Goal: Answer question/provide support: Share knowledge or assist other users

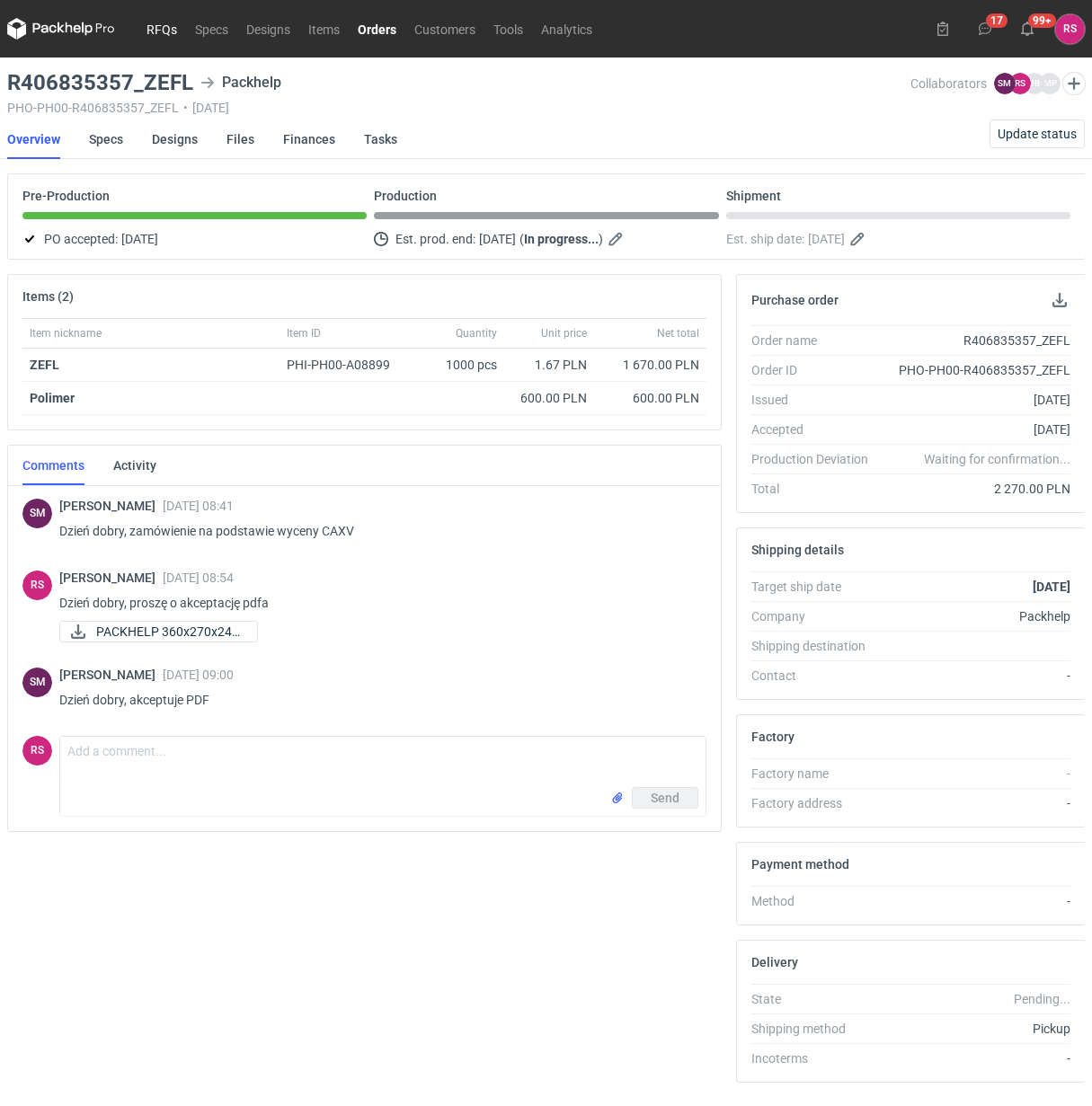
click at [162, 22] on link "RFQs" at bounding box center [161, 29] width 49 height 22
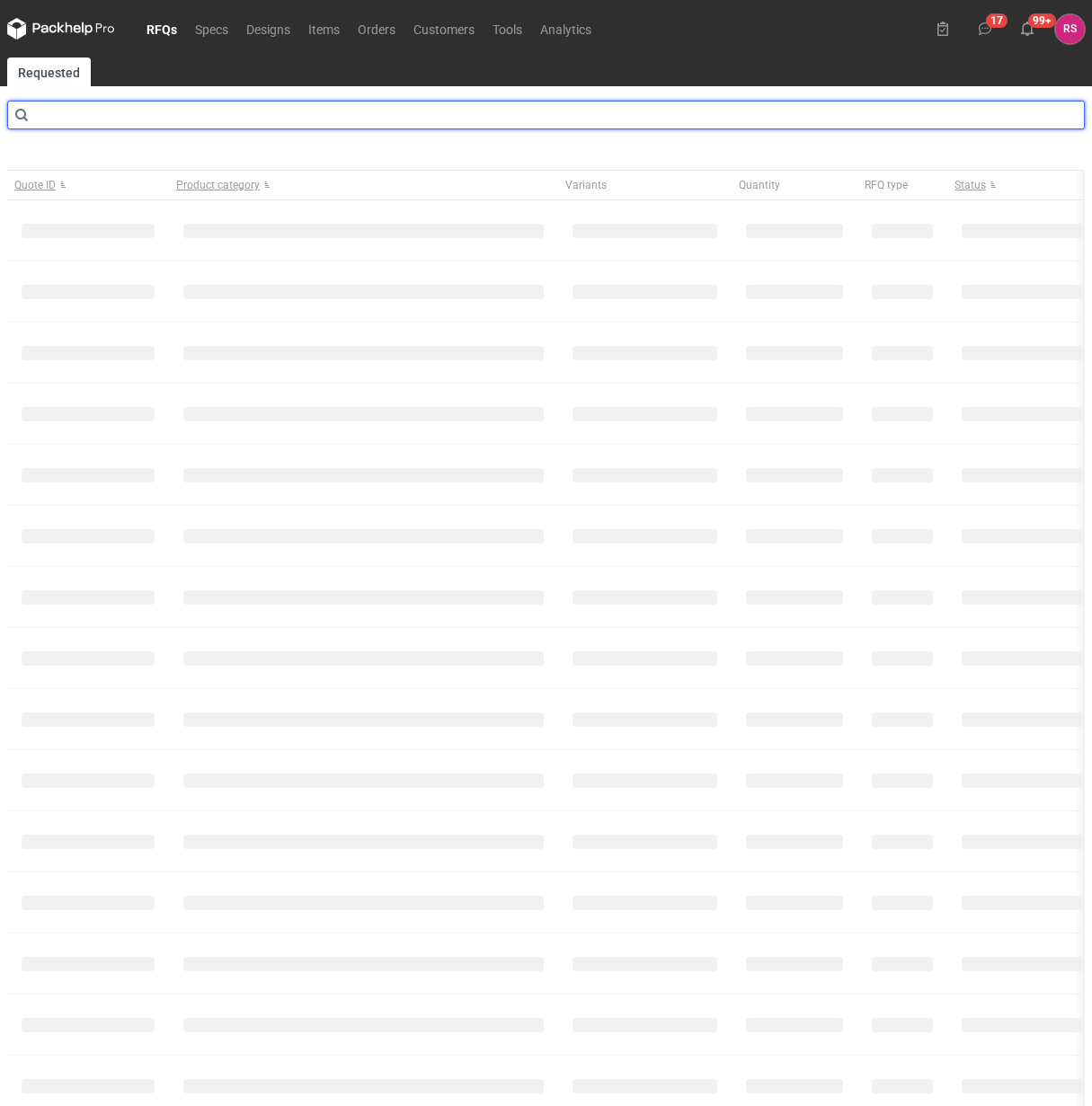
click at [132, 111] on input "text" at bounding box center [546, 115] width 1077 height 28
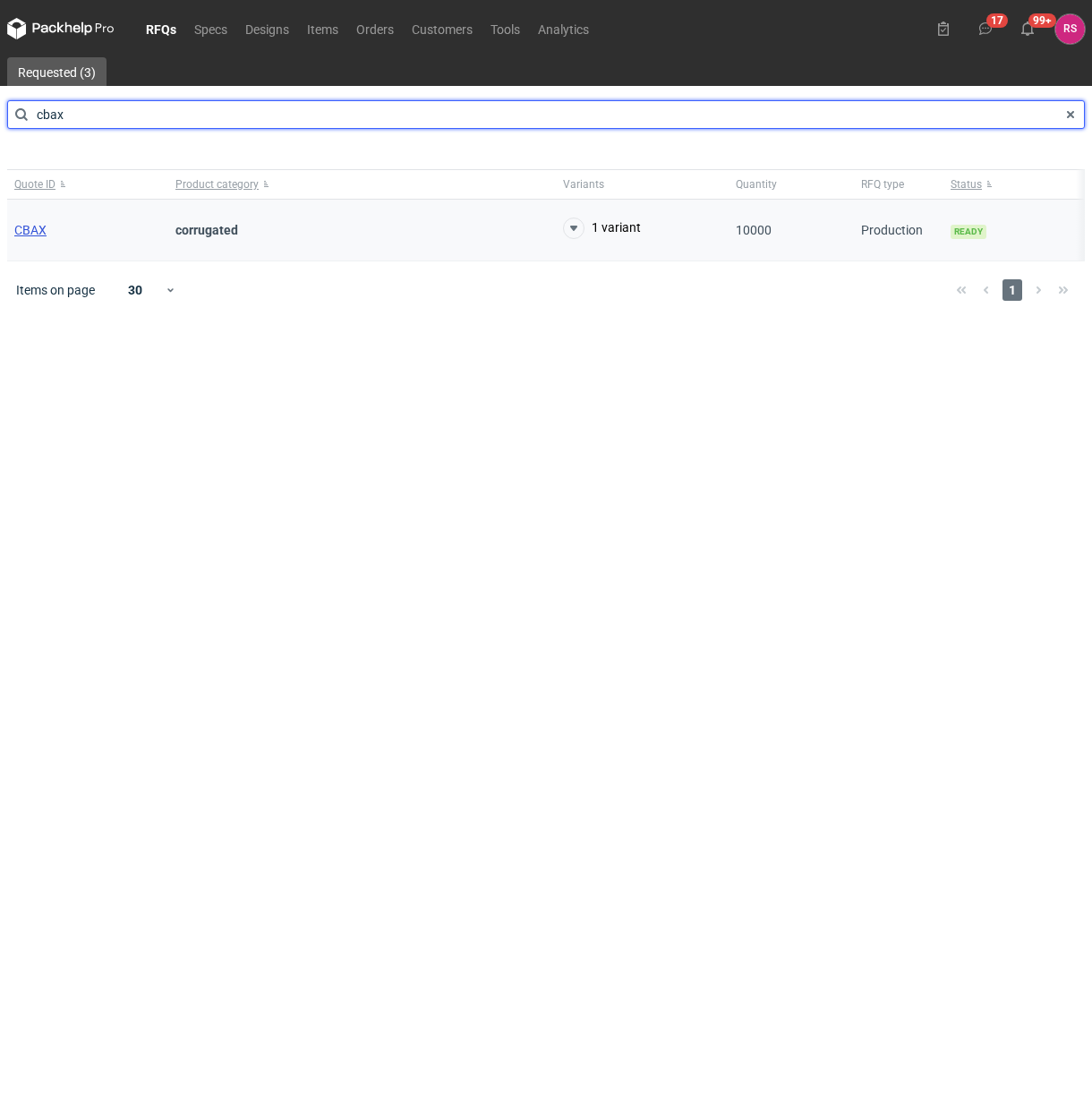
type input "cbax"
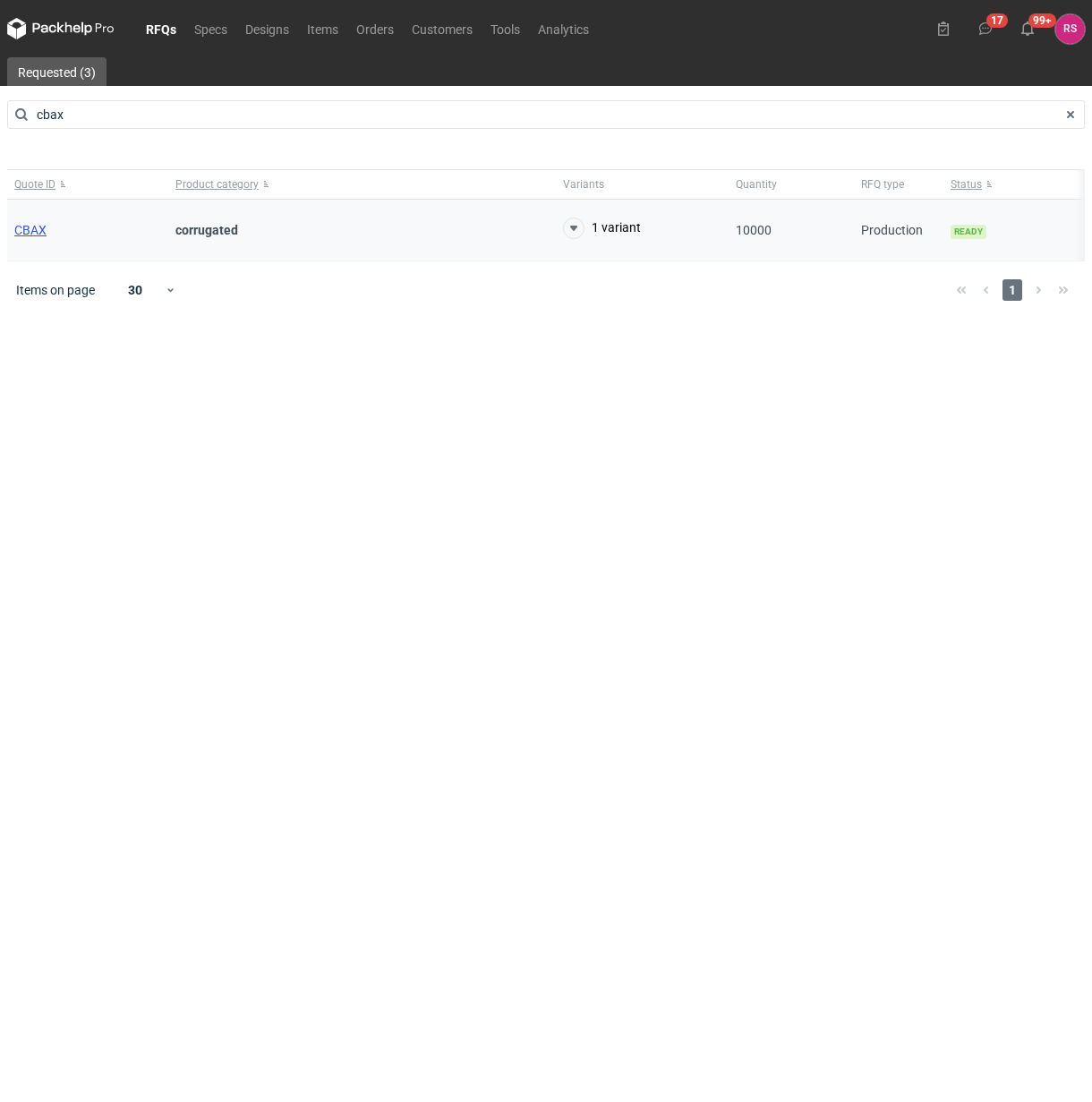
click at [28, 235] on span "CBAX" at bounding box center [30, 230] width 32 height 15
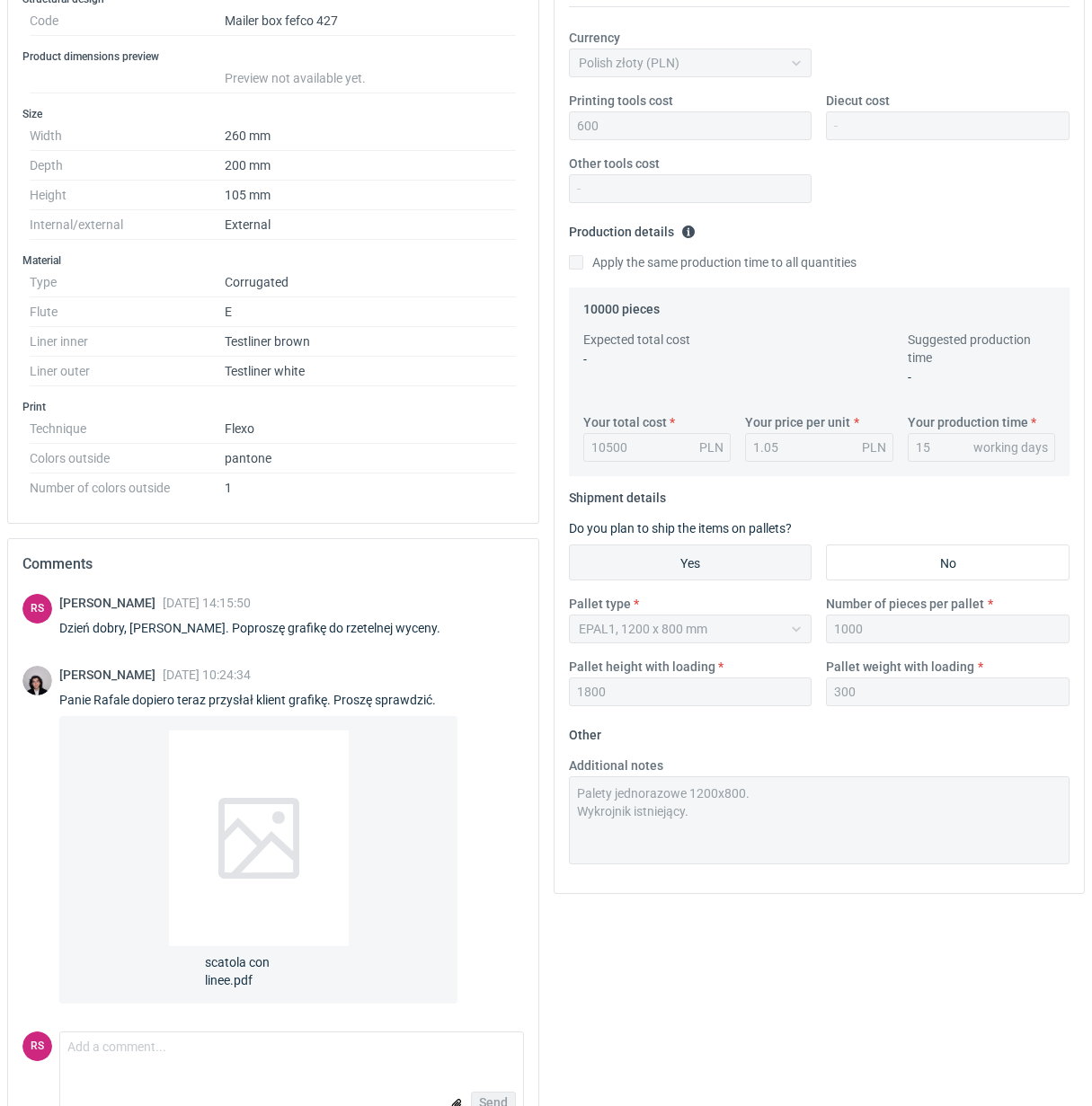
scroll to position [386, 0]
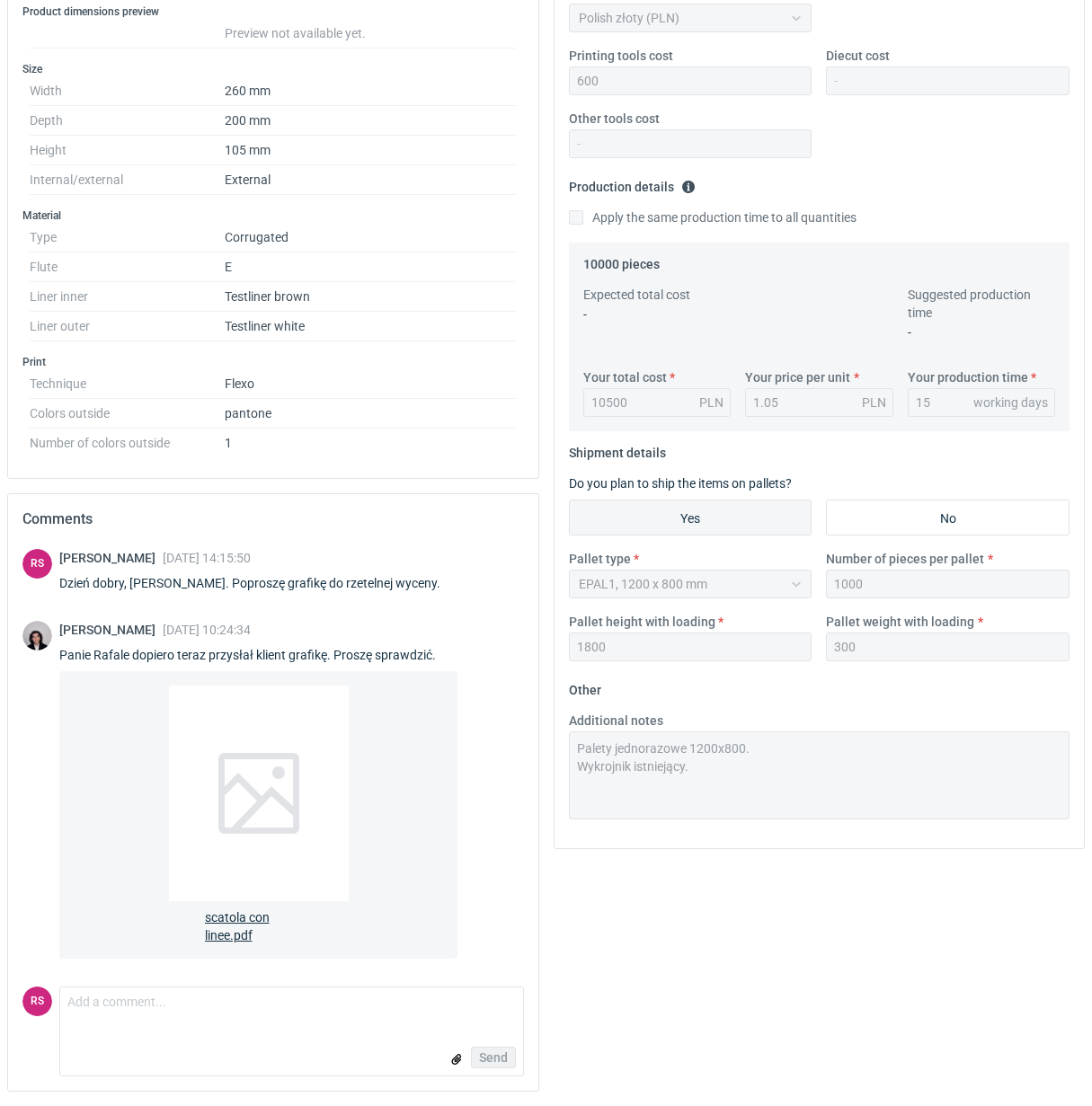
click at [232, 933] on span "scatola con linee.pdf" at bounding box center [259, 923] width 108 height 43
click at [234, 936] on span "scatola con linee.pdf" at bounding box center [259, 923] width 108 height 43
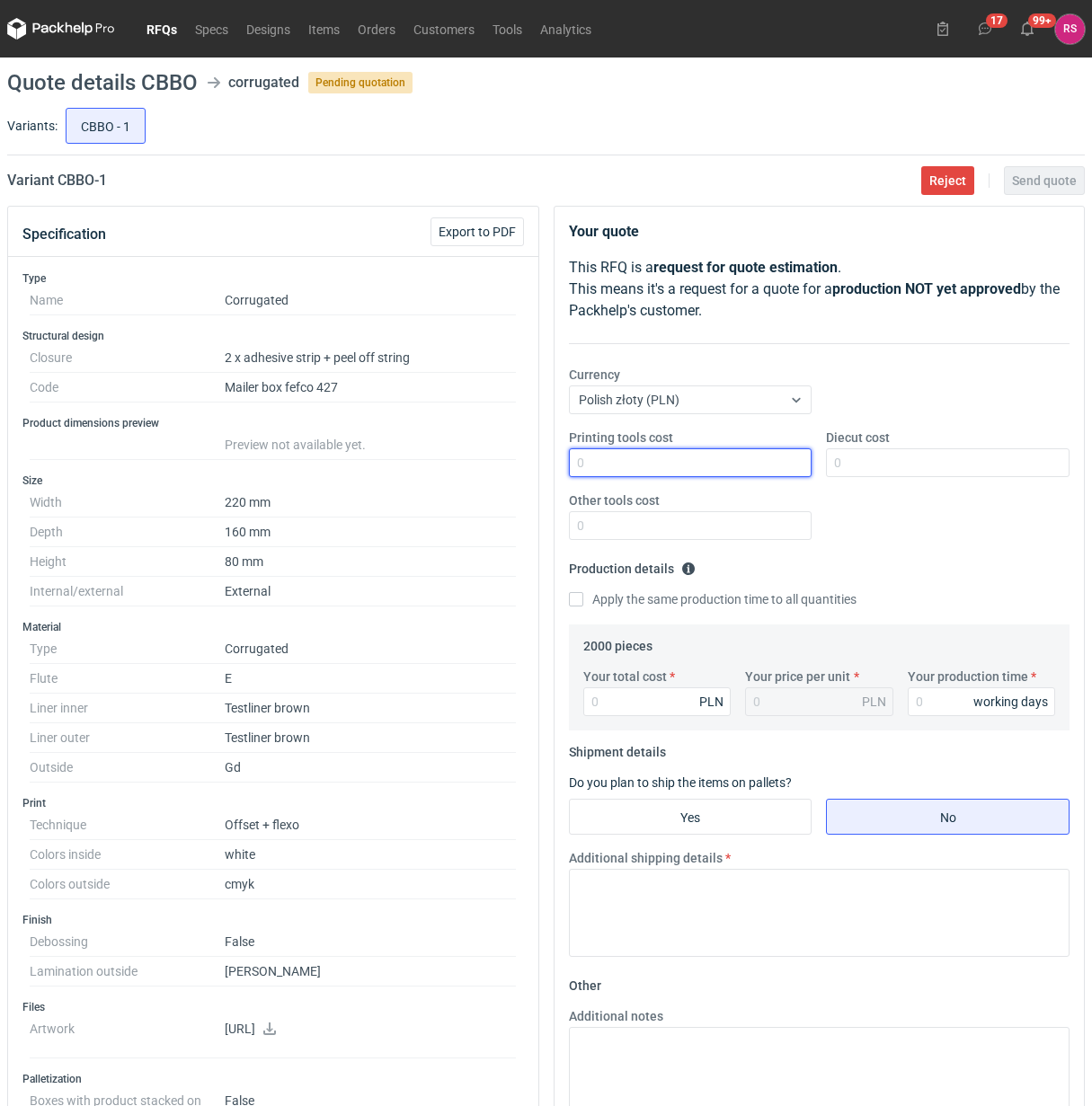
click at [690, 454] on input "Printing tools cost" at bounding box center [690, 462] width 244 height 28
type input "400"
type input "600"
click at [568, 592] on input "Apply the same production time to all quantities" at bounding box center [576, 600] width 15 height 15
checkbox input "true"
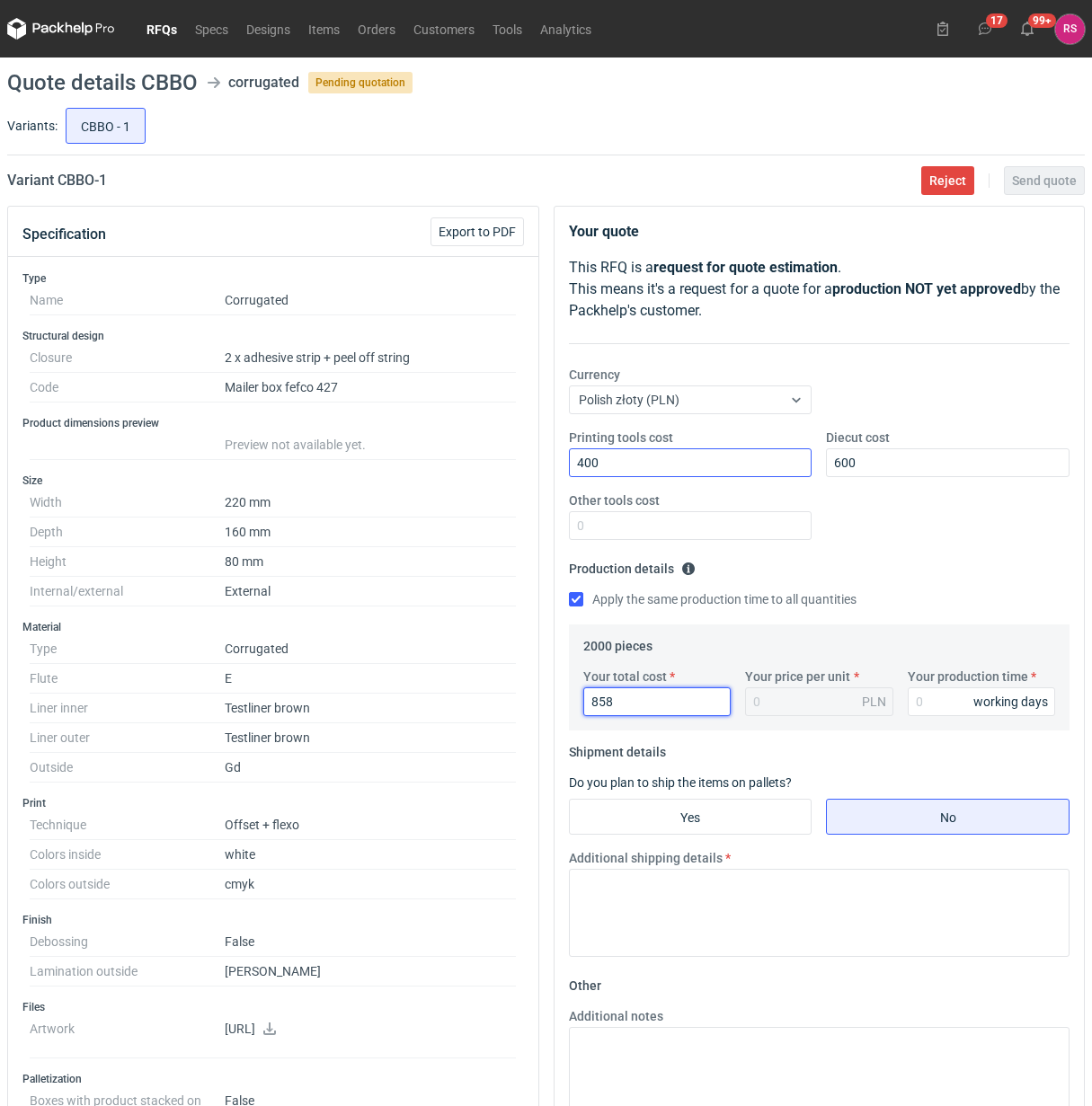
type input "8580"
type input "4.29"
type input "8580"
type input "20"
click at [690, 814] on input "Yes" at bounding box center [690, 816] width 242 height 34
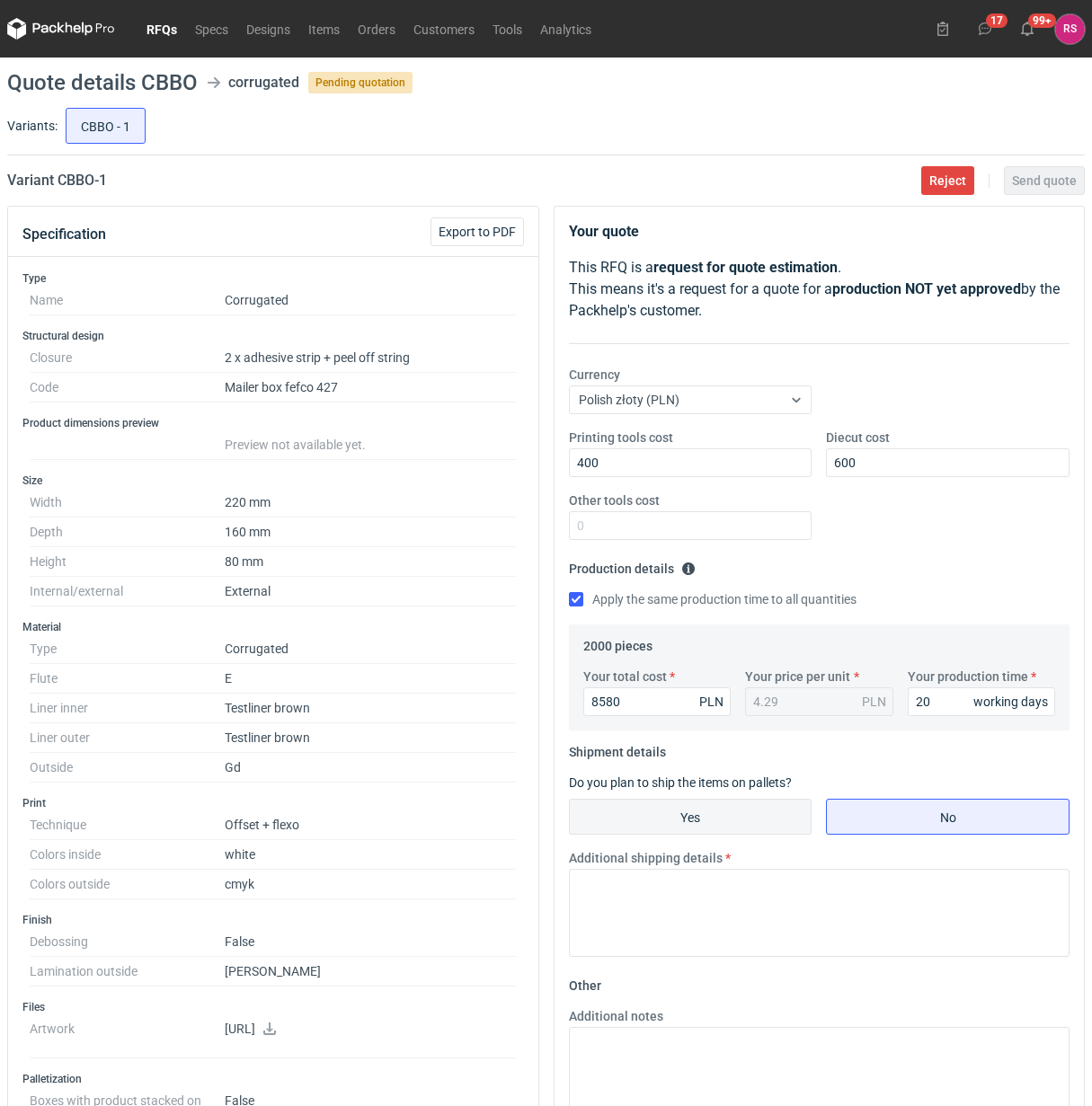
radio input "true"
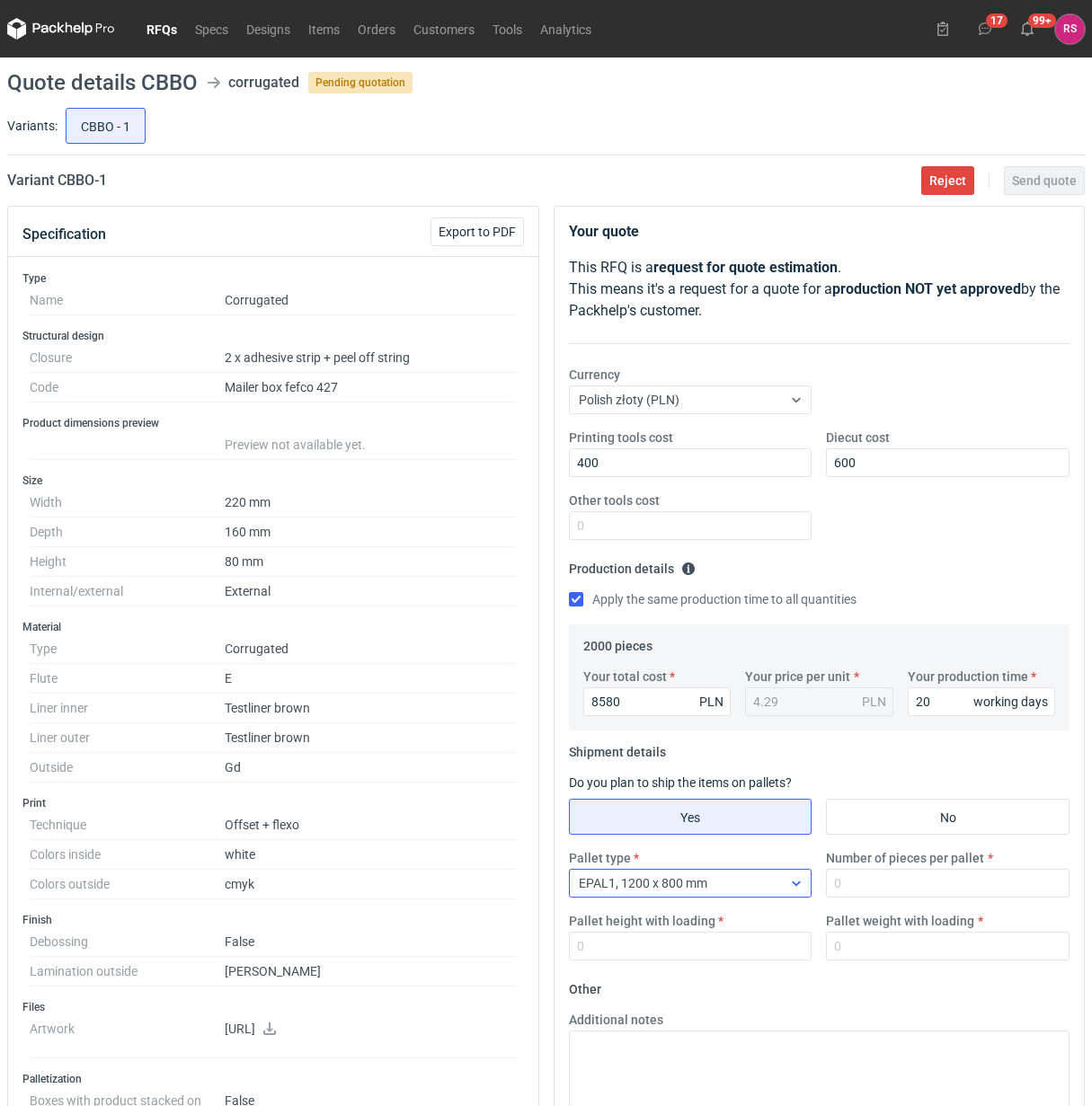
click at [807, 890] on div at bounding box center [795, 883] width 28 height 15
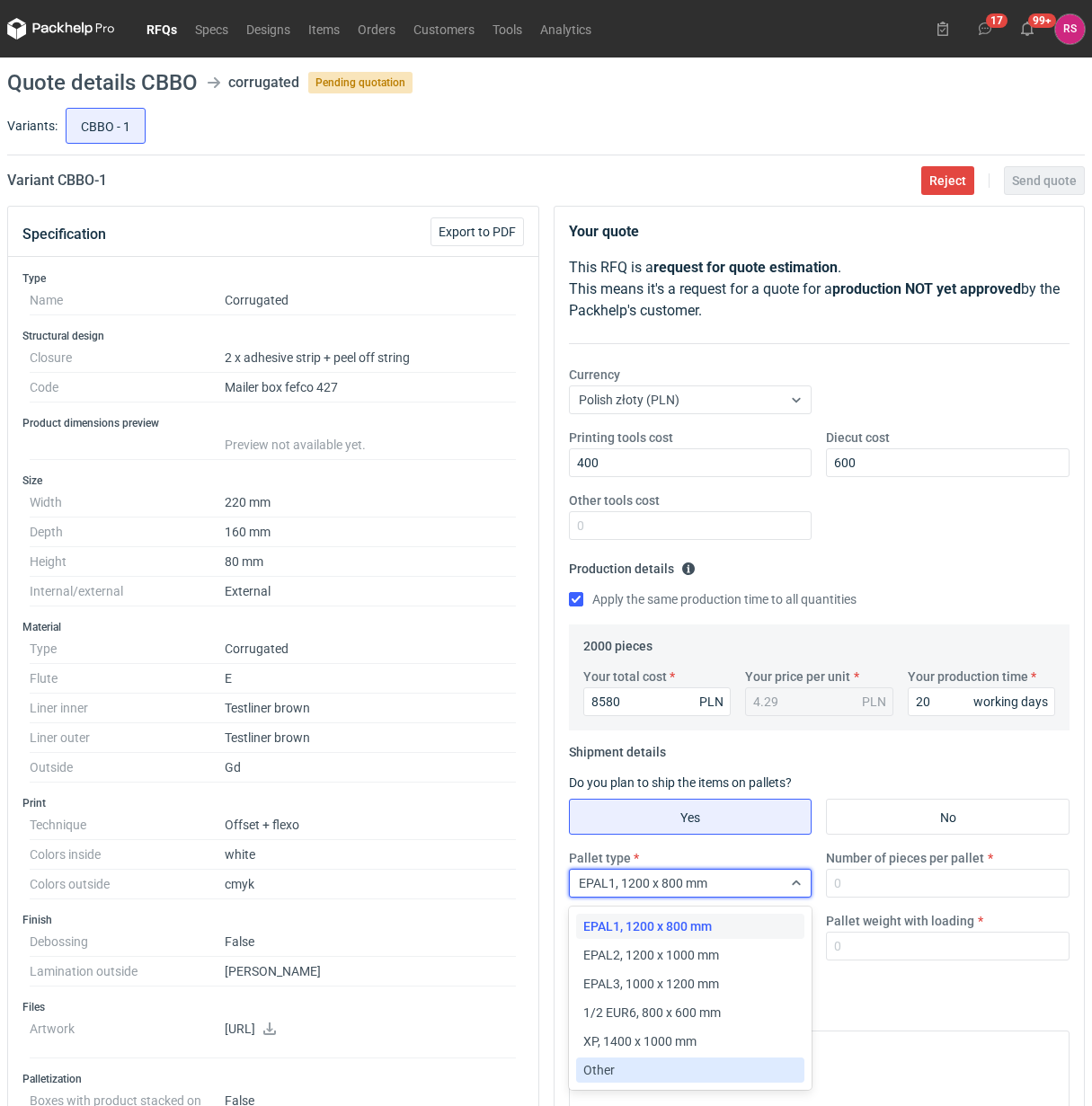
click at [634, 1067] on div "Other" at bounding box center [690, 1070] width 215 height 18
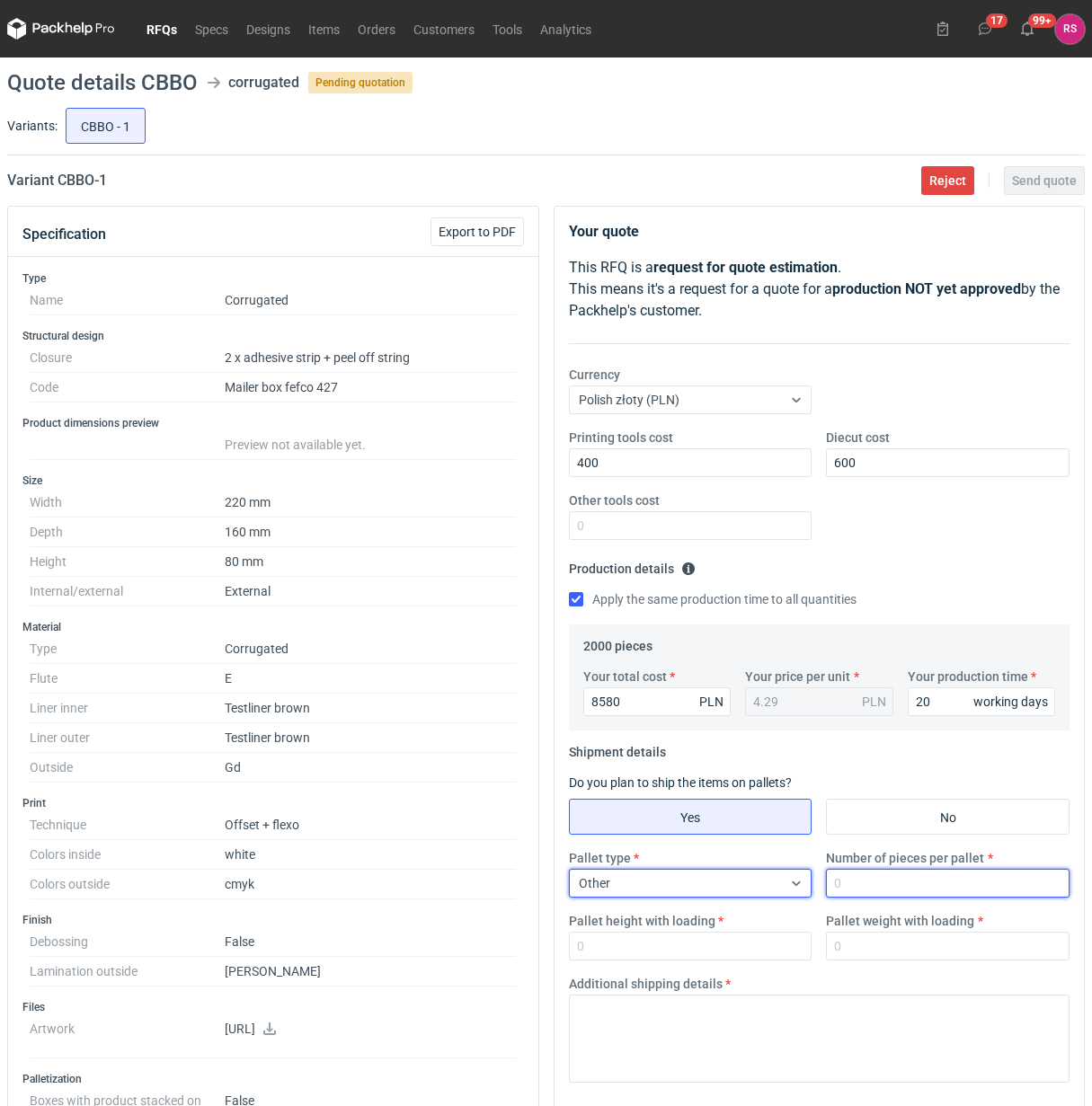
click at [895, 885] on input "Number of pieces per pallet" at bounding box center [948, 883] width 244 height 28
click at [949, 890] on input "Number of pieces per pallet" at bounding box center [948, 883] width 244 height 28
type input "2000"
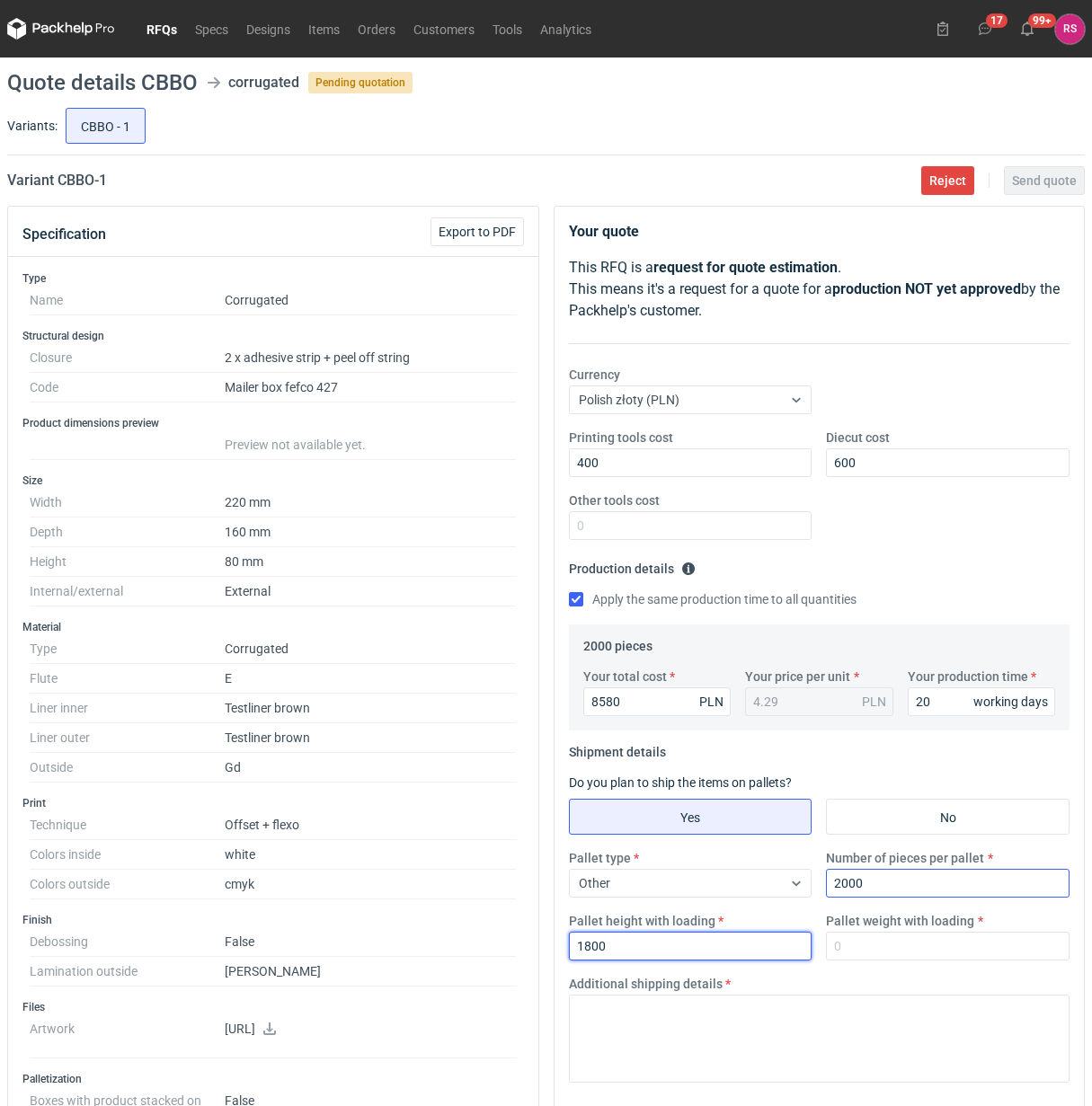
type input "1800"
type input "300"
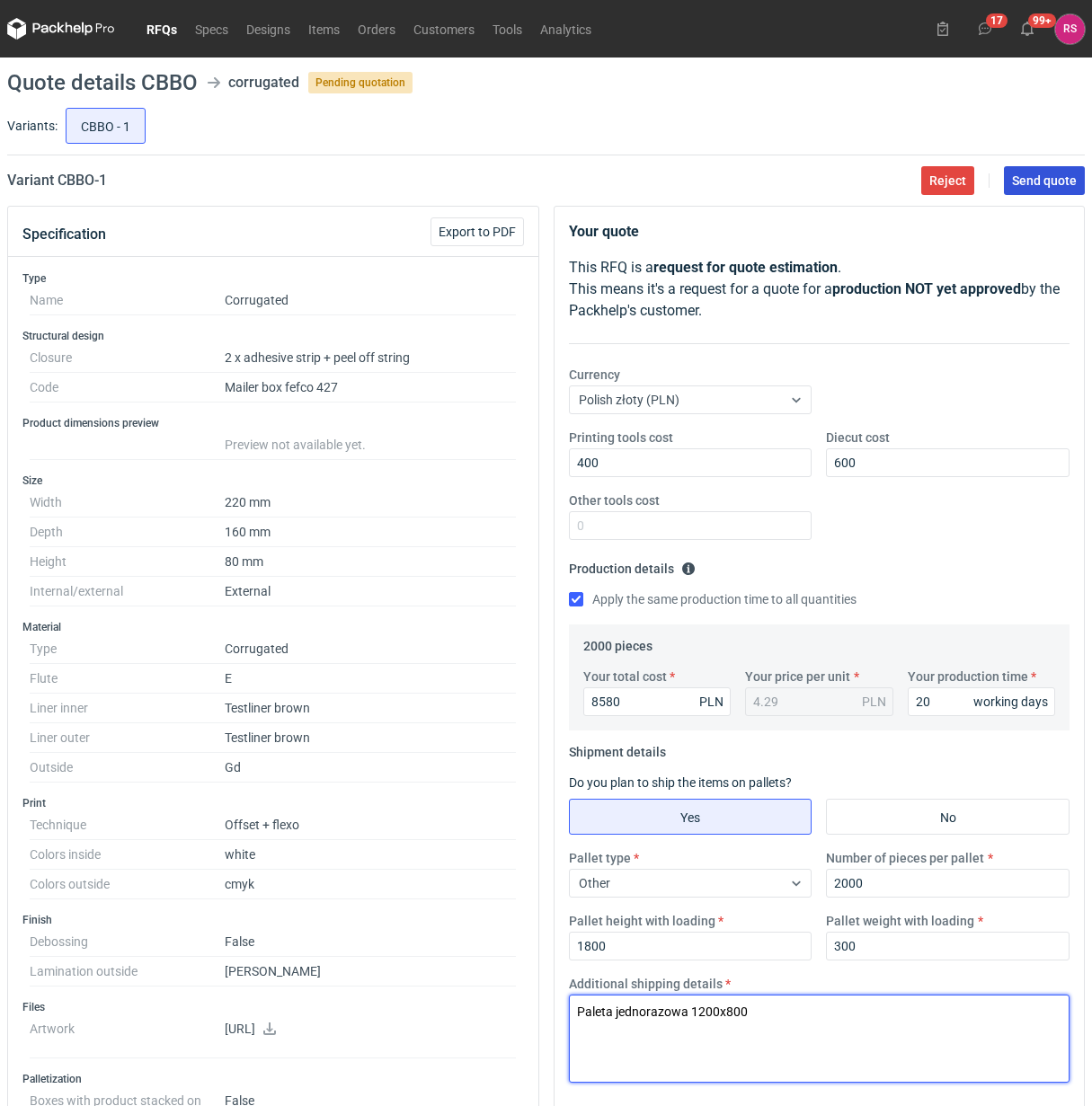
type textarea "Paleta jednorazowa 1200x800"
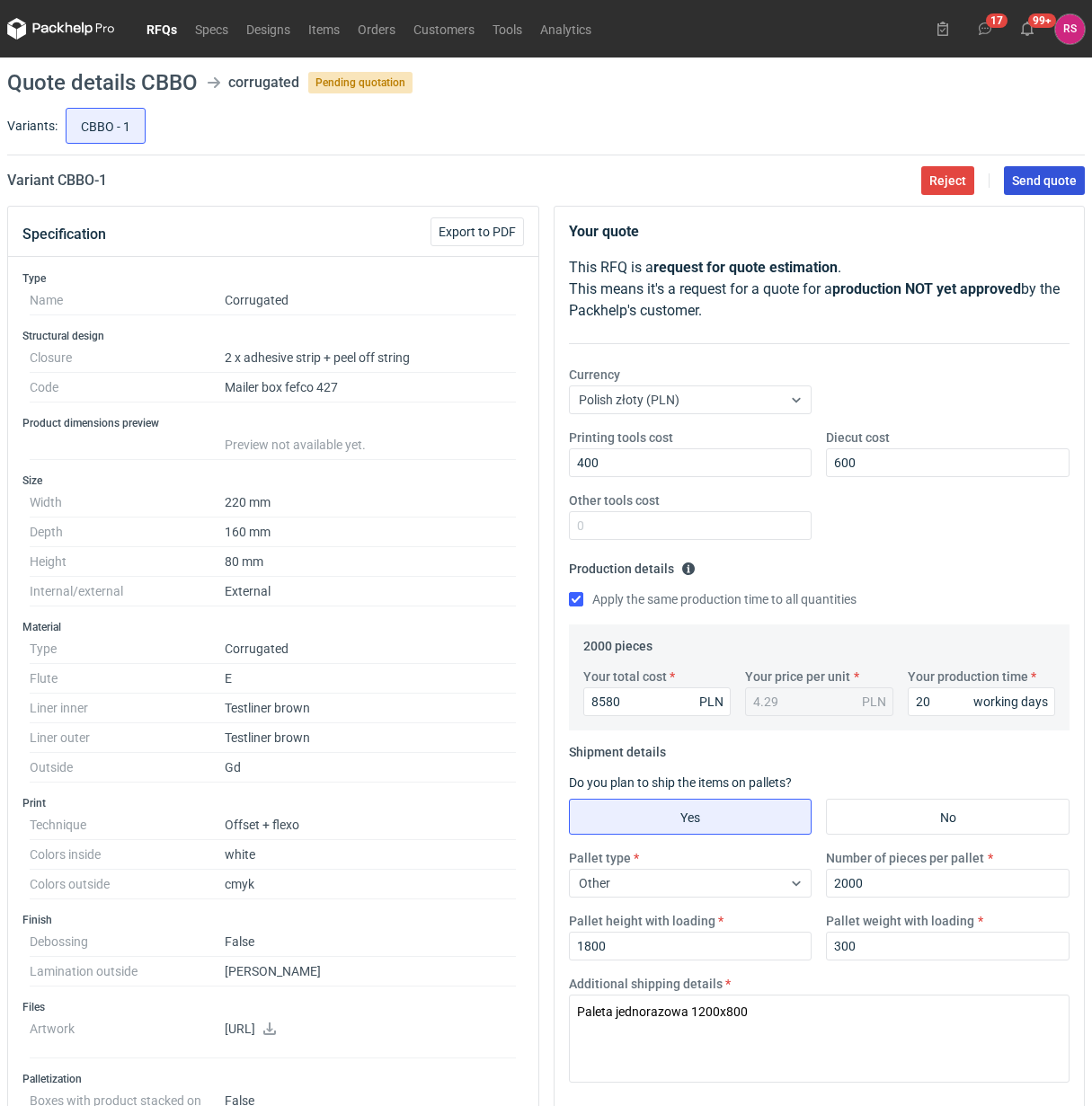
click at [1044, 180] on span "Send quote" at bounding box center [1043, 181] width 65 height 13
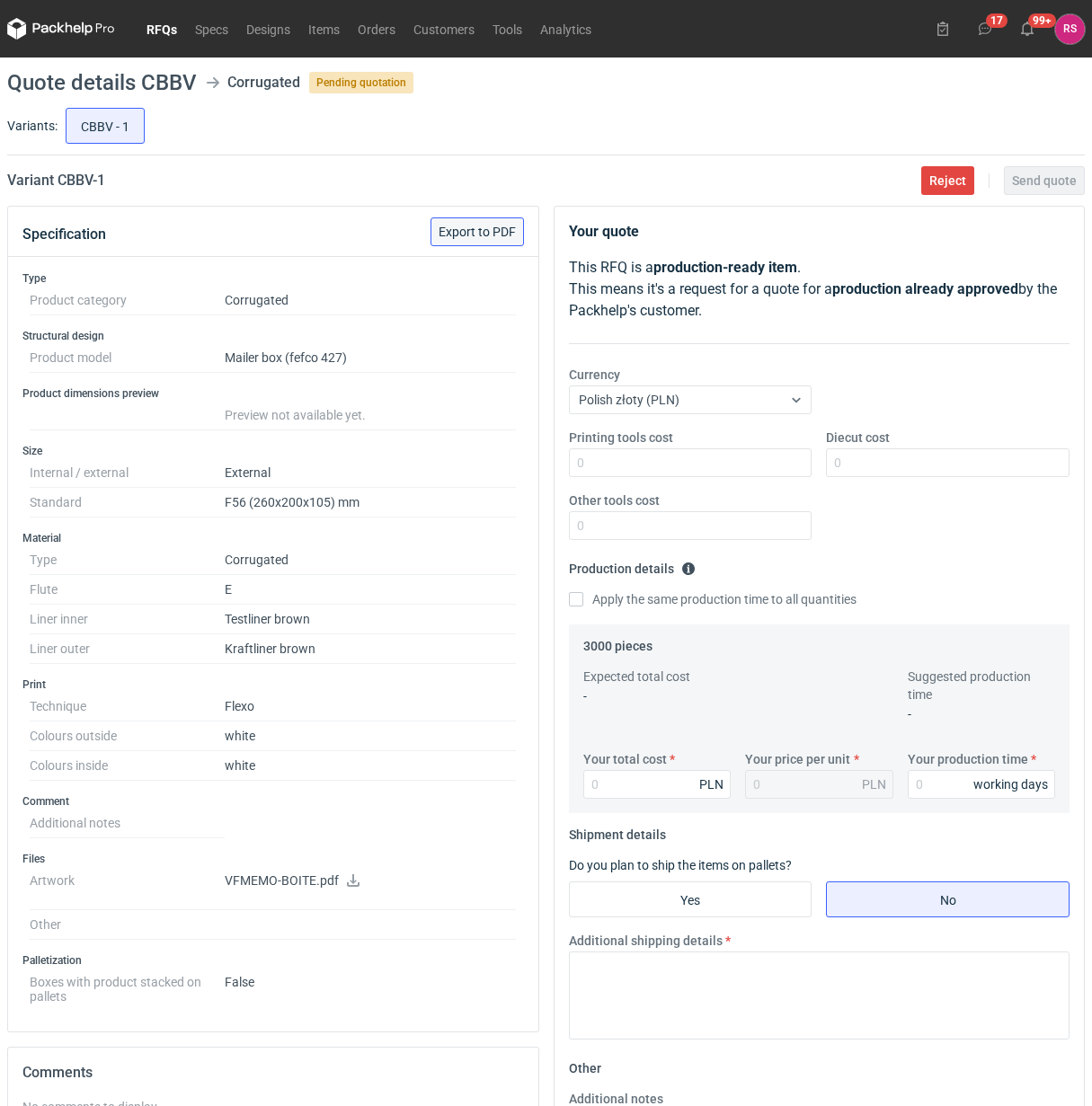
click at [474, 235] on span "Export to PDF" at bounding box center [477, 232] width 77 height 13
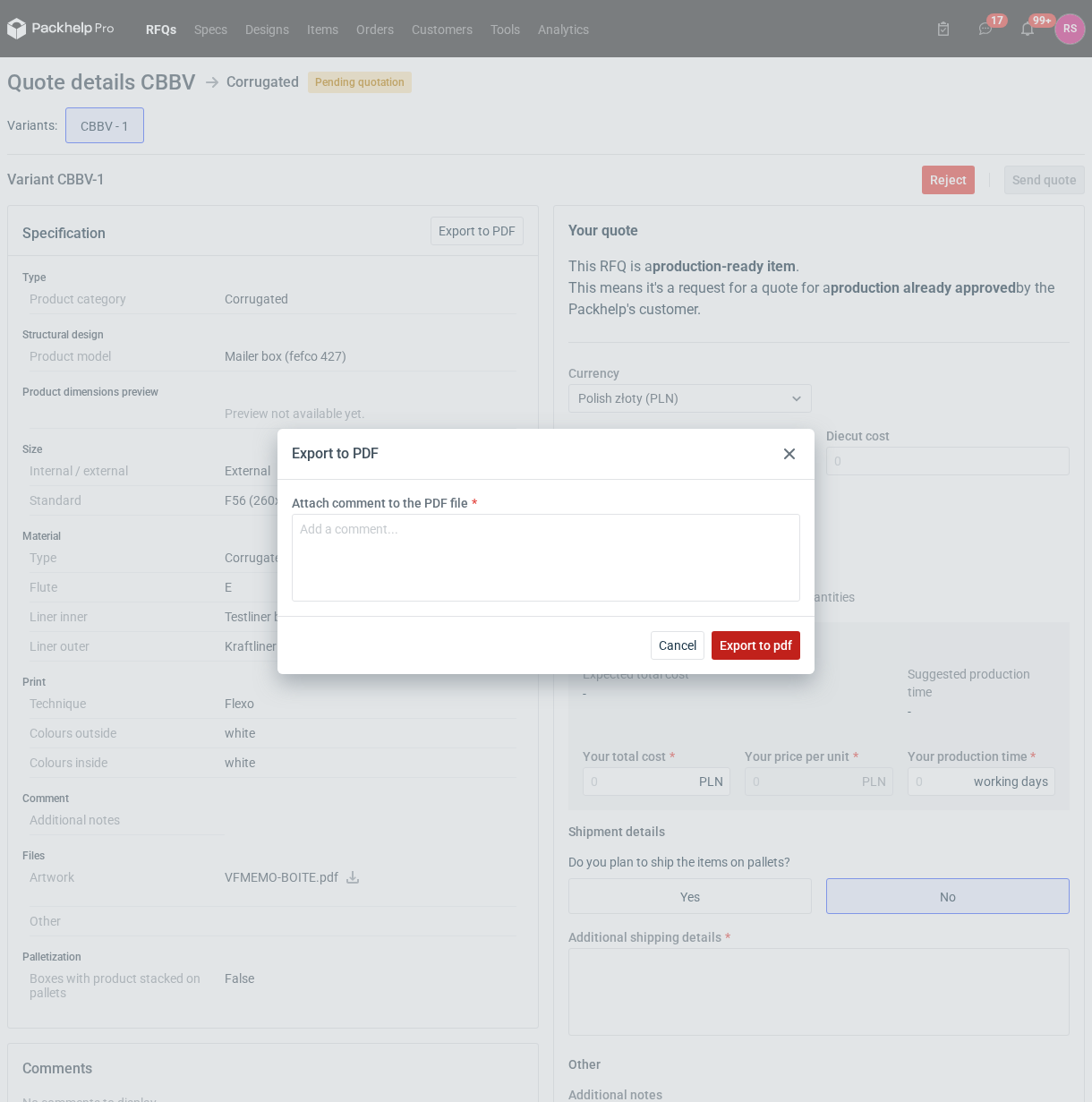
click at [754, 646] on span "Export to pdf" at bounding box center [756, 646] width 72 height 13
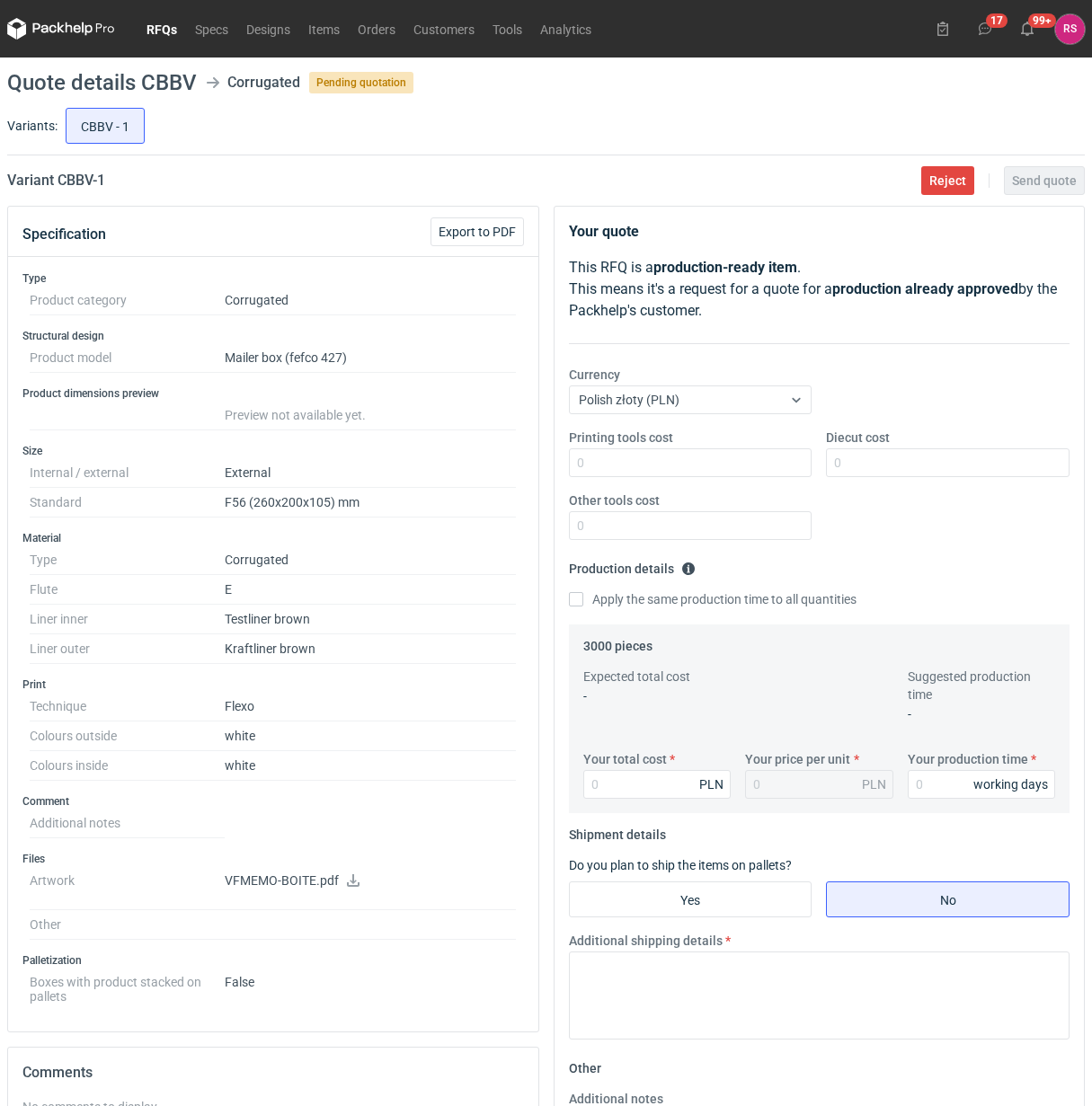
click at [353, 883] on icon at bounding box center [353, 880] width 15 height 13
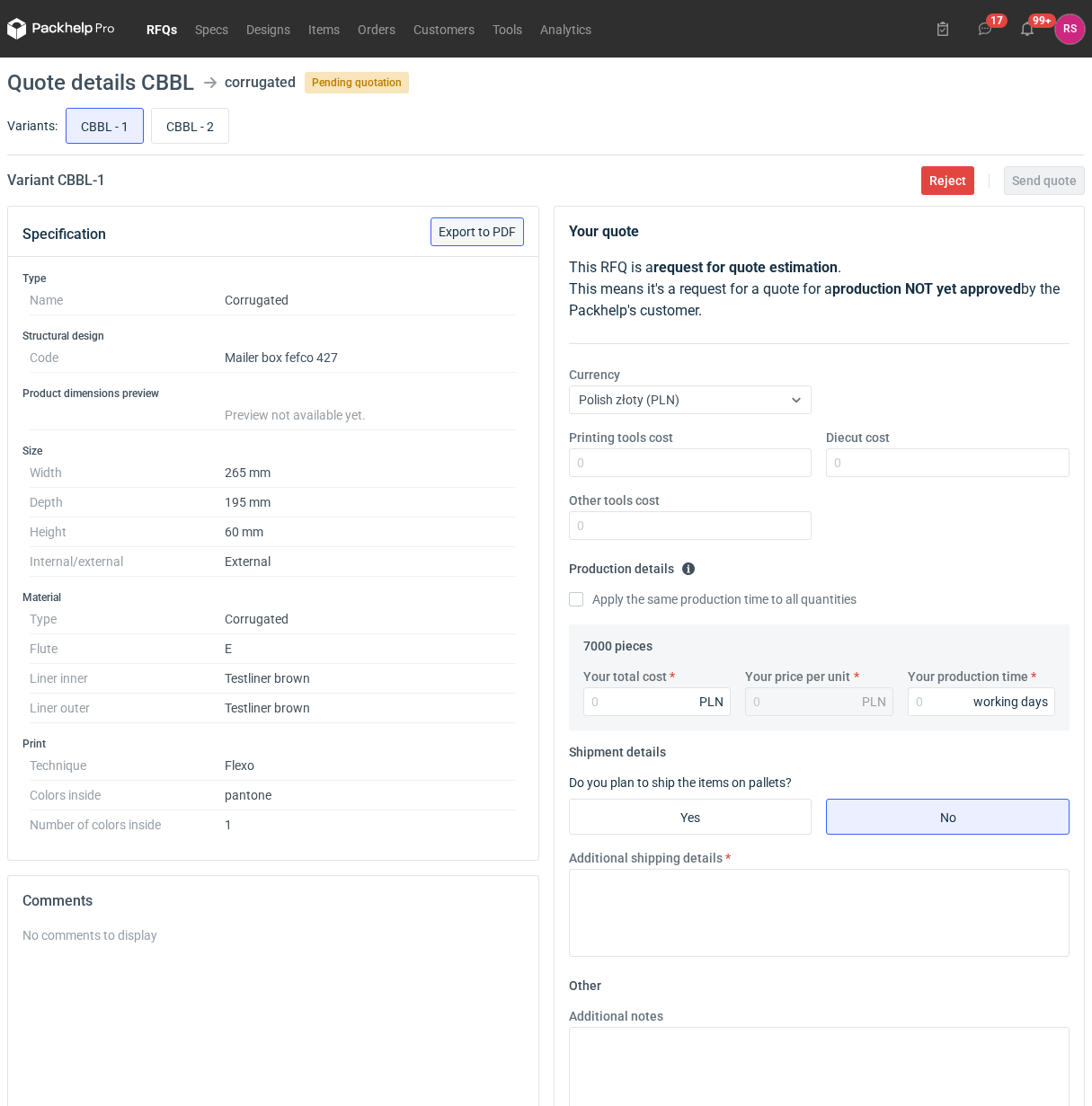
click at [478, 229] on span "Export to PDF" at bounding box center [477, 232] width 77 height 13
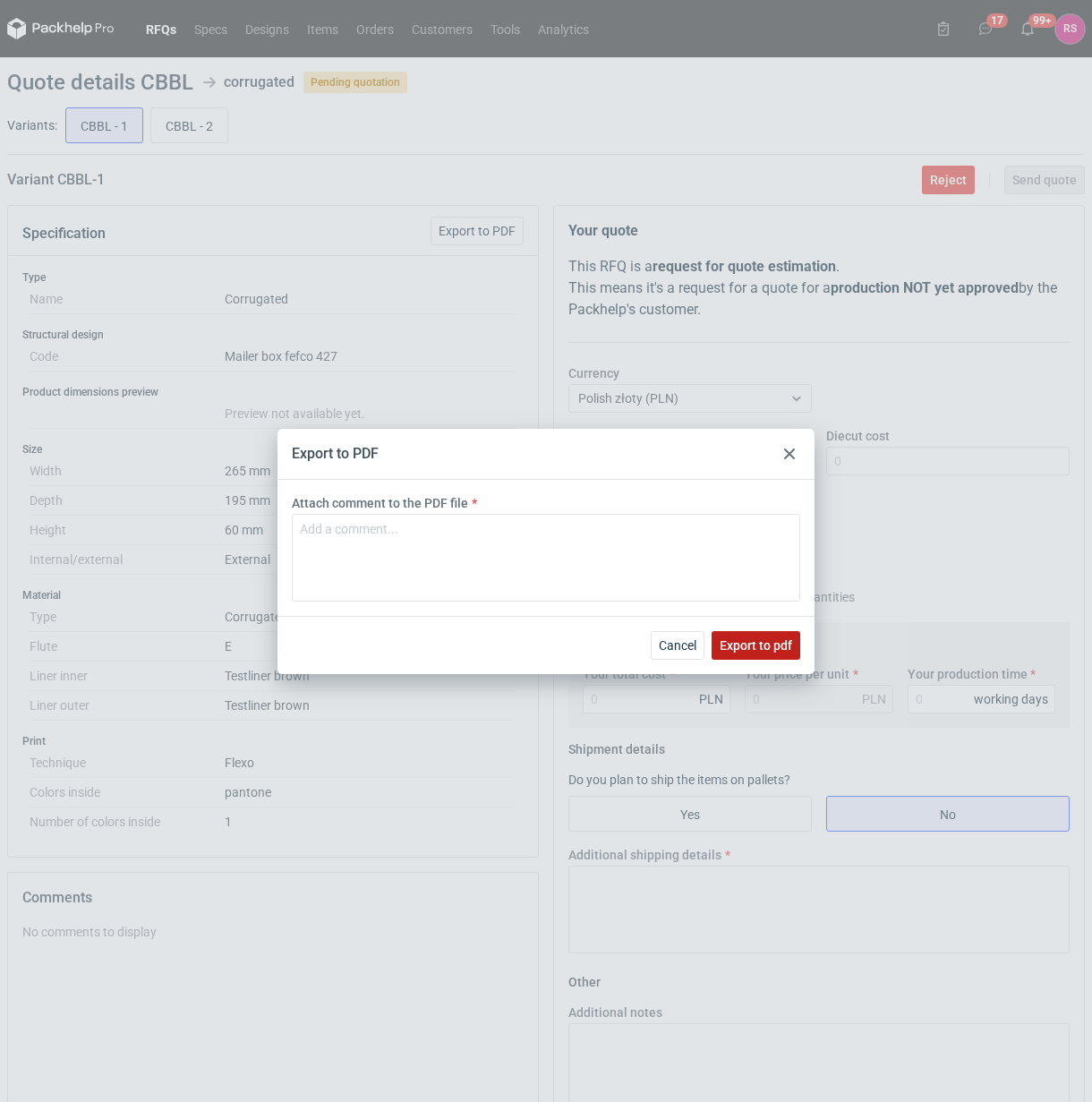
click at [761, 645] on span "Export to pdf" at bounding box center [756, 646] width 72 height 13
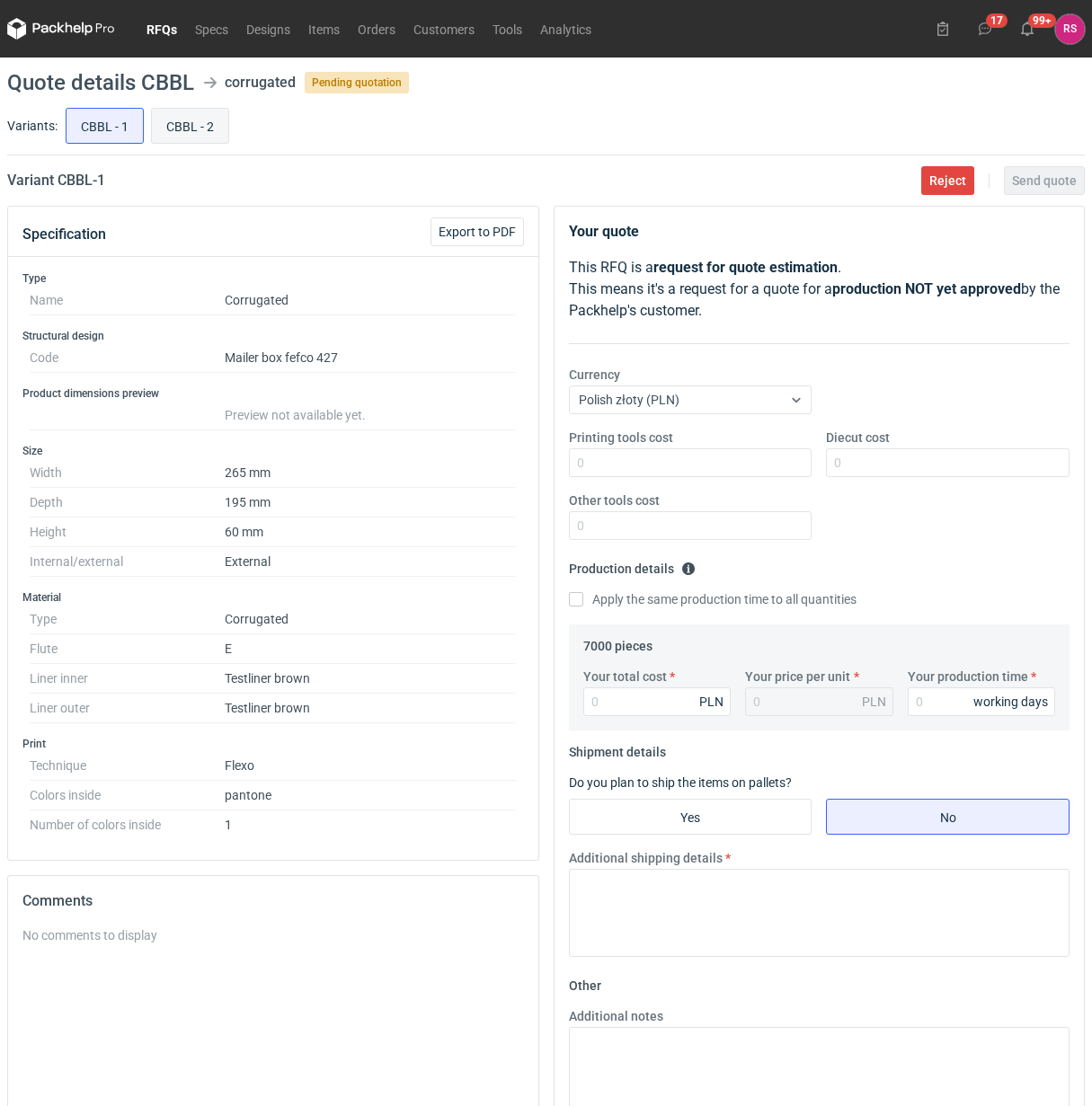
click at [187, 116] on input "CBBL - 2" at bounding box center [190, 126] width 76 height 34
radio input "true"
click at [469, 232] on span "Export to PDF" at bounding box center [477, 232] width 77 height 13
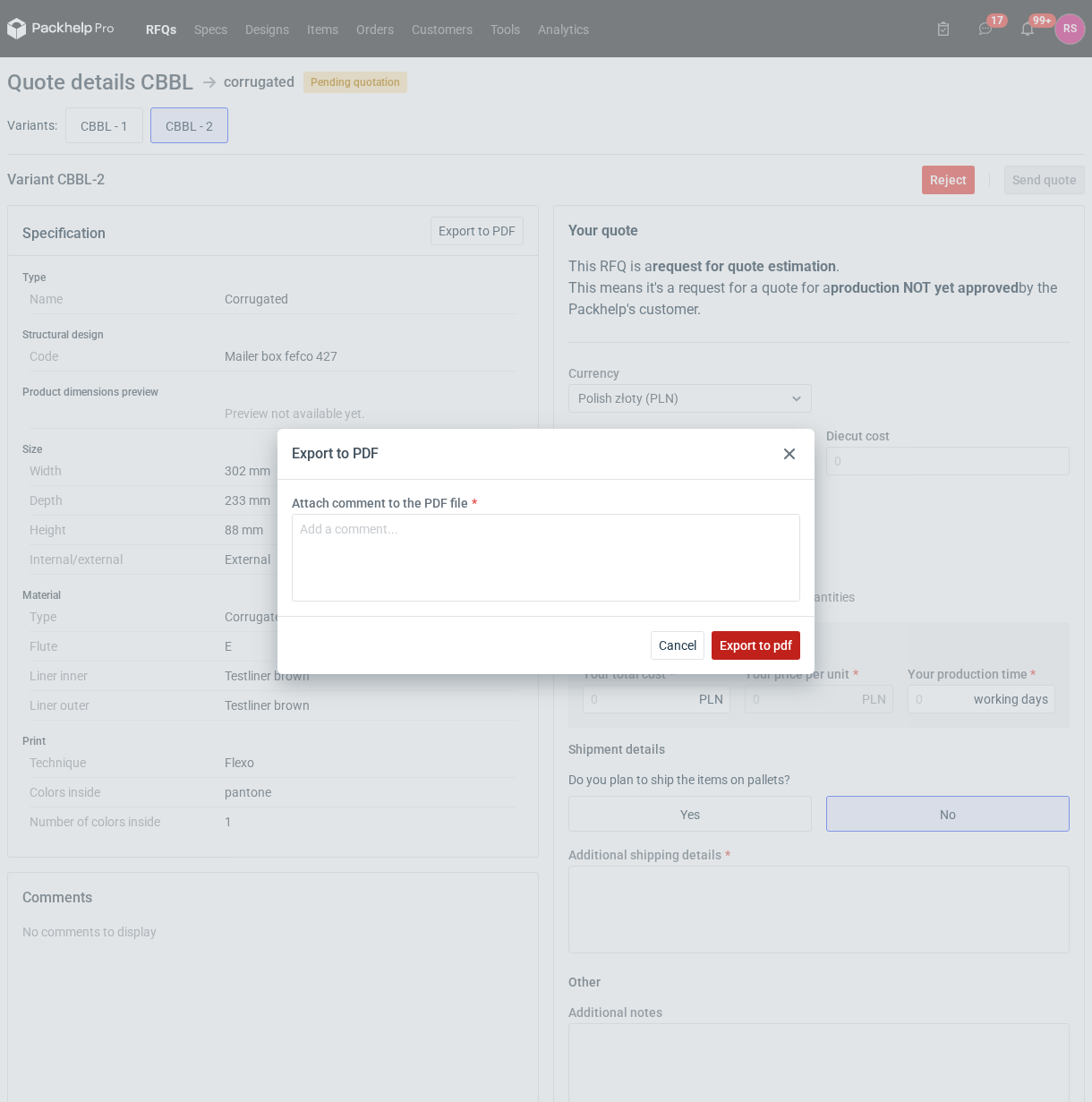
click at [759, 653] on button "Export to pdf" at bounding box center [756, 645] width 89 height 28
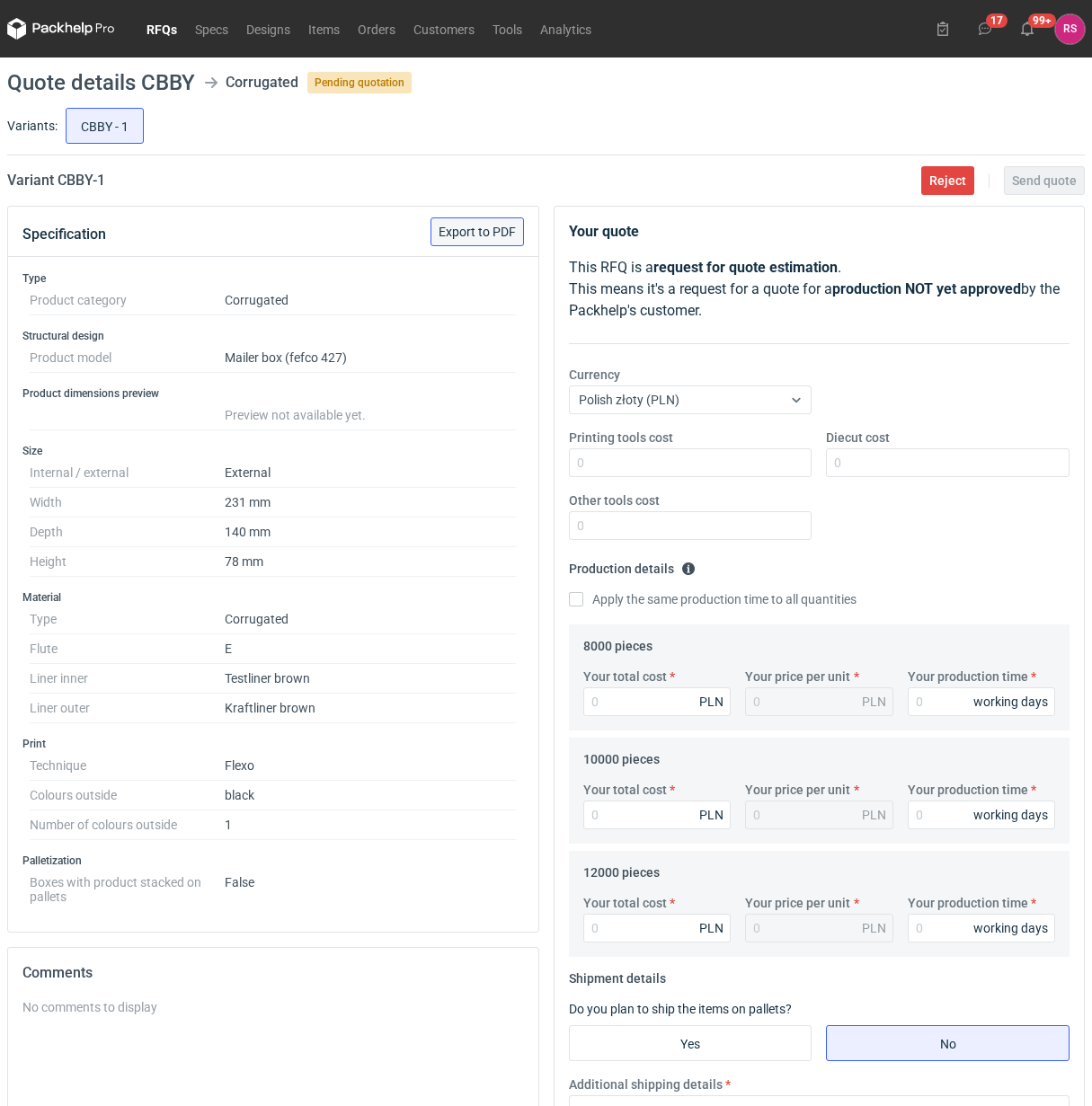
click at [478, 232] on span "Export to PDF" at bounding box center [477, 232] width 77 height 13
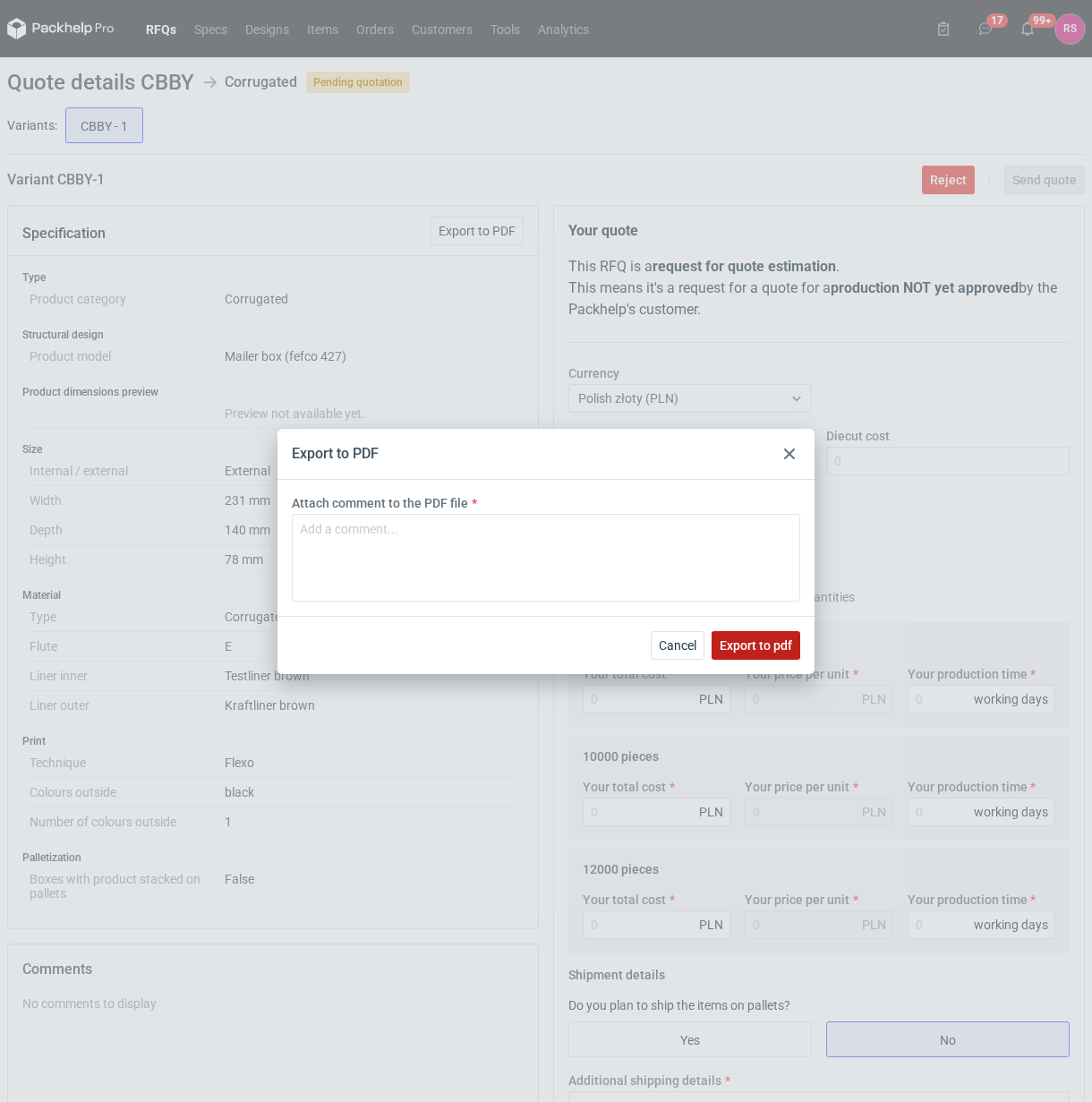
click at [770, 643] on span "Export to pdf" at bounding box center [756, 646] width 72 height 13
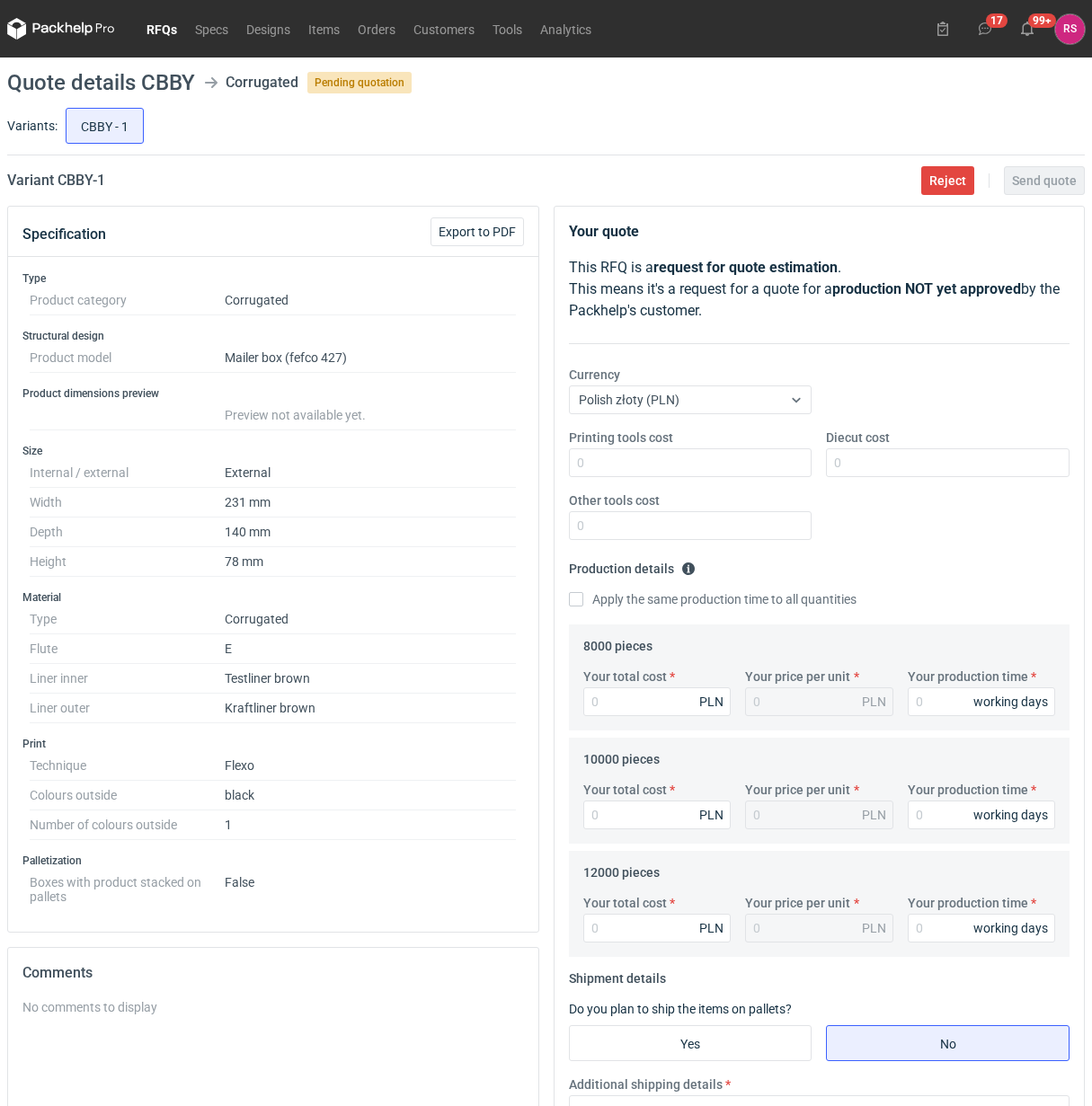
click at [159, 22] on link "RFQs" at bounding box center [161, 29] width 49 height 22
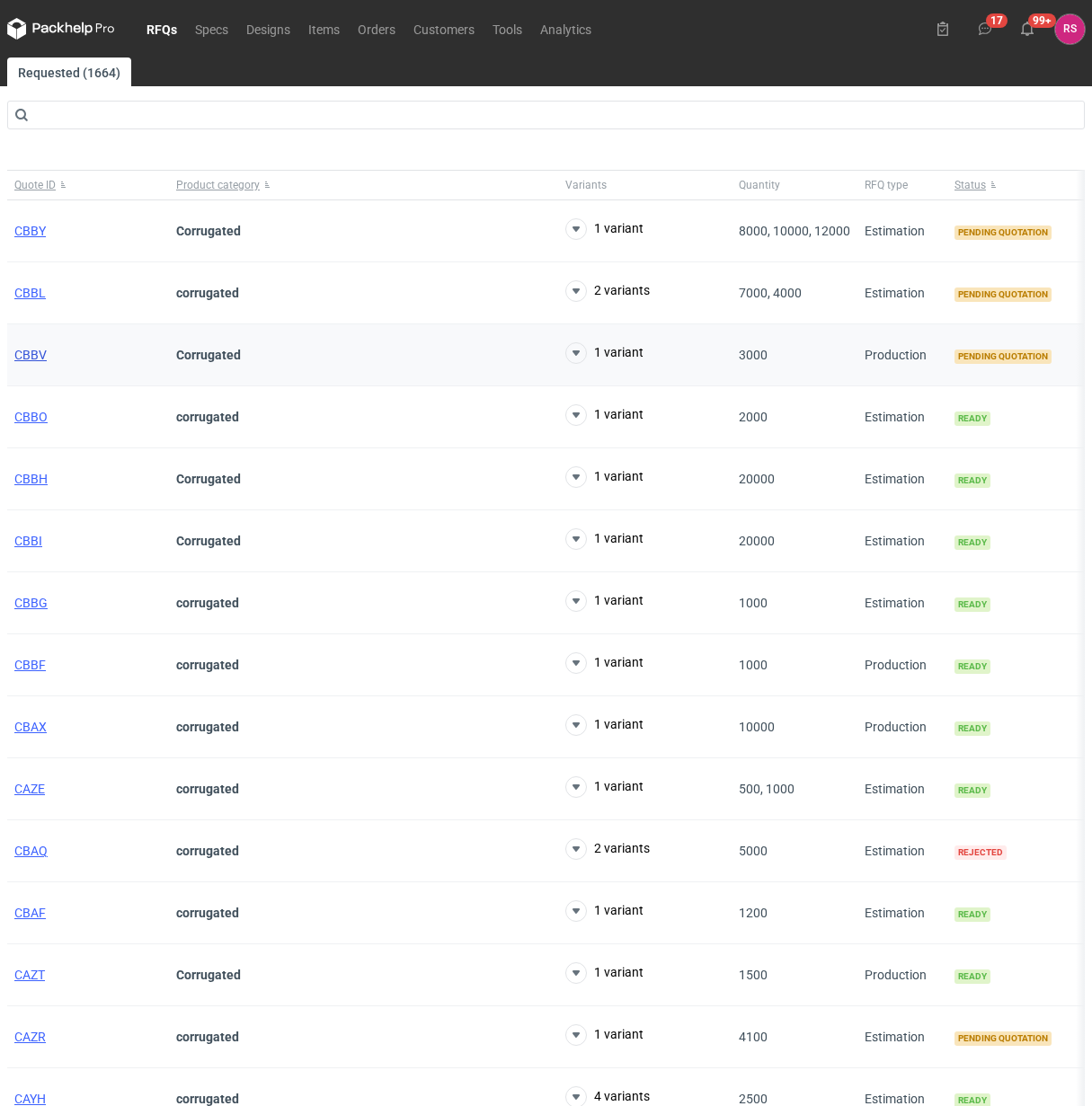
click at [37, 353] on span "CBBV" at bounding box center [30, 355] width 32 height 15
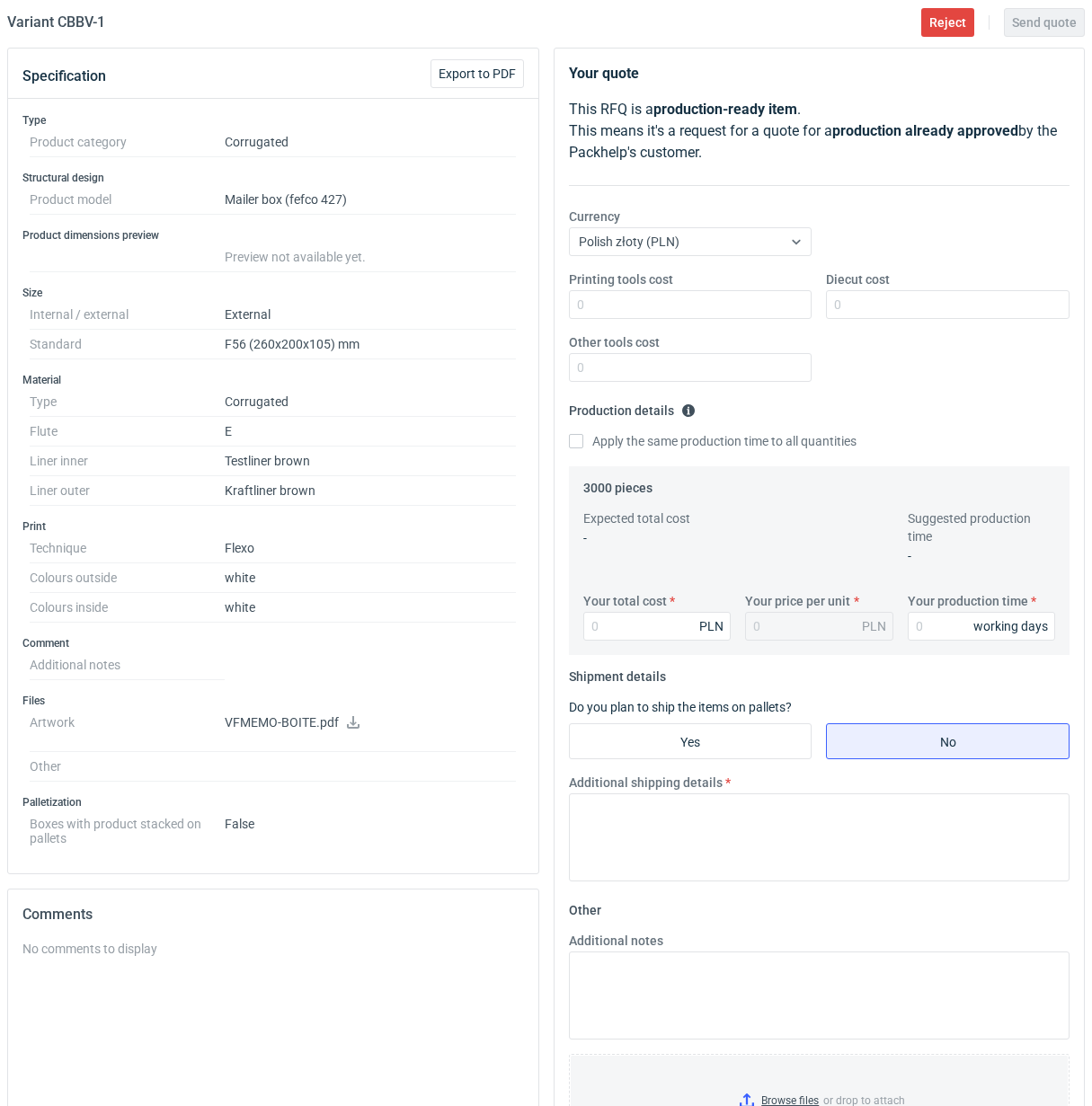
scroll to position [375, 0]
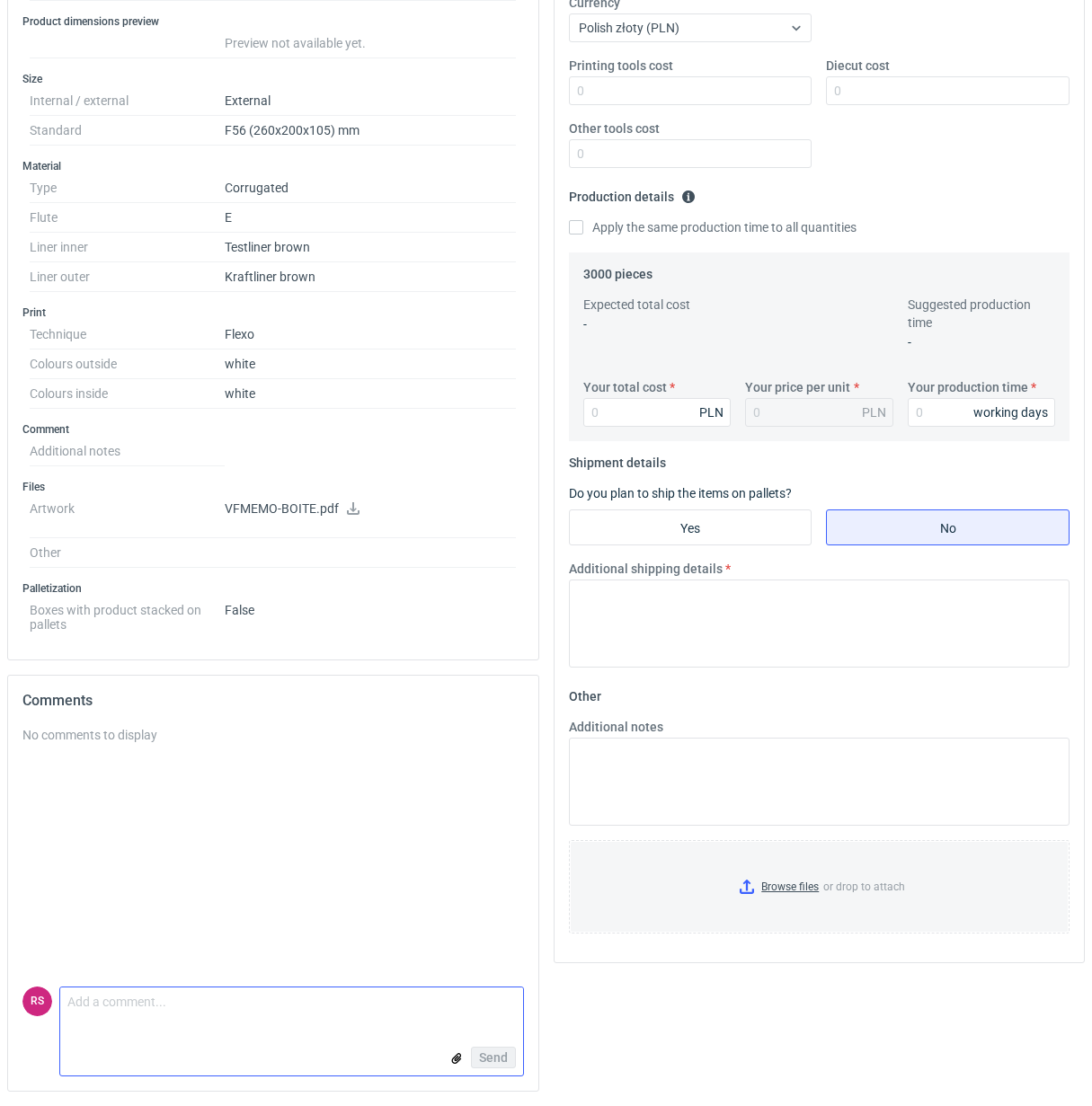
click at [204, 1020] on textarea "Comment message" at bounding box center [292, 1006] width 463 height 38
click at [240, 1003] on textarea "Comment message" at bounding box center [292, 1006] width 463 height 38
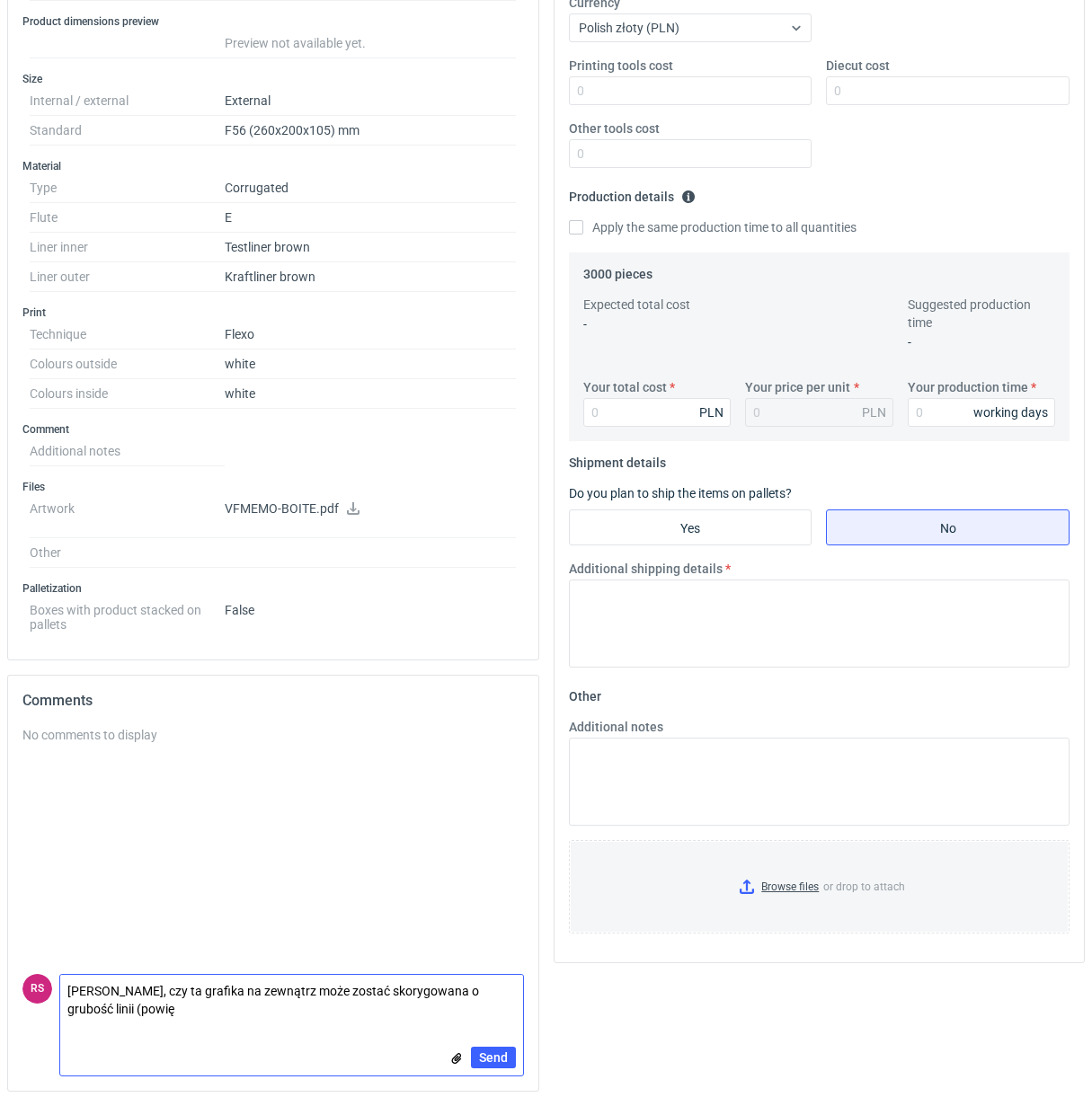
click at [203, 1008] on textarea "Panie Sebastianie, czy ta grafika na zewnątrz może zostać skorygowana o grubość…" at bounding box center [292, 1000] width 463 height 50
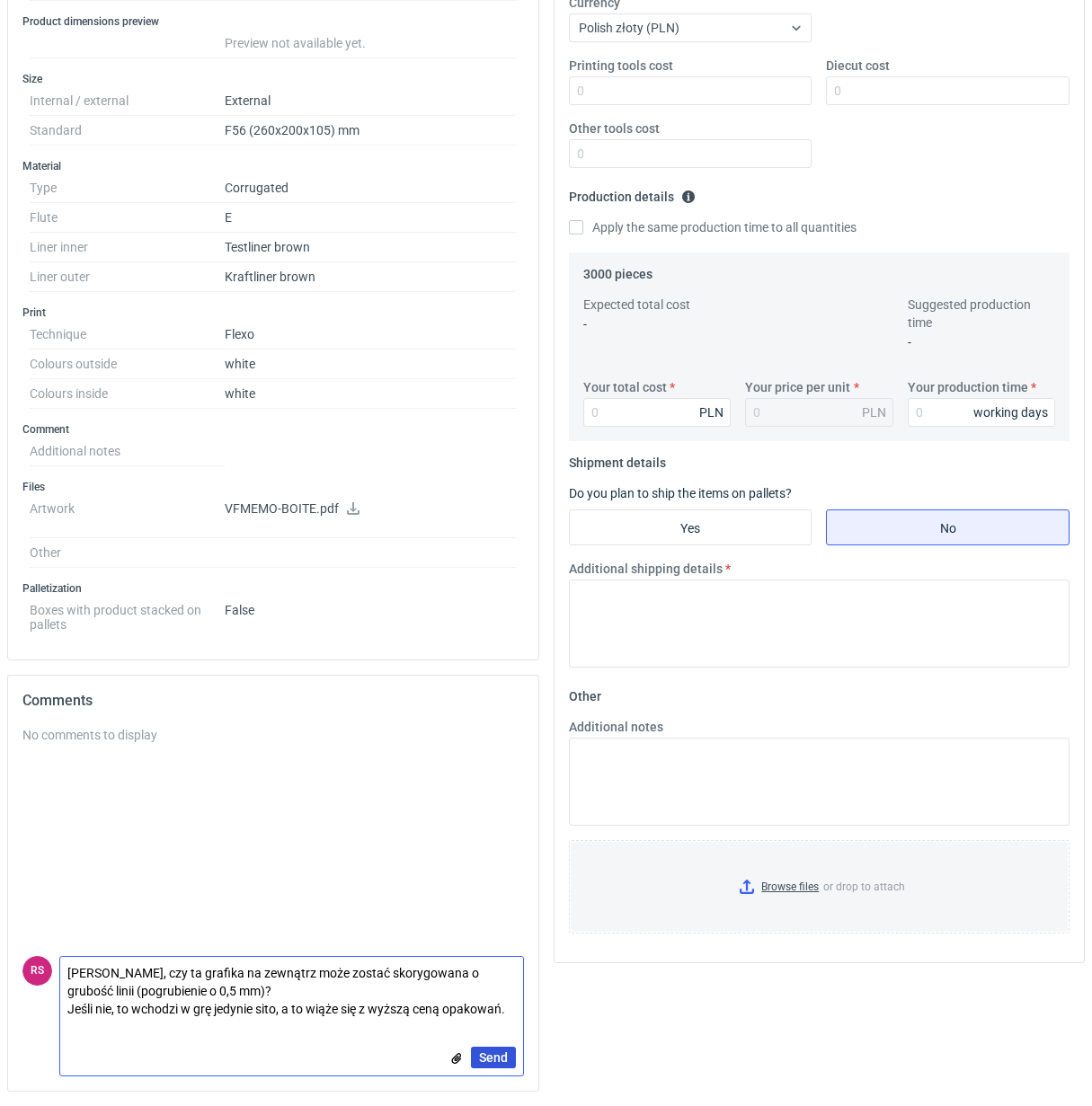
type textarea "Panie Sebastianie, czy ta grafika na zewnątrz może zostać skorygowana o grubość…"
click at [485, 1056] on span "Send" at bounding box center [492, 1057] width 28 height 13
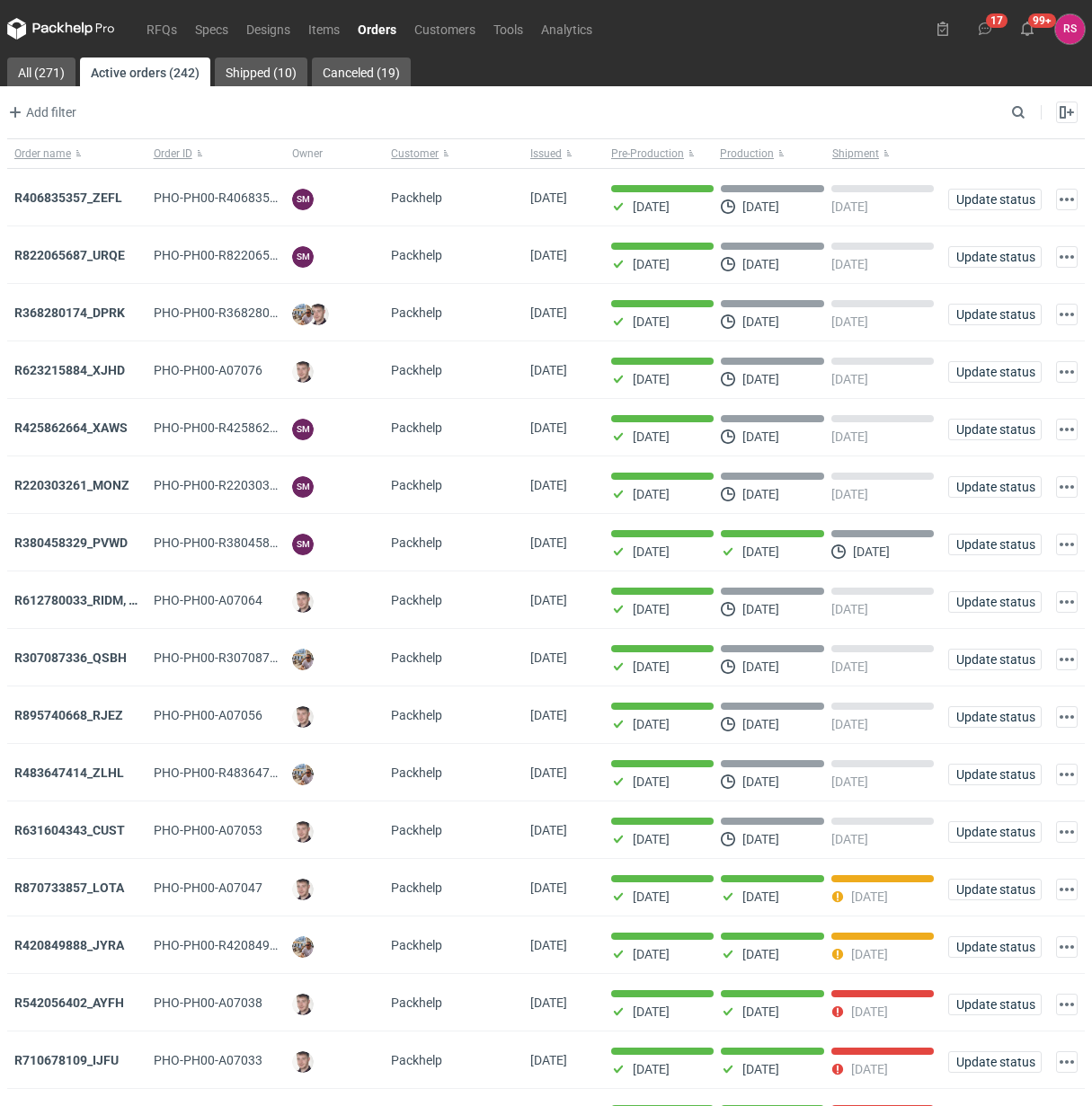
click at [381, 27] on link "Orders" at bounding box center [377, 29] width 57 height 22
click at [156, 25] on link "RFQs" at bounding box center [161, 29] width 49 height 22
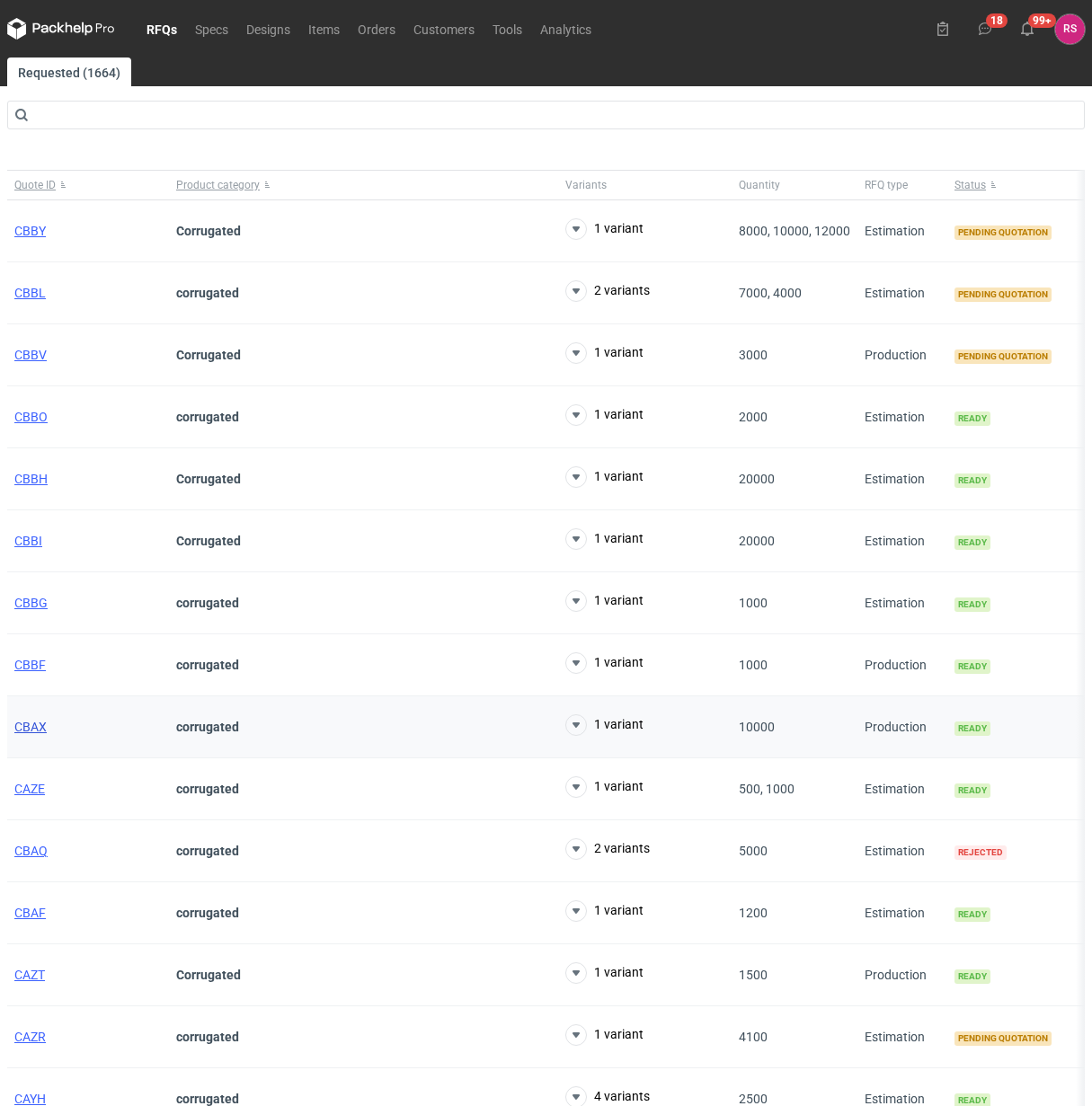
click at [33, 730] on span "CBAX" at bounding box center [30, 727] width 32 height 15
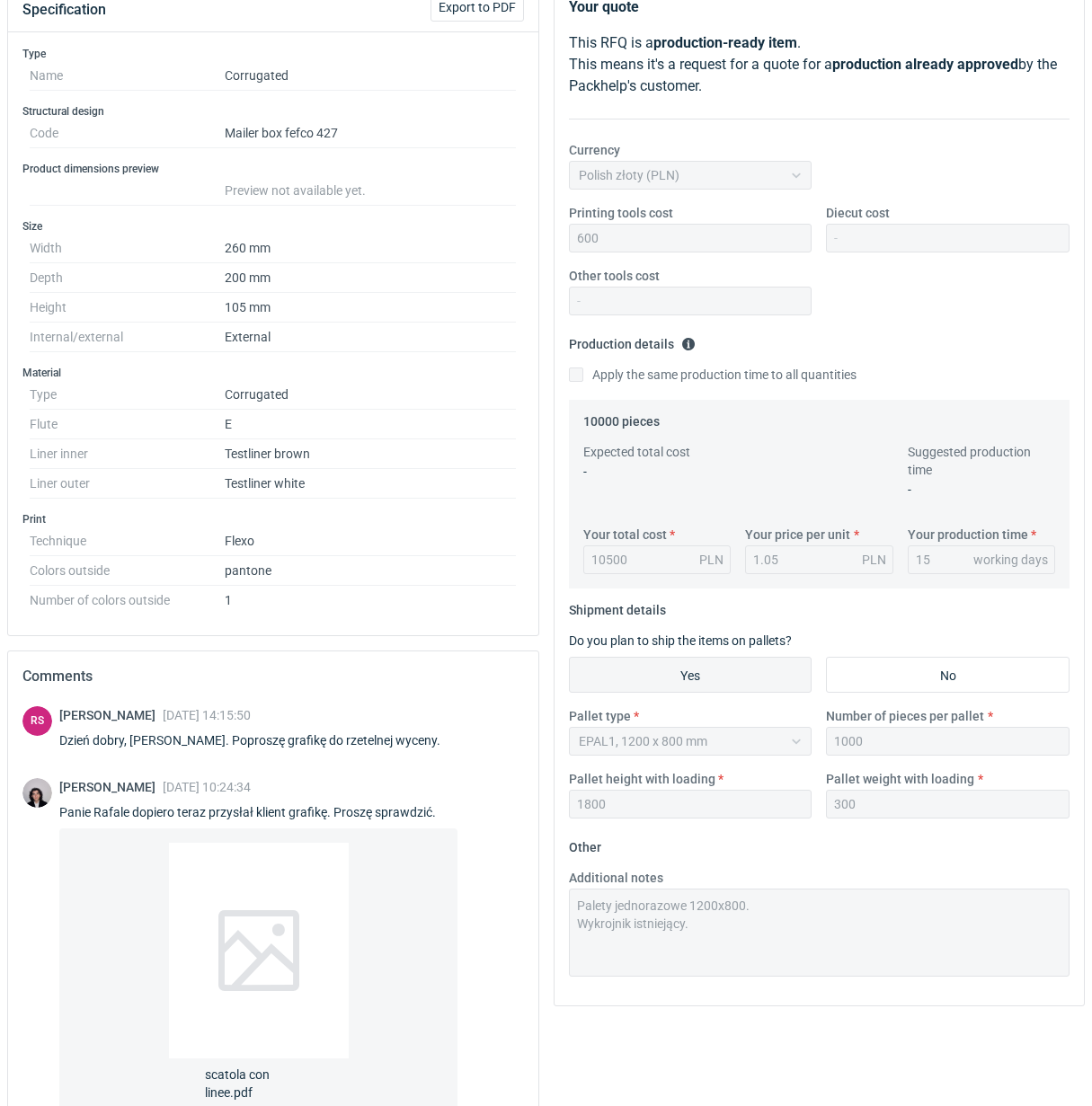
scroll to position [386, 0]
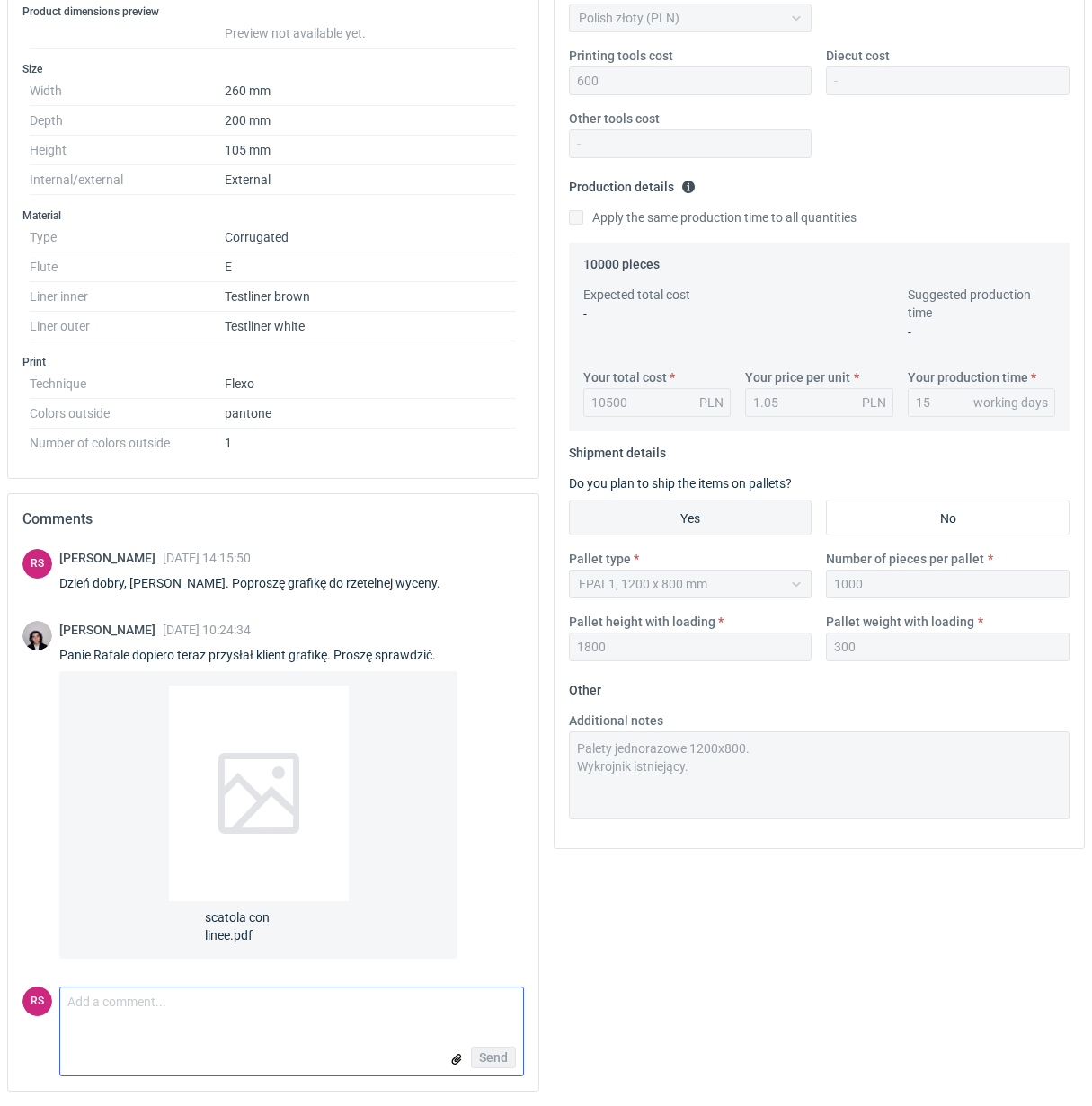
click at [209, 1003] on textarea "Comment message" at bounding box center [292, 1006] width 463 height 38
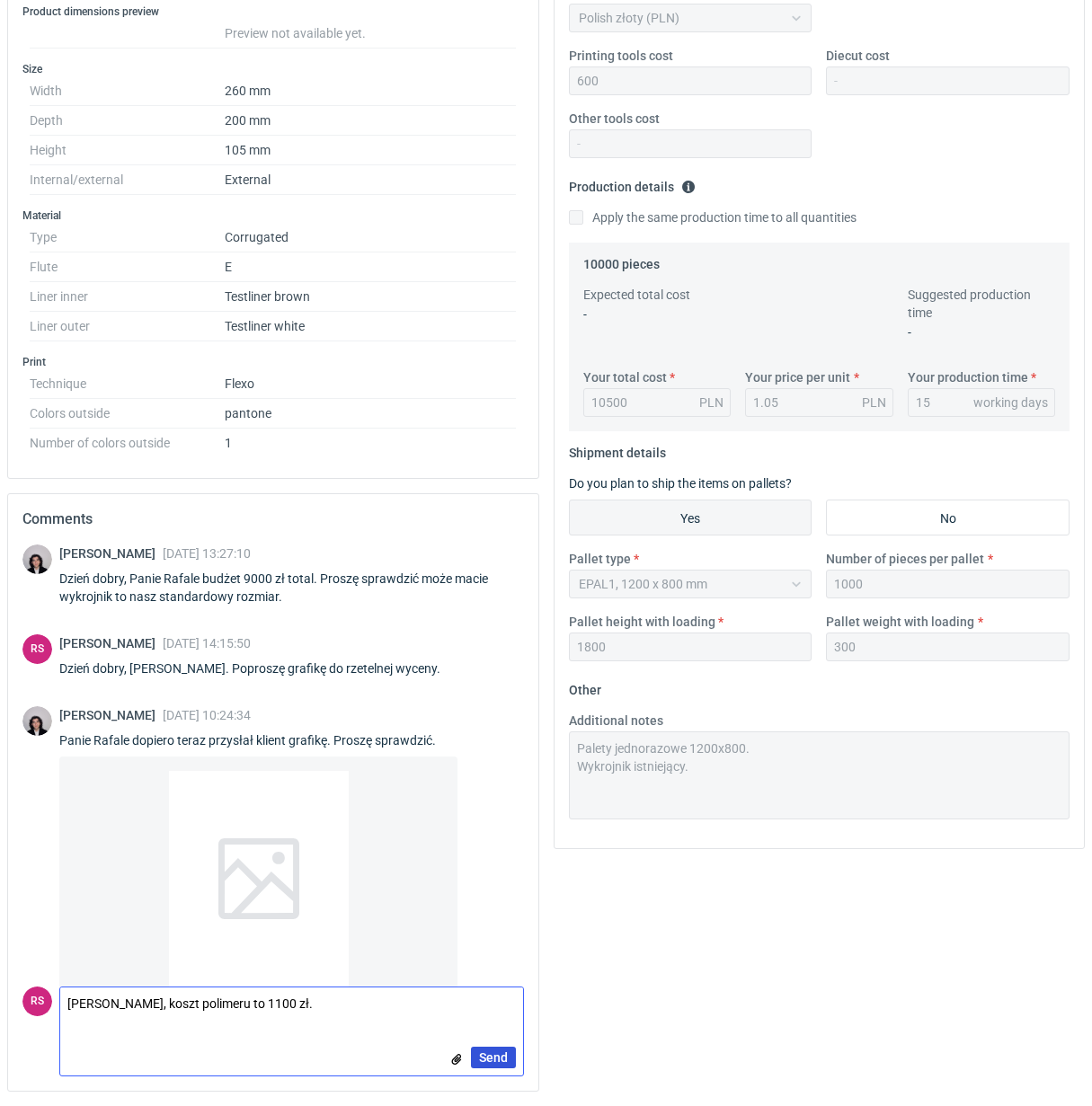
type textarea "Panie Sebastianie, koszt polimeru to 1100 zł."
click at [496, 1056] on span "Send" at bounding box center [492, 1057] width 28 height 13
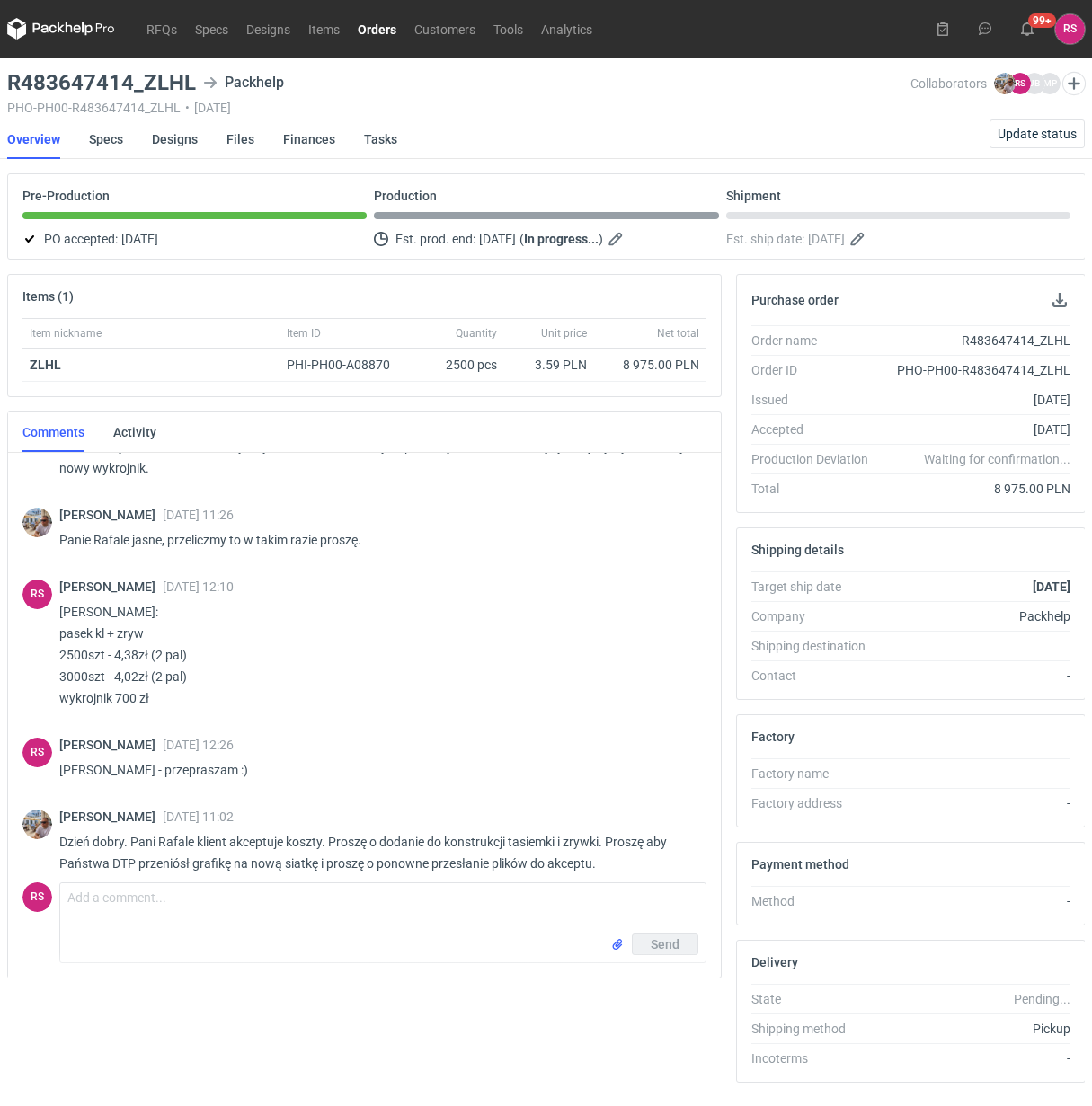
scroll to position [614, 0]
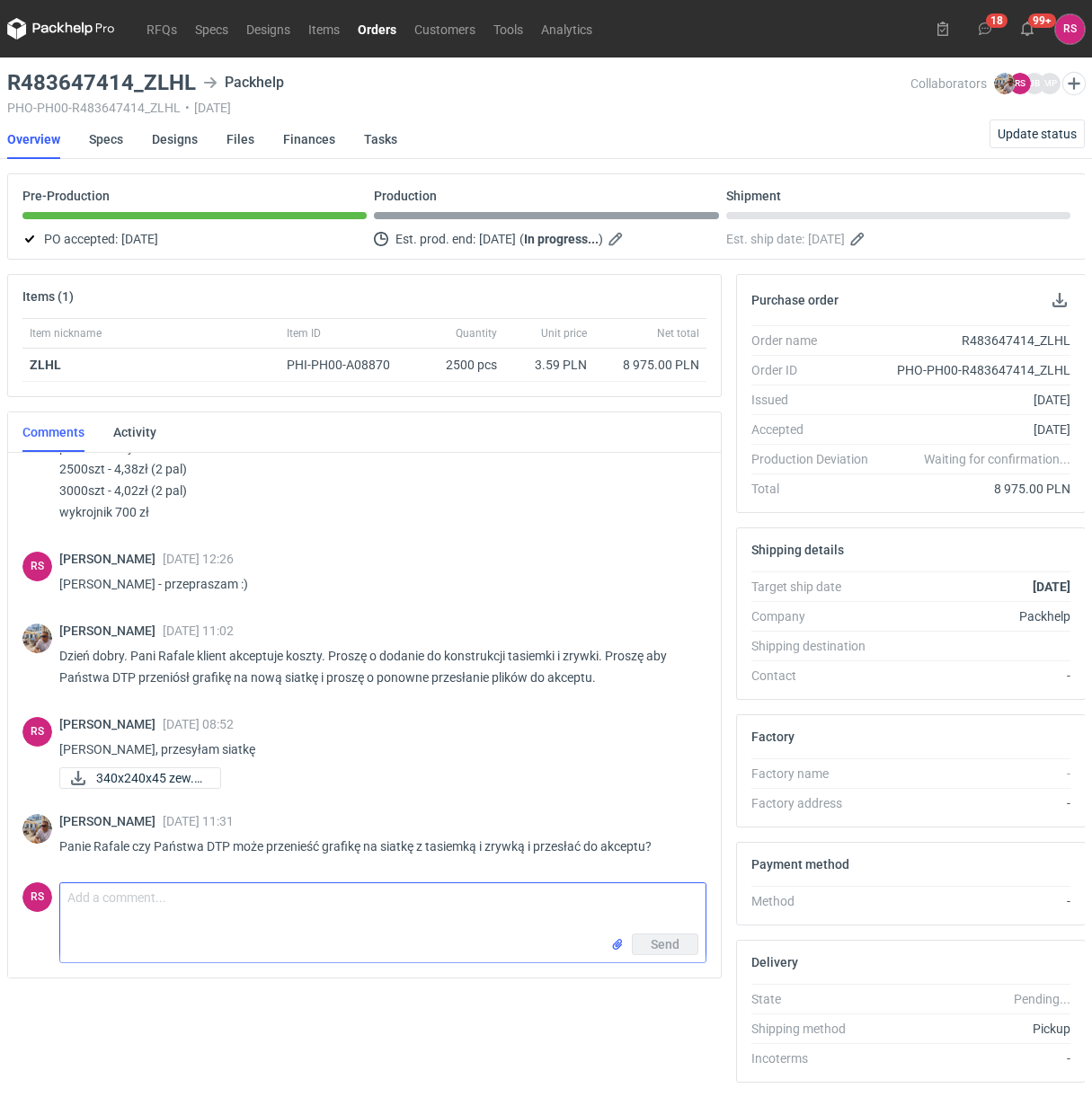
click at [200, 921] on textarea "Comment message" at bounding box center [383, 908] width 645 height 50
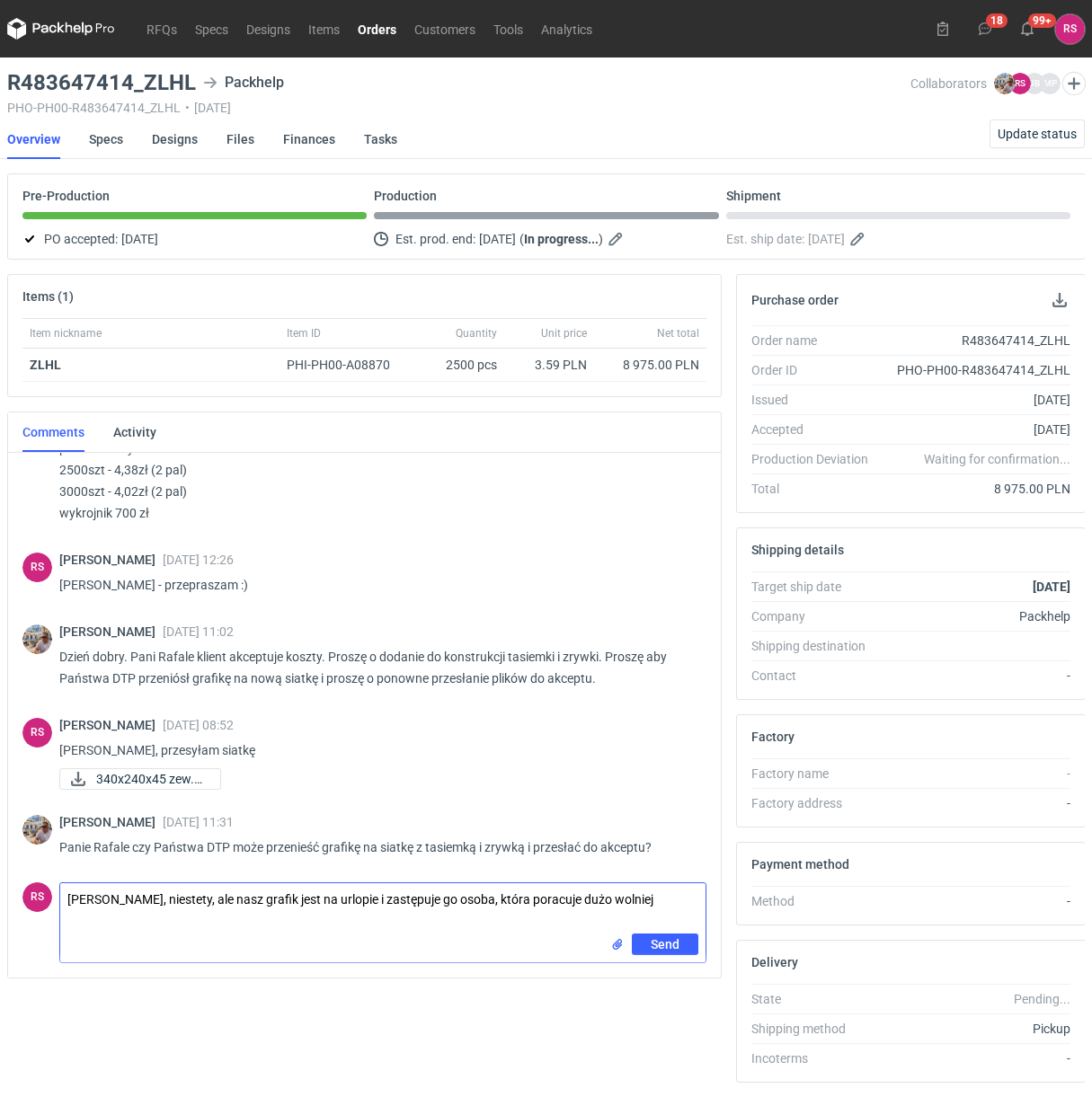
drag, startPoint x: 539, startPoint y: 894, endPoint x: 541, endPoint y: 930, distance: 36.1
click at [541, 930] on textarea "Panie Michale, niestety, ale nasz grafik jest na urlopie i zastępuje go osoba, …" at bounding box center [383, 908] width 645 height 50
click at [528, 901] on textarea "Panie Michale, niestety, ale nasz grafik jest na urlopie i zastępuje go osoba, …" at bounding box center [383, 908] width 645 height 50
click at [649, 900] on textarea "Panie Michale, niestety, ale nasz grafik jest na urlopie i zastępuje go osoba, …" at bounding box center [383, 908] width 645 height 50
click at [79, 917] on textarea "Panie Michale, niestety, ale nasz grafik jest na urlopie i zastępuje go osoba, …" at bounding box center [383, 908] width 645 height 50
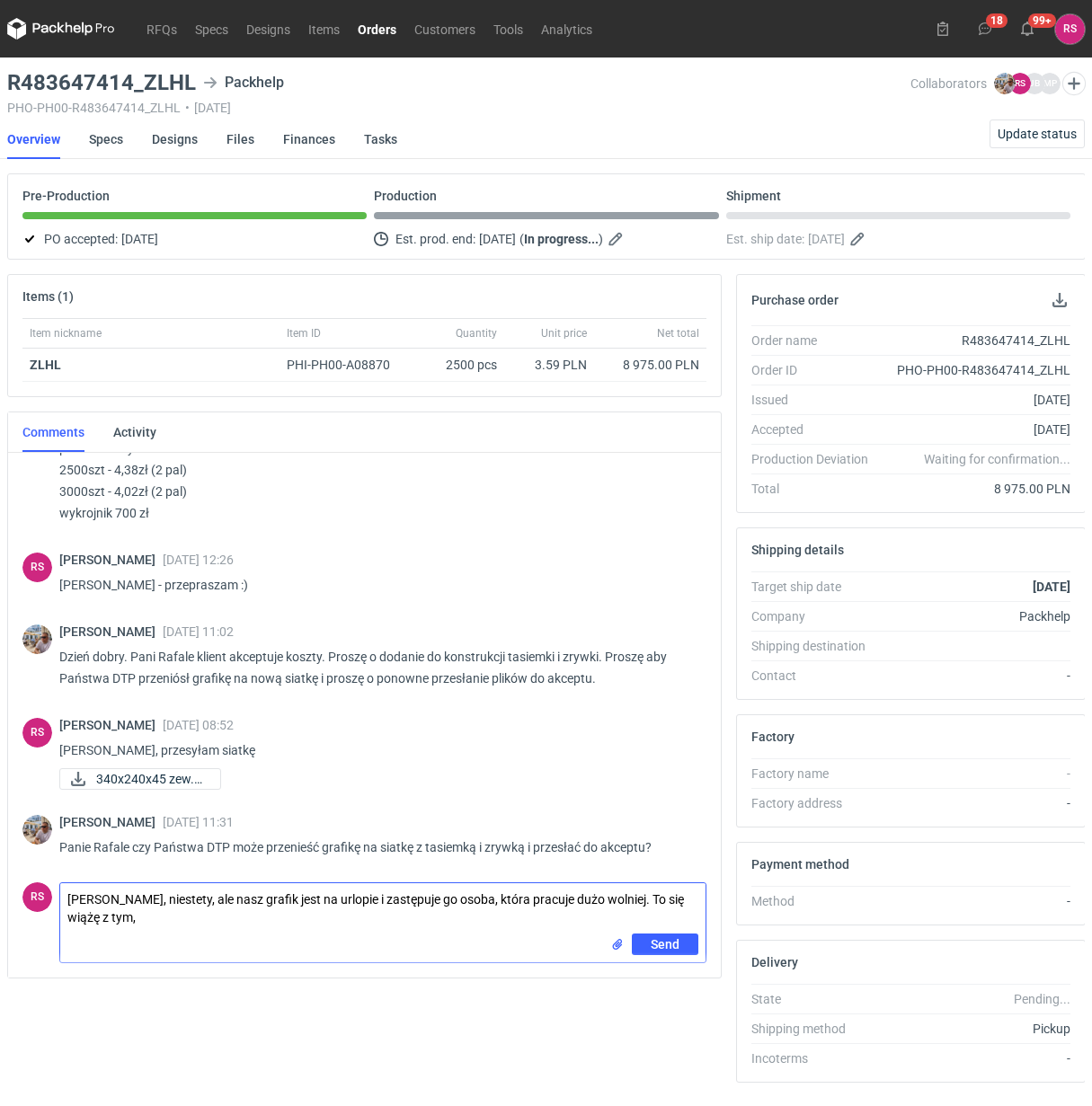
click at [382, 927] on textarea "Panie Michale, niestety, ale nasz grafik jest na urlopie i zastępuje go osoba, …" at bounding box center [383, 908] width 645 height 50
click at [641, 901] on textarea "Panie Michale, niestety, ale nasz grafik jest na urlopie i zastępuje go osoba, …" at bounding box center [383, 908] width 645 height 50
click at [473, 926] on textarea "Panie Michale, niestety, ale nasz grafik jest na urlopie i zastępuje go osoba, …" at bounding box center [383, 908] width 645 height 50
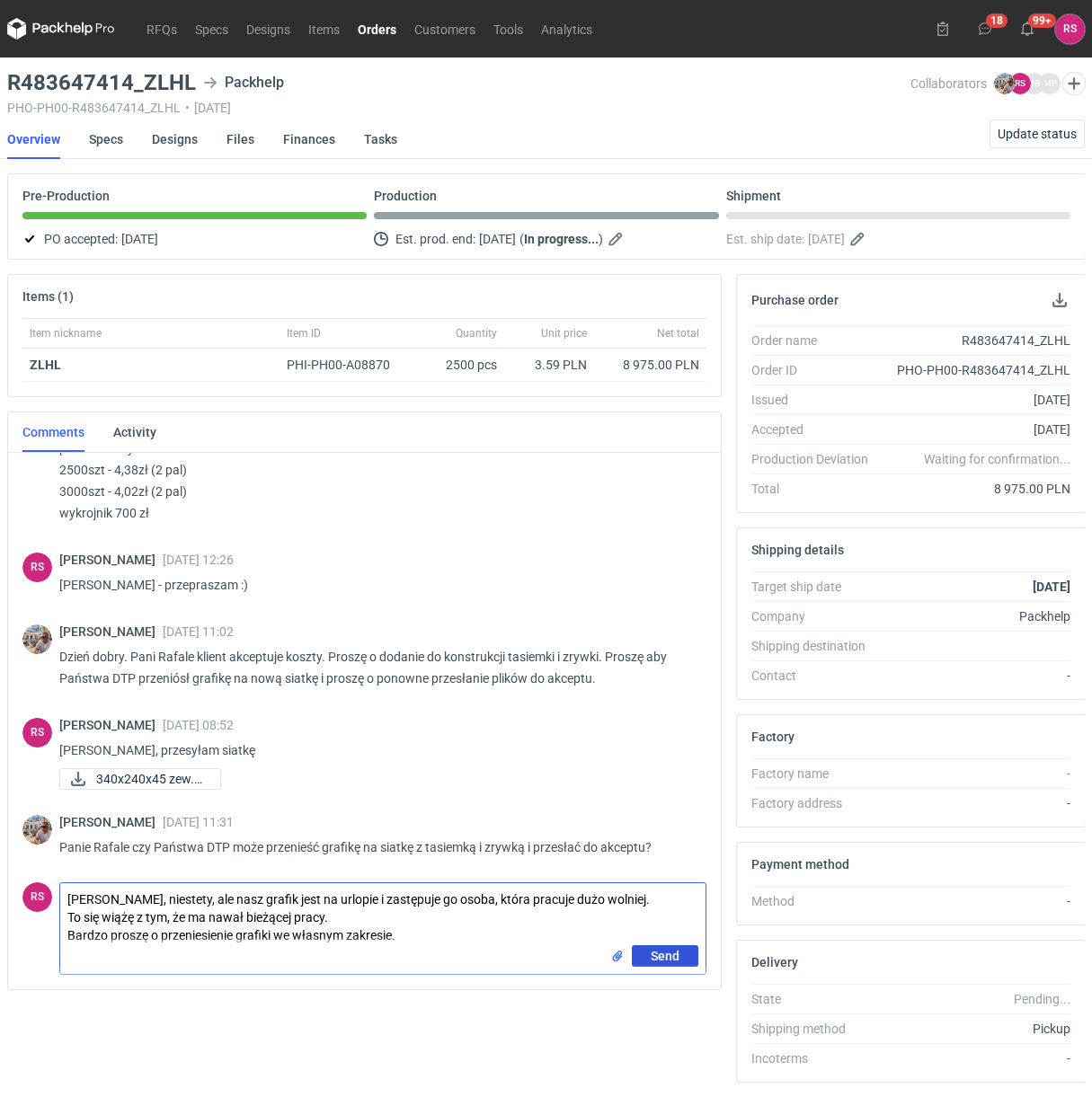
type textarea "Panie Michale, niestety, ale nasz grafik jest na urlopie i zastępuje go osoba, …"
click at [667, 955] on span "Send" at bounding box center [664, 957] width 28 height 13
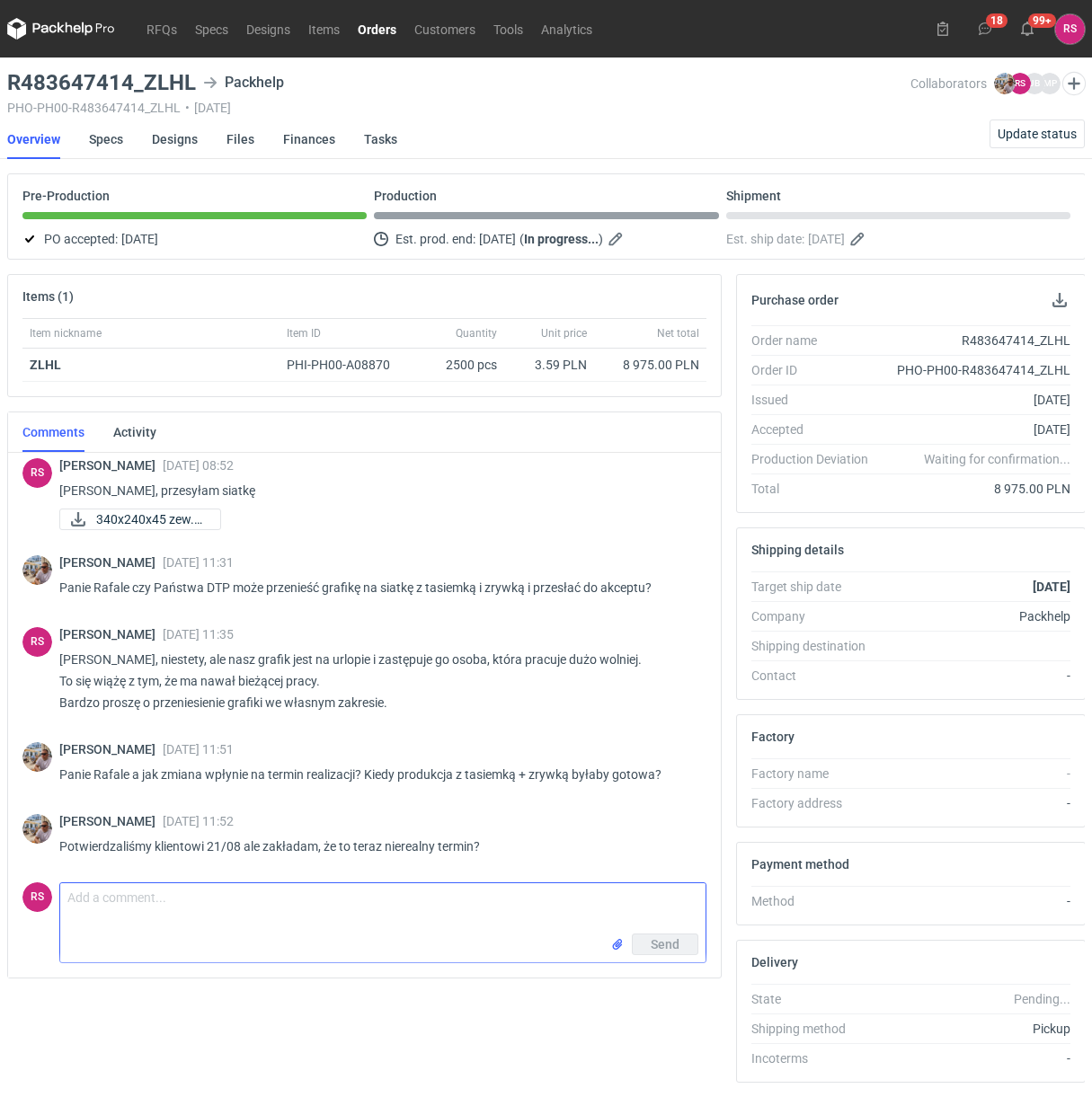
scroll to position [854, 0]
click at [473, 804] on div "Michał Palasek 19 Aug 2025 11:52 Potwierdzaliśmy klientowi 21/08 ale zakładam, …" at bounding box center [364, 840] width 684 height 72
click at [288, 908] on textarea "Comment message" at bounding box center [383, 908] width 645 height 50
click at [247, 914] on textarea "Comment message" at bounding box center [383, 908] width 645 height 50
type textarea "Panie Michale, to potrwa ok. 3 tygodnie od daty akceptacji."
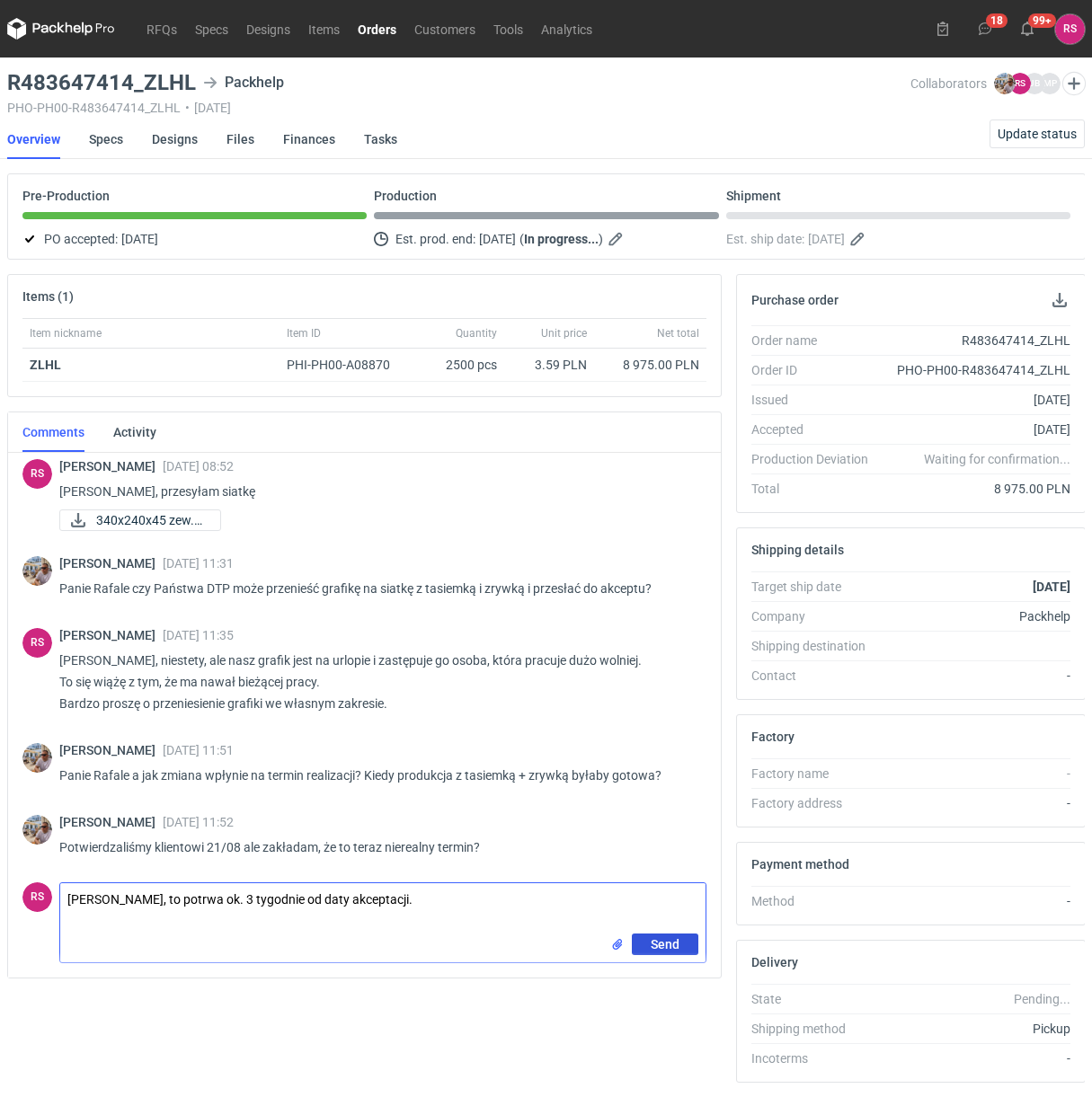
click at [663, 939] on span "Send" at bounding box center [664, 945] width 28 height 13
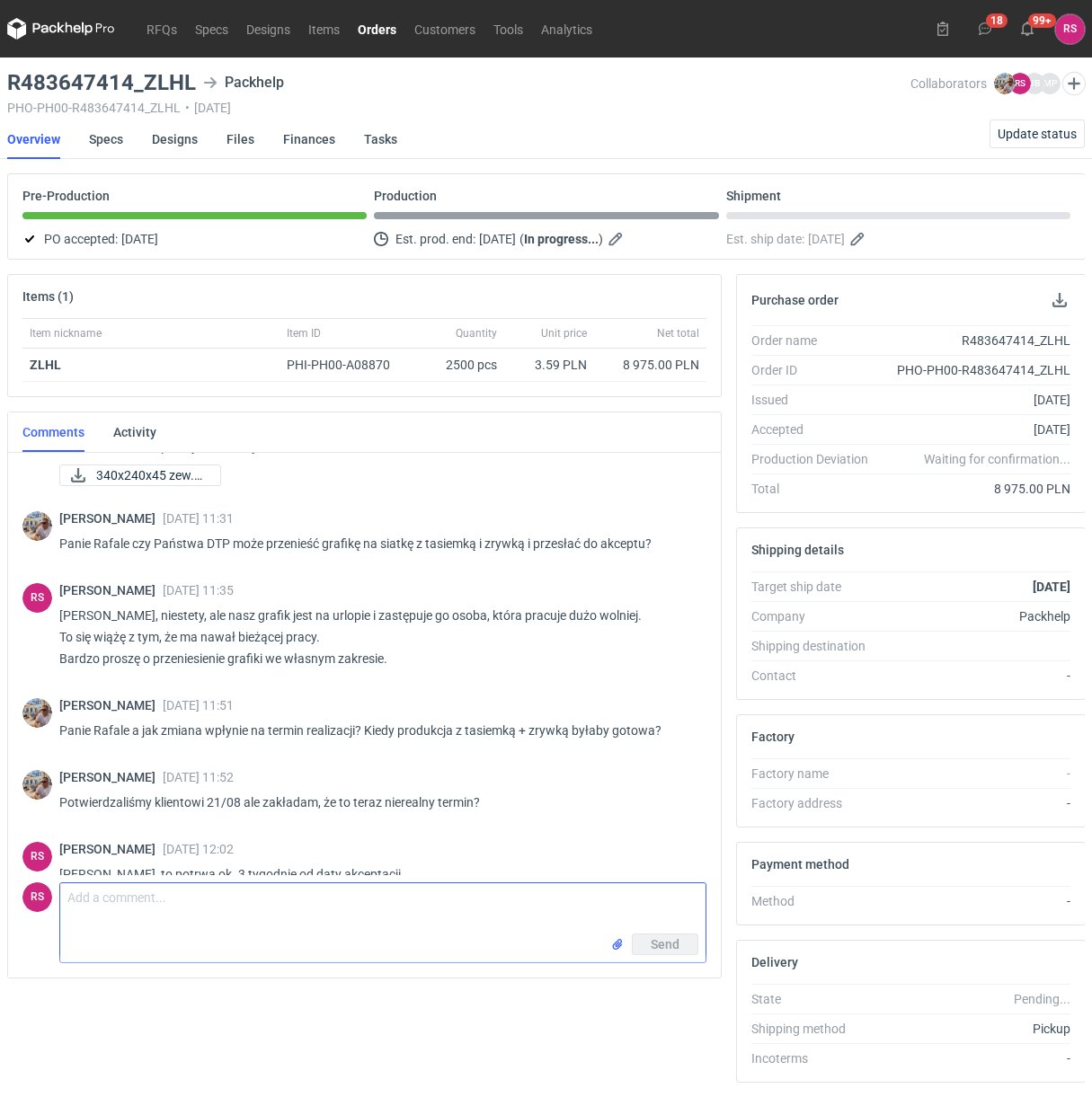
scroll to position [925, 0]
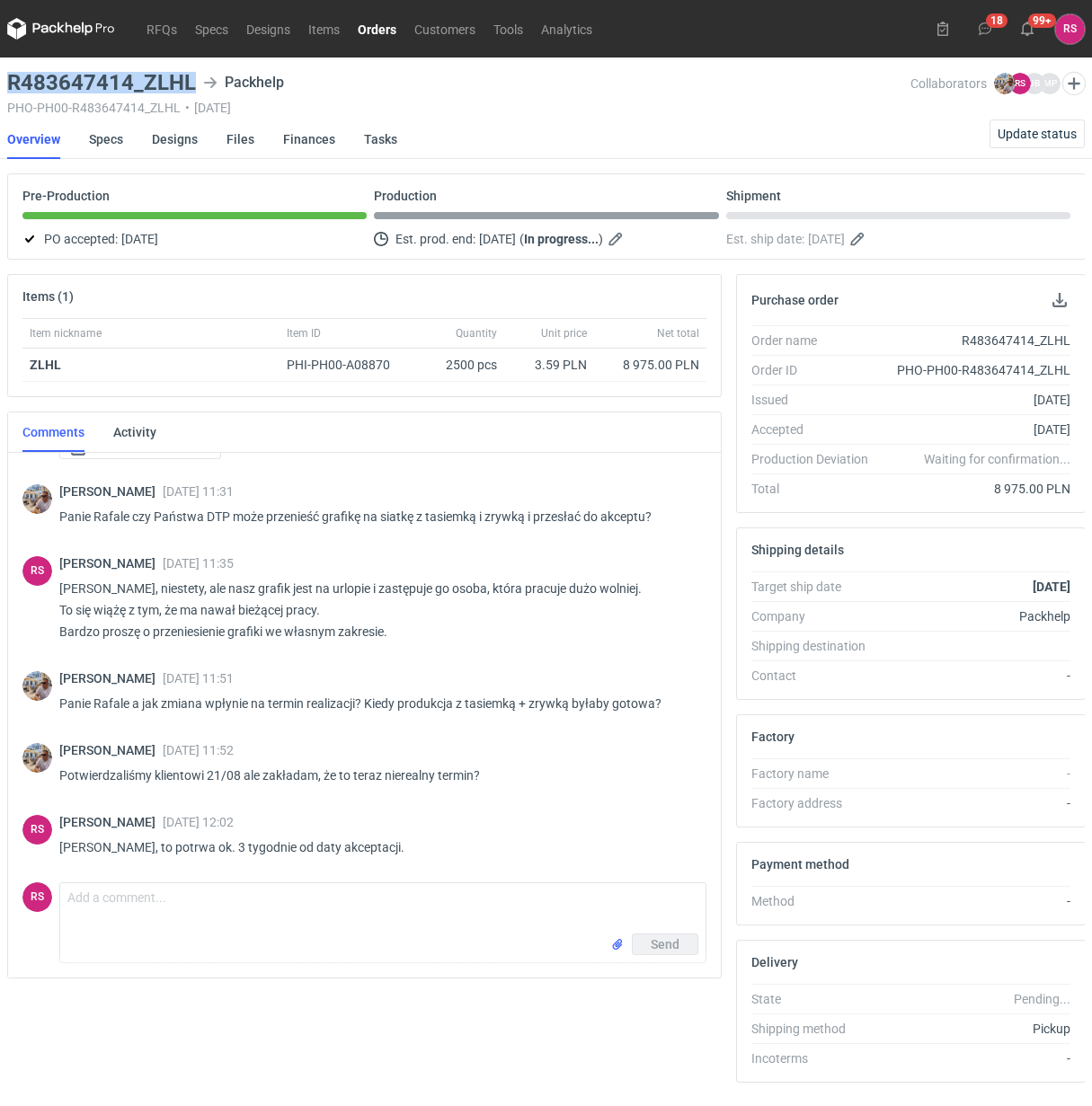
drag, startPoint x: 189, startPoint y: 77, endPoint x: 12, endPoint y: 77, distance: 177.0
click at [12, 77] on h3 "R483647414_ZLHL" at bounding box center [102, 83] width 189 height 22
click at [596, 122] on nav "Overview Specs Designs Files Finances Tasks Update status" at bounding box center [546, 138] width 1077 height 39
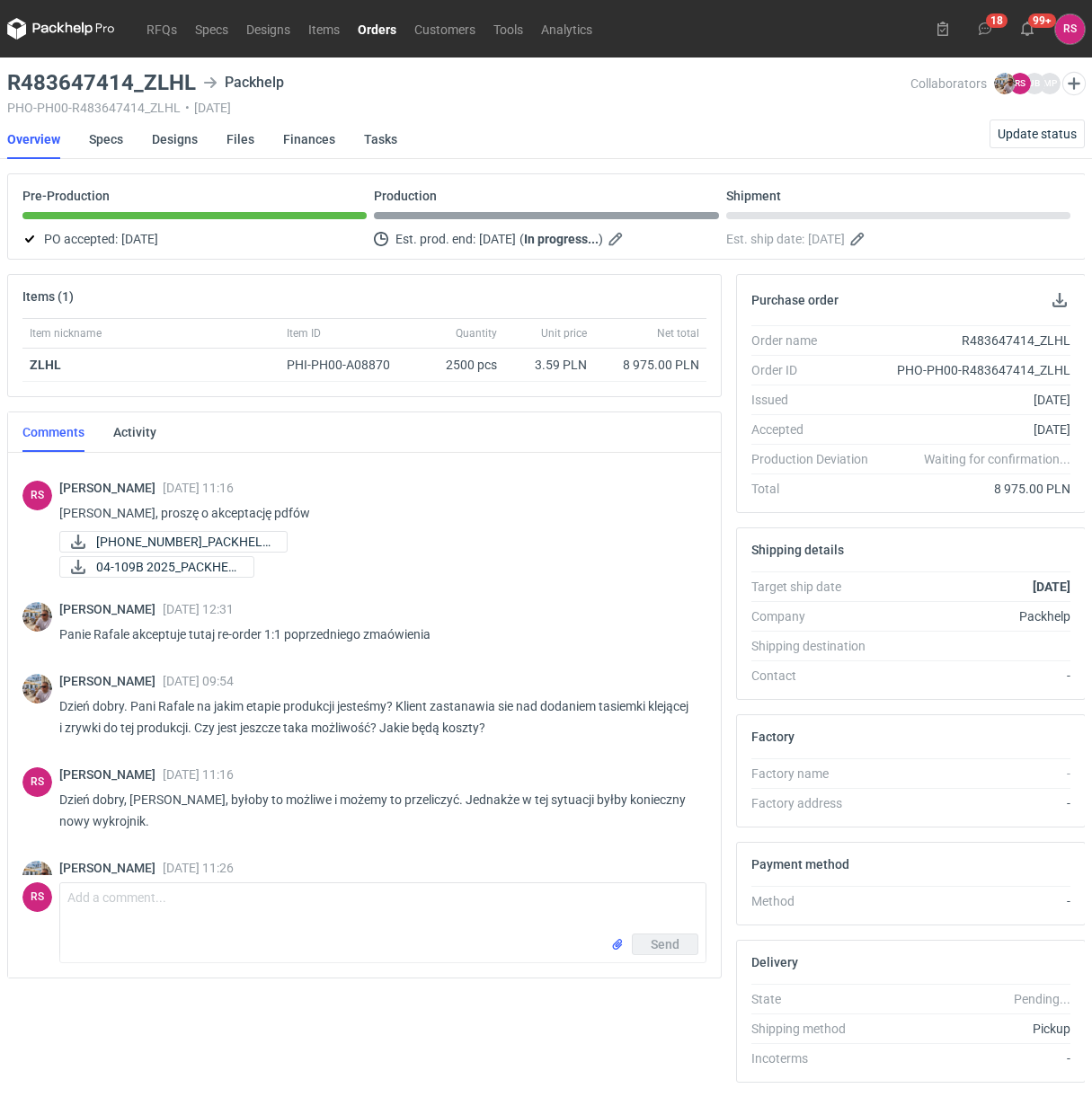
scroll to position [0, 0]
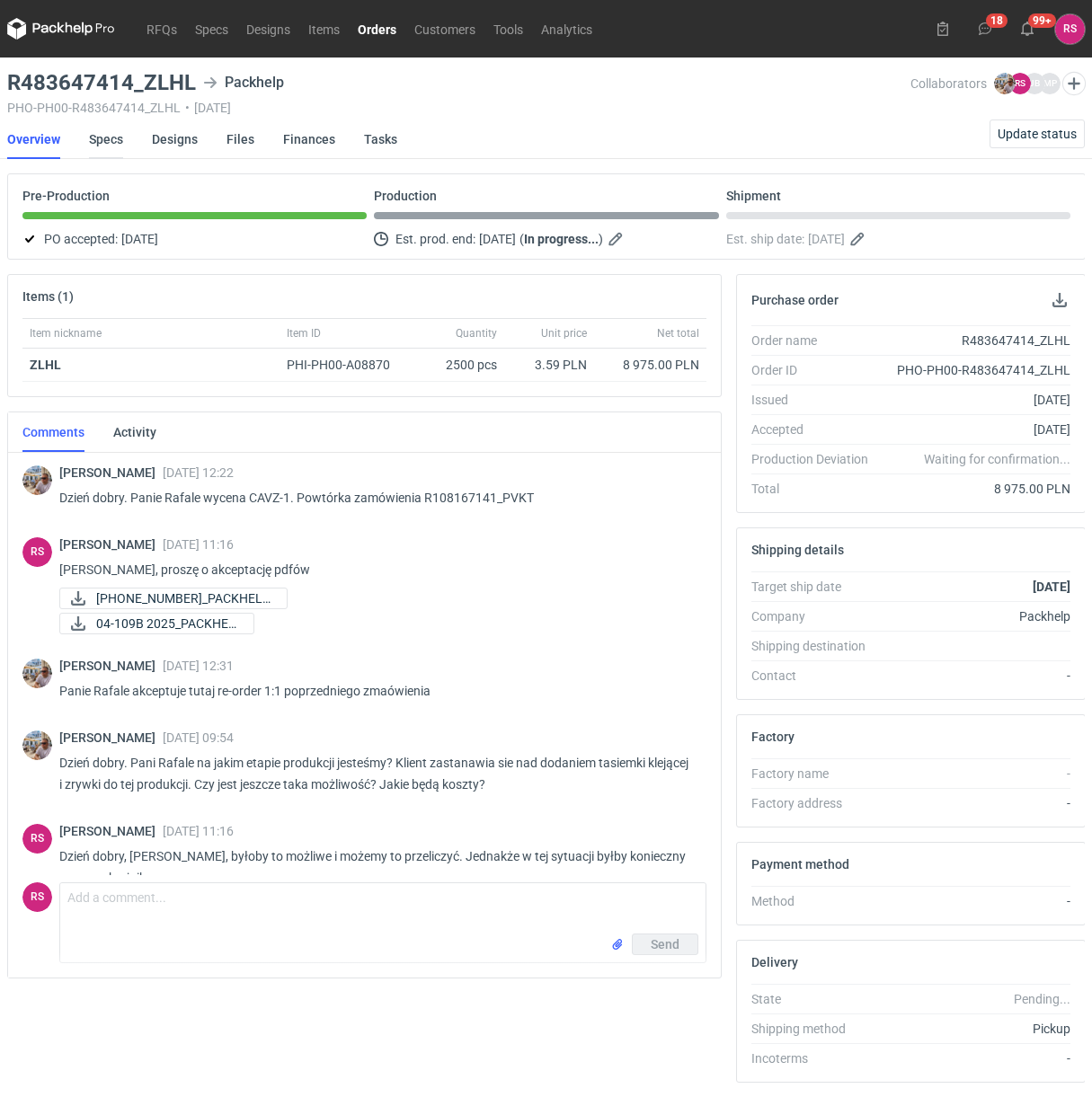
click at [106, 135] on link "Specs" at bounding box center [105, 138] width 34 height 39
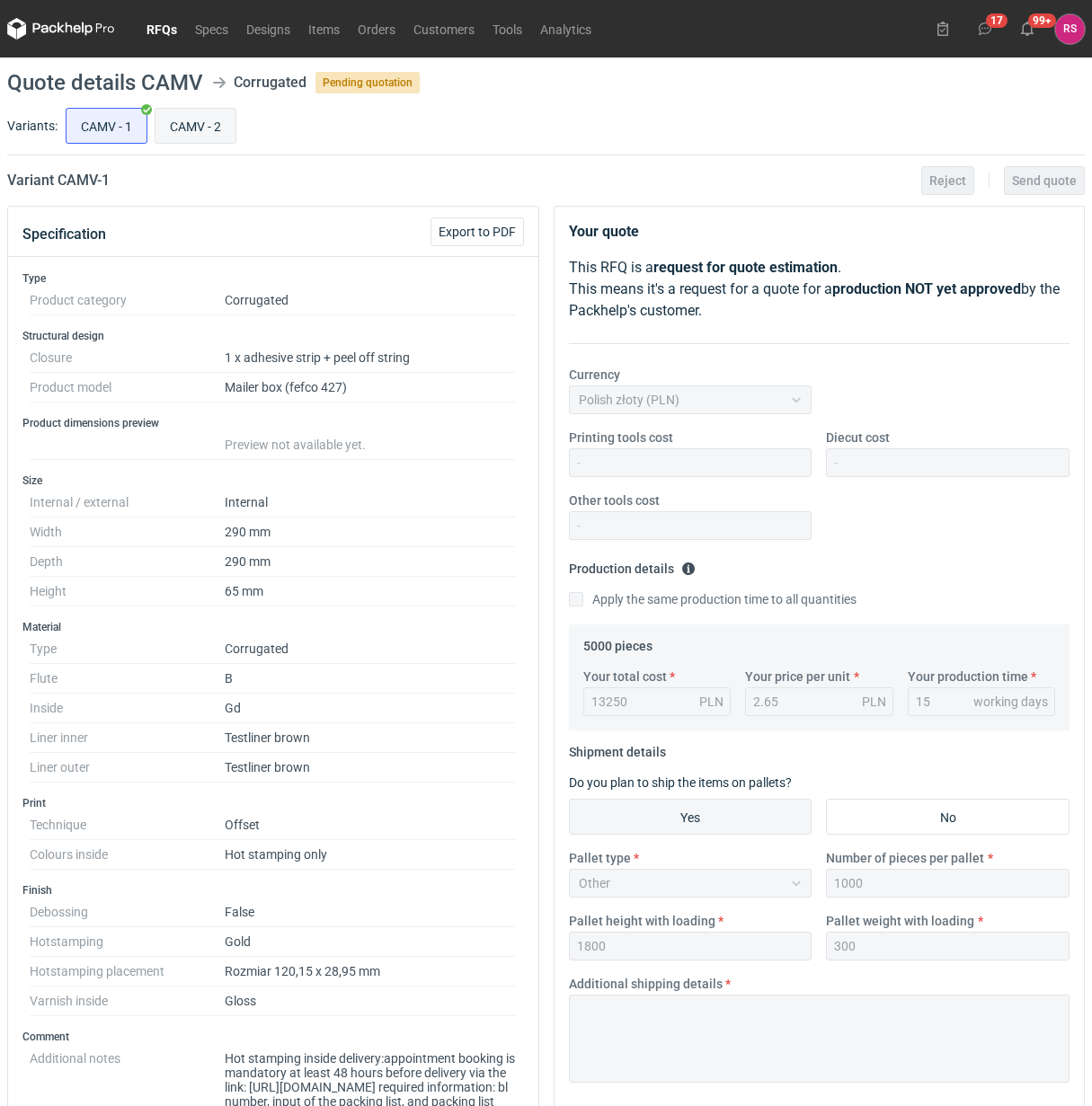
click at [191, 133] on input "CAMV - 2" at bounding box center [195, 126] width 80 height 34
radio input "true"
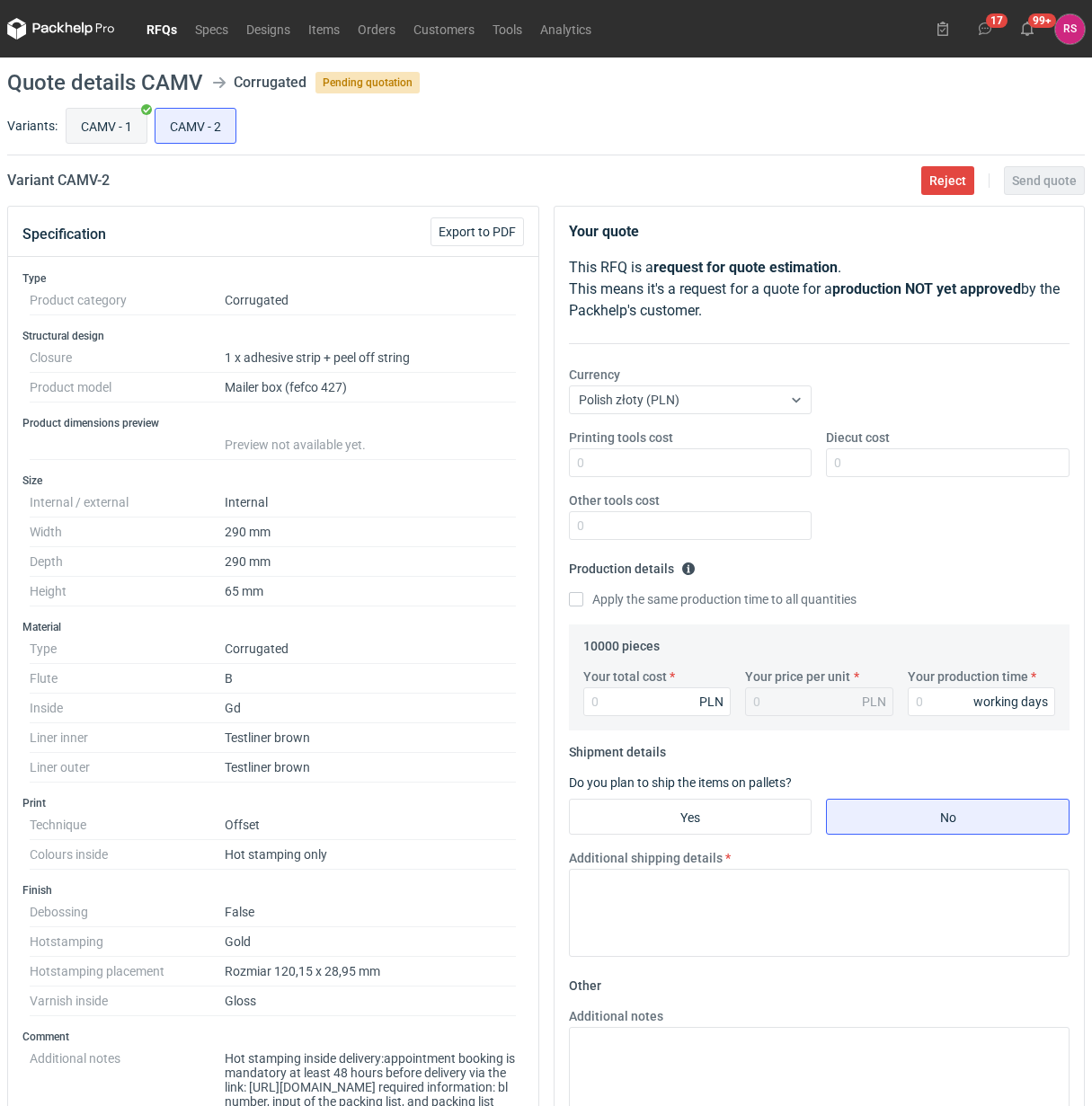
click at [105, 136] on input "CAMV - 1" at bounding box center [106, 126] width 80 height 34
radio input "true"
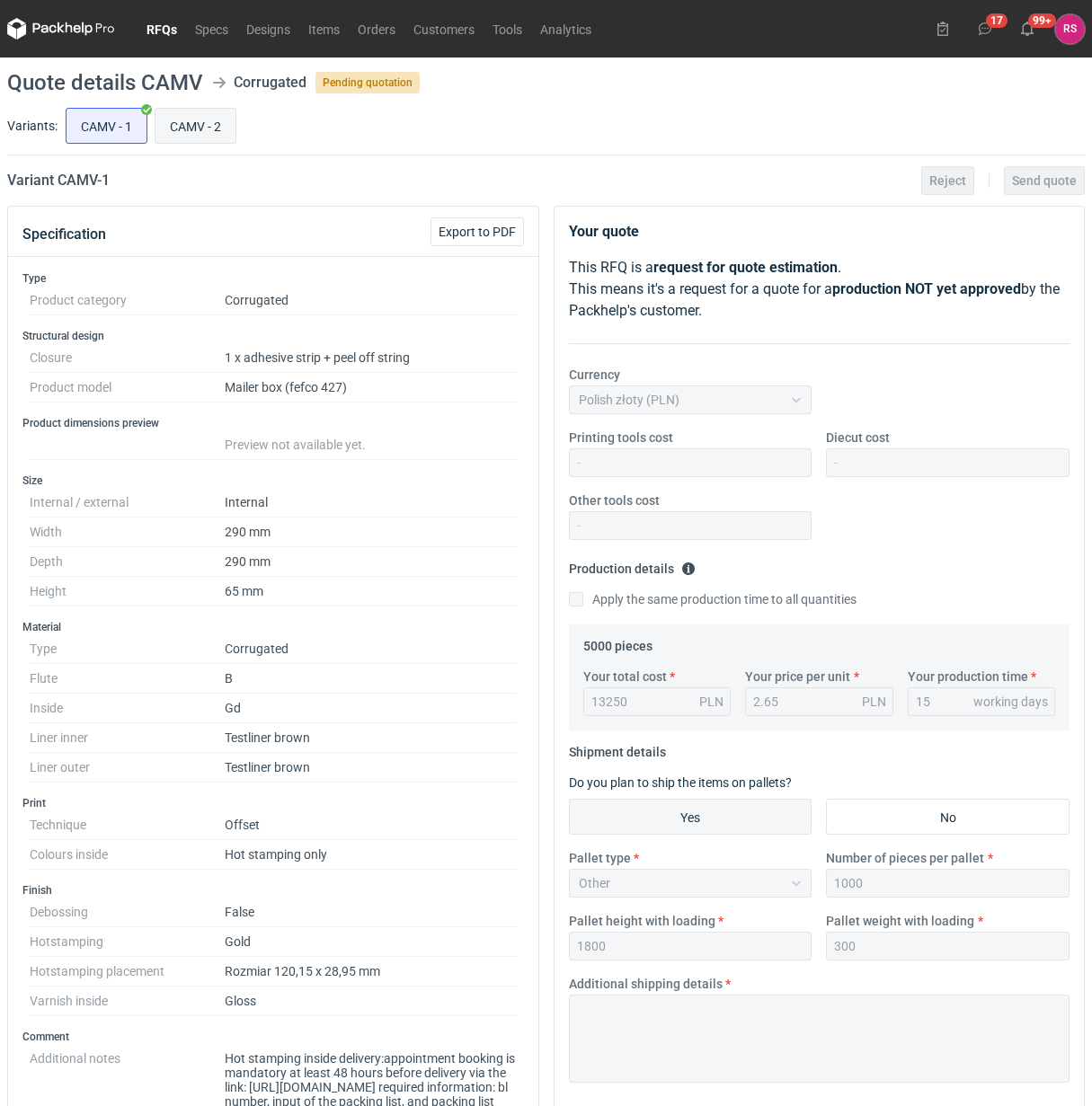
click at [181, 133] on input "CAMV - 2" at bounding box center [195, 126] width 80 height 34
radio input "true"
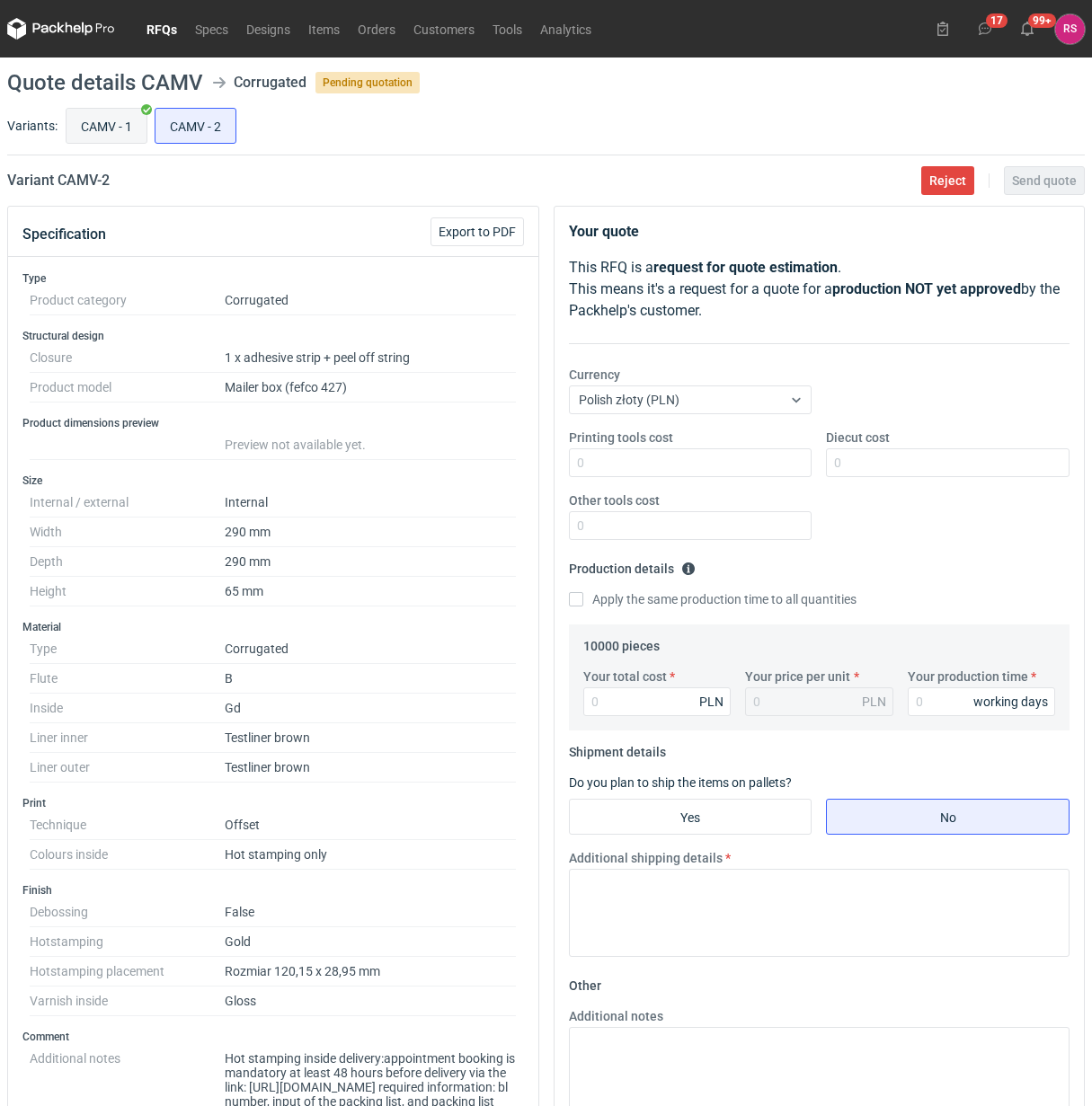
click at [91, 131] on input "CAMV - 1" at bounding box center [106, 126] width 80 height 34
radio input "true"
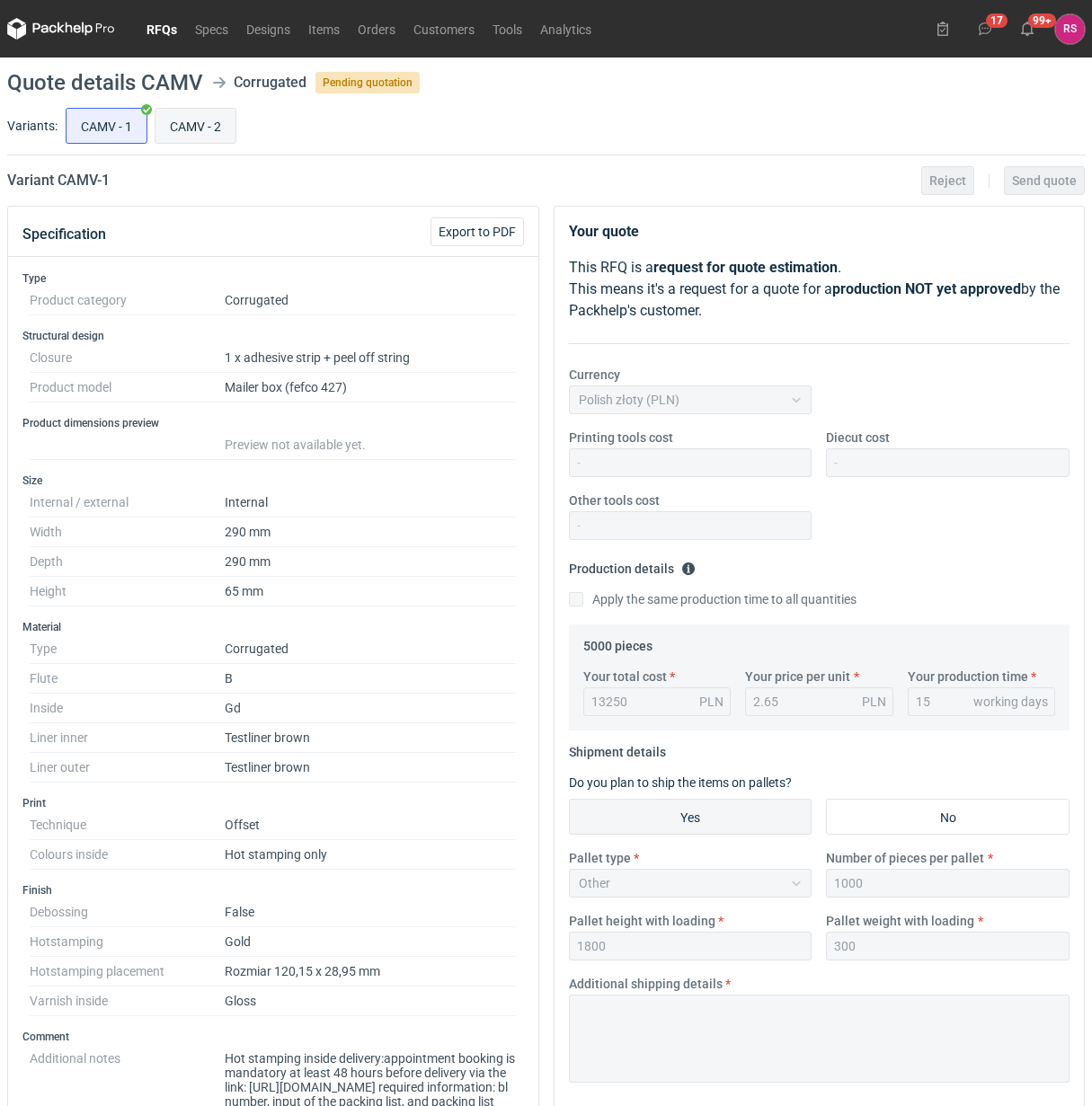
click at [202, 132] on input "CAMV - 2" at bounding box center [195, 126] width 80 height 34
radio input "true"
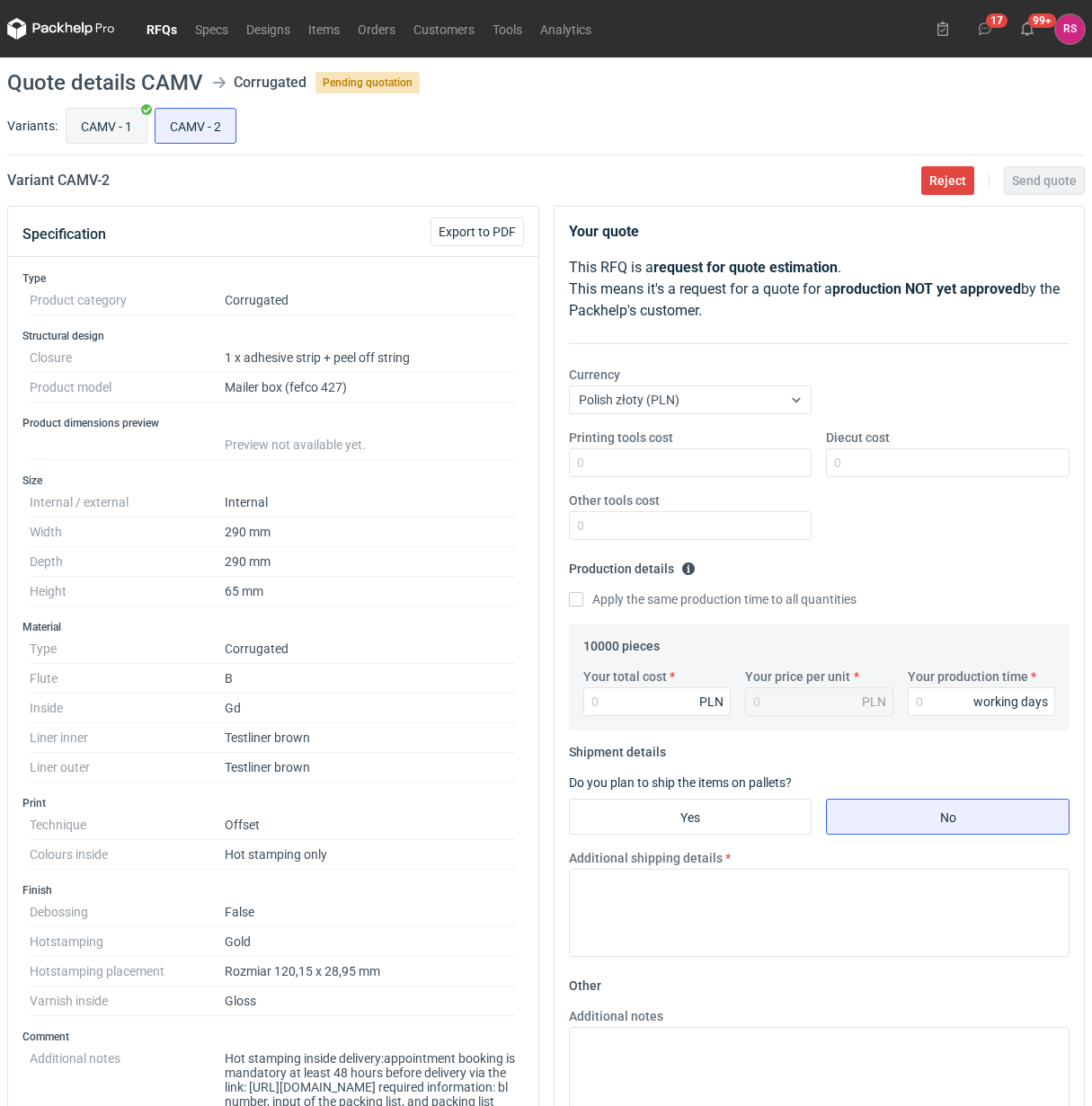
click at [116, 131] on input "CAMV - 1" at bounding box center [106, 126] width 80 height 34
radio input "true"
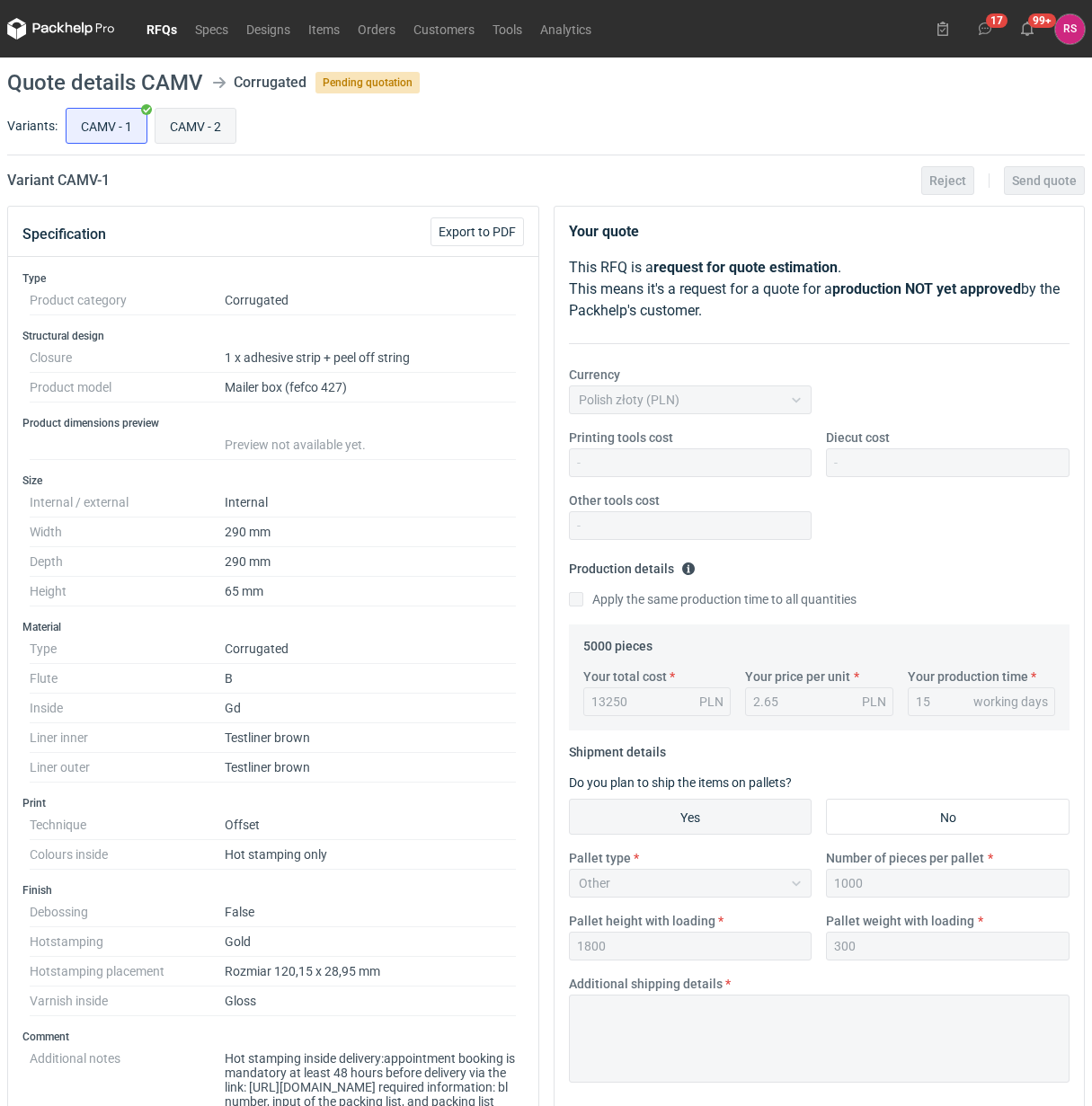
click at [195, 132] on input "CAMV - 2" at bounding box center [195, 126] width 80 height 34
radio input "true"
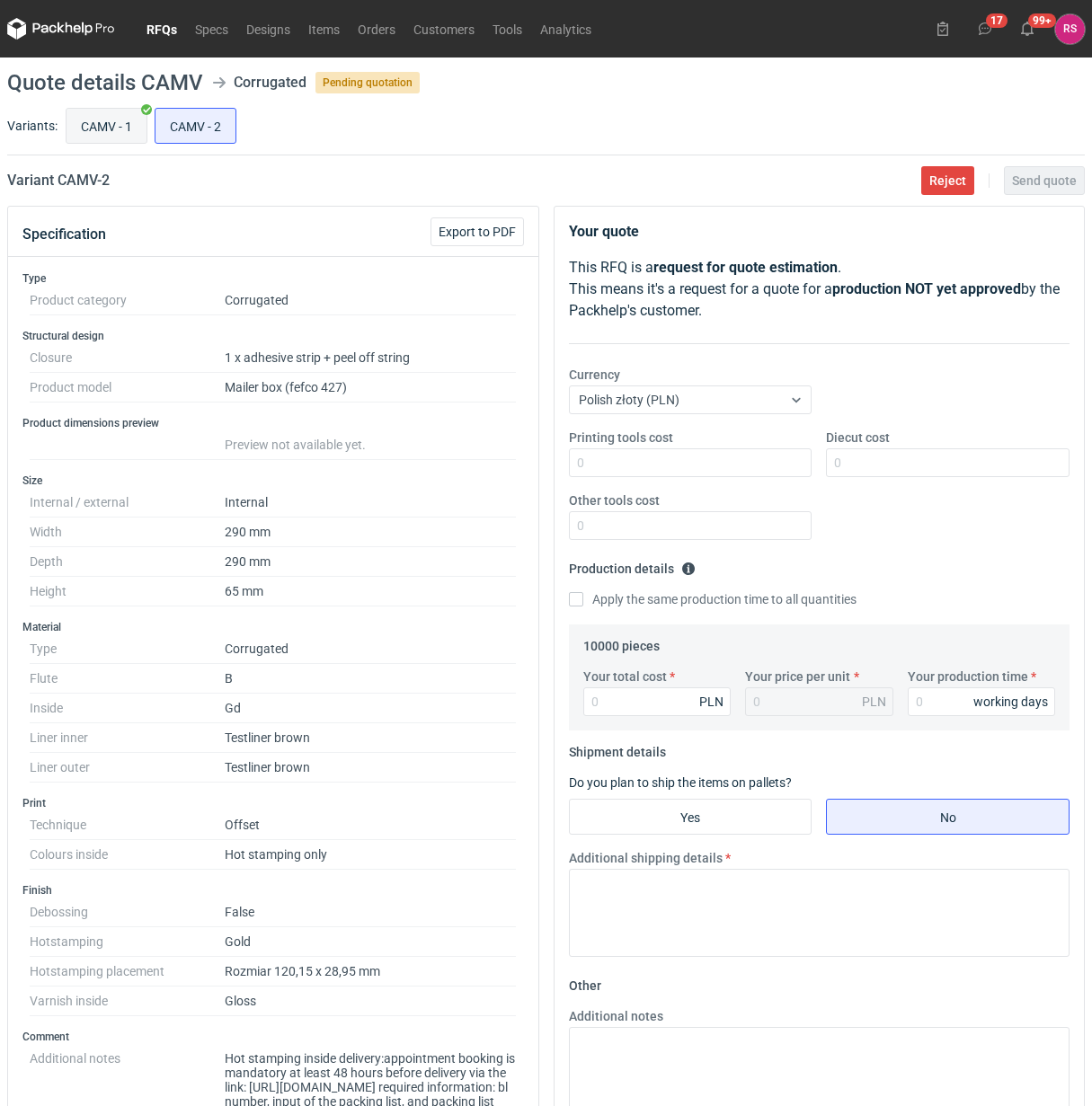
click at [116, 132] on input "CAMV - 1" at bounding box center [106, 126] width 80 height 34
radio input "true"
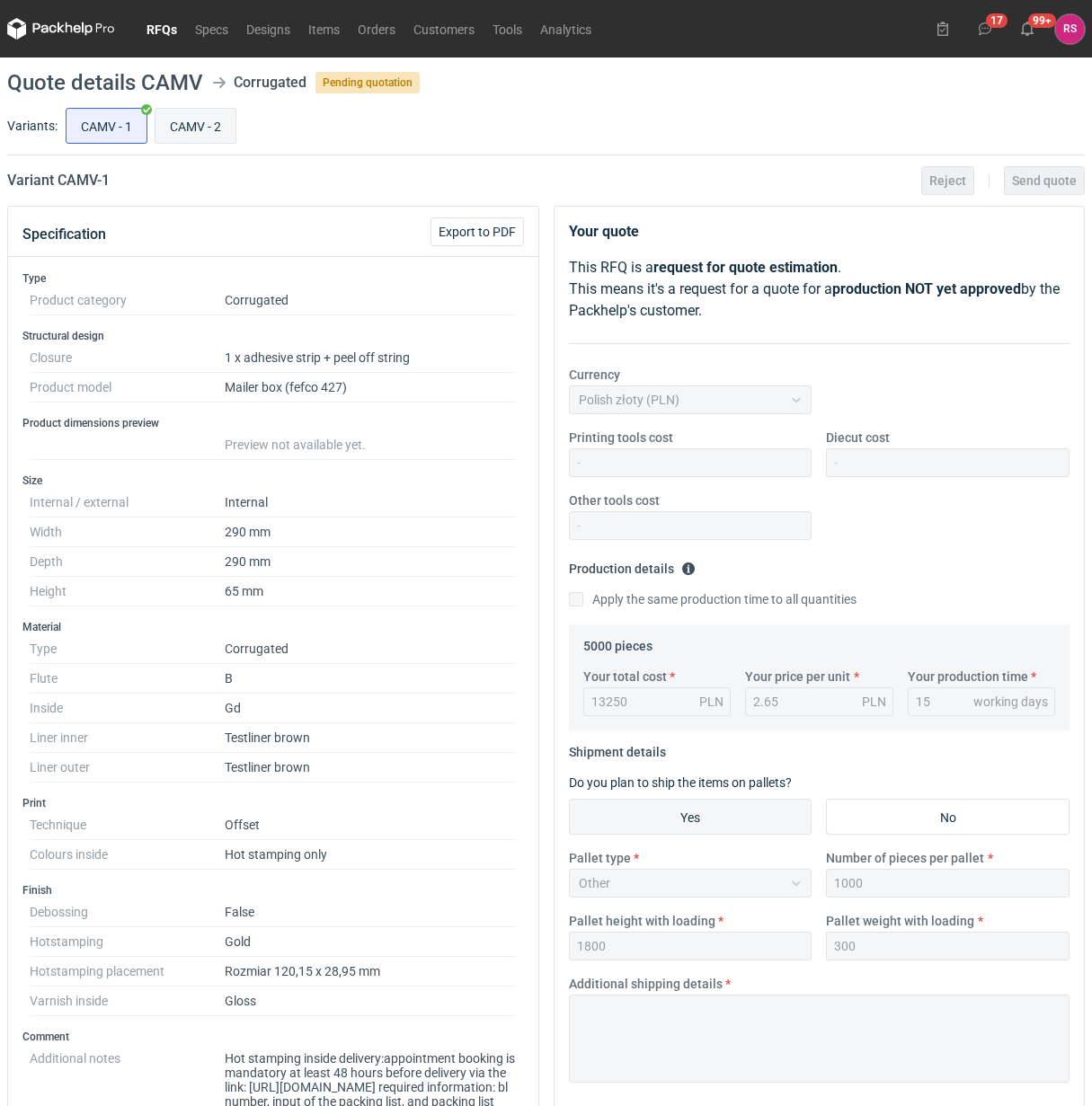
click at [193, 141] on input "CAMV - 2" at bounding box center [195, 126] width 80 height 34
radio input "true"
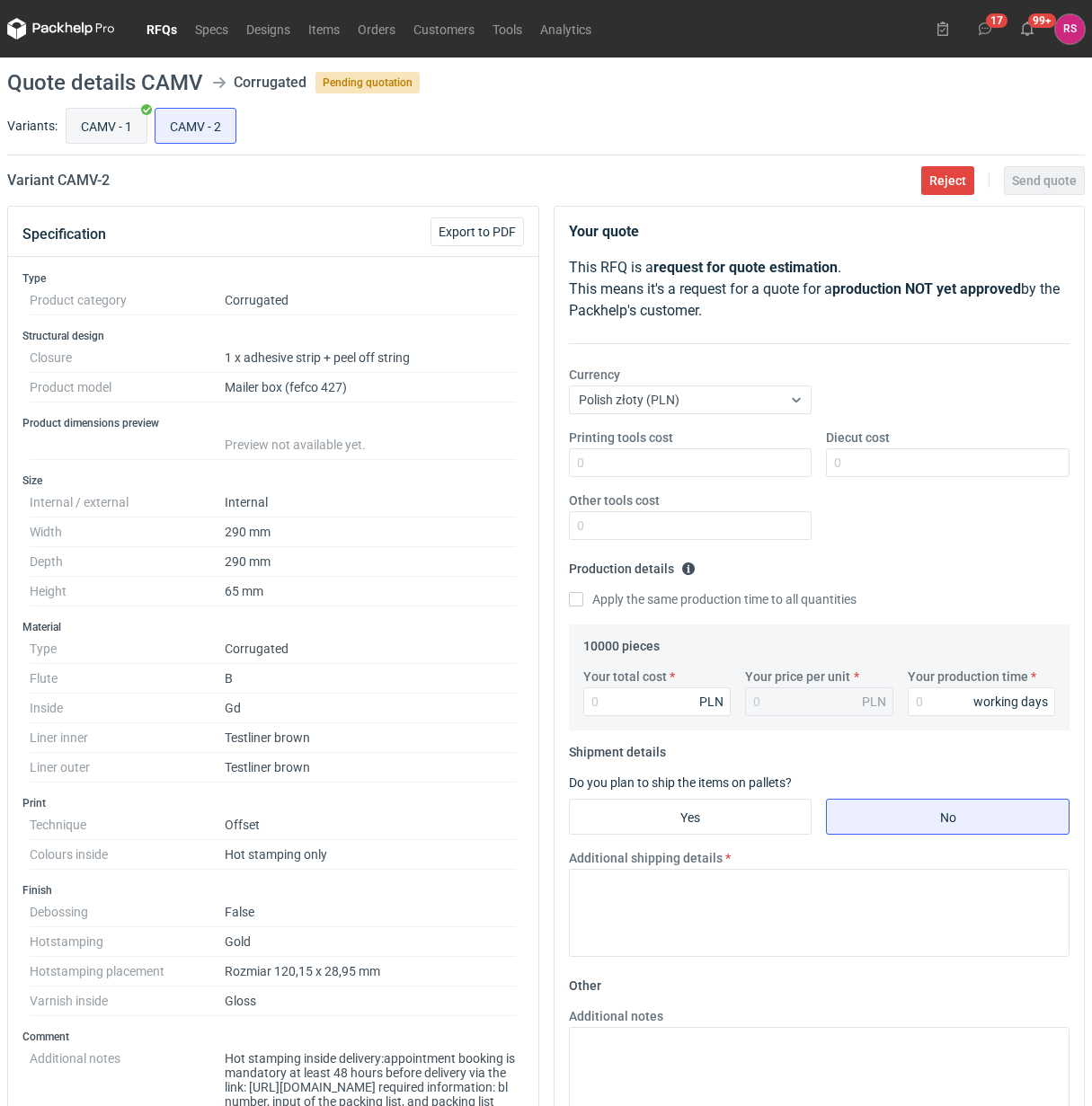
click at [109, 141] on input "CAMV - 1" at bounding box center [106, 126] width 80 height 34
radio input "true"
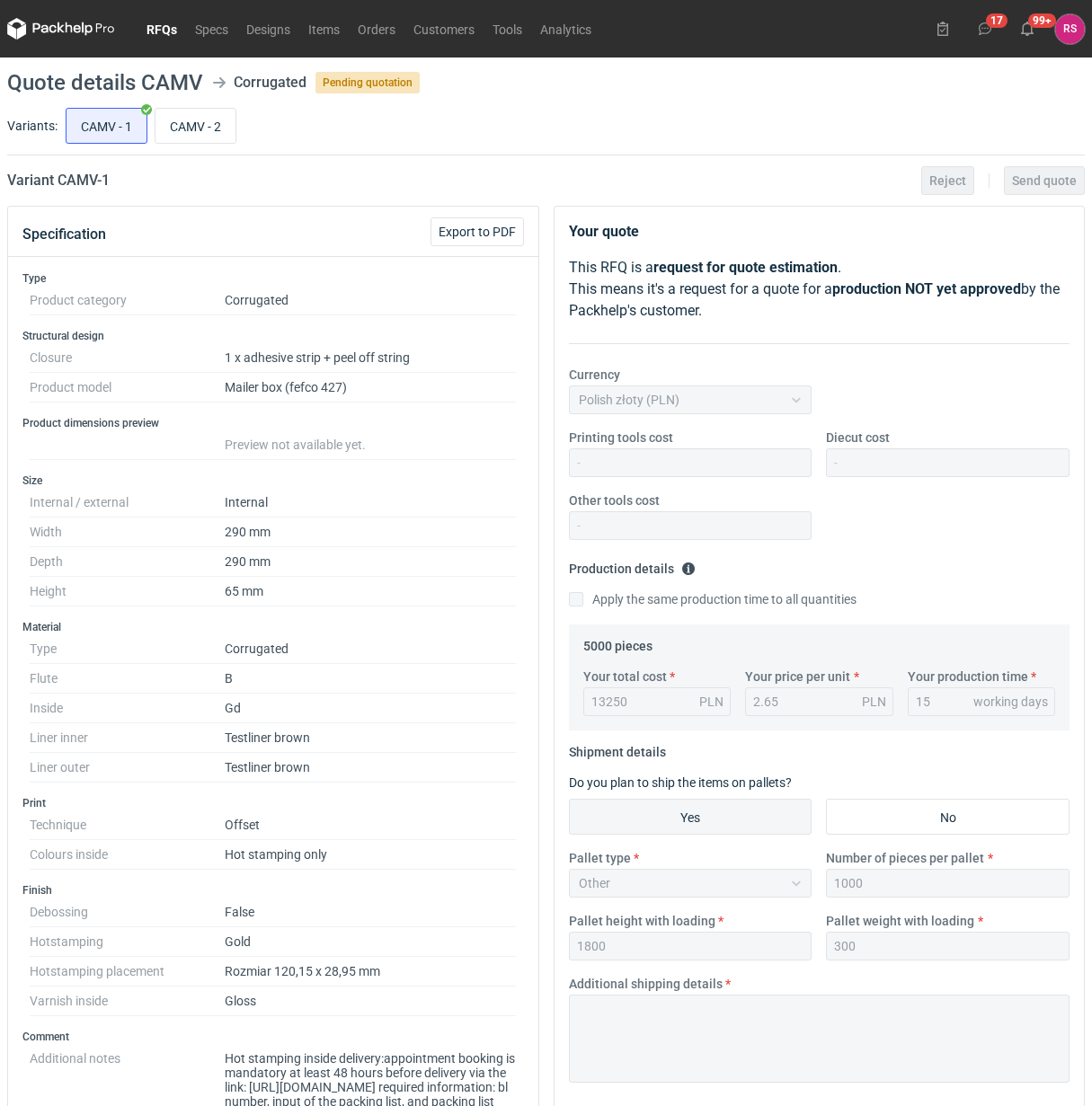
click at [187, 149] on div "Variants: CAMV - 1 CAMV - 2" at bounding box center [546, 130] width 1077 height 51
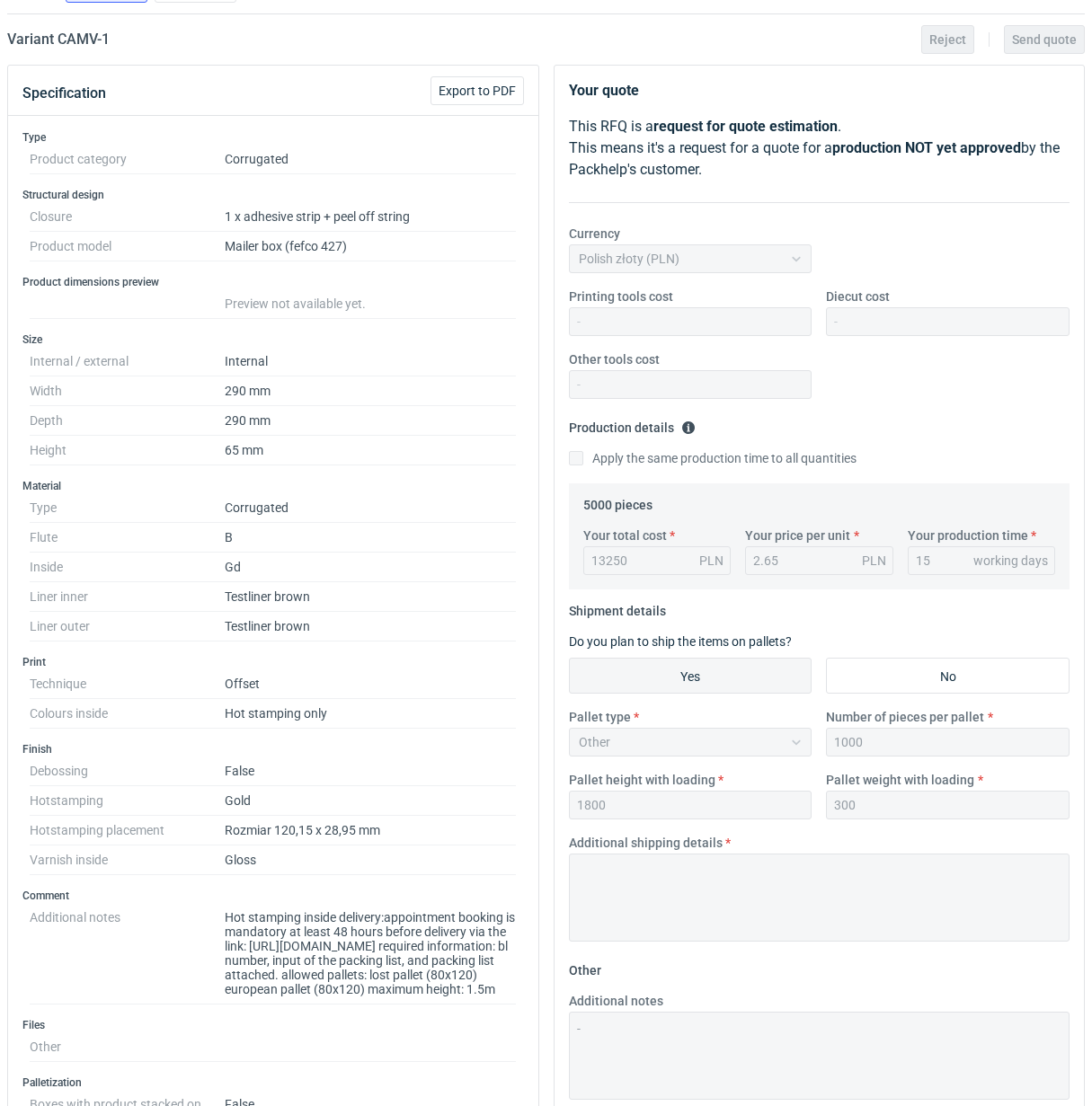
scroll to position [112, 0]
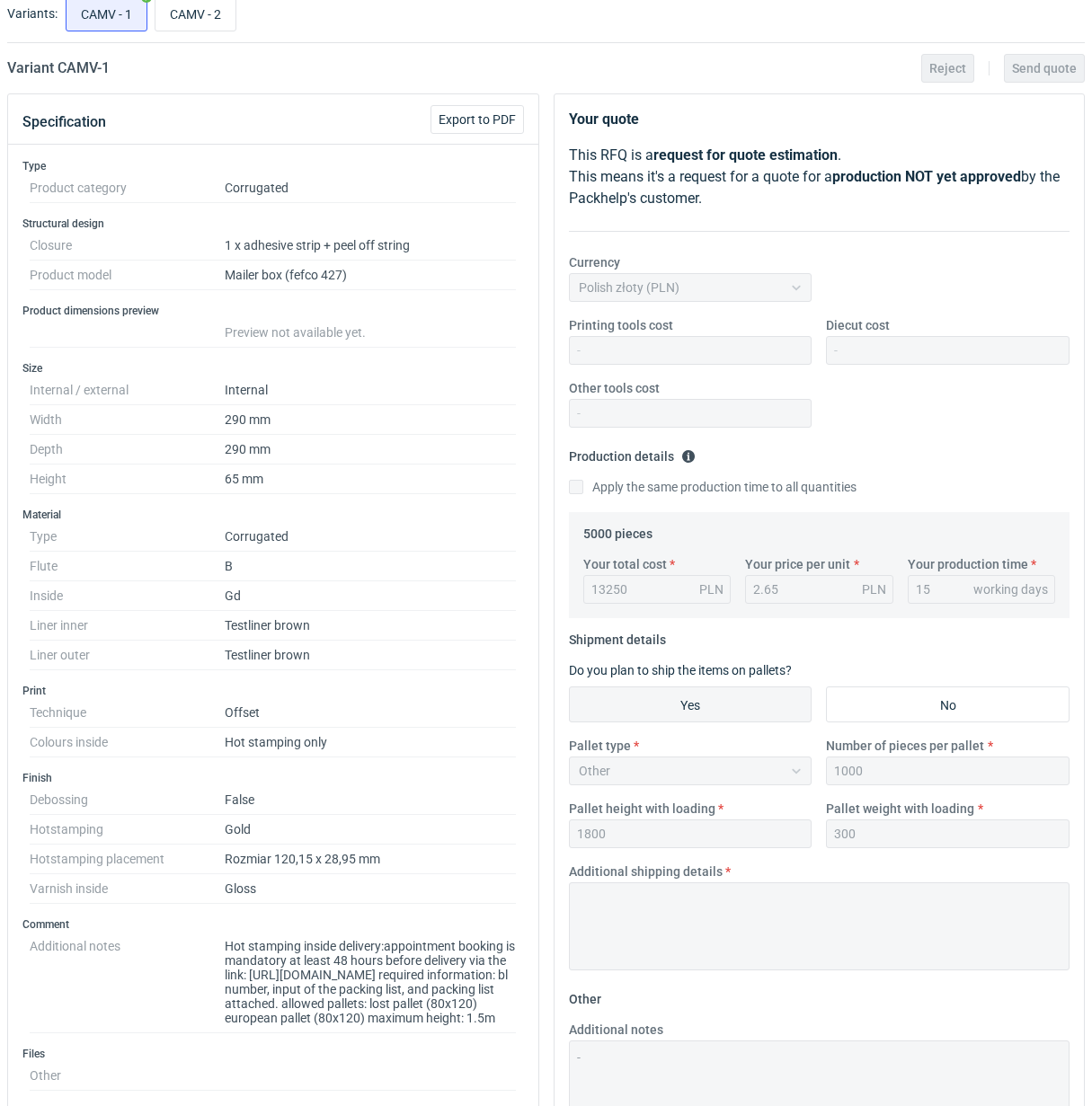
click at [189, 34] on div "CAMV - 1 CAMV - 2" at bounding box center [573, 13] width 1022 height 43
click at [97, 19] on input "CAMV - 1" at bounding box center [106, 13] width 80 height 34
click at [202, 19] on input "CAMV - 2" at bounding box center [195, 13] width 80 height 34
radio input "true"
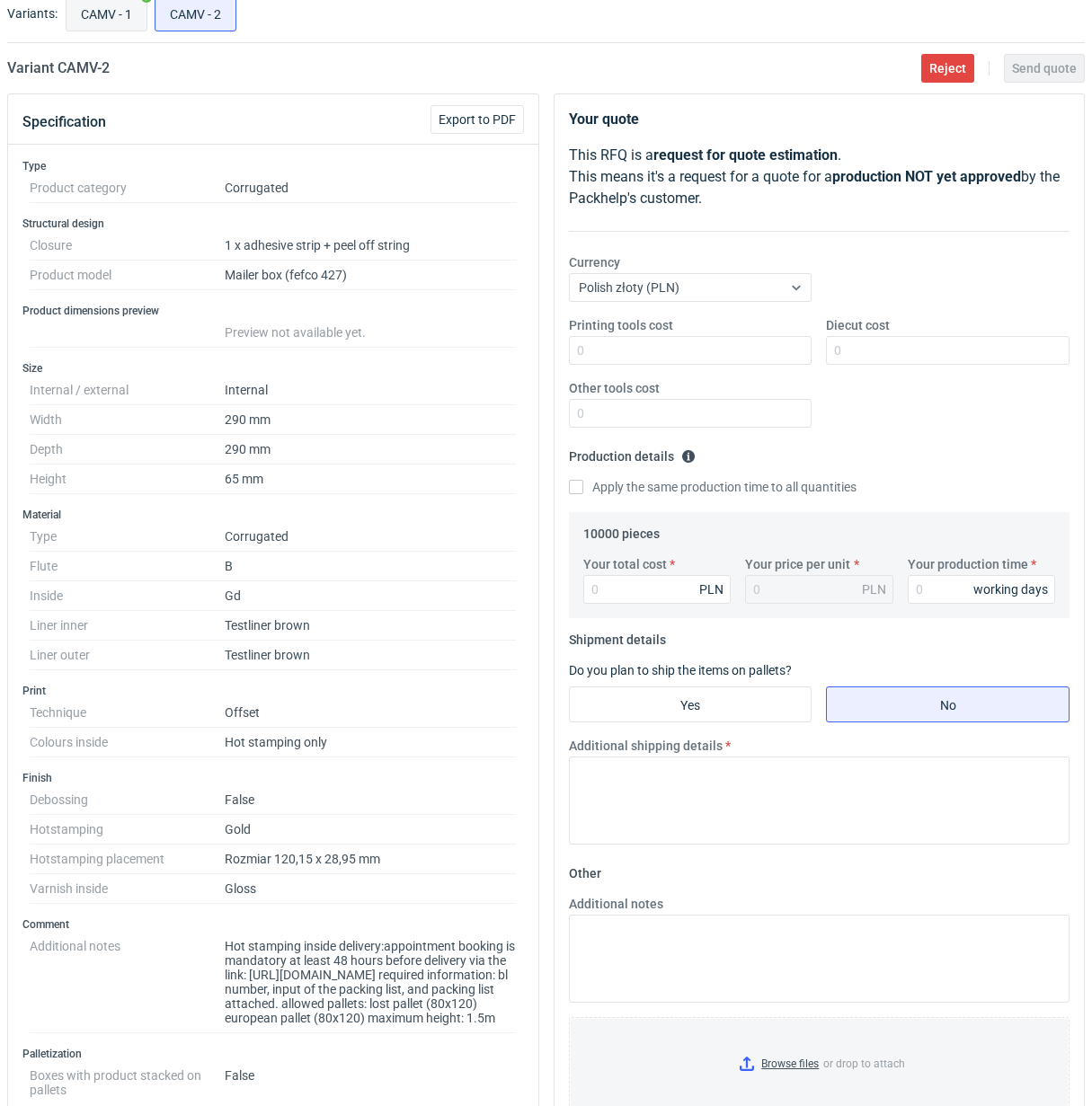
click at [122, 12] on input "CAMV - 1" at bounding box center [106, 13] width 80 height 34
radio input "true"
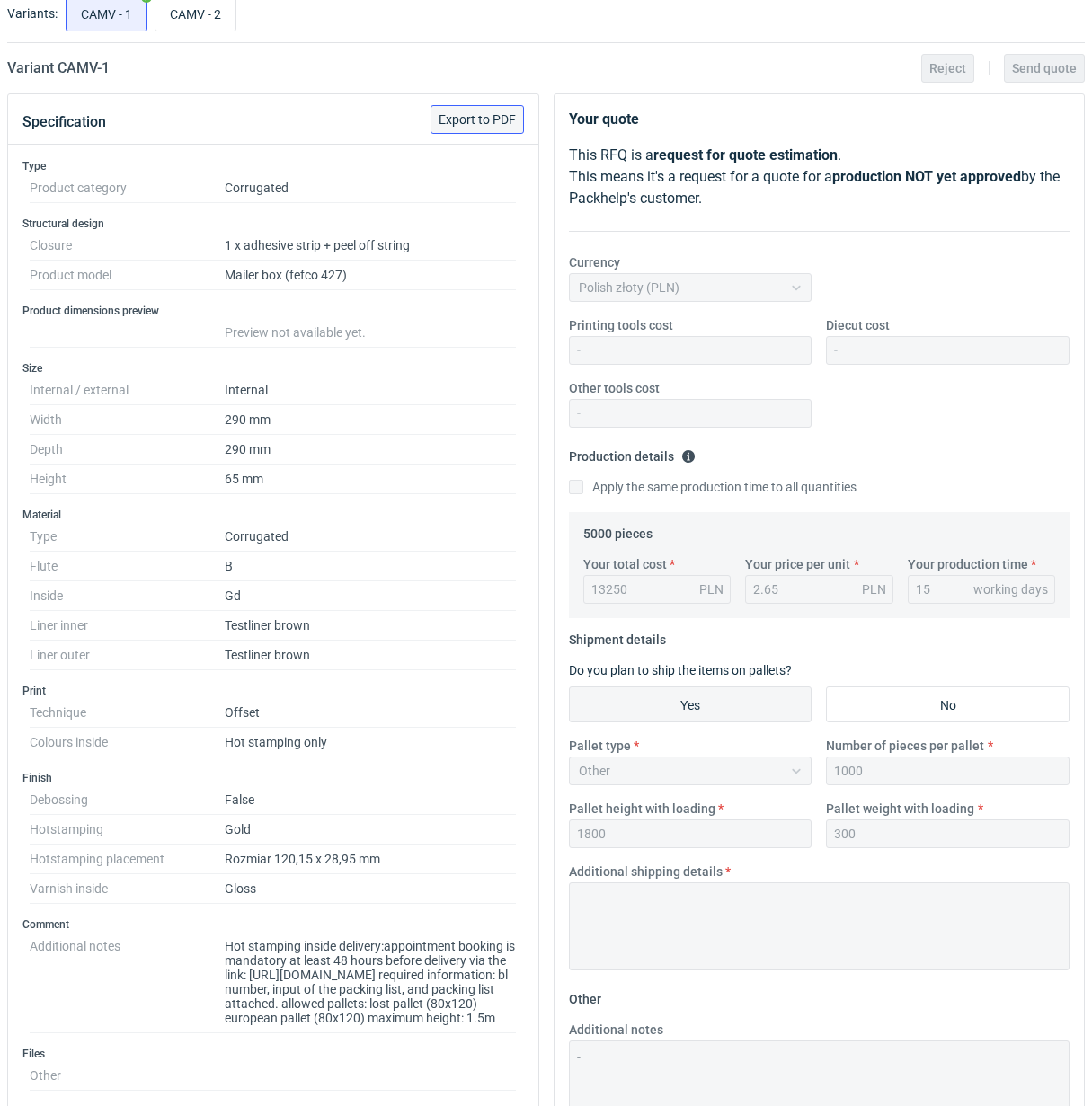
click at [499, 117] on span "Export to PDF" at bounding box center [477, 119] width 77 height 13
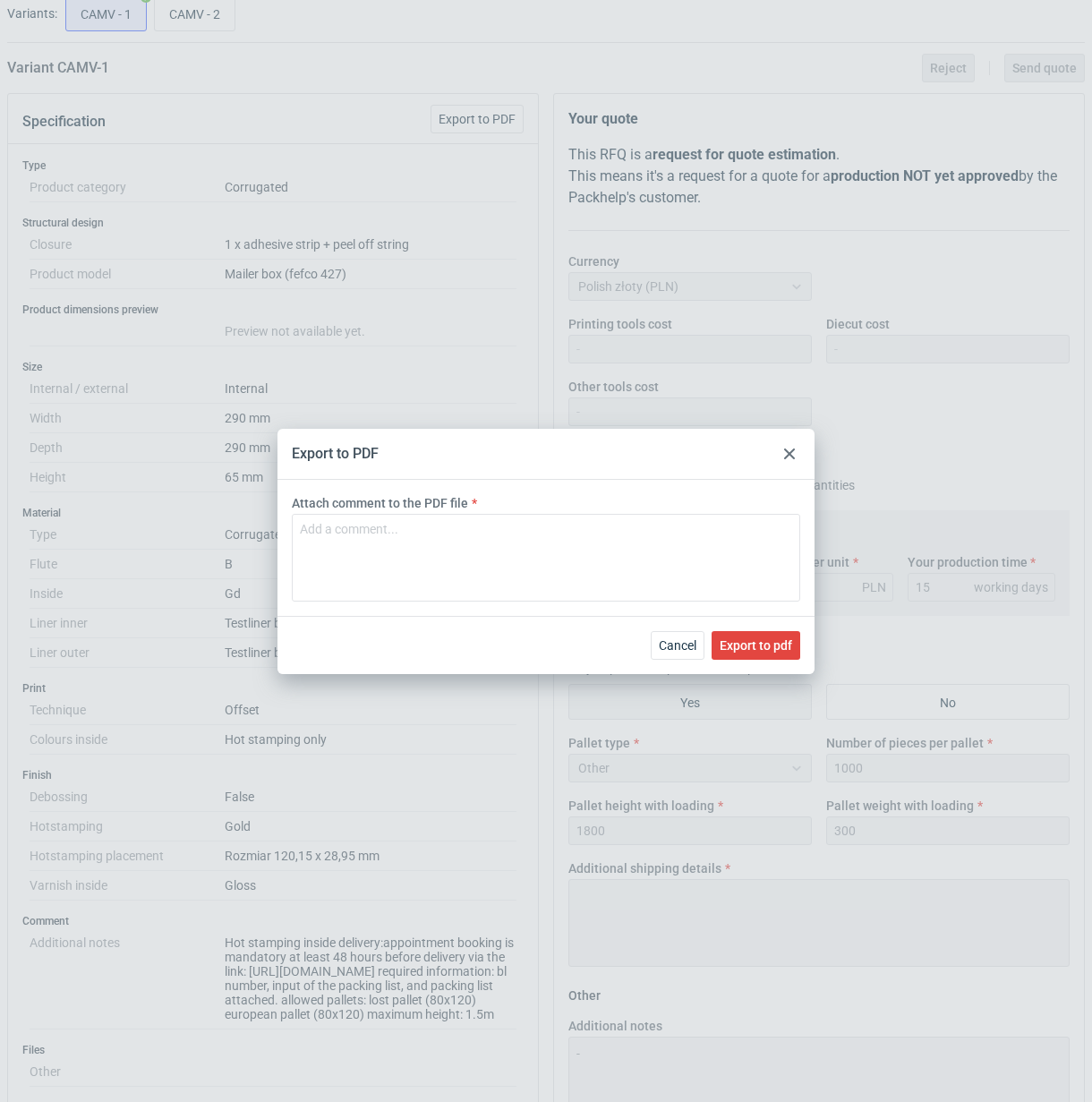
click at [790, 452] on use at bounding box center [790, 454] width 11 height 11
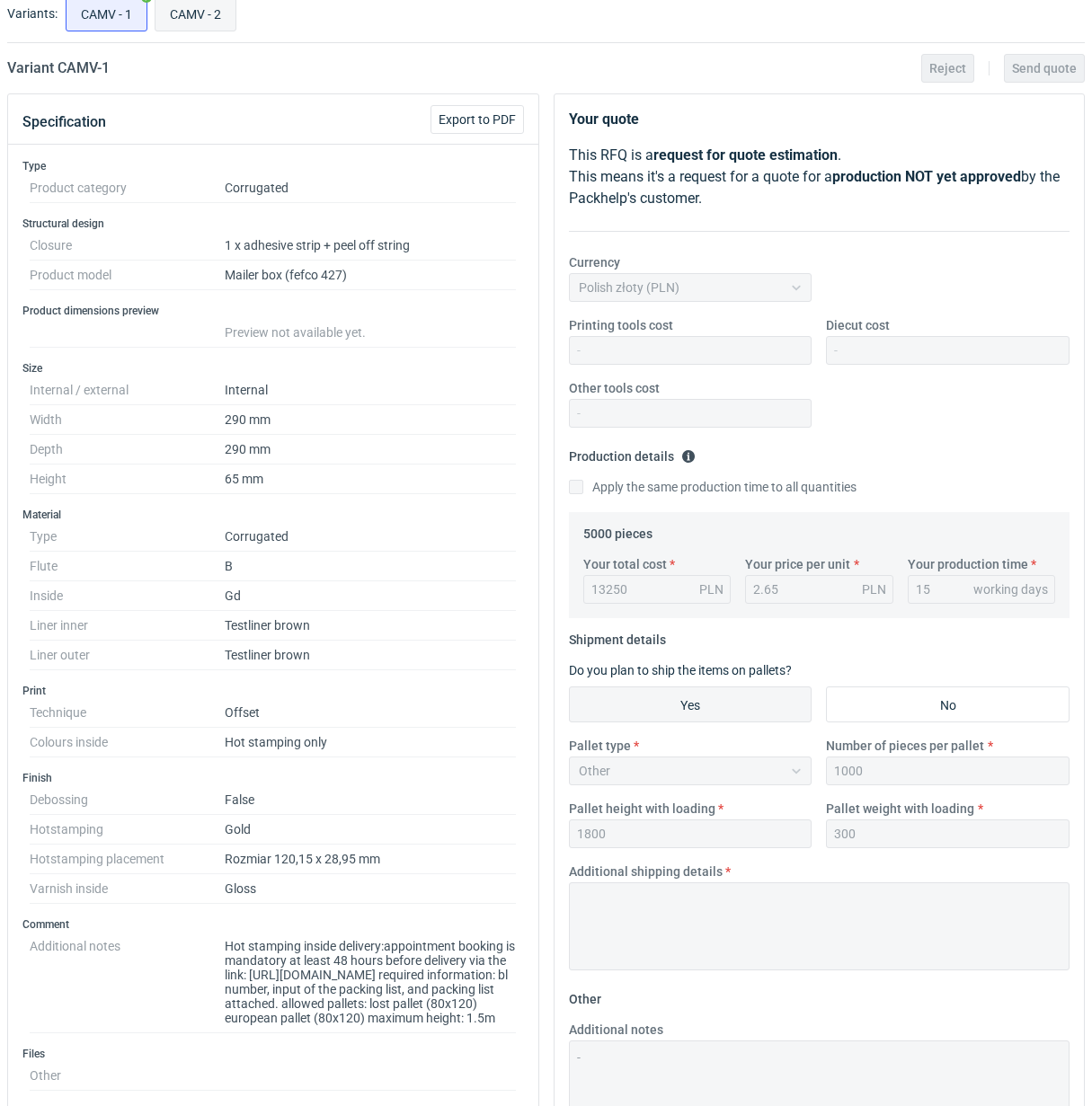
click at [202, 19] on input "CAMV - 2" at bounding box center [195, 13] width 80 height 34
radio input "true"
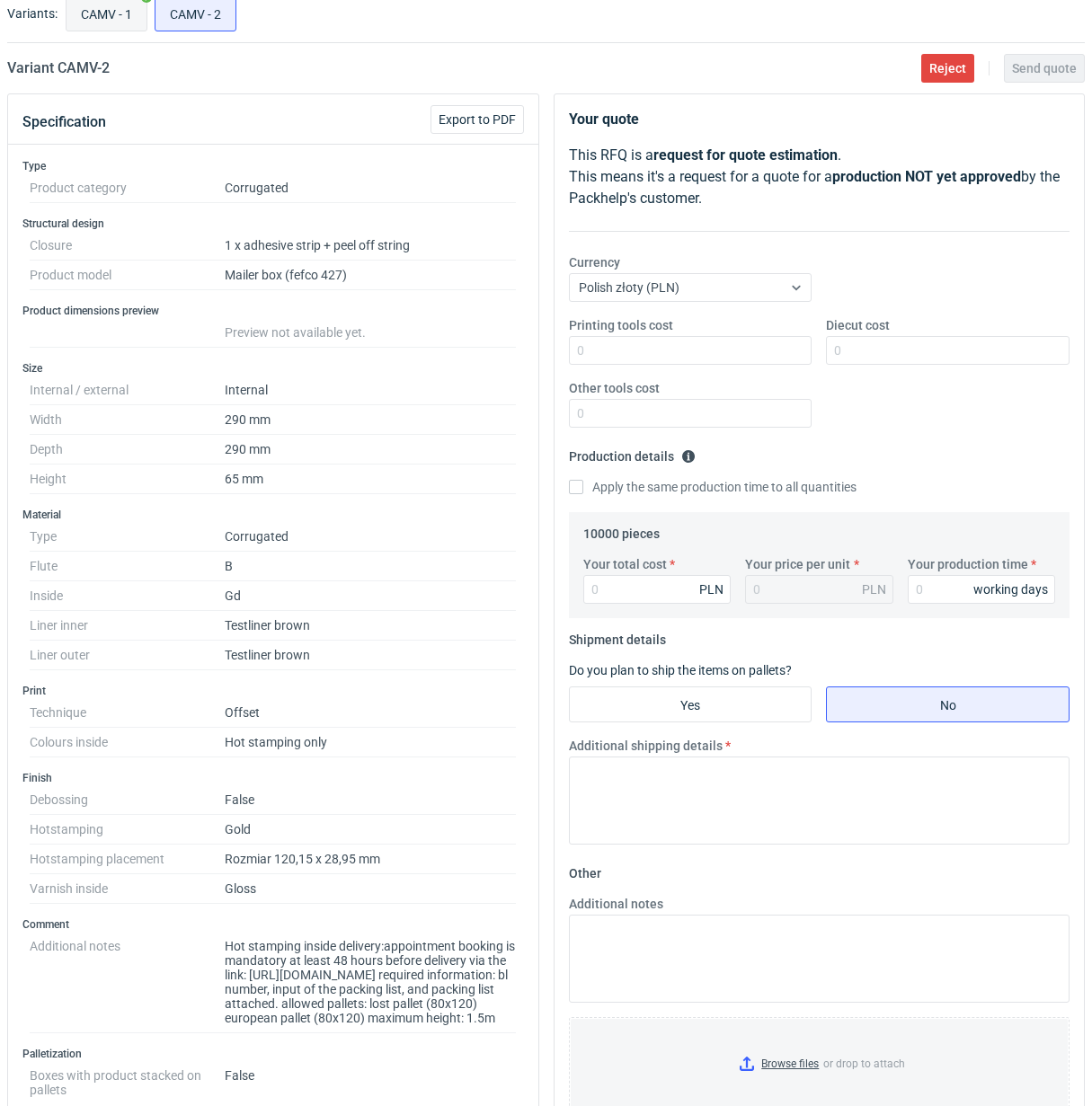
click at [109, 20] on input "CAMV - 1" at bounding box center [106, 13] width 80 height 34
radio input "true"
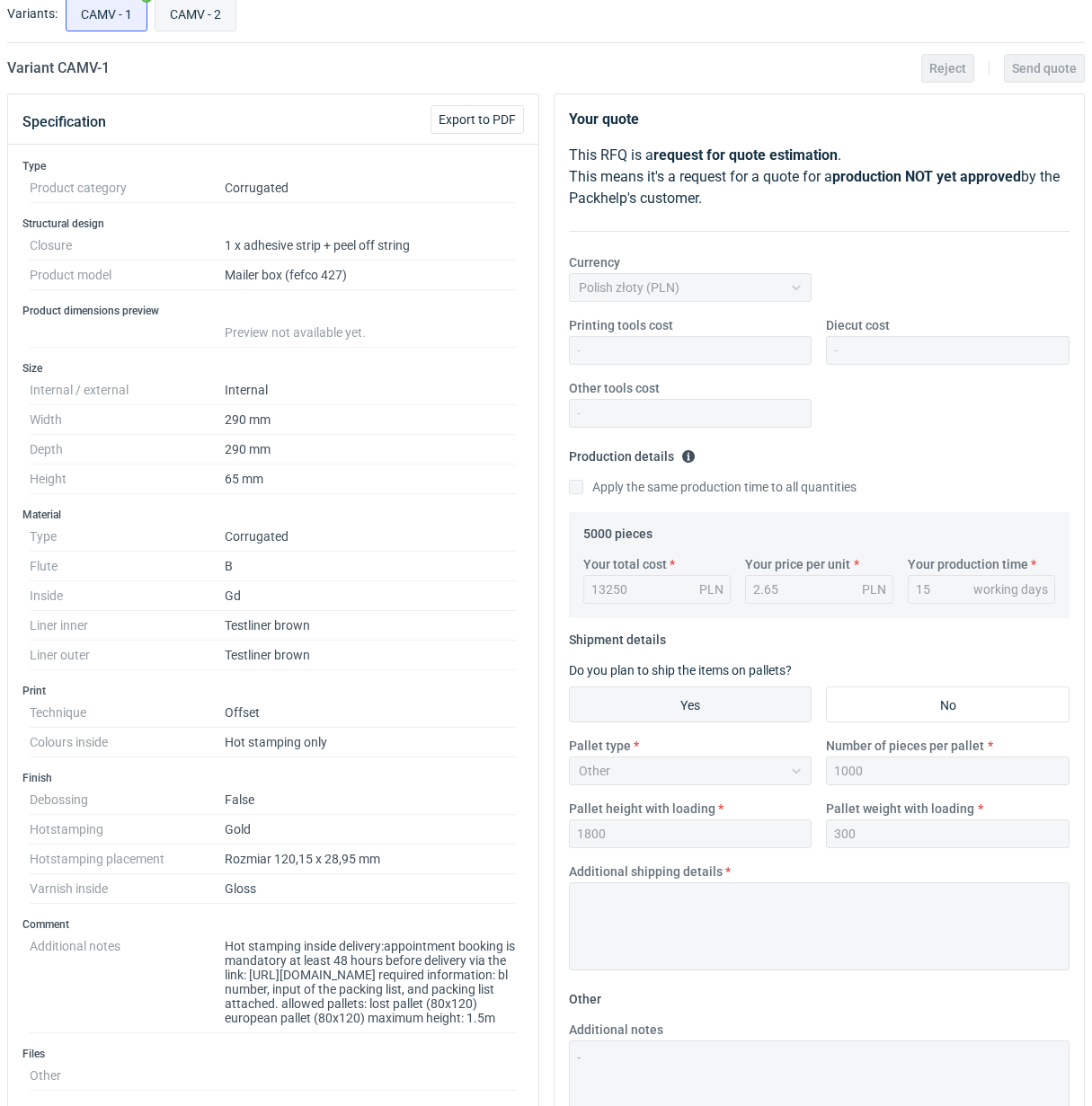
click at [187, 23] on input "CAMV - 2" at bounding box center [195, 13] width 80 height 34
radio input "true"
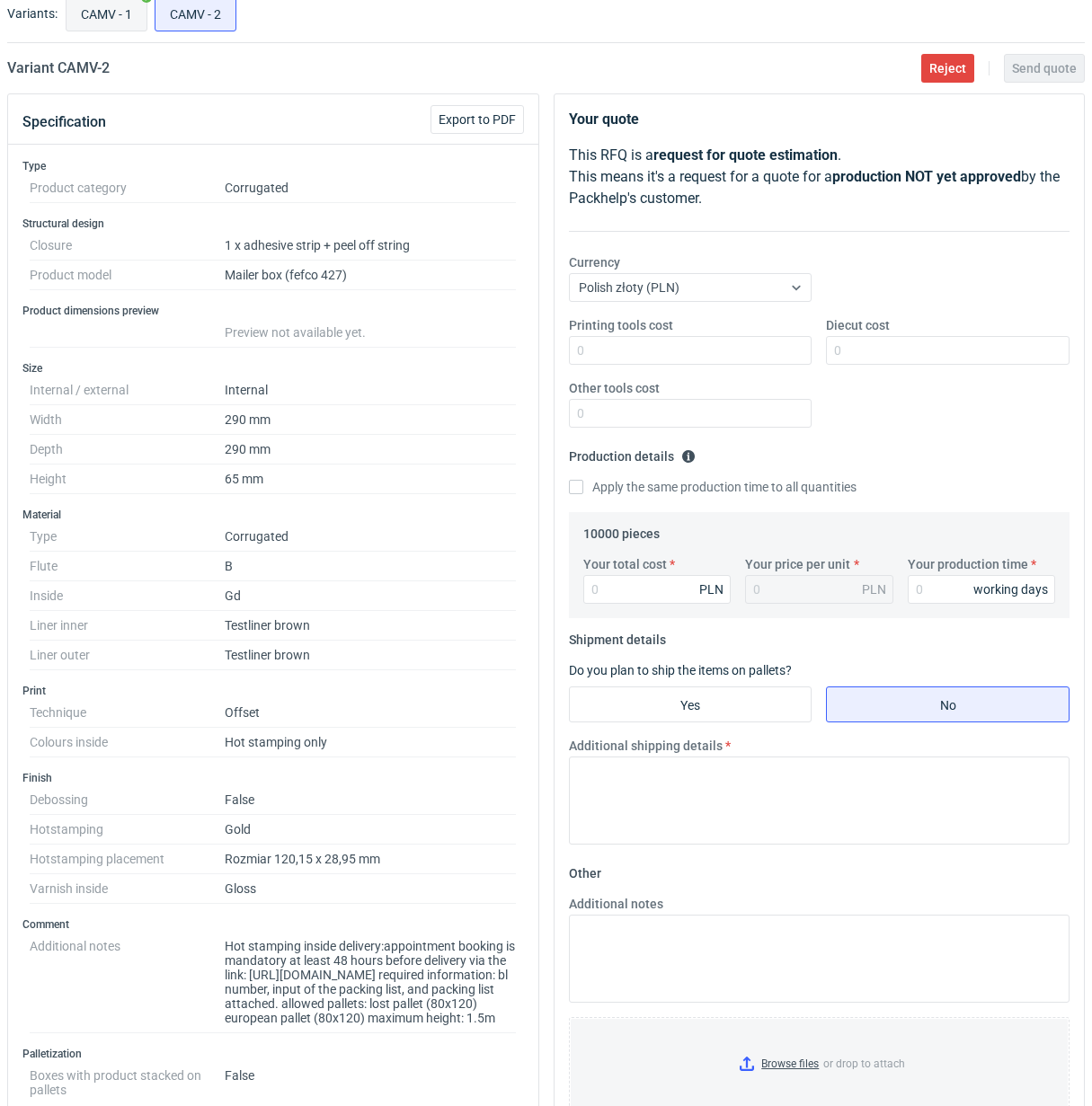
click at [112, 22] on input "CAMV - 1" at bounding box center [106, 13] width 80 height 34
radio input "true"
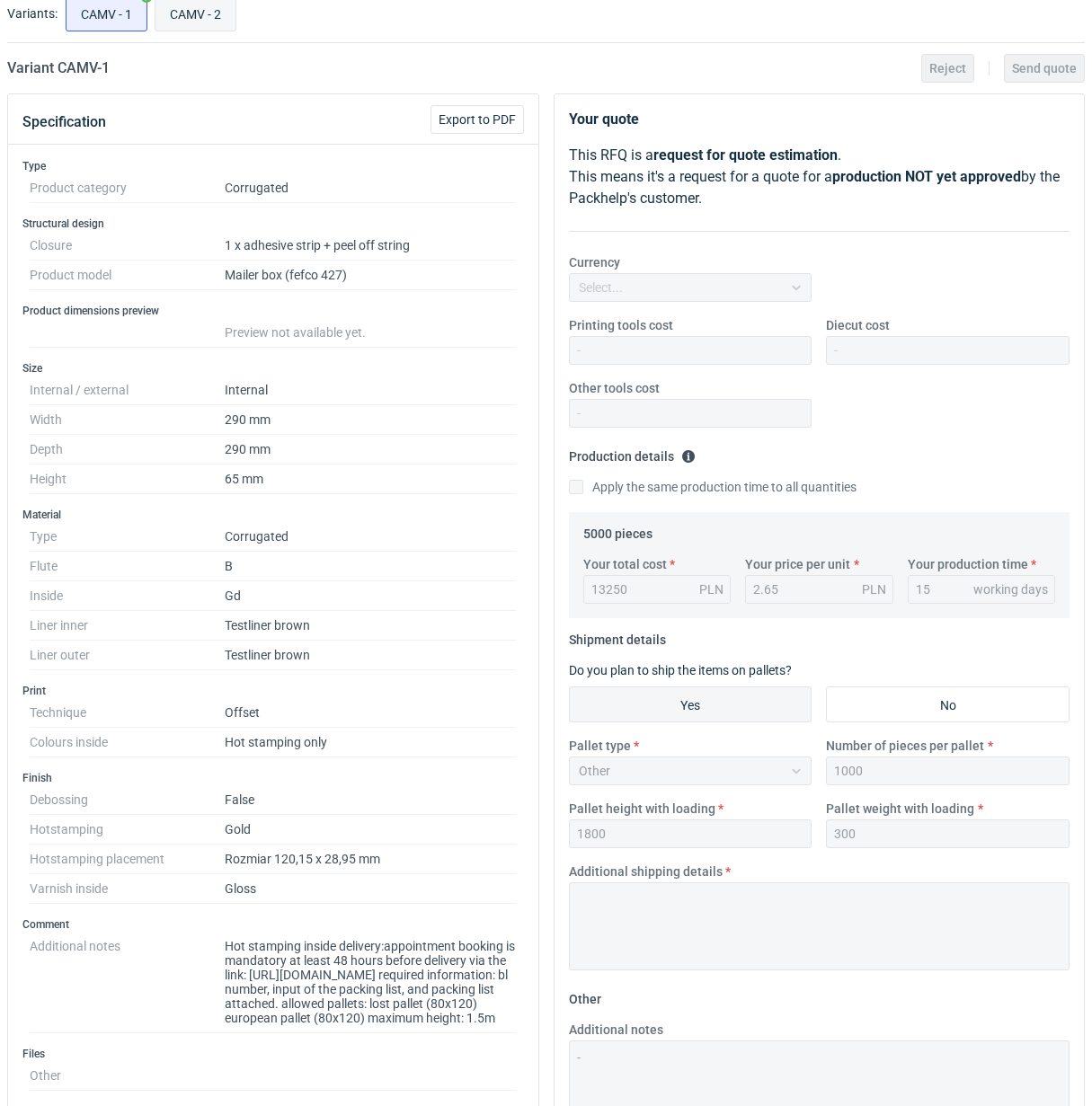
click at [213, 28] on input "CAMV - 2" at bounding box center [195, 13] width 80 height 34
radio input "true"
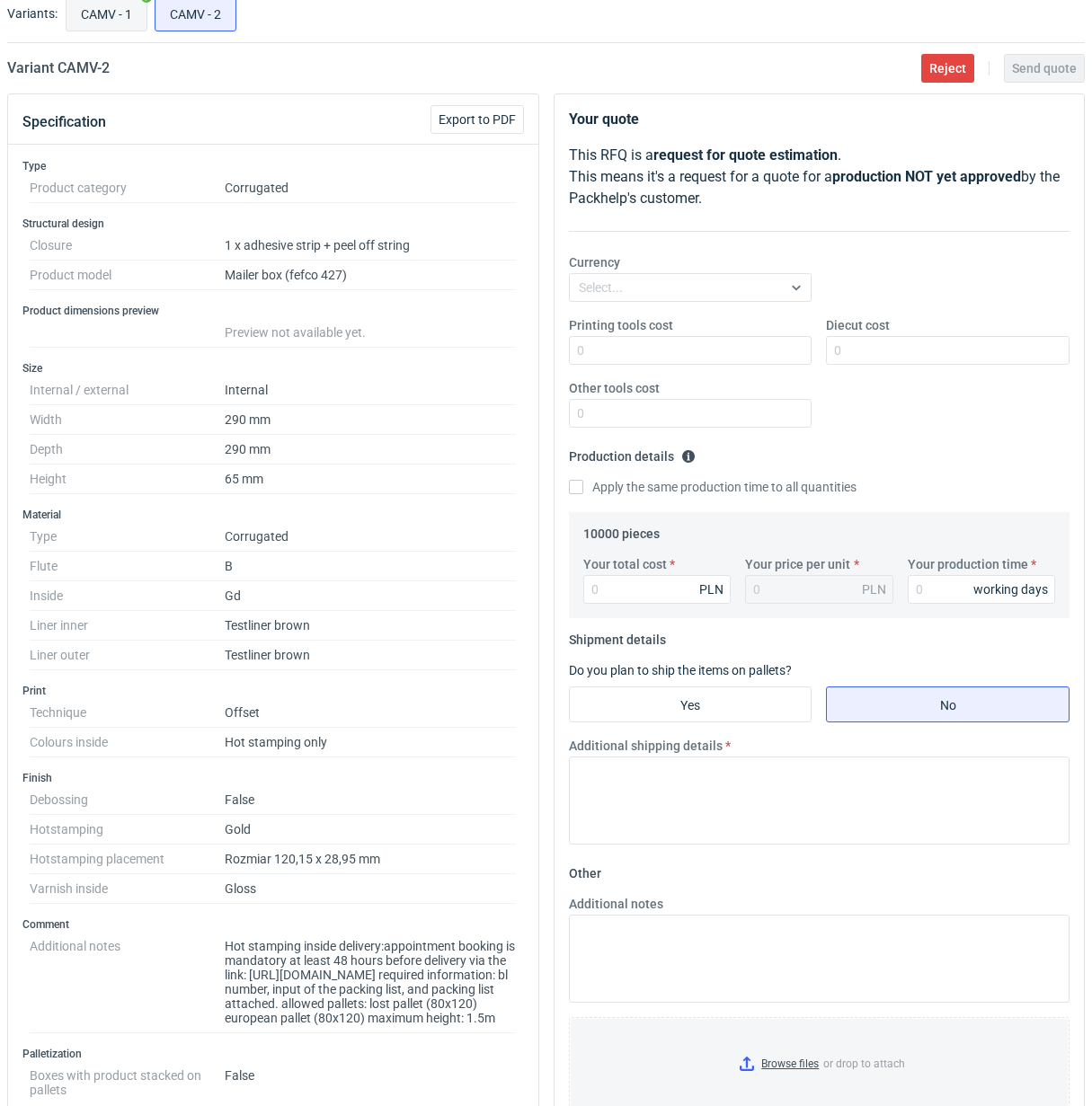
click at [127, 28] on input "CAMV - 1" at bounding box center [106, 13] width 80 height 34
radio input "true"
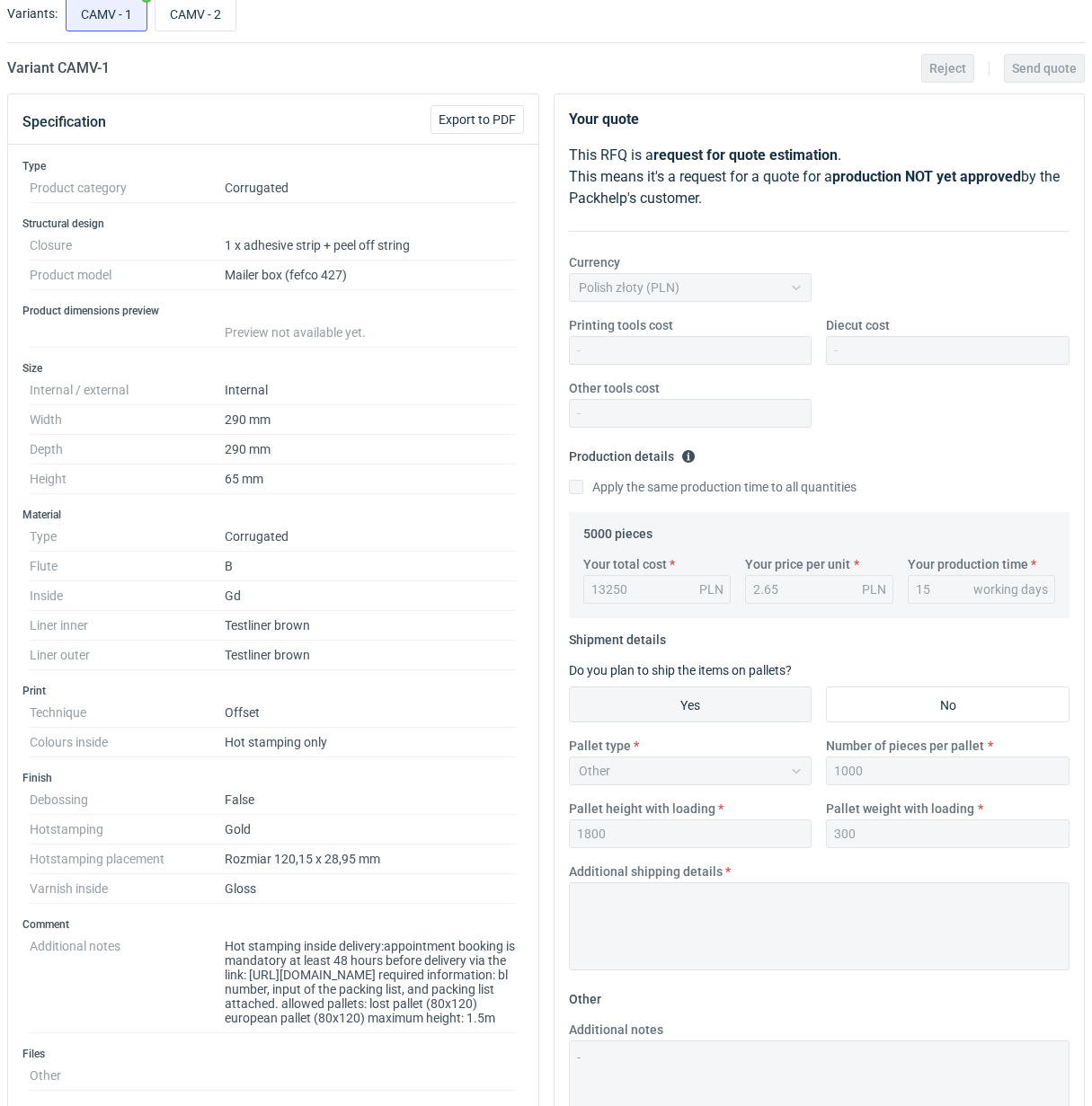
click at [201, 32] on div "CAMV - 1 CAMV - 2" at bounding box center [573, 13] width 1022 height 43
click at [194, 23] on input "CAMV - 2" at bounding box center [195, 13] width 80 height 34
radio input "true"
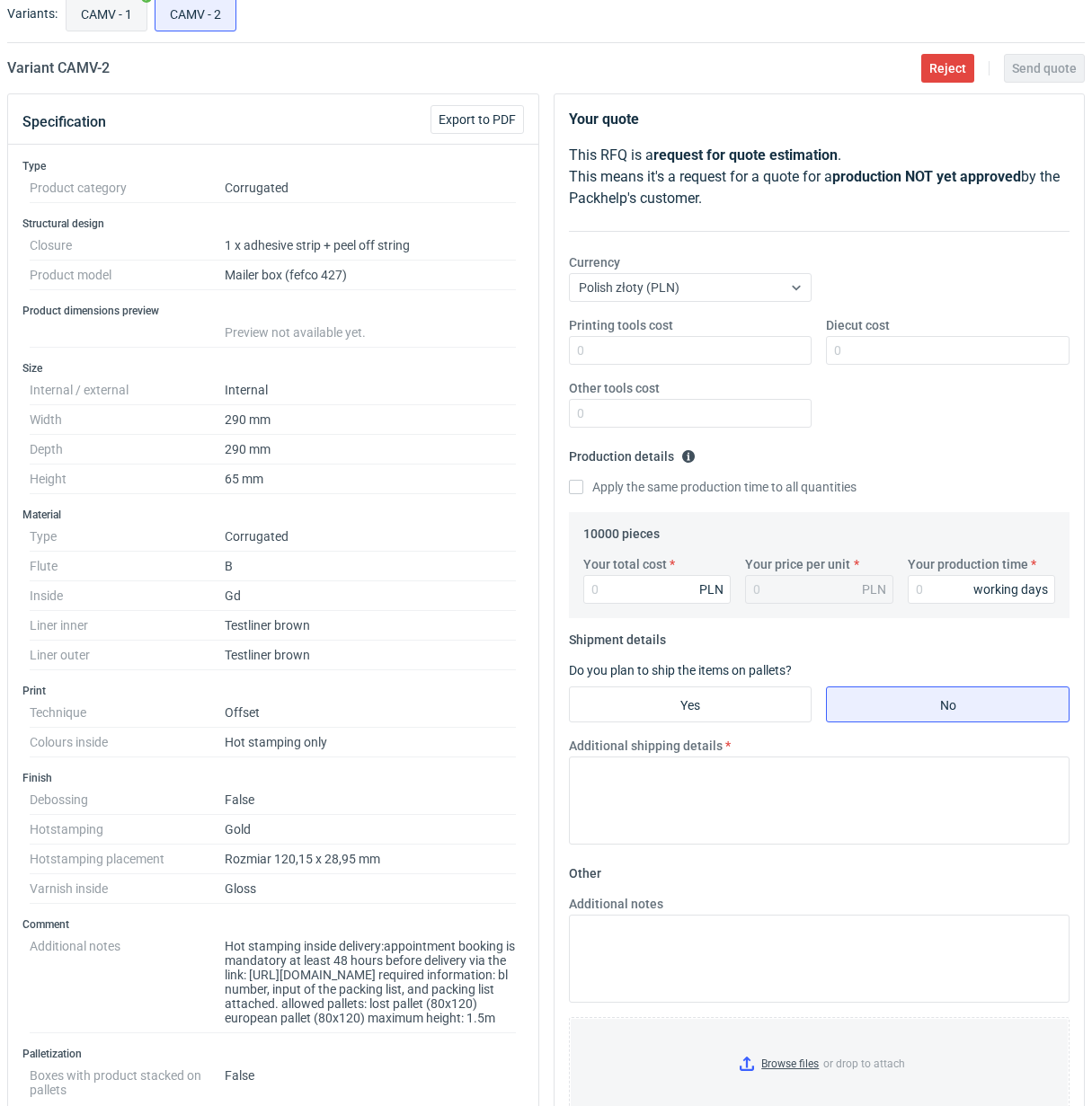
click at [113, 21] on input "CAMV - 1" at bounding box center [106, 13] width 80 height 34
radio input "true"
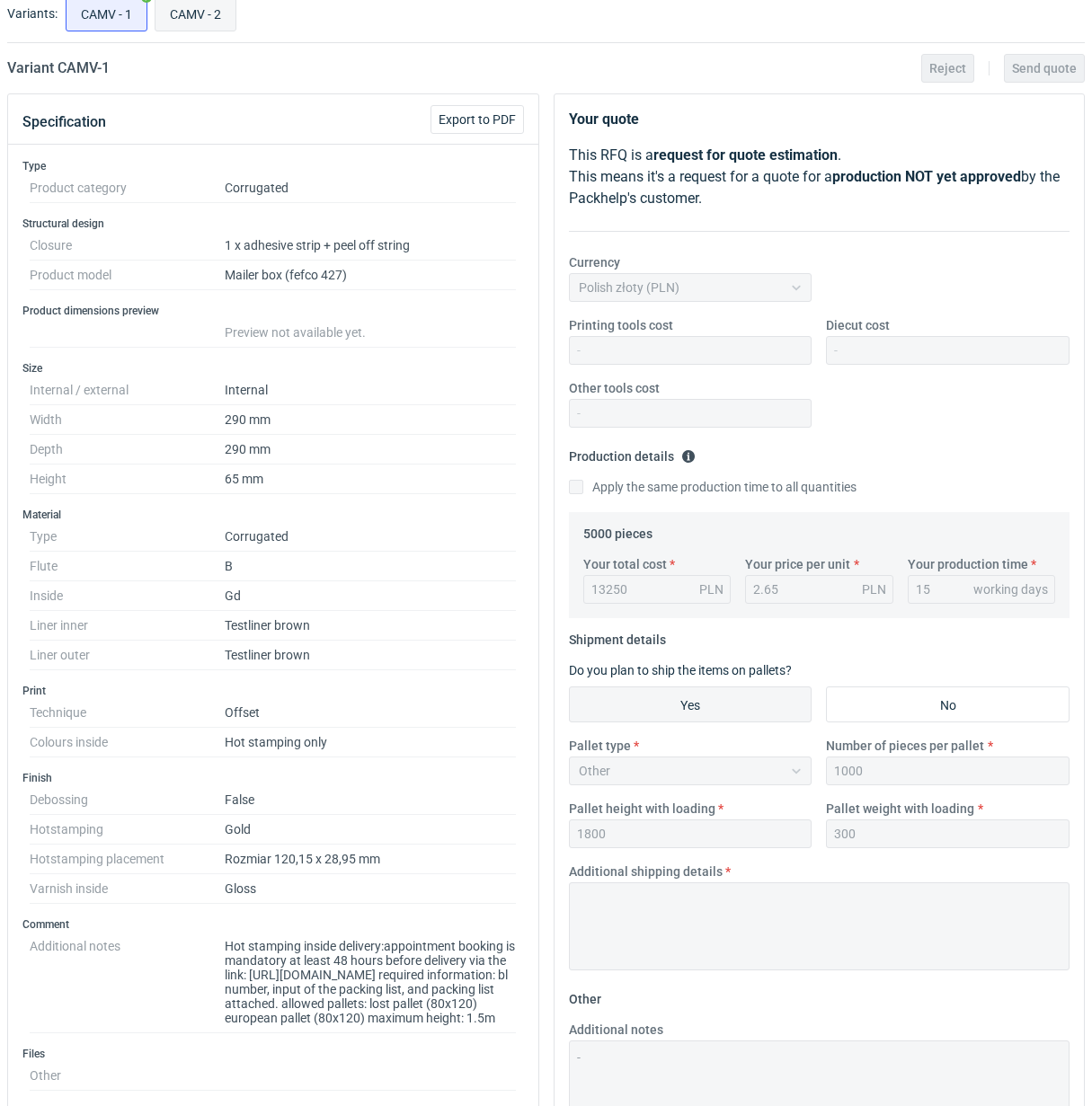
click at [172, 21] on input "CAMV - 2" at bounding box center [195, 13] width 80 height 34
radio input "true"
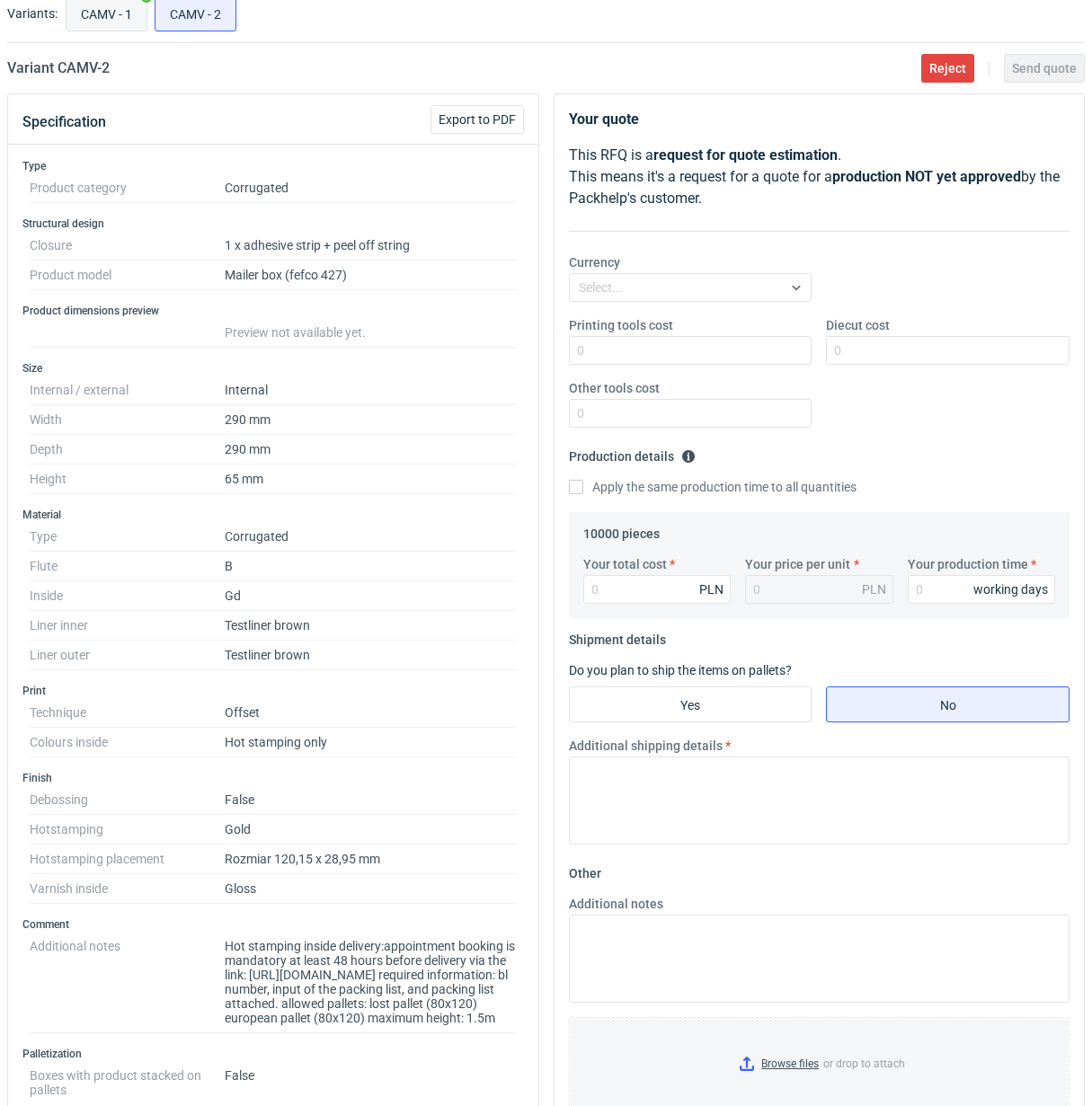
click at [105, 19] on input "CAMV - 1" at bounding box center [106, 13] width 80 height 34
radio input "true"
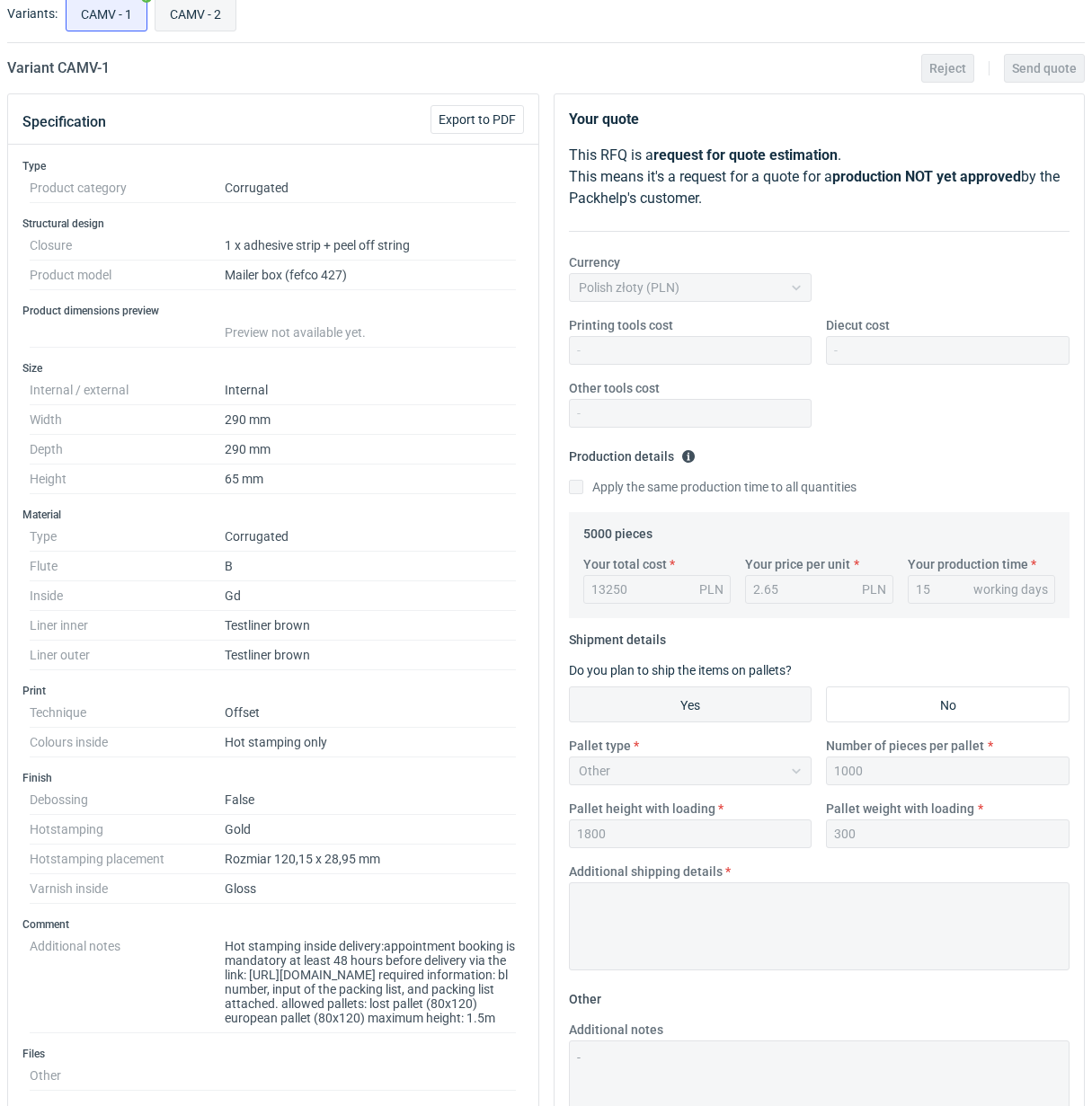
click at [182, 19] on input "CAMV - 2" at bounding box center [195, 13] width 80 height 34
radio input "true"
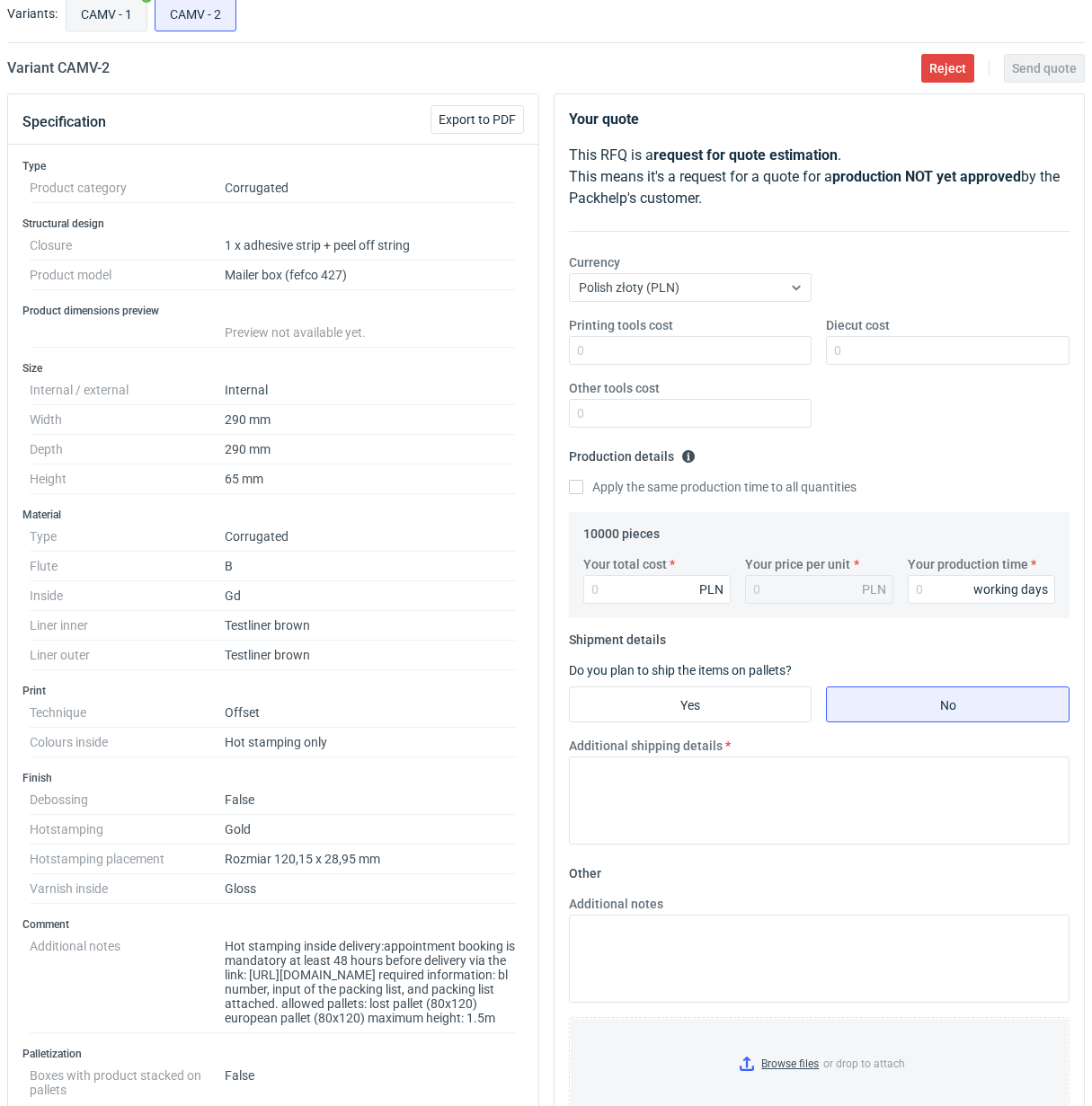
click at [109, 21] on input "CAMV - 1" at bounding box center [106, 13] width 80 height 34
radio input "true"
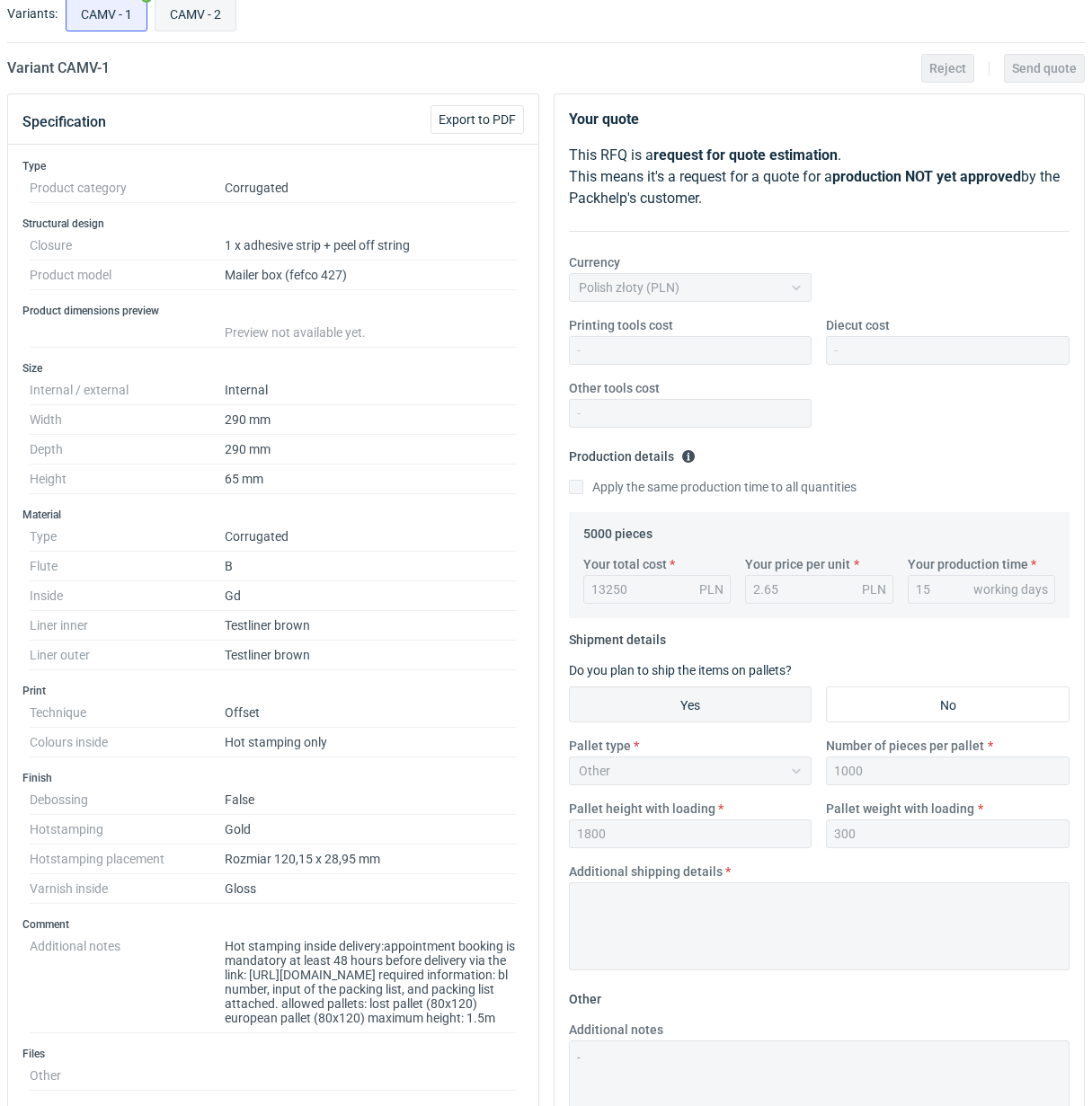
click at [169, 21] on input "CAMV - 2" at bounding box center [195, 13] width 80 height 34
radio input "true"
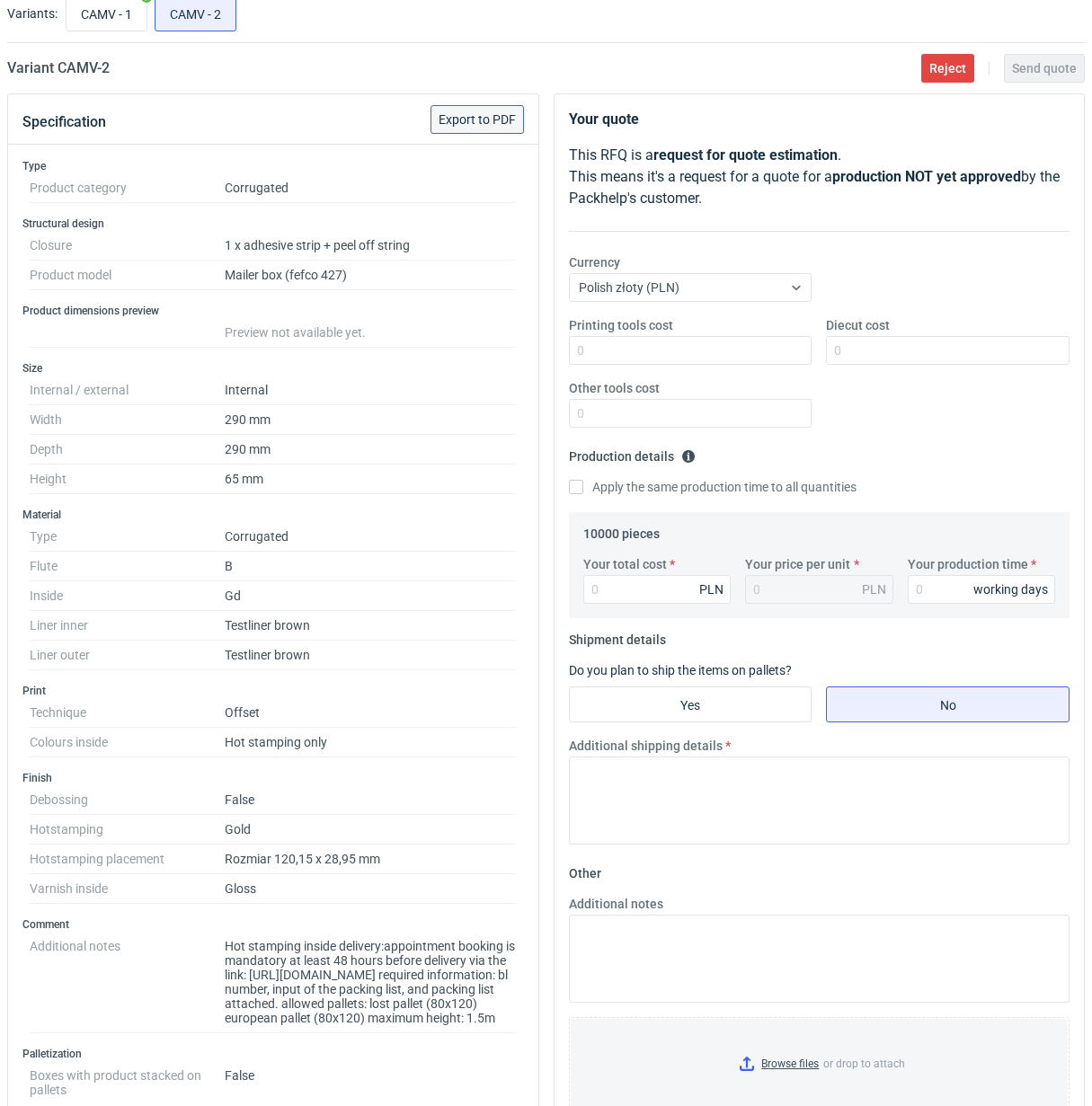
click at [482, 119] on span "Export to PDF" at bounding box center [477, 119] width 77 height 13
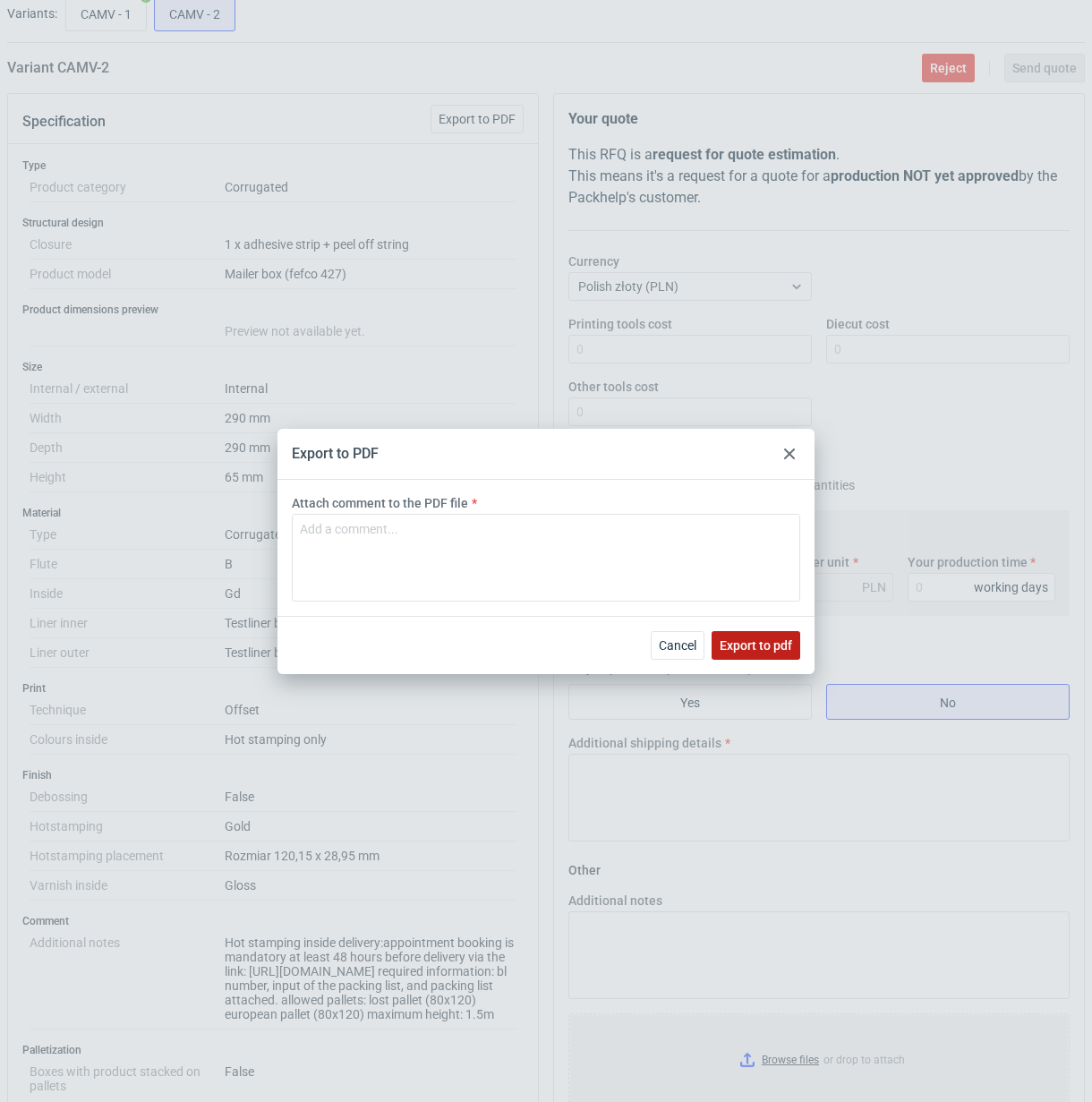
click at [753, 645] on span "Export to pdf" at bounding box center [756, 646] width 72 height 13
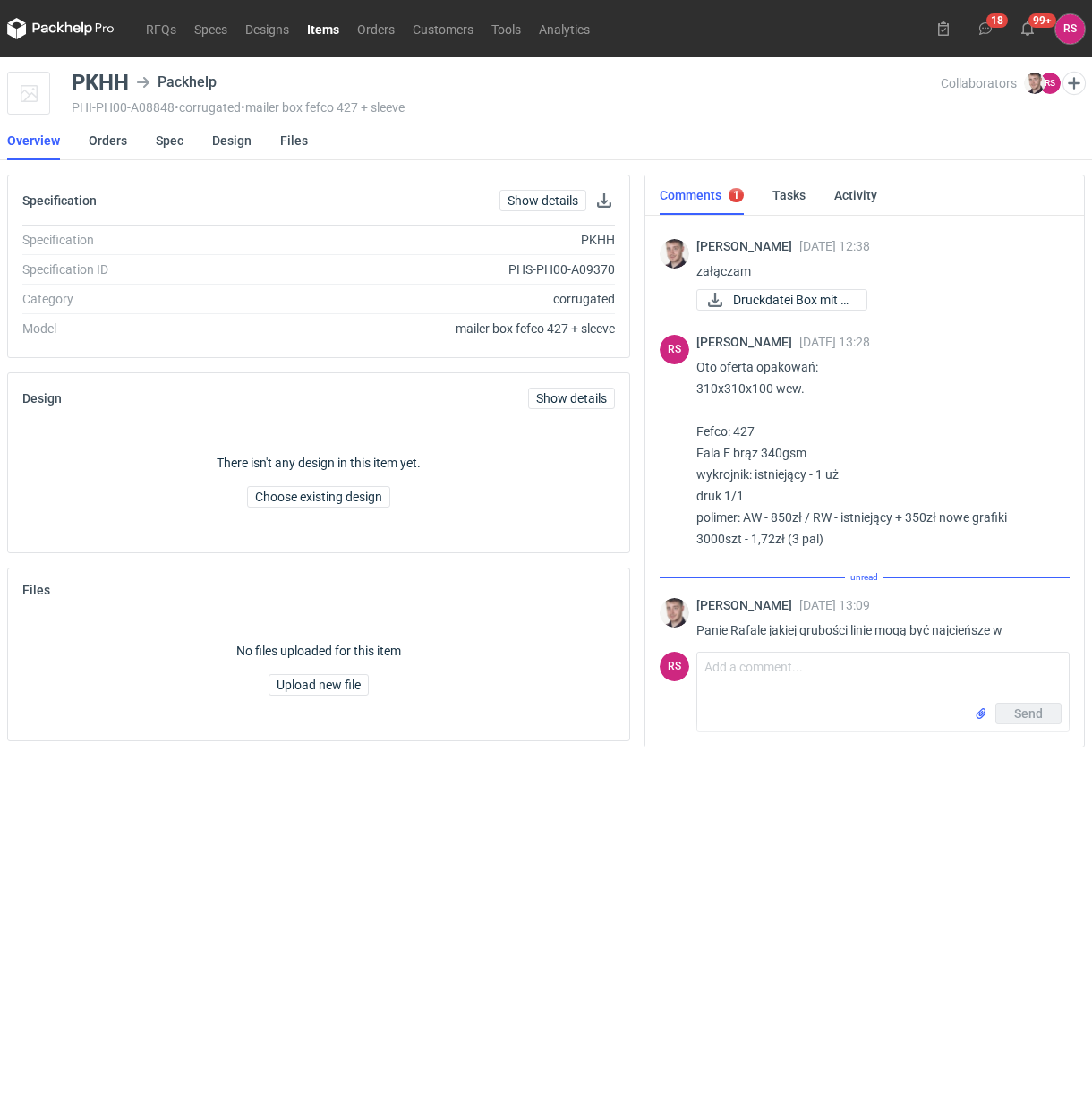
scroll to position [1622, 0]
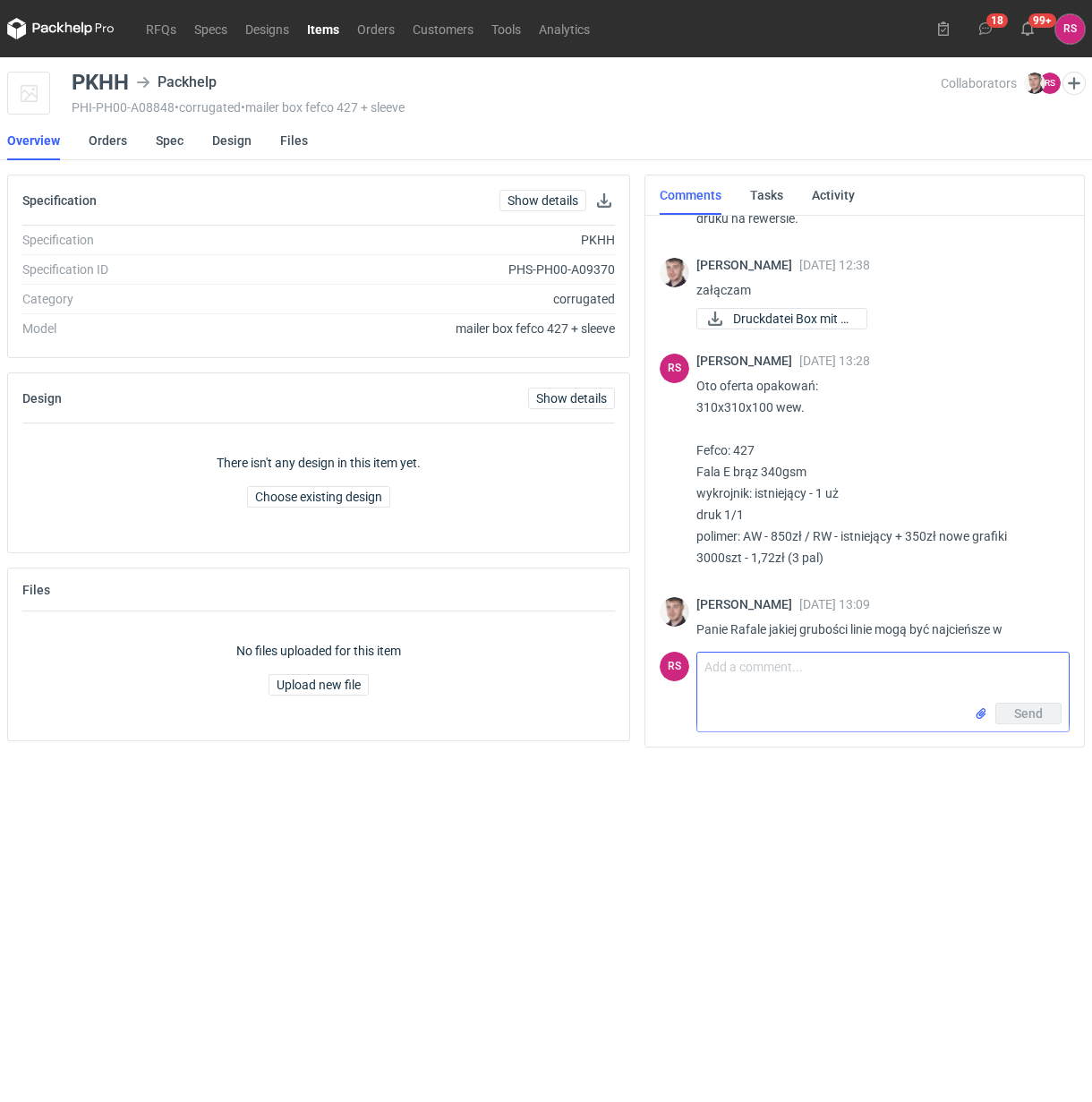
click at [833, 674] on textarea "Comment message" at bounding box center [883, 677] width 372 height 50
type textarea "Panie Macieju, podobnie jak w przypadku offsetu."
click at [1033, 712] on span "Send" at bounding box center [1028, 714] width 28 height 13
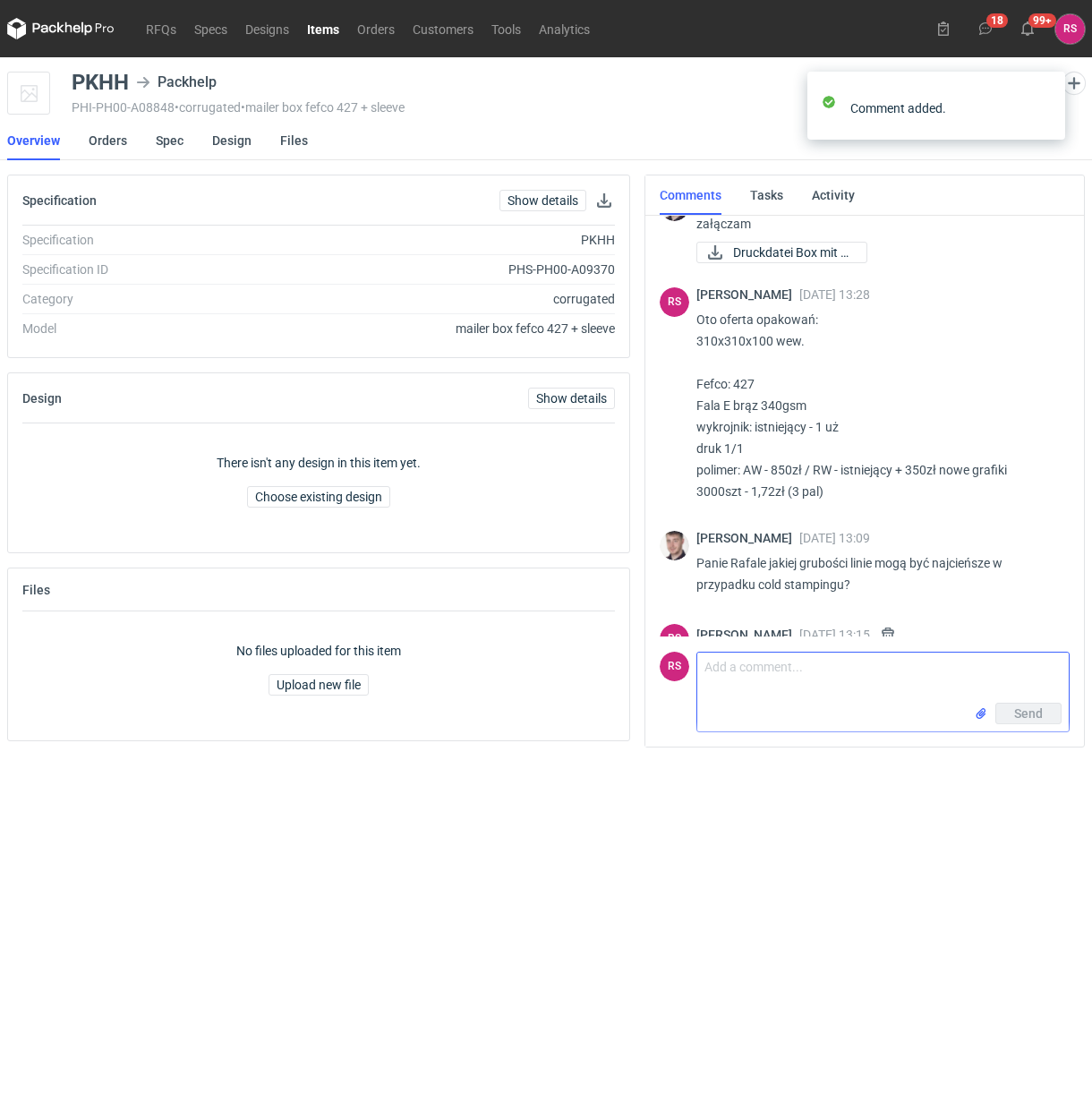
scroll to position [1700, 0]
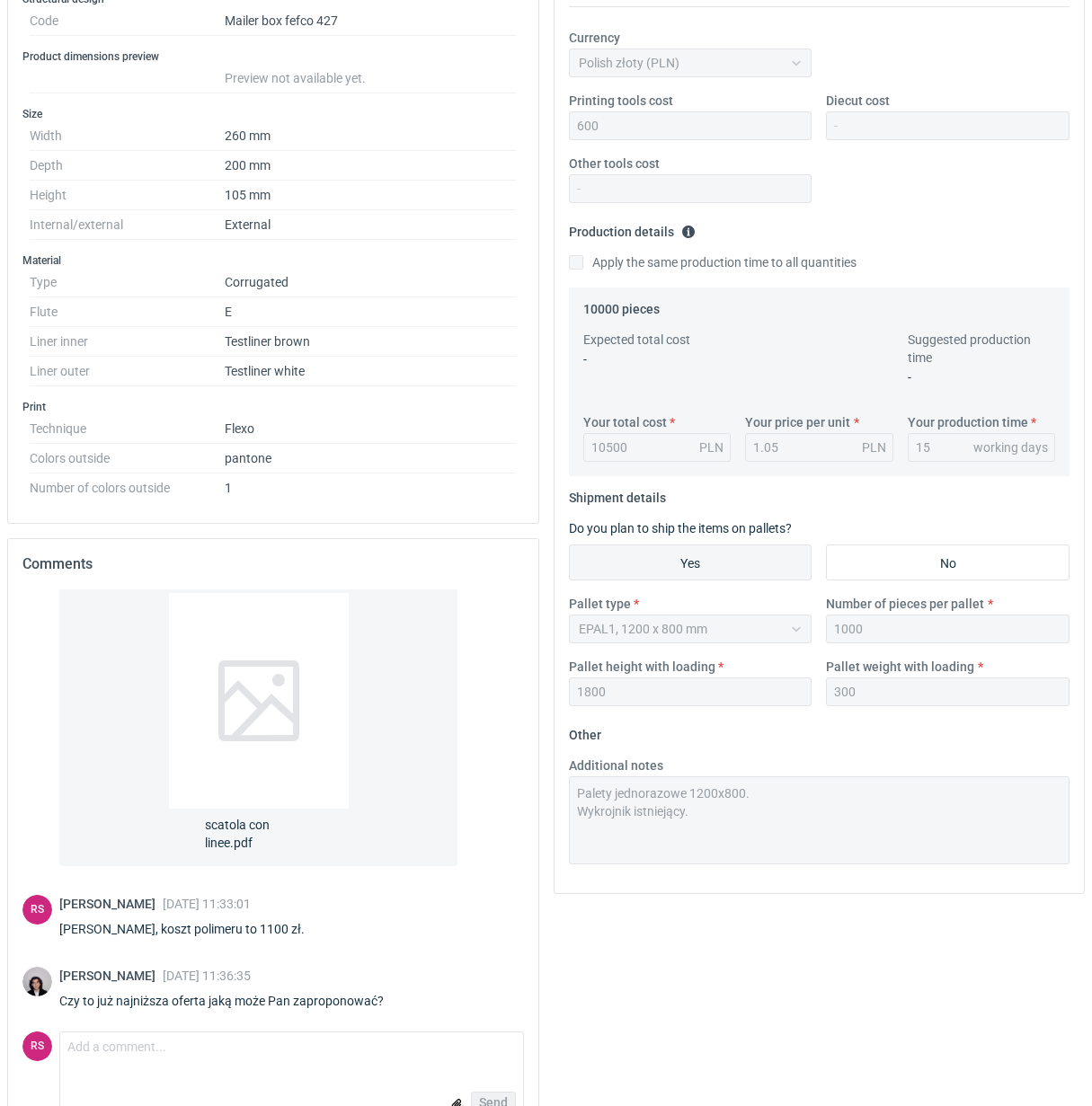
scroll to position [229, 0]
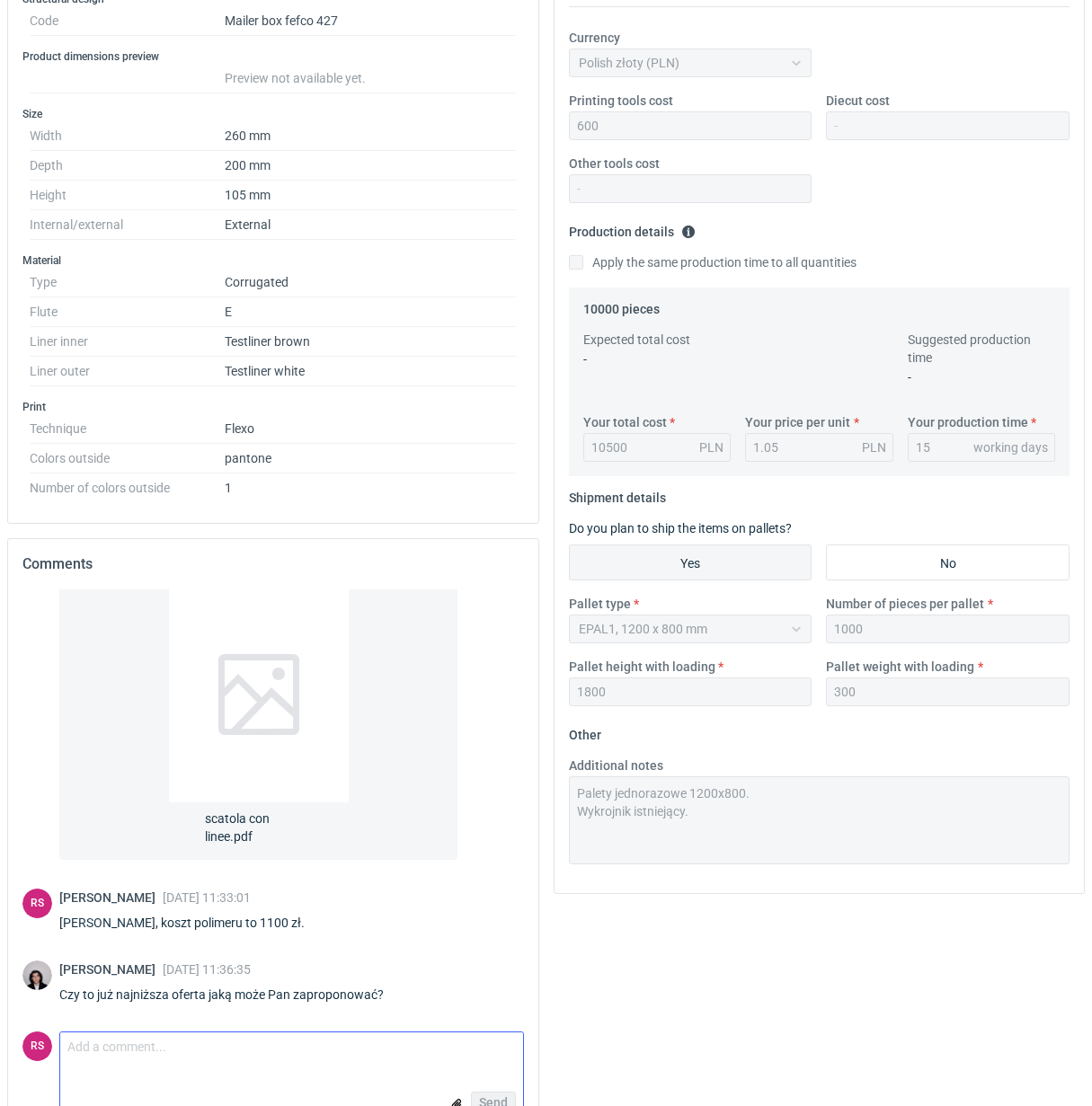
click at [247, 1062] on textarea "Comment message" at bounding box center [292, 1051] width 463 height 38
click at [256, 1045] on textarea "Narzędzie bez zmian, cena jednoskowa 1,02 zł" at bounding box center [292, 1051] width 463 height 38
click at [382, 1049] on textarea "Narzędzie bez zmian, cena jednostkowa 1,02 zł" at bounding box center [292, 1051] width 463 height 38
click at [119, 1051] on textarea "Narzędzie bez zmian, cena jednostkowa 1,02 zł" at bounding box center [292, 1051] width 463 height 38
click at [415, 1056] on textarea "Narzędzia bez zmian, cena jednostkowa 1,02 zł" at bounding box center [292, 1051] width 463 height 38
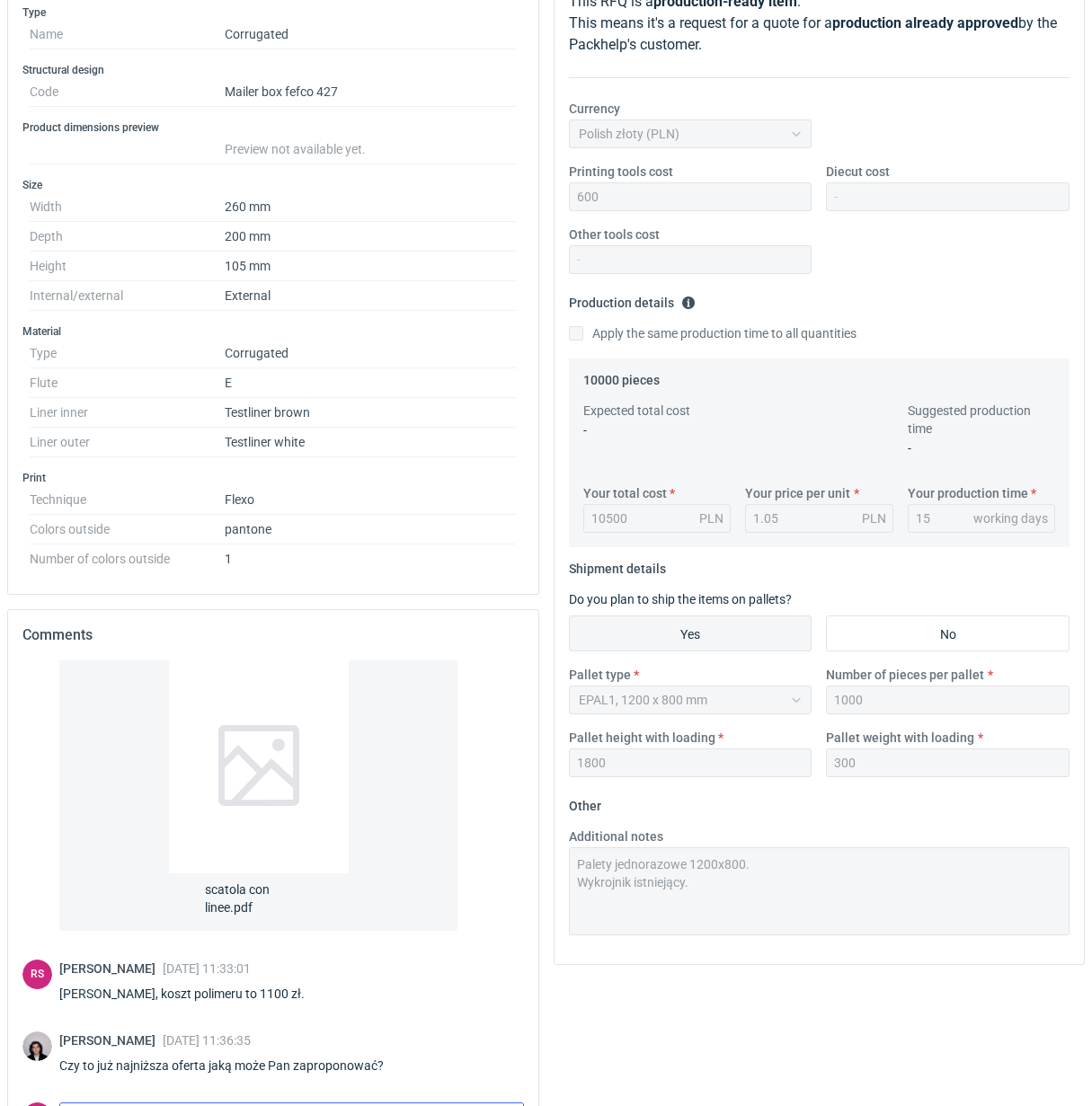
scroll to position [386, 0]
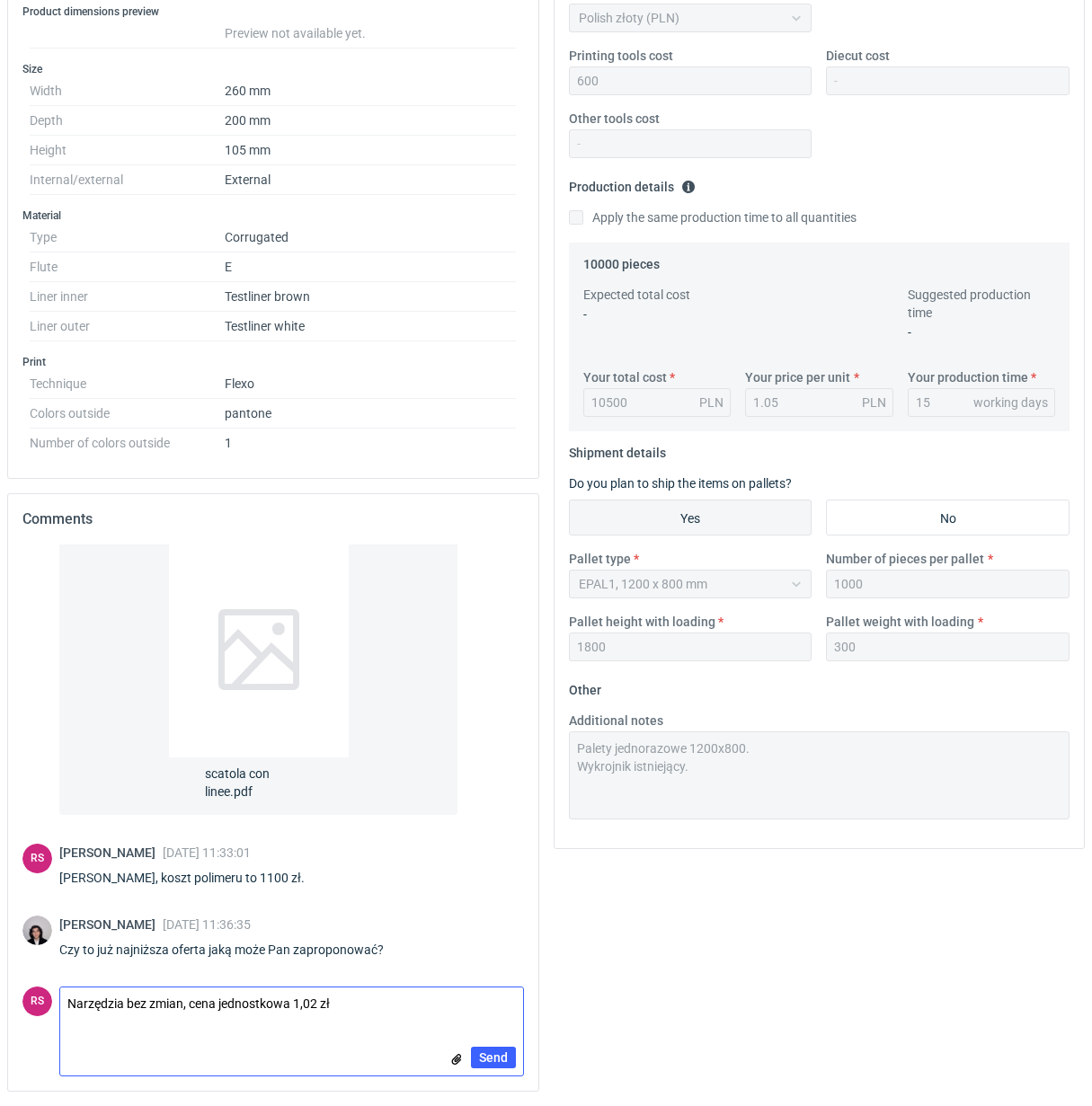
click at [121, 1001] on textarea "Narzędzia bez zmian, cena jednostkowa 1,02 zł" at bounding box center [292, 1006] width 463 height 38
type textarea "Narzędzie bez zmian, cena jednostkowa 1,02 zł"
click at [495, 1057] on span "Send" at bounding box center [492, 1057] width 28 height 13
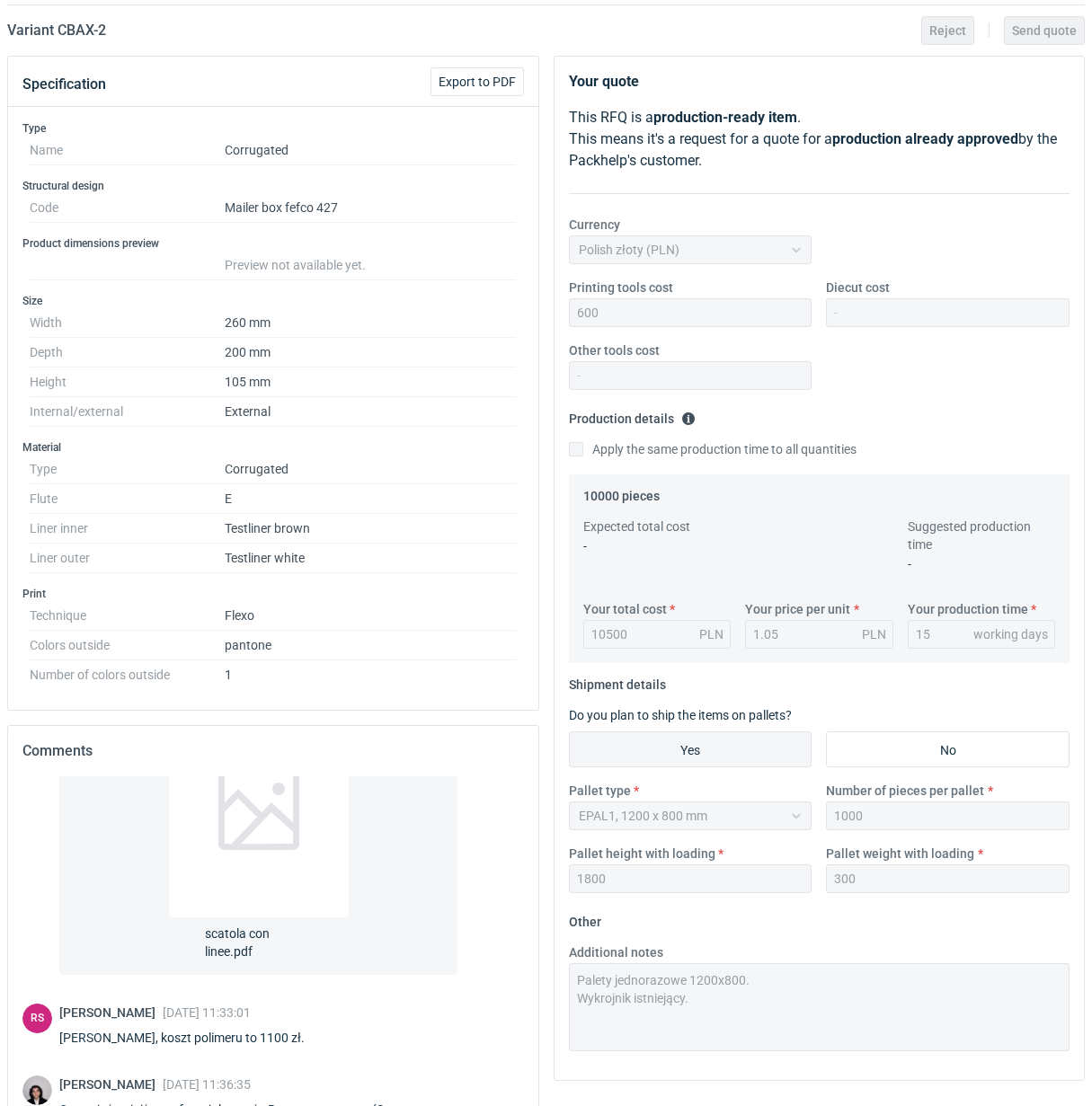
scroll to position [0, 0]
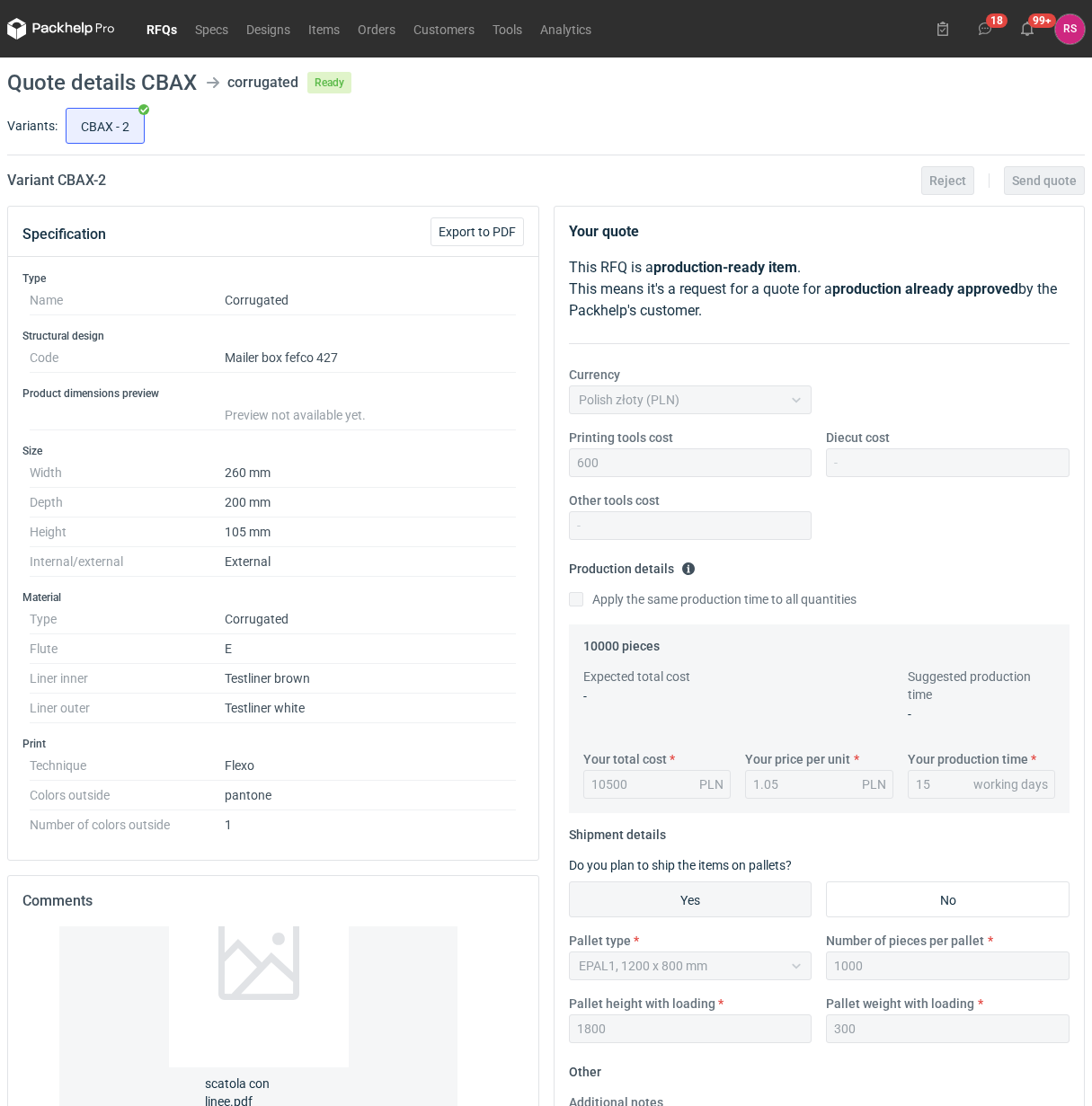
click at [163, 31] on link "RFQs" at bounding box center [161, 29] width 49 height 22
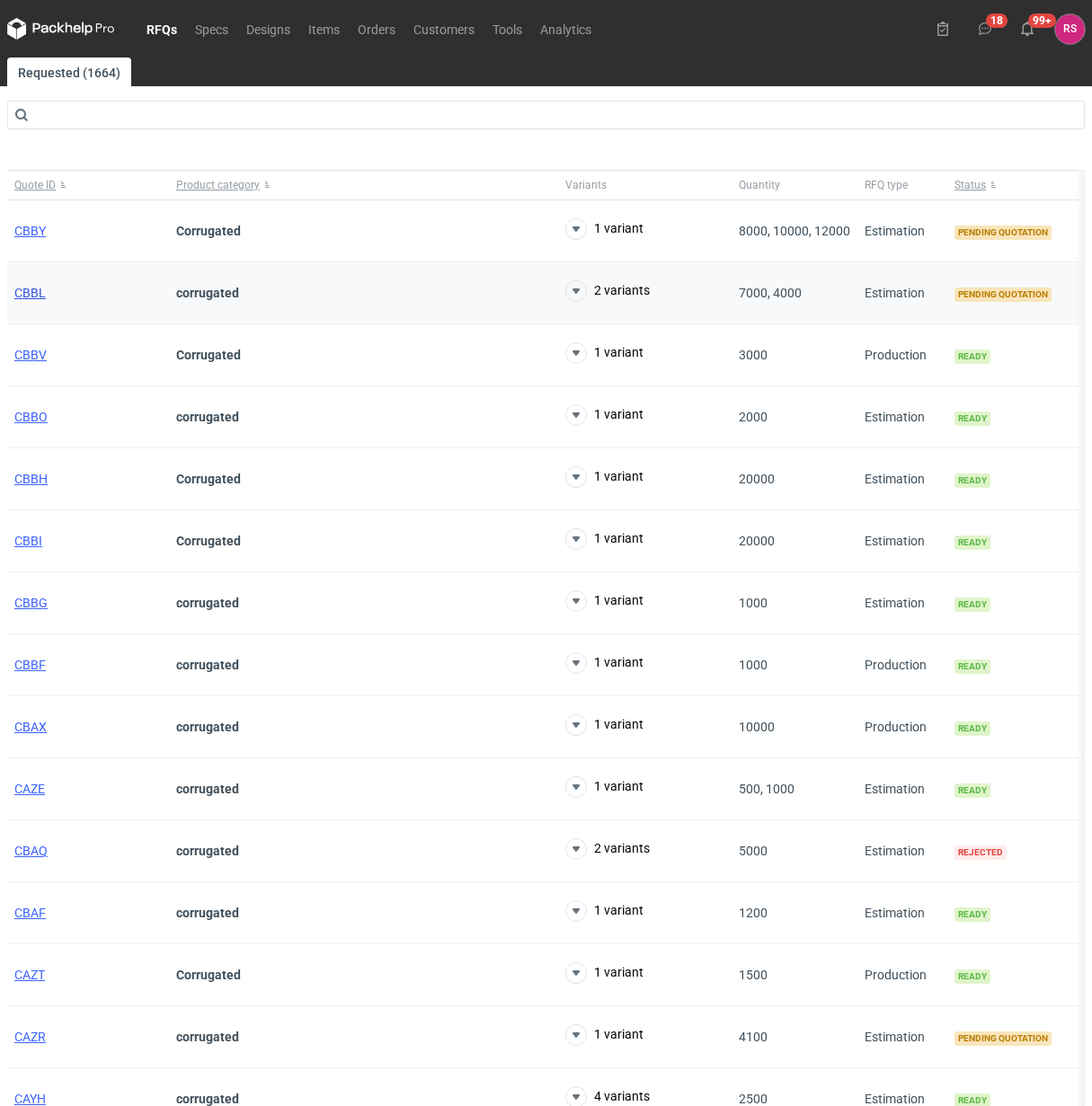
click at [33, 290] on span "CBBL" at bounding box center [30, 293] width 31 height 15
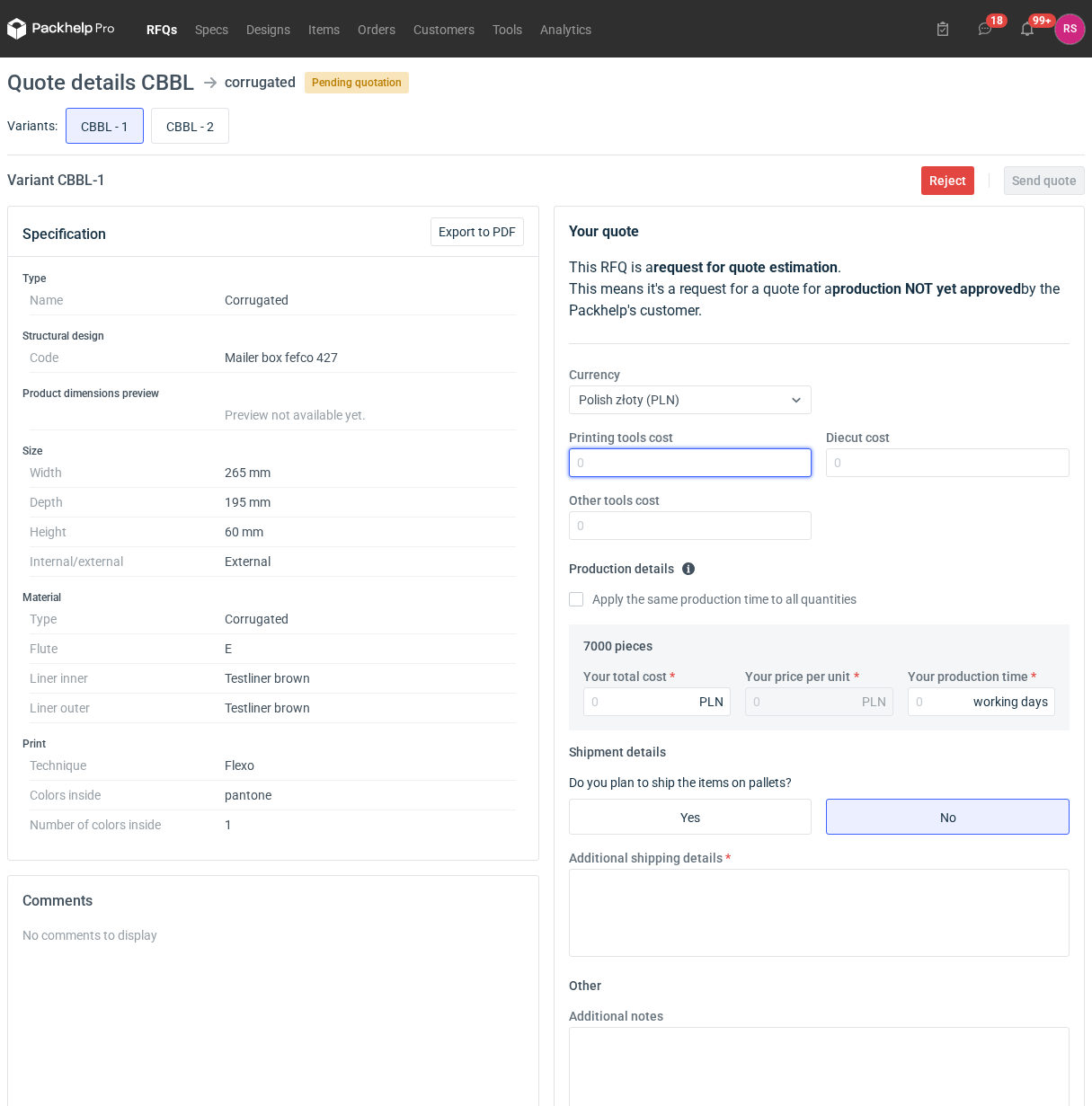
click at [692, 469] on input "Printing tools cost" at bounding box center [690, 462] width 244 height 28
type input "1000"
click at [568, 592] on input "Apply the same production time to all quantities" at bounding box center [576, 600] width 15 height 15
checkbox input "true"
type input "4340"
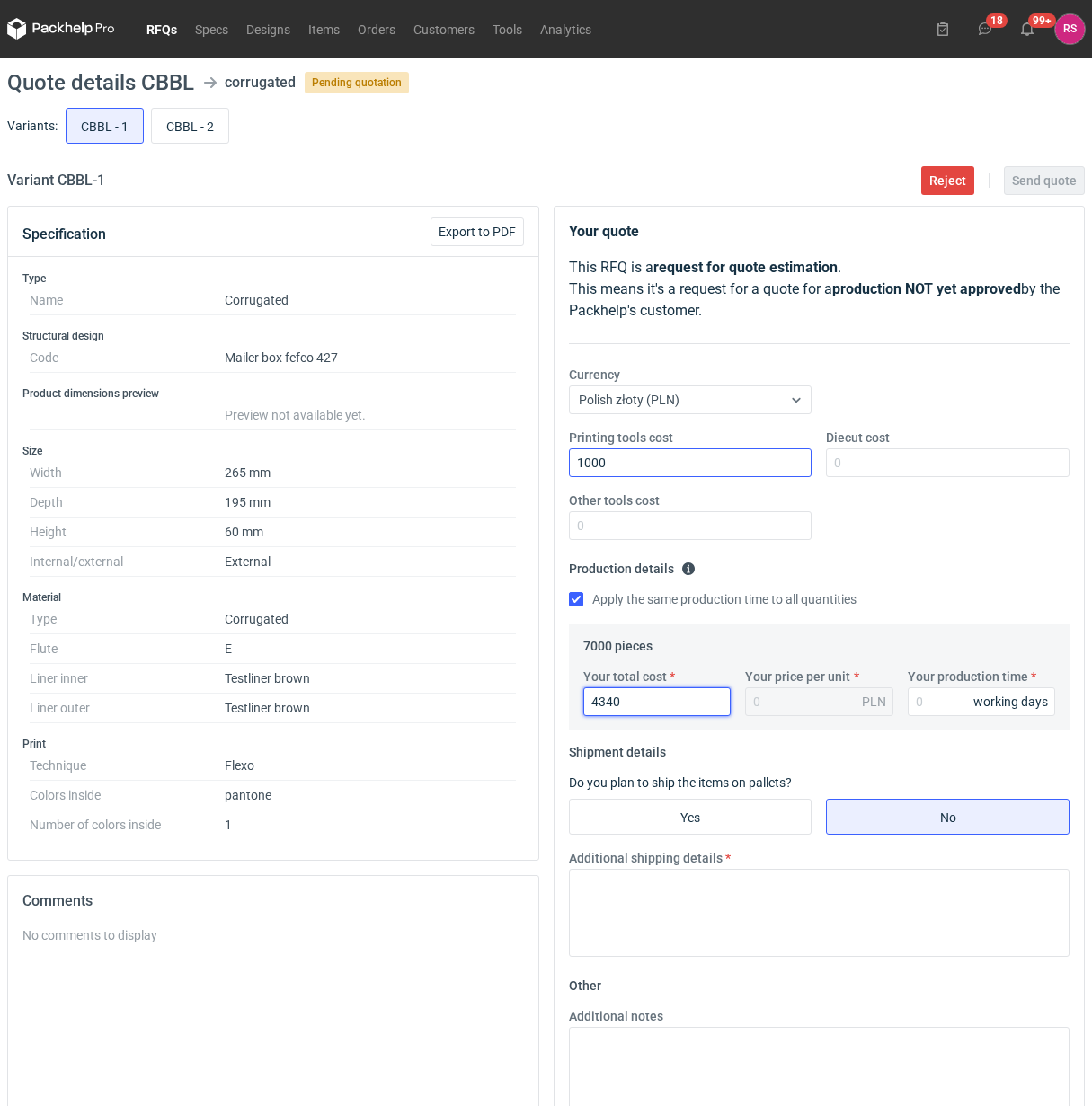
type input "0.62"
type input "4340"
type input "15"
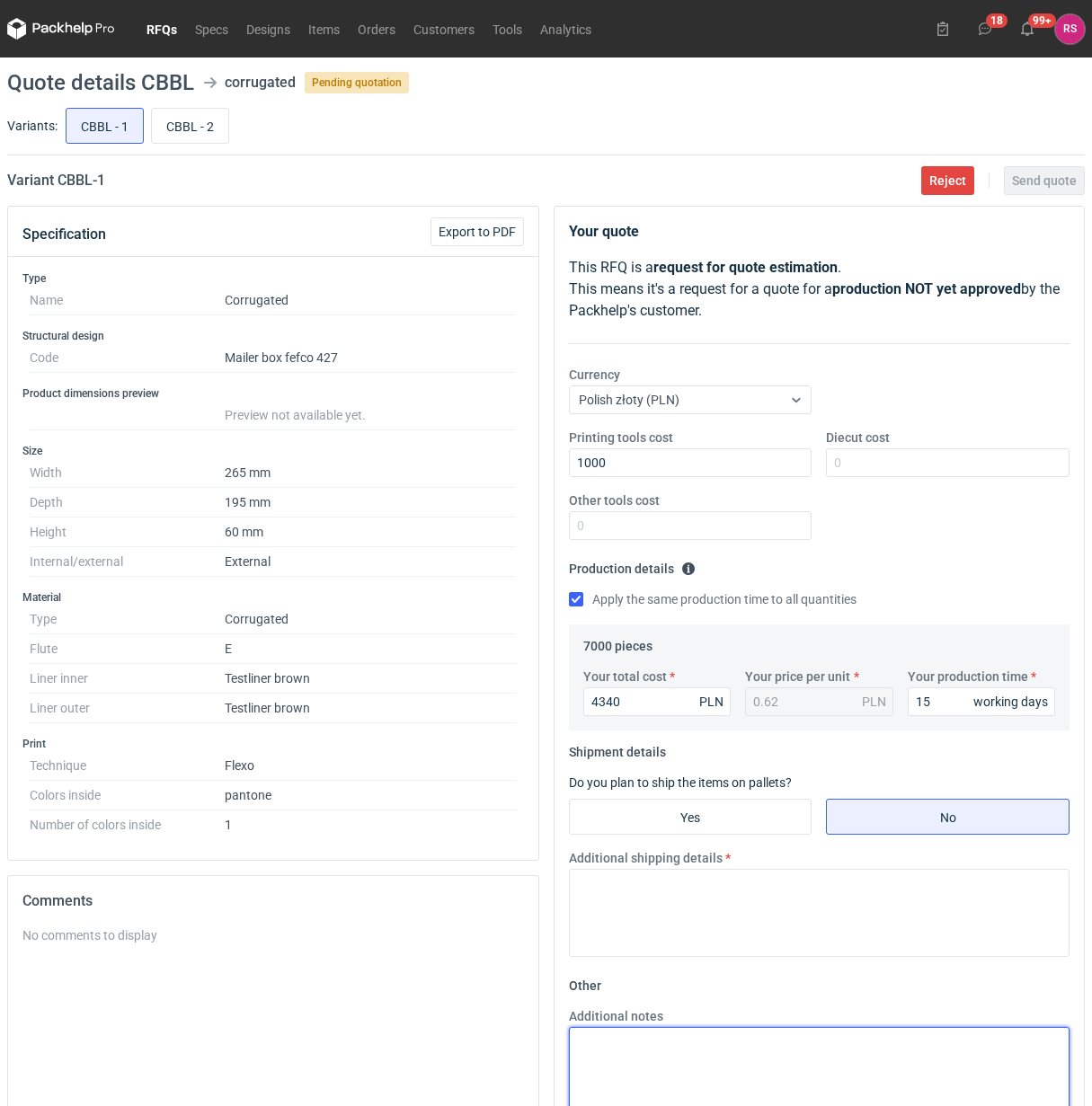
drag, startPoint x: 790, startPoint y: 1045, endPoint x: 793, endPoint y: 1034, distance: 11.4
click at [791, 1040] on textarea "Additional notes" at bounding box center [819, 1071] width 502 height 88
type textarea "Wykrojnik iostniejący."
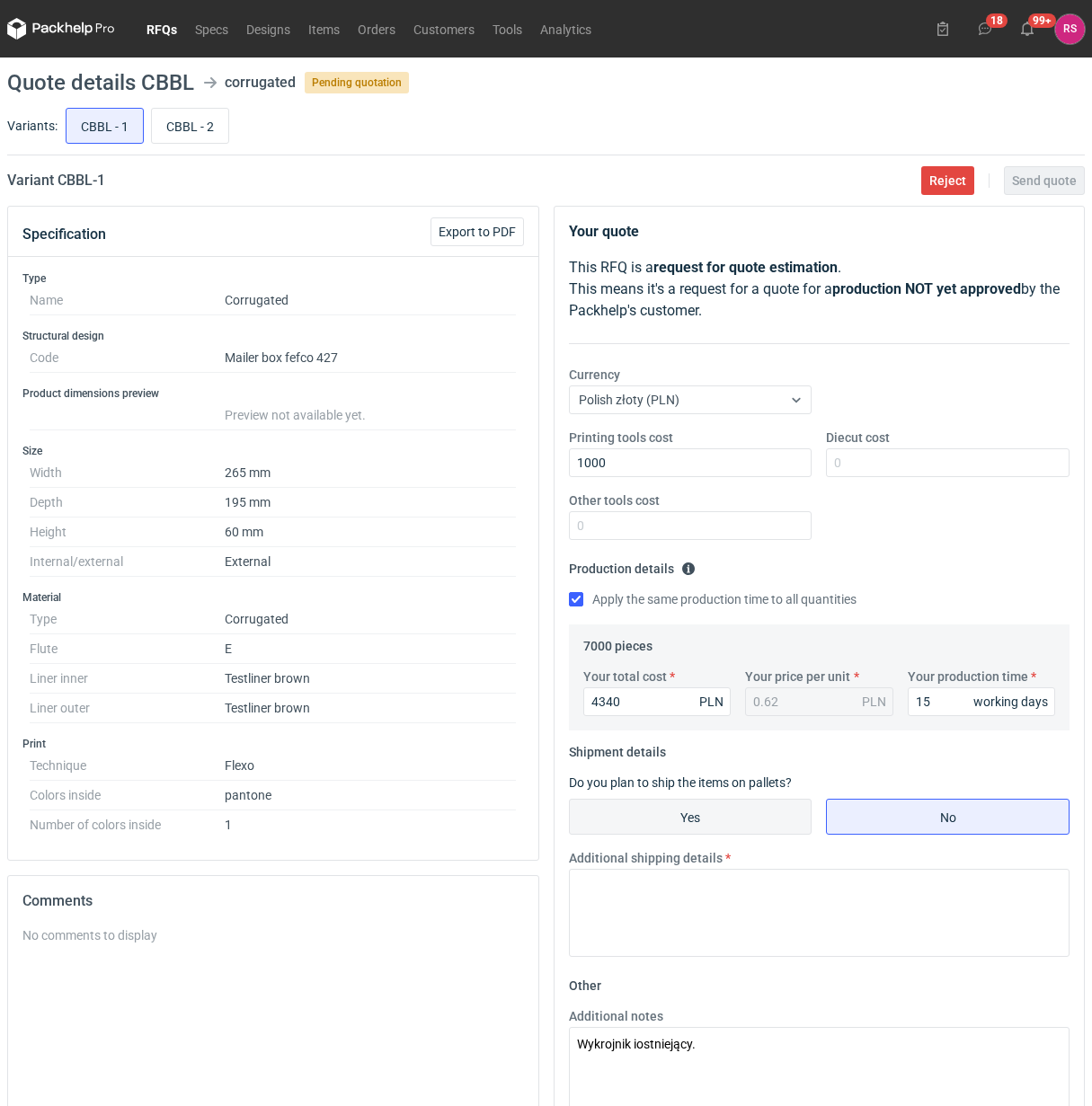
click at [703, 814] on input "Yes" at bounding box center [690, 816] width 242 height 34
radio input "true"
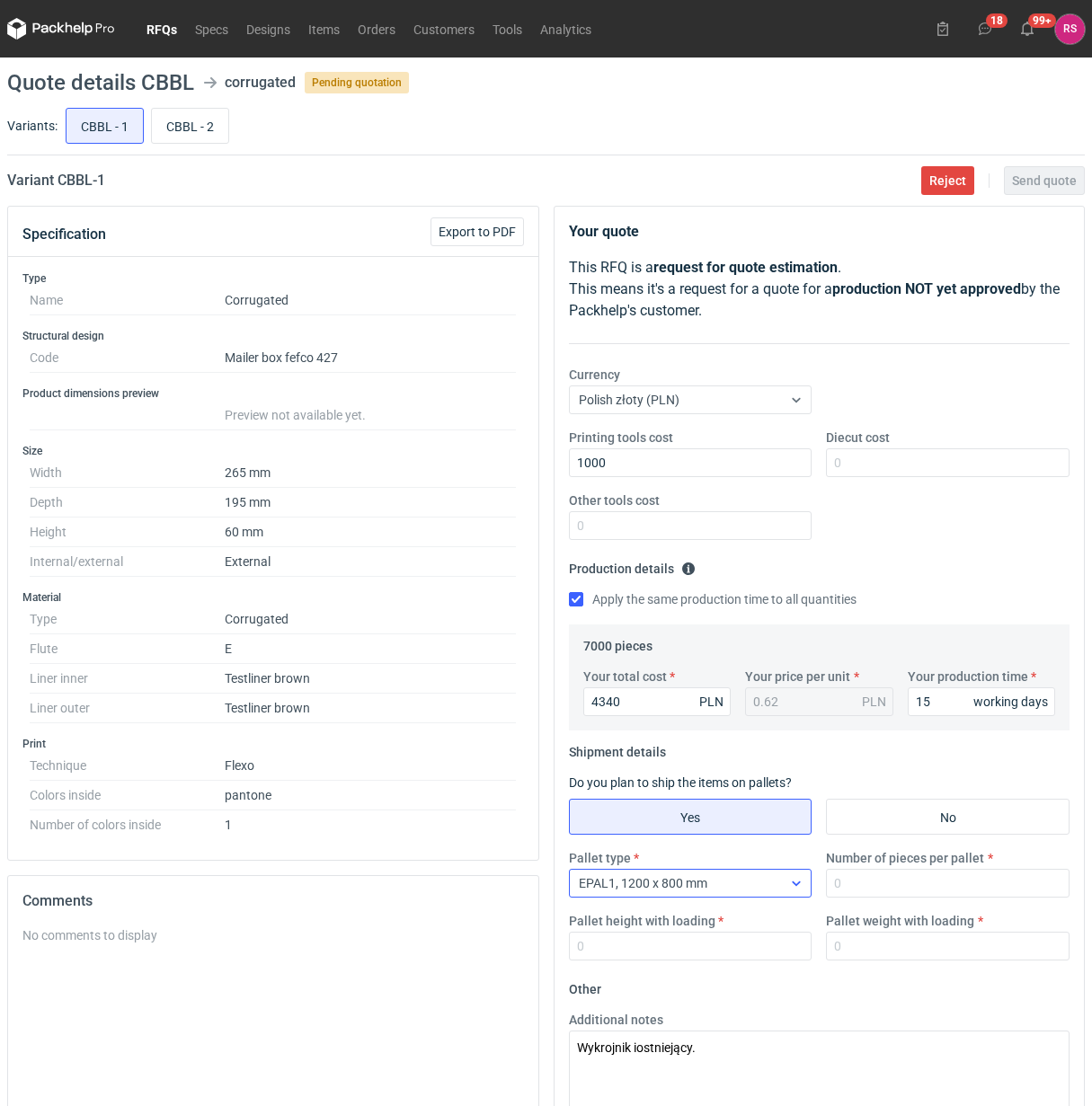
click at [802, 880] on icon at bounding box center [796, 883] width 15 height 15
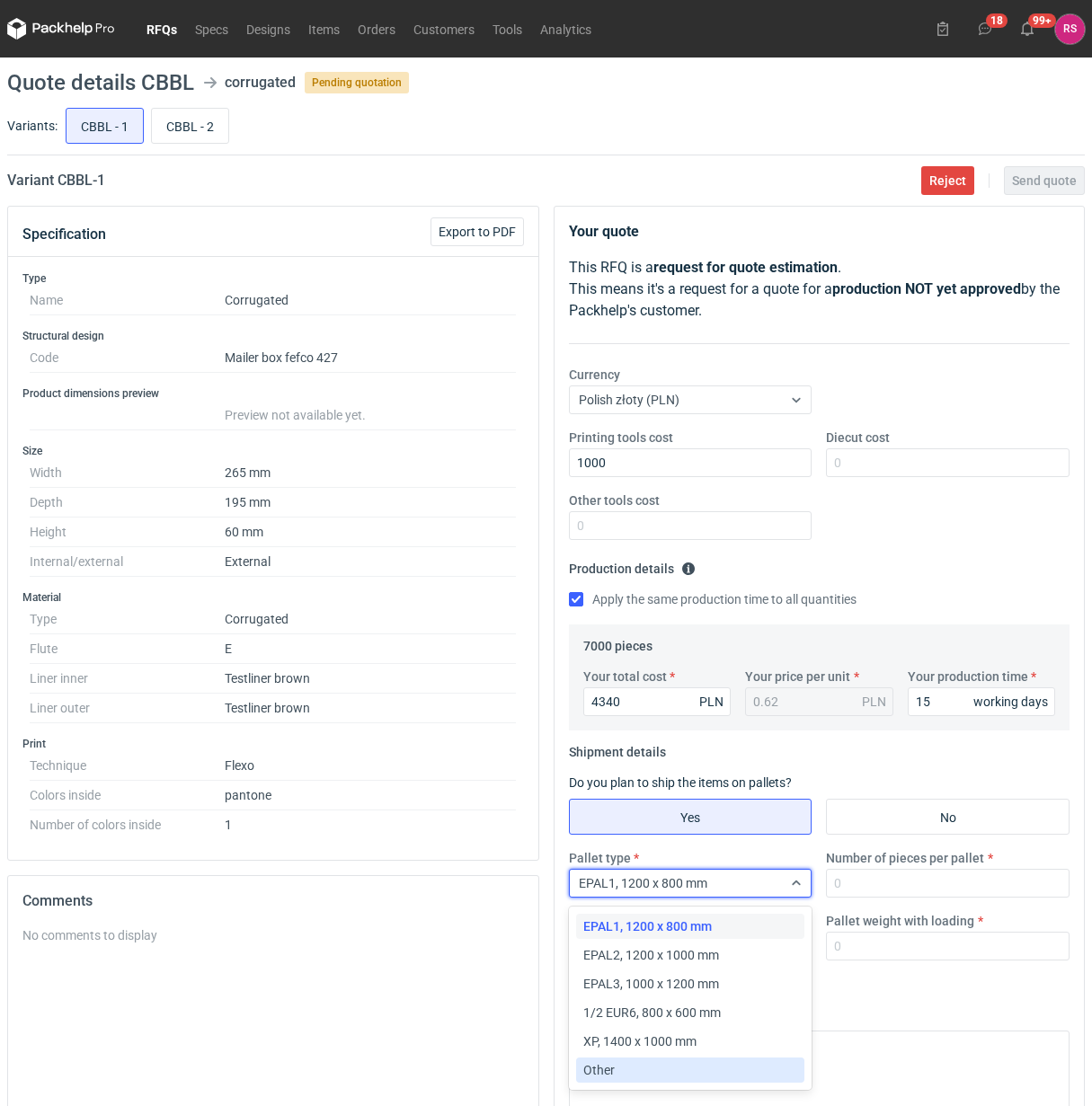
click at [635, 1057] on div "Other" at bounding box center [690, 1069] width 229 height 25
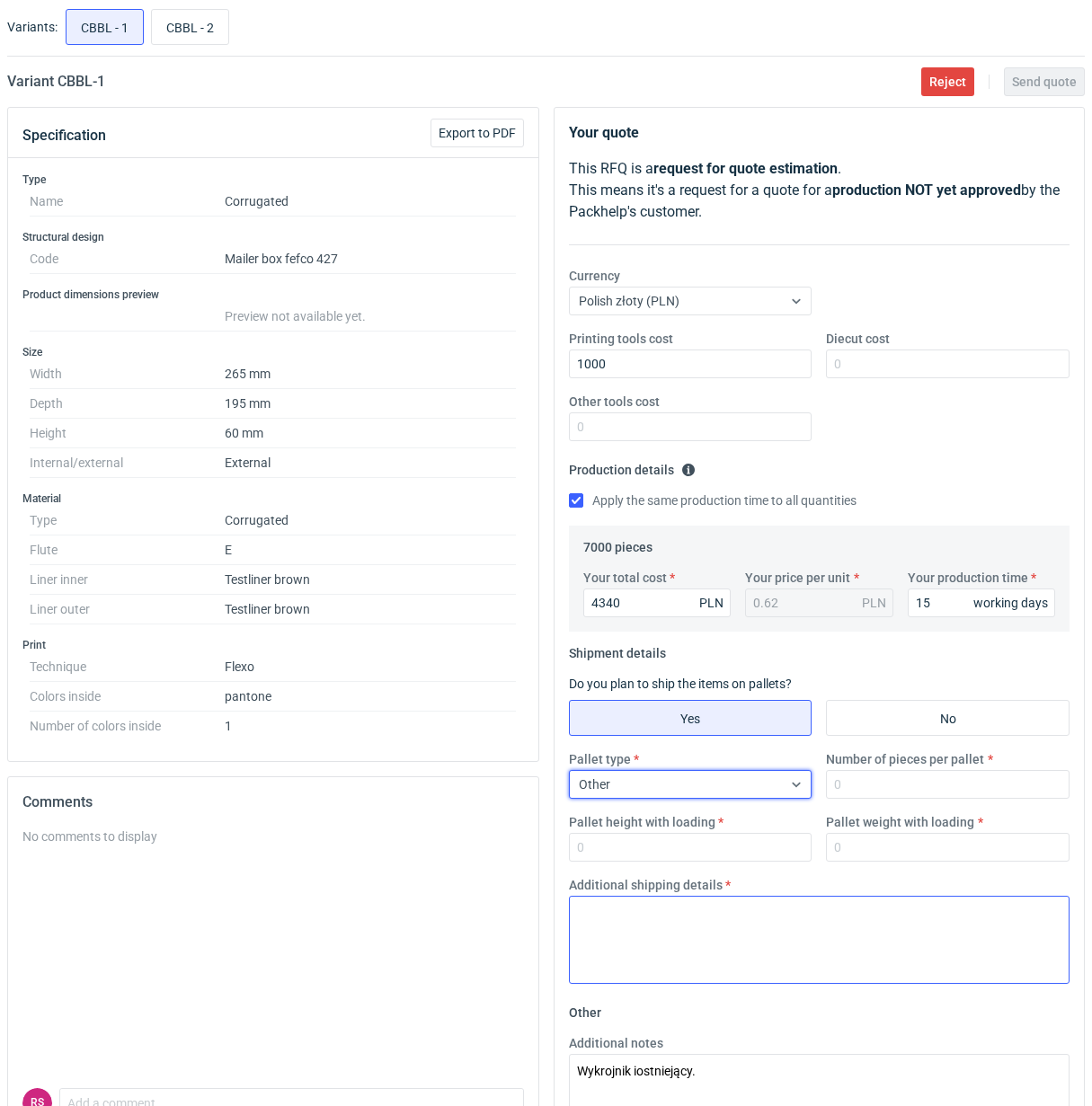
scroll to position [225, 0]
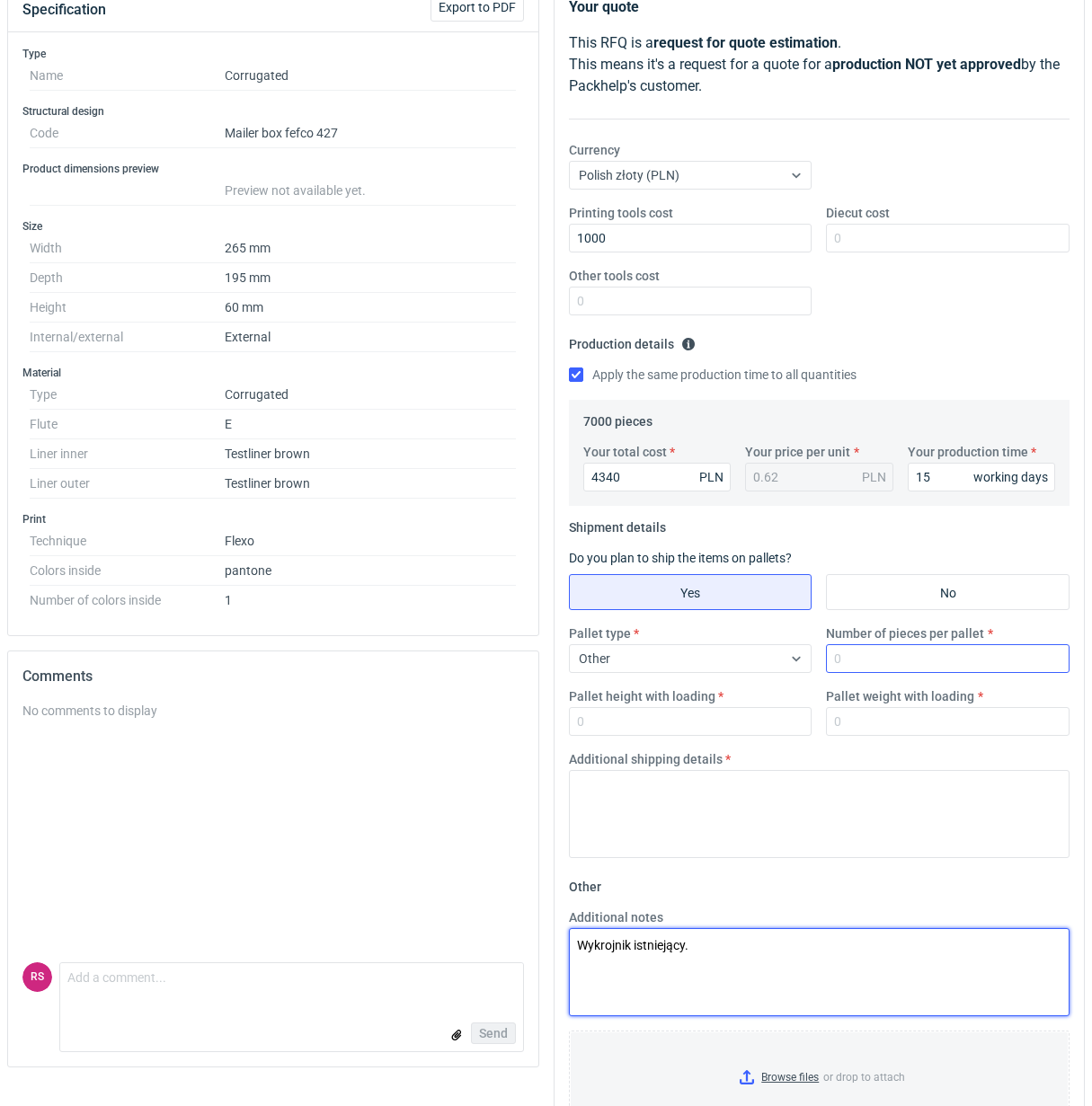
type textarea "Wykrojnik istniejący."
click at [903, 660] on input "Number of pieces per pallet" at bounding box center [948, 658] width 244 height 28
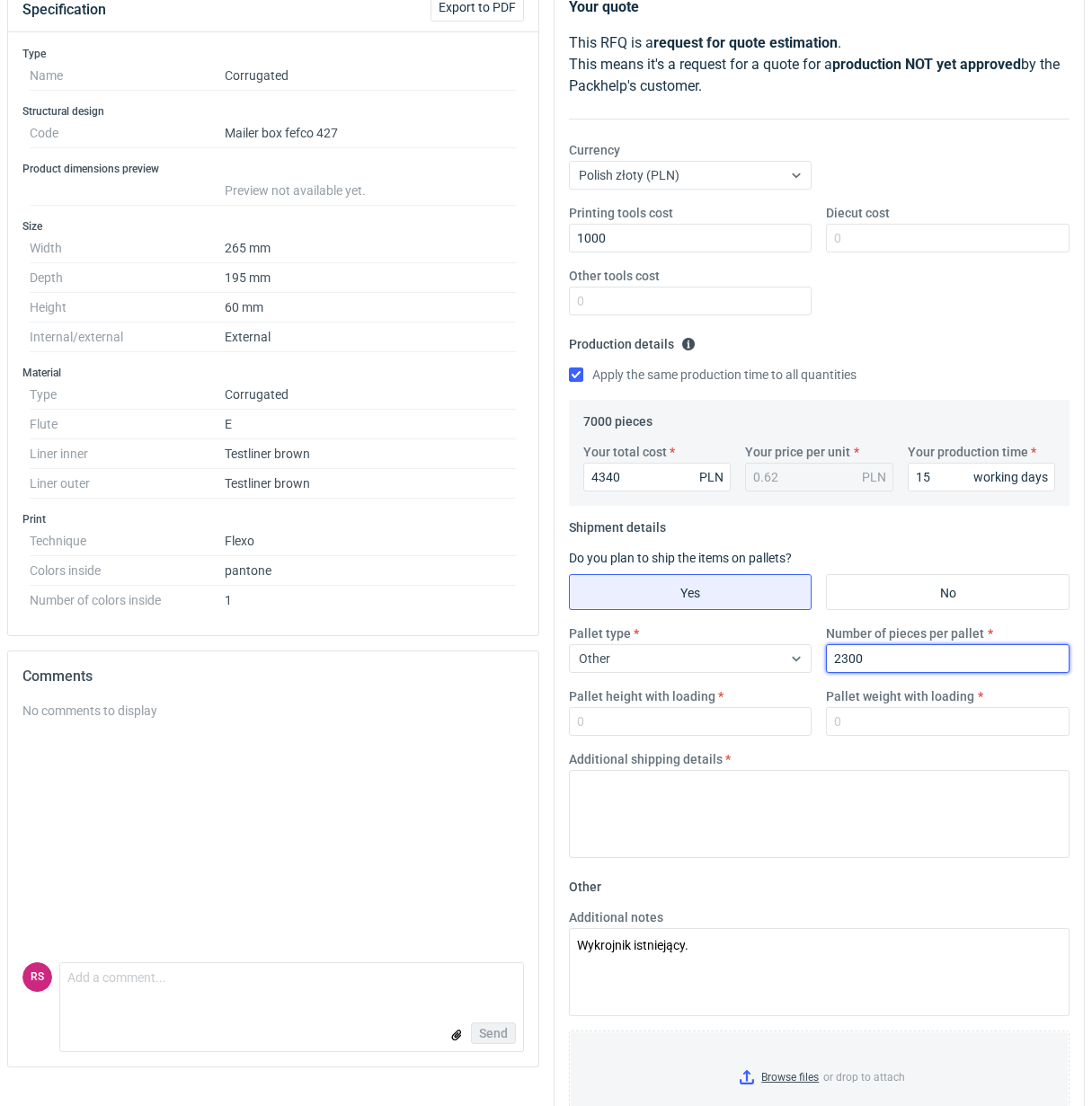
click at [846, 660] on input "2300" at bounding box center [948, 658] width 244 height 28
type input "2400"
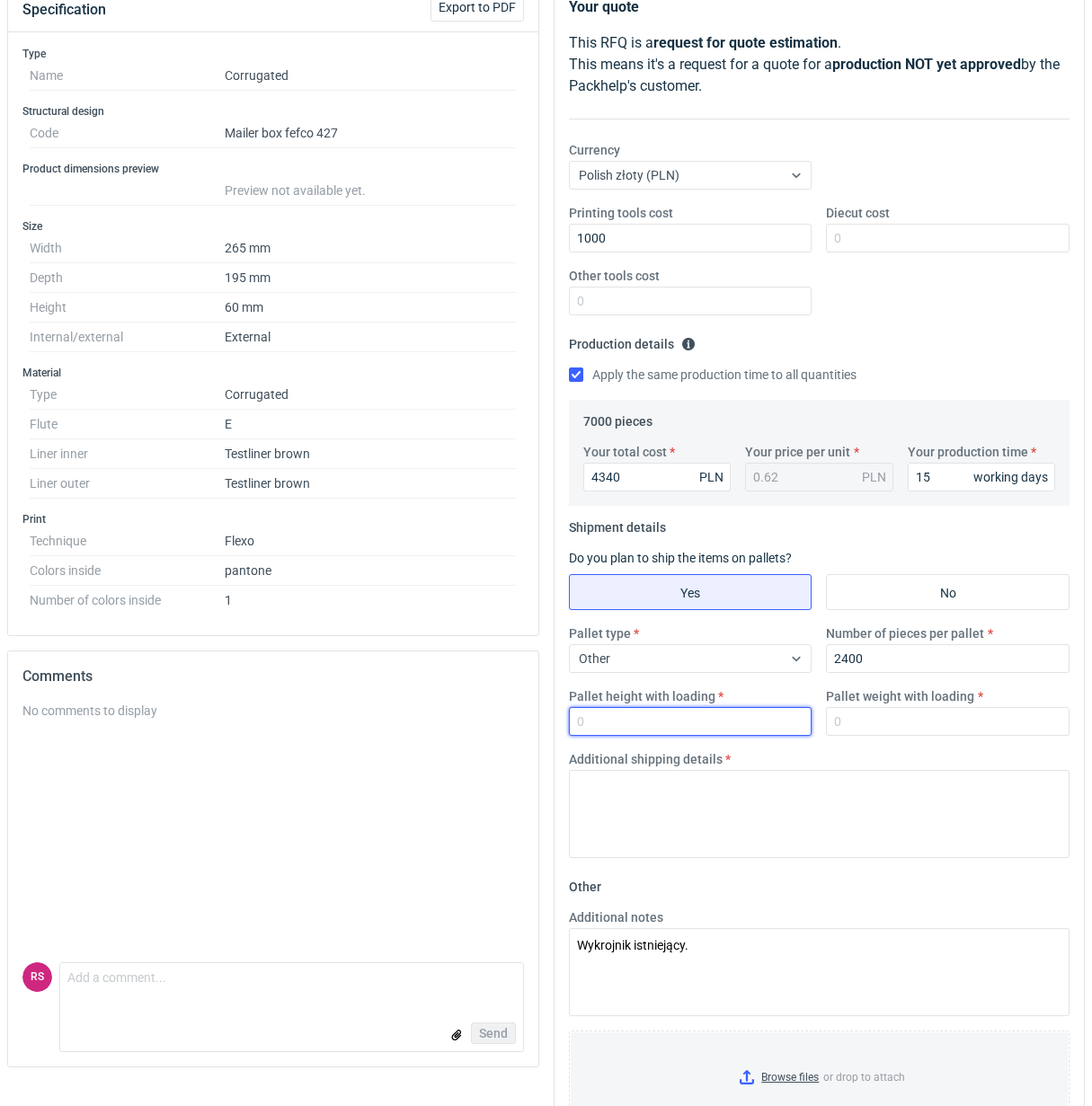
click at [672, 725] on input "Pallet height with loading" at bounding box center [690, 721] width 244 height 28
type input "1800"
type input "250"
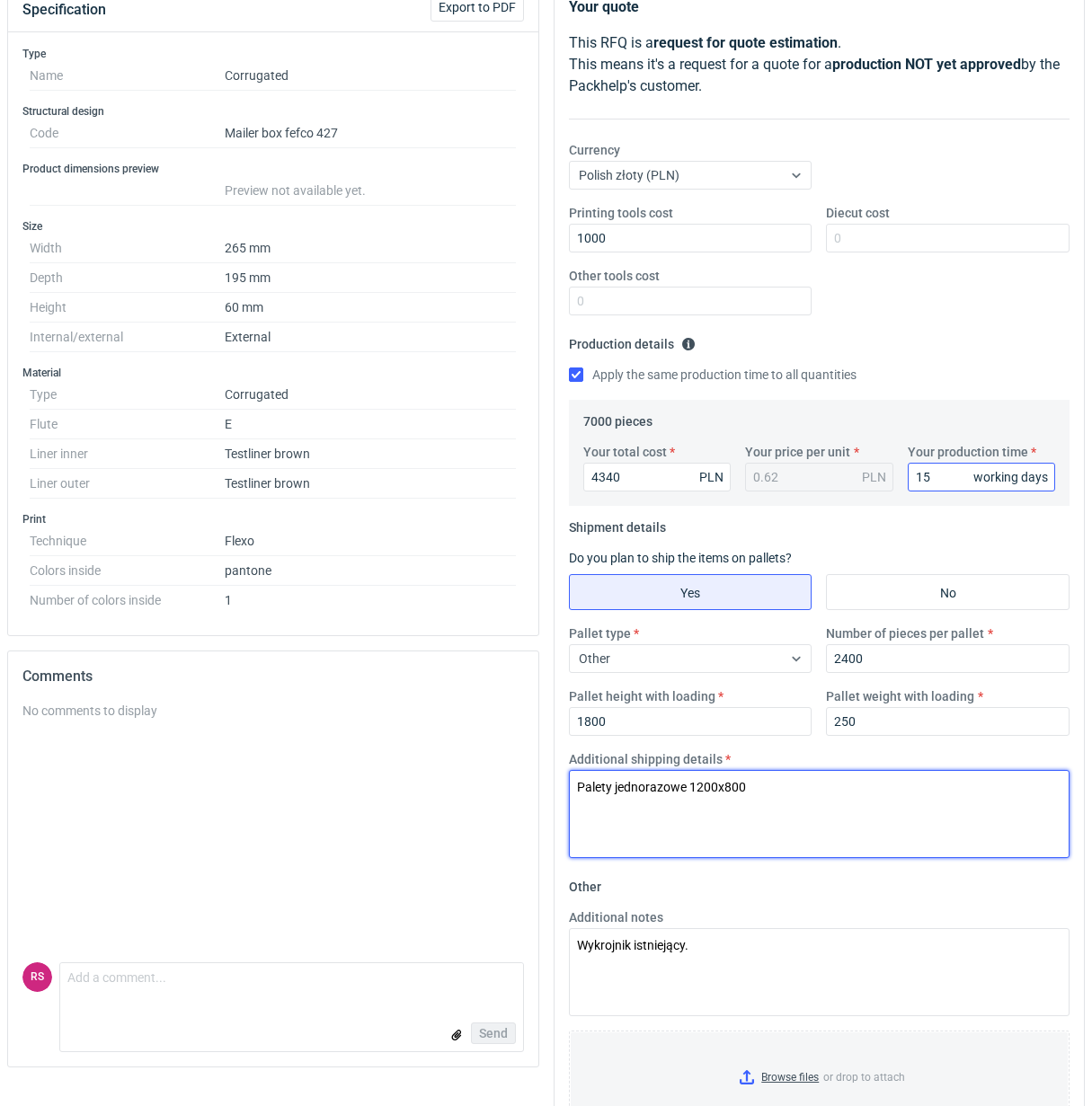
scroll to position [0, 0]
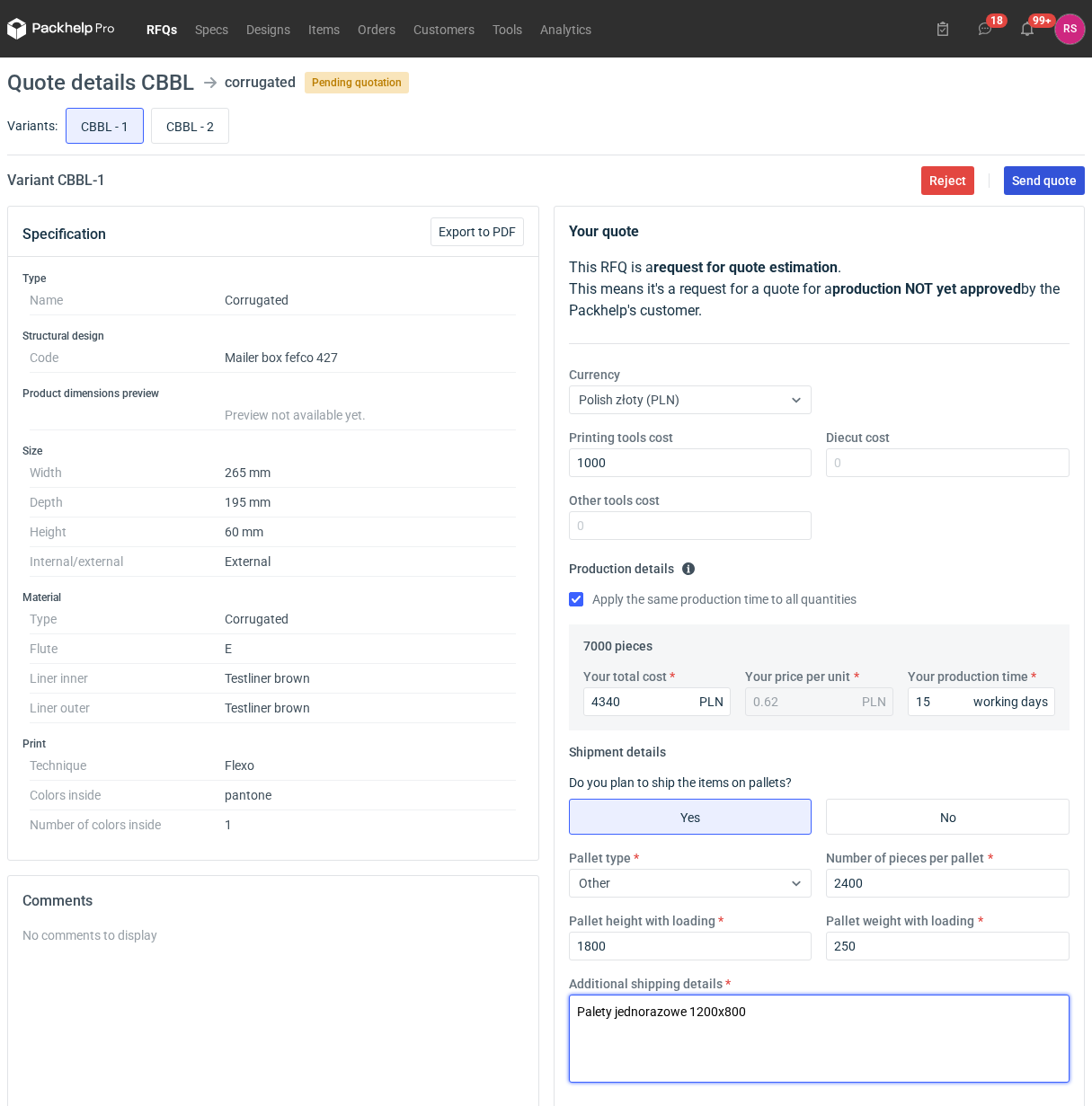
type textarea "Palety jednorazowe 1200x800"
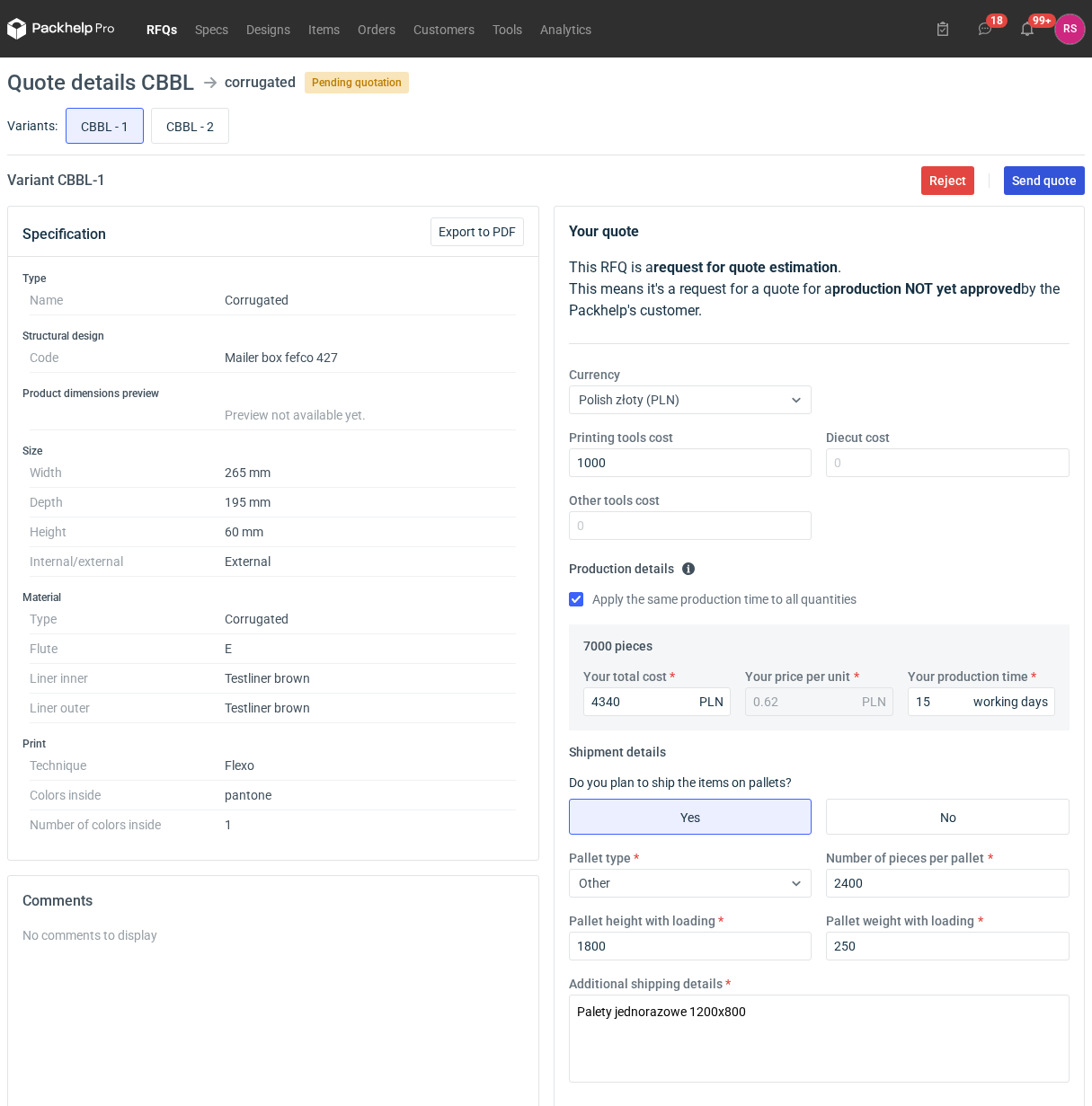
click at [1049, 171] on button "Send quote" at bounding box center [1044, 180] width 81 height 28
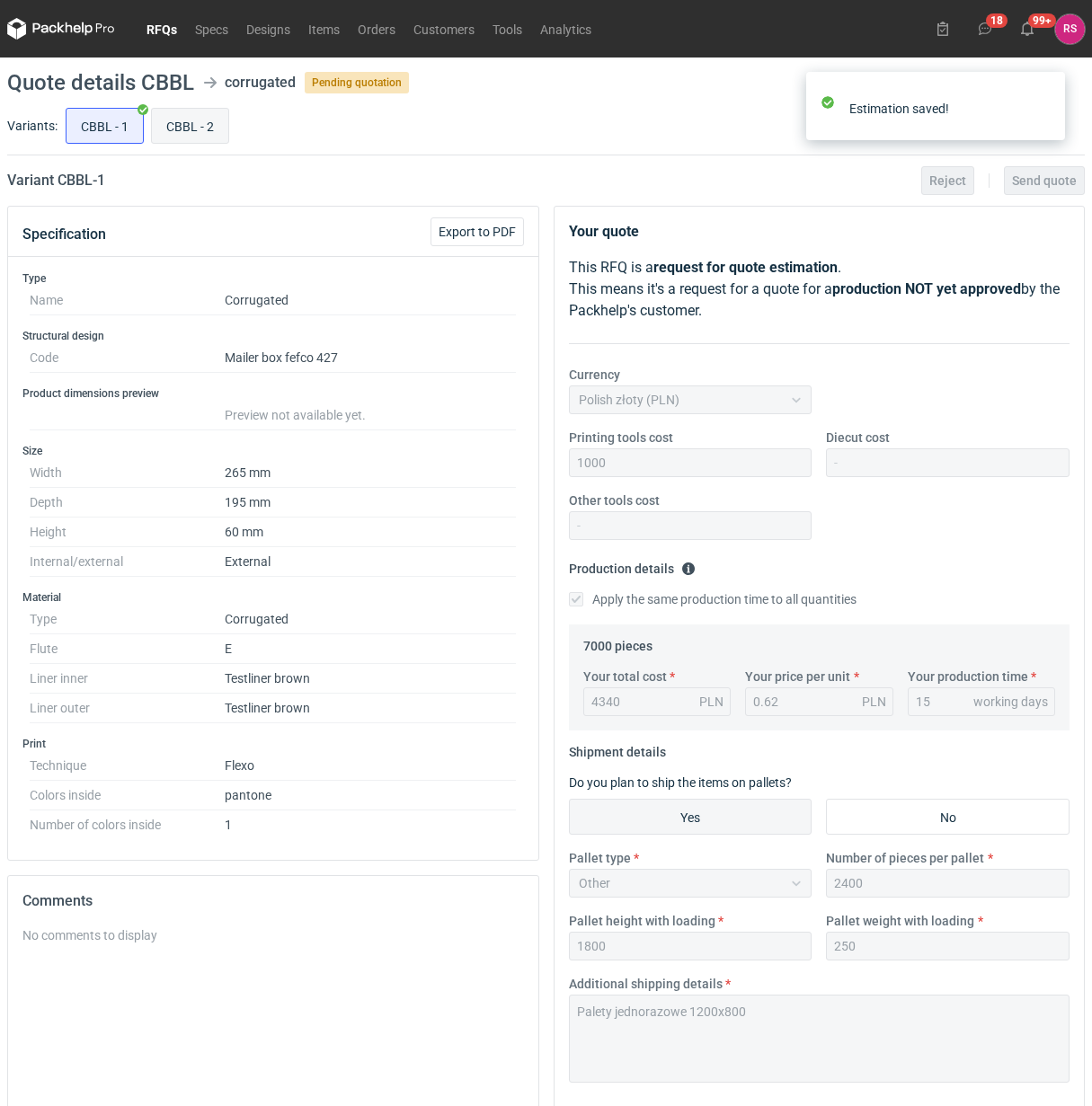
click at [196, 124] on input "CBBL - 2" at bounding box center [190, 126] width 76 height 34
radio input "true"
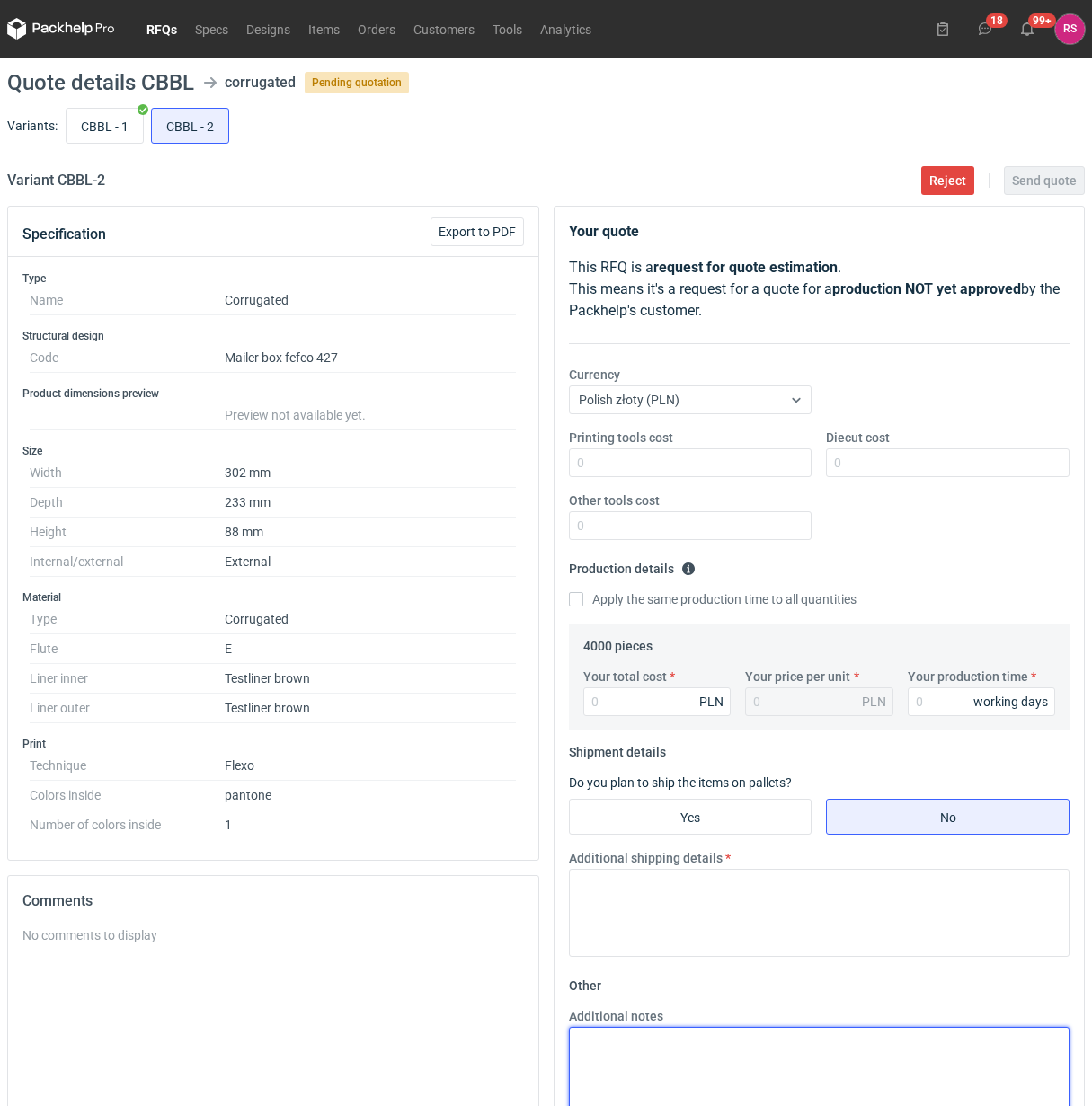
click at [652, 1044] on textarea "Additional notes" at bounding box center [819, 1071] width 502 height 88
type textarea "wykrojnik istniejący"
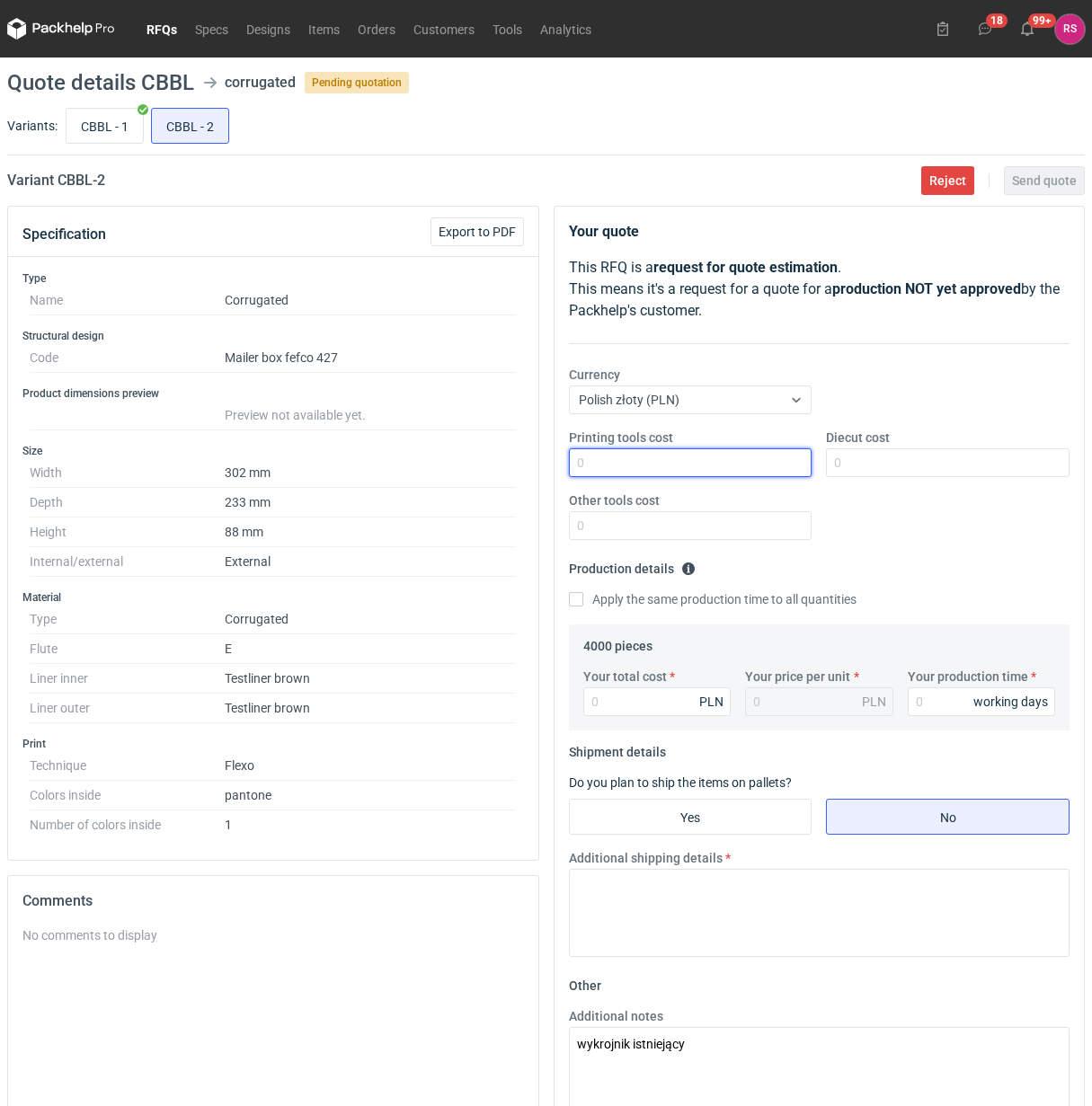
click at [661, 473] on input "Printing tools cost" at bounding box center [690, 462] width 244 height 28
type input "850"
click at [568, 592] on input "Apply the same production time to all quantities" at bounding box center [576, 600] width 15 height 15
checkbox input "true"
type input "4320"
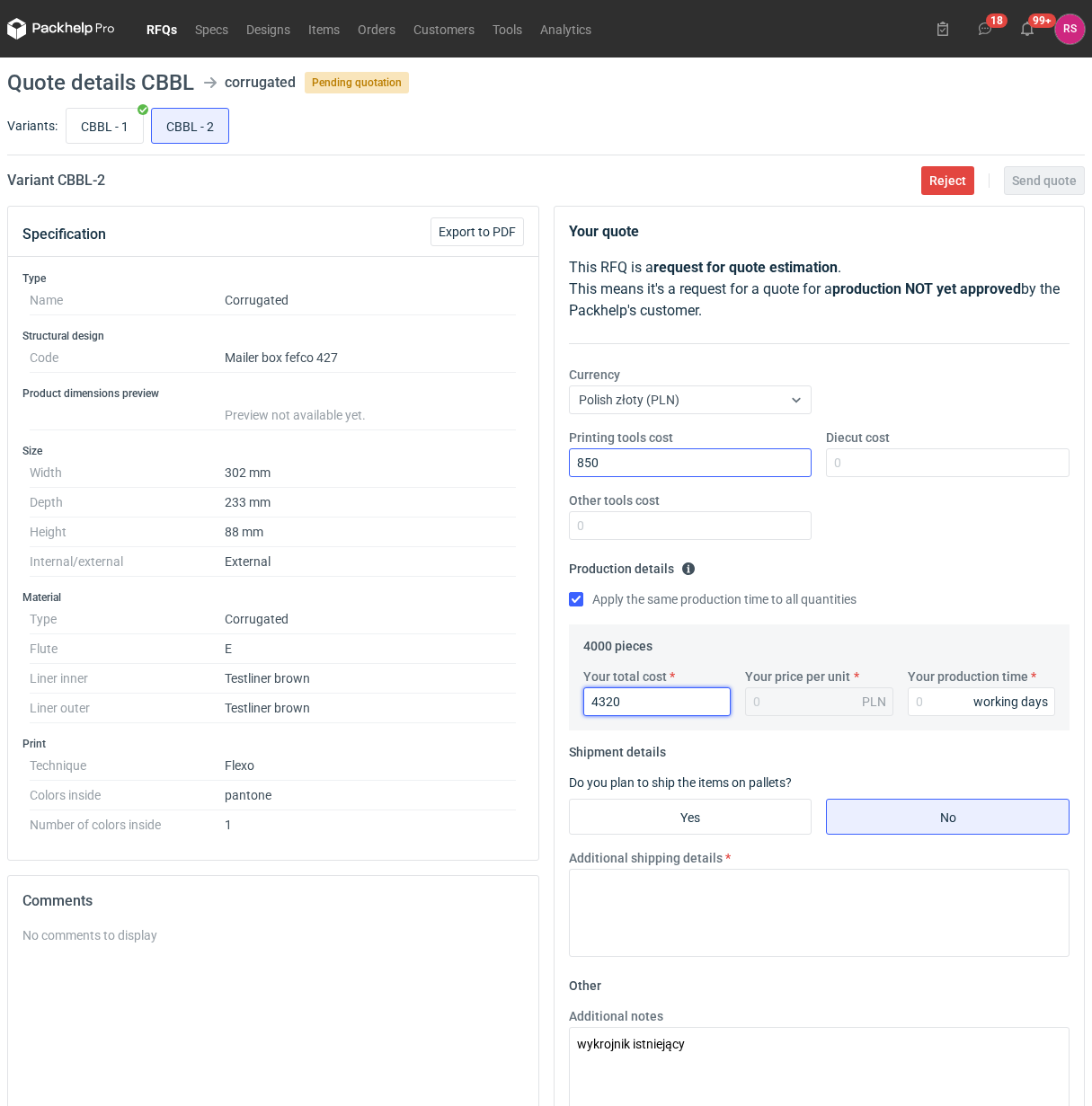
type input "1.08"
type input "4320"
type input "15"
click at [703, 823] on input "Yes" at bounding box center [690, 816] width 242 height 34
radio input "true"
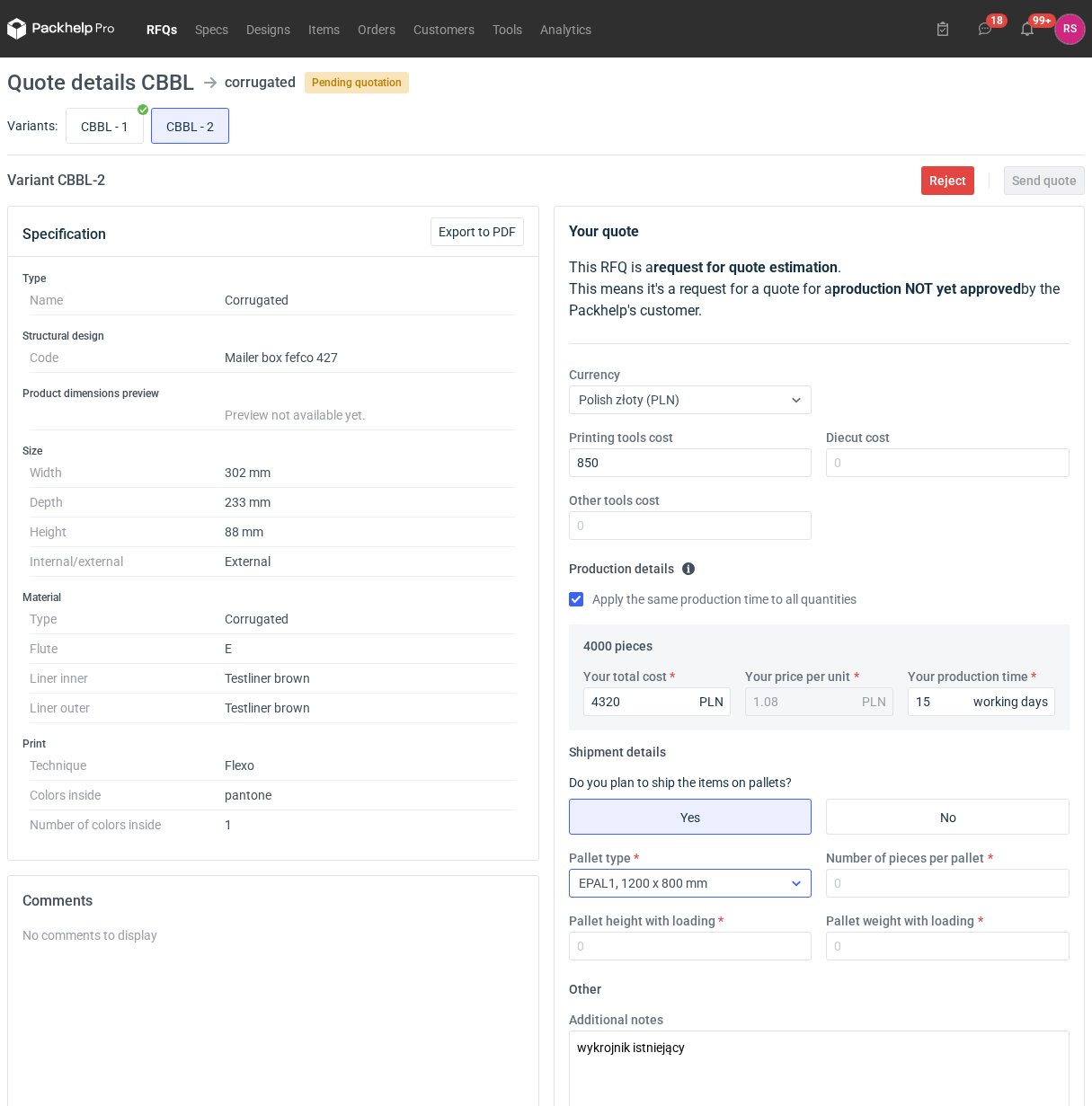
click at [790, 883] on icon at bounding box center [796, 883] width 15 height 15
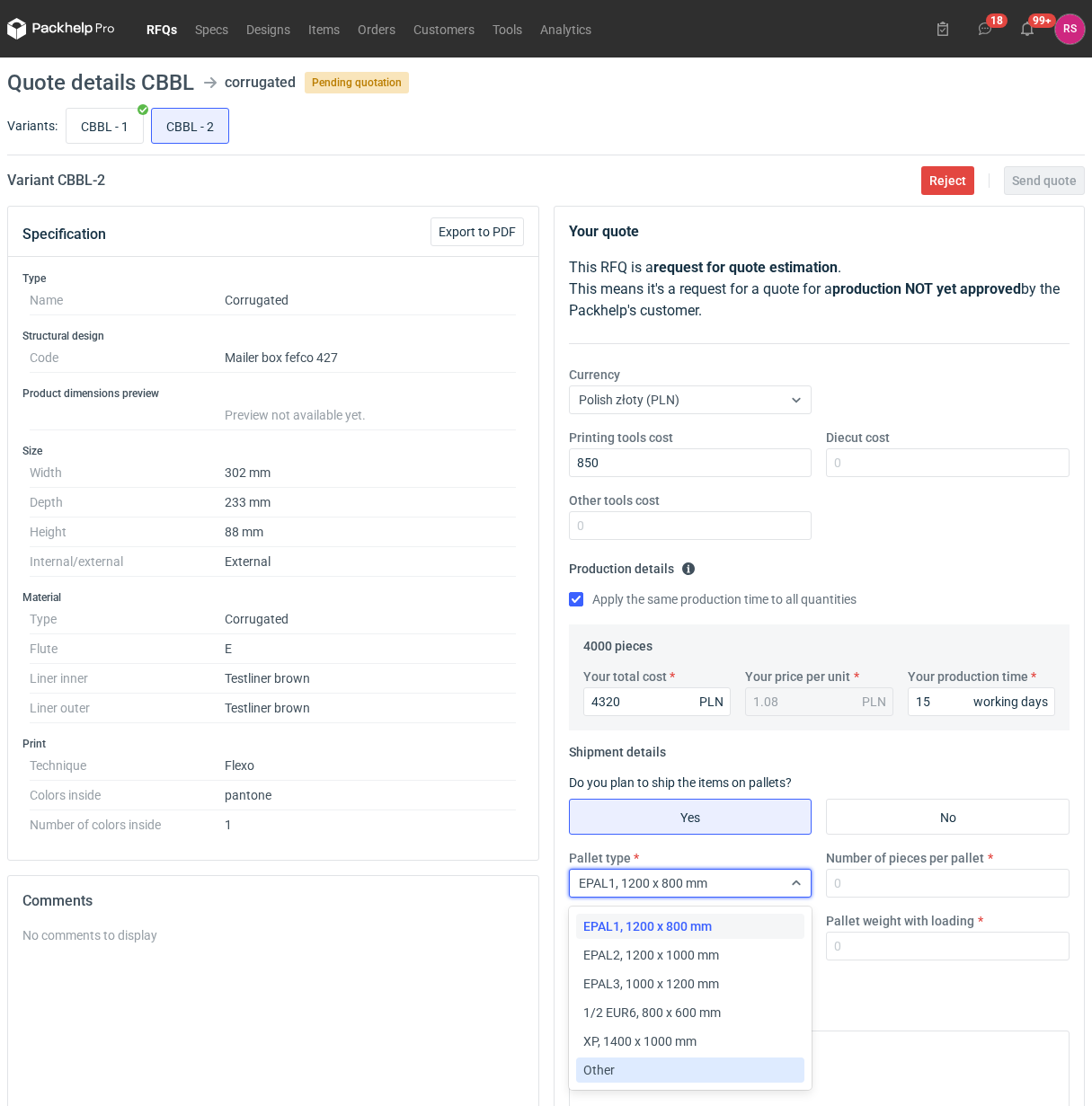
click at [645, 1071] on div "Other" at bounding box center [690, 1070] width 215 height 18
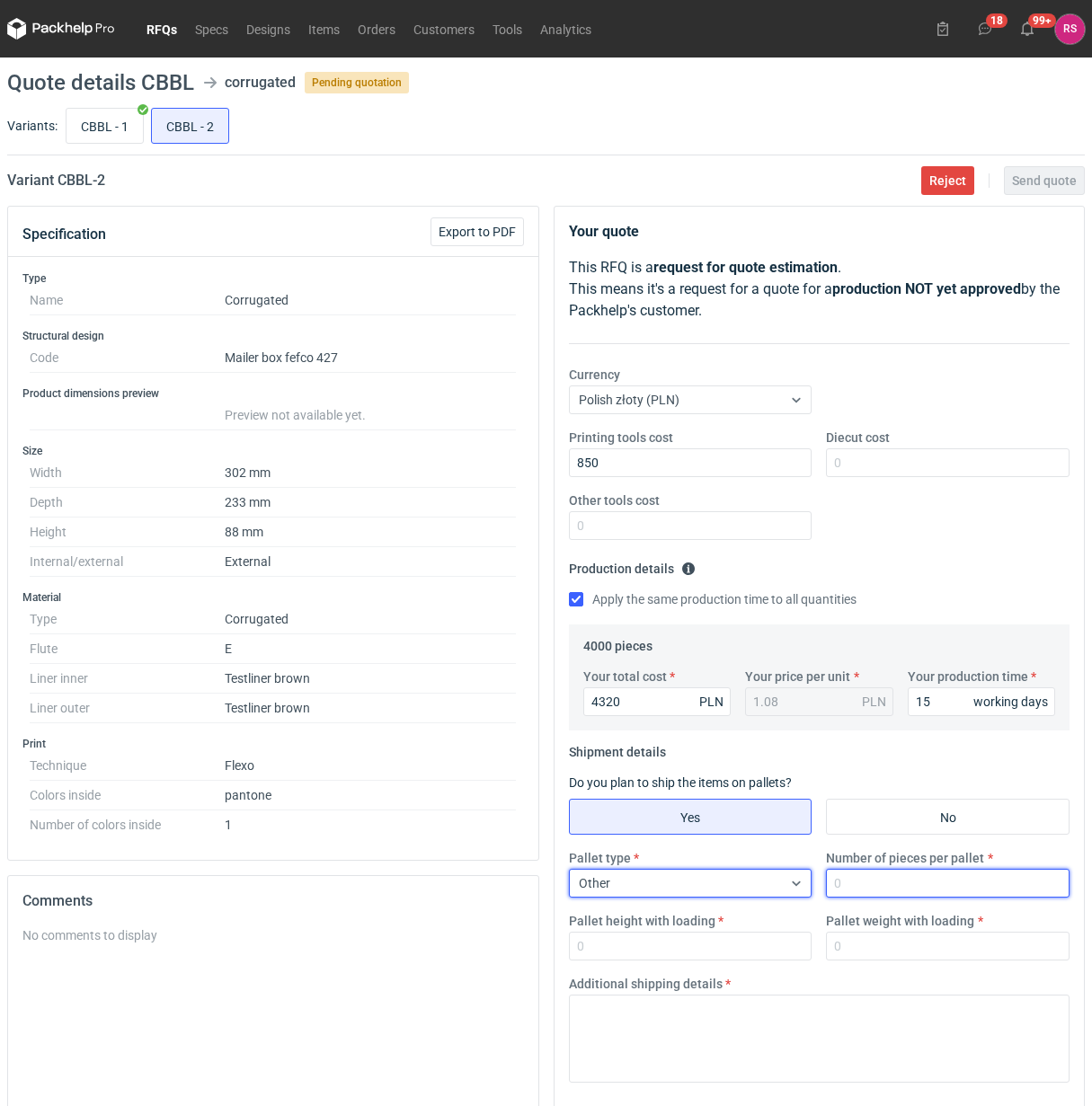
click at [915, 886] on input "Number of pieces per pallet" at bounding box center [948, 883] width 244 height 28
type input "1000"
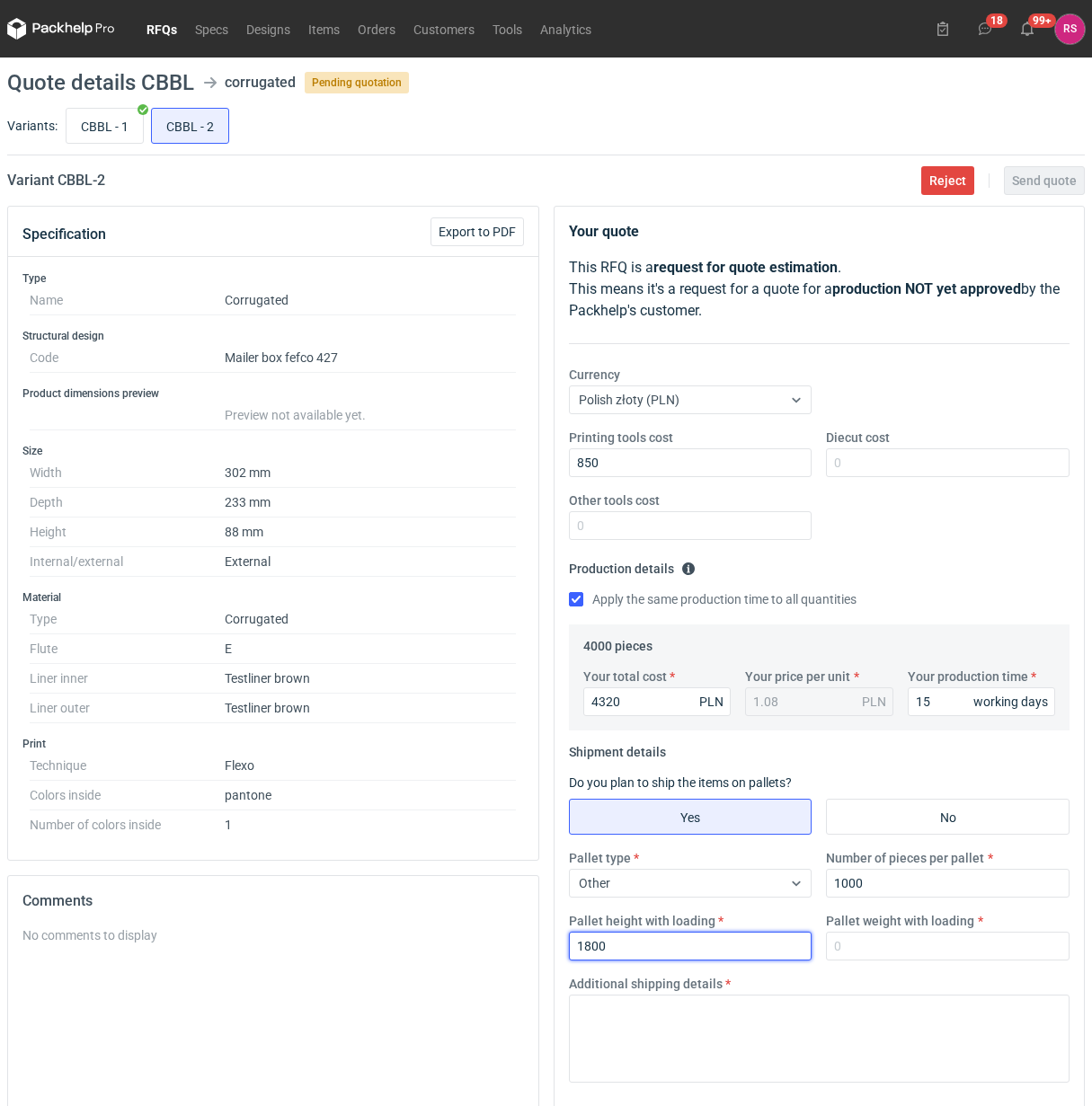
type input "1800"
type input "300"
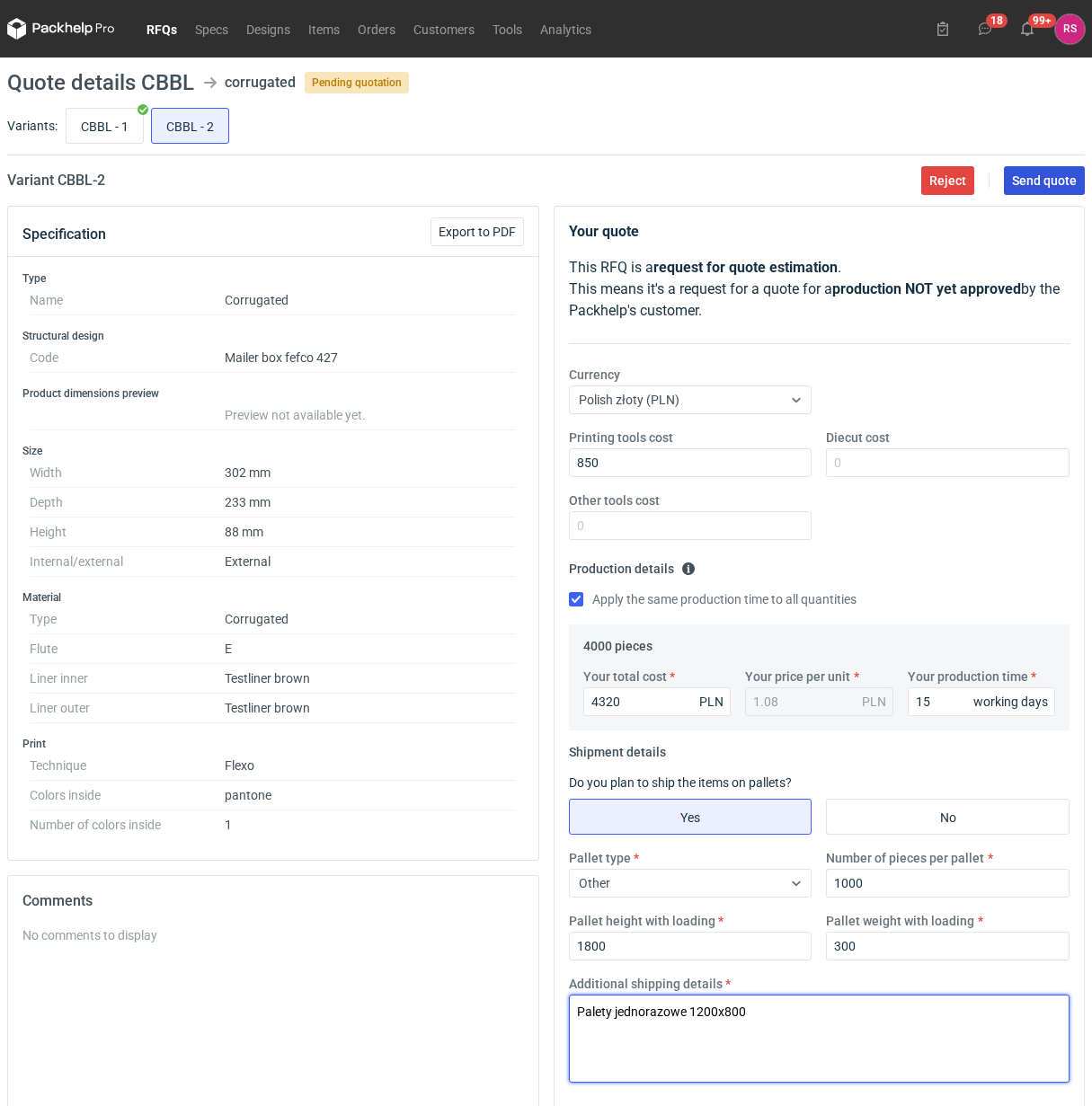
type textarea "Palety jednorazowe 1200x800"
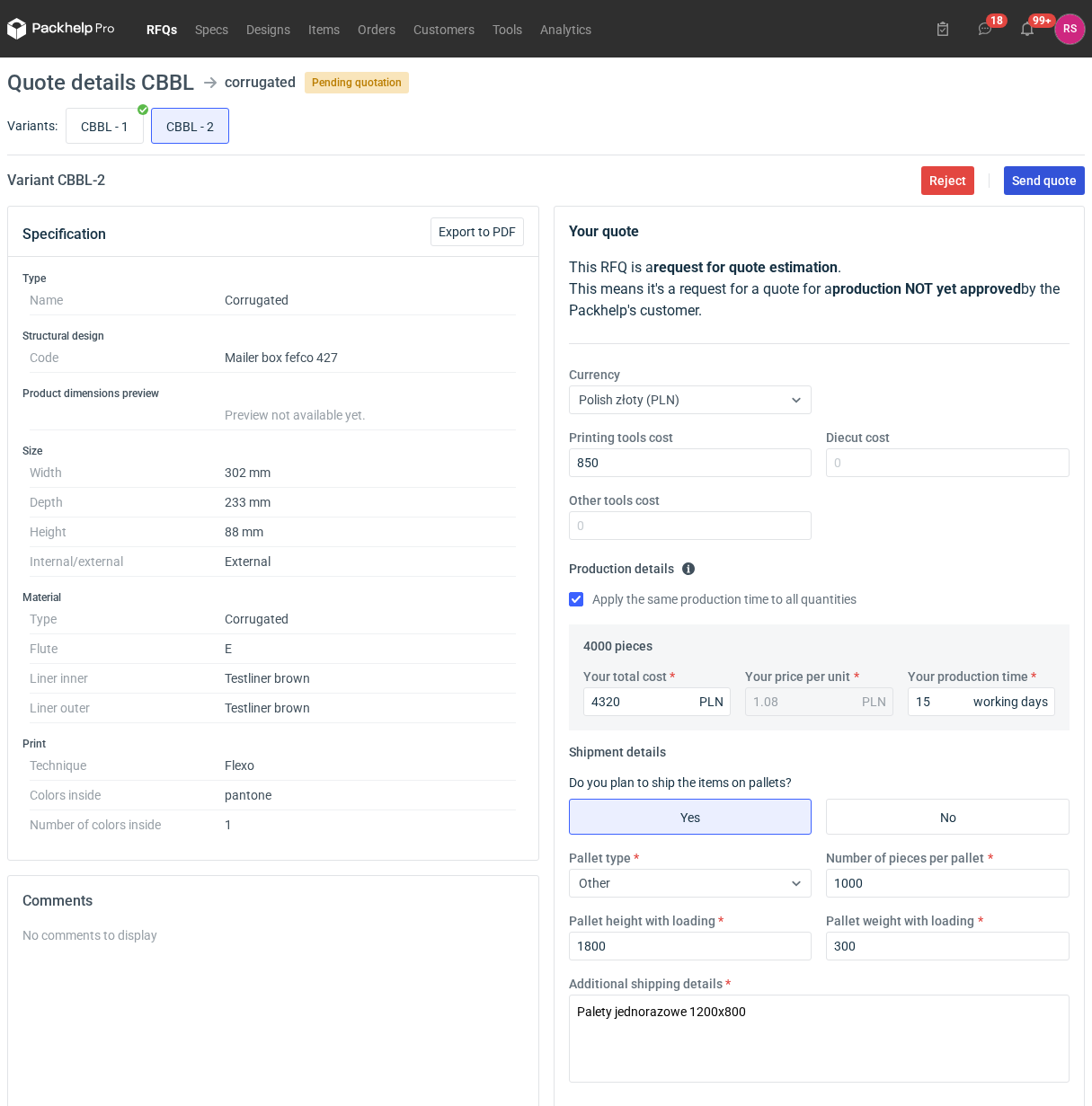
click at [1041, 189] on button "Send quote" at bounding box center [1044, 180] width 81 height 28
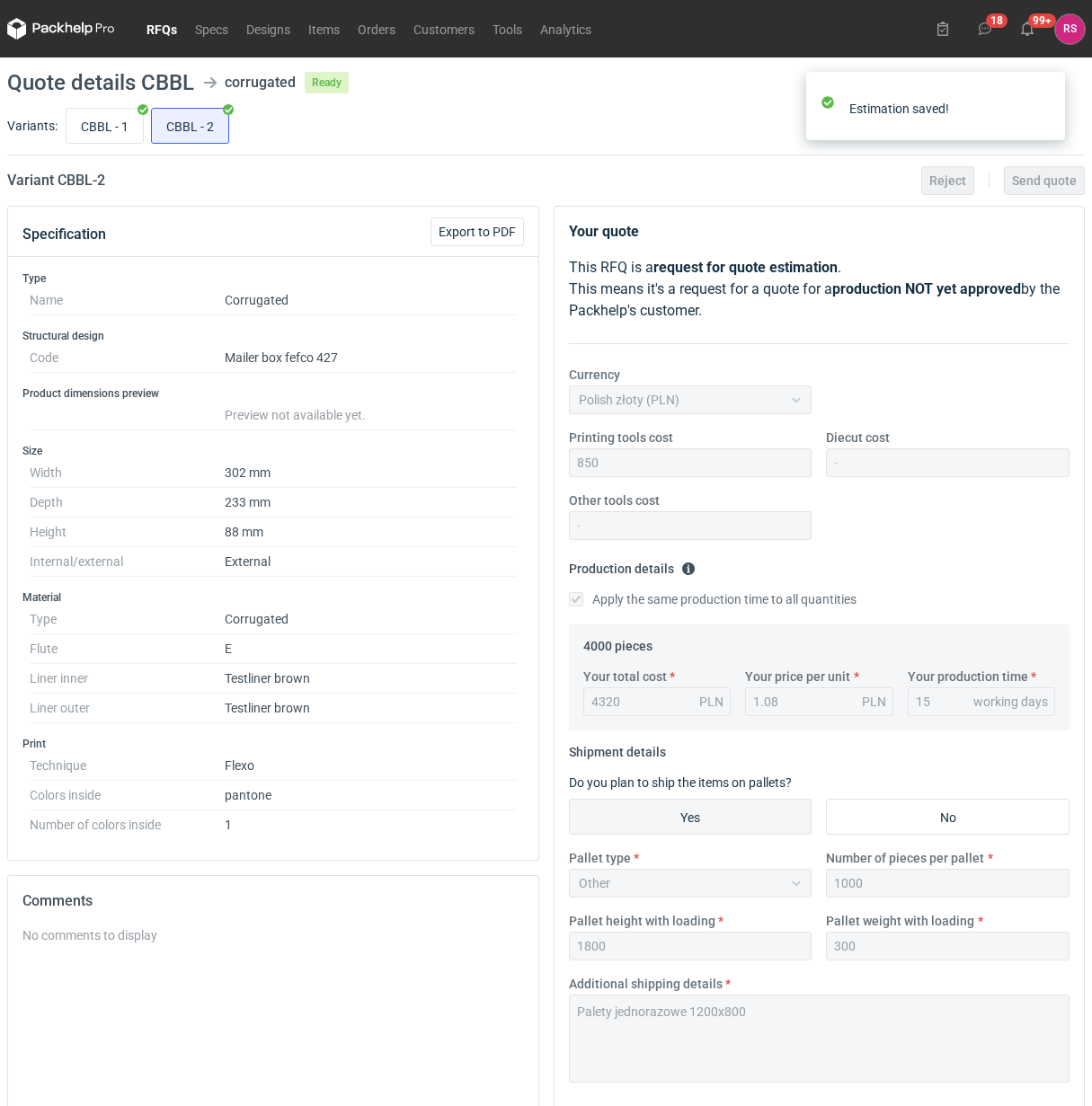
click at [160, 32] on link "RFQs" at bounding box center [161, 29] width 49 height 22
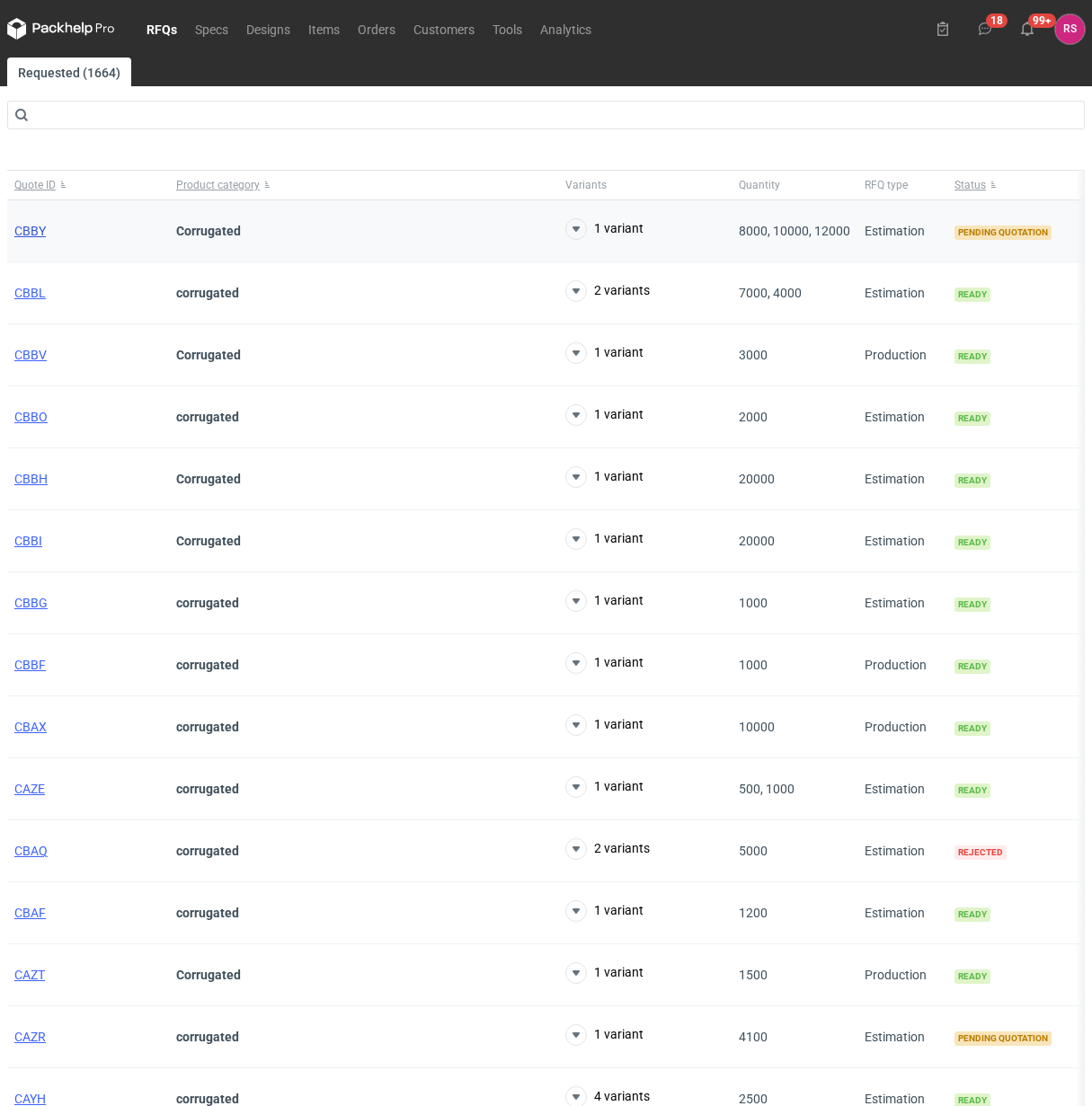
click at [21, 229] on span "CBBY" at bounding box center [30, 231] width 31 height 15
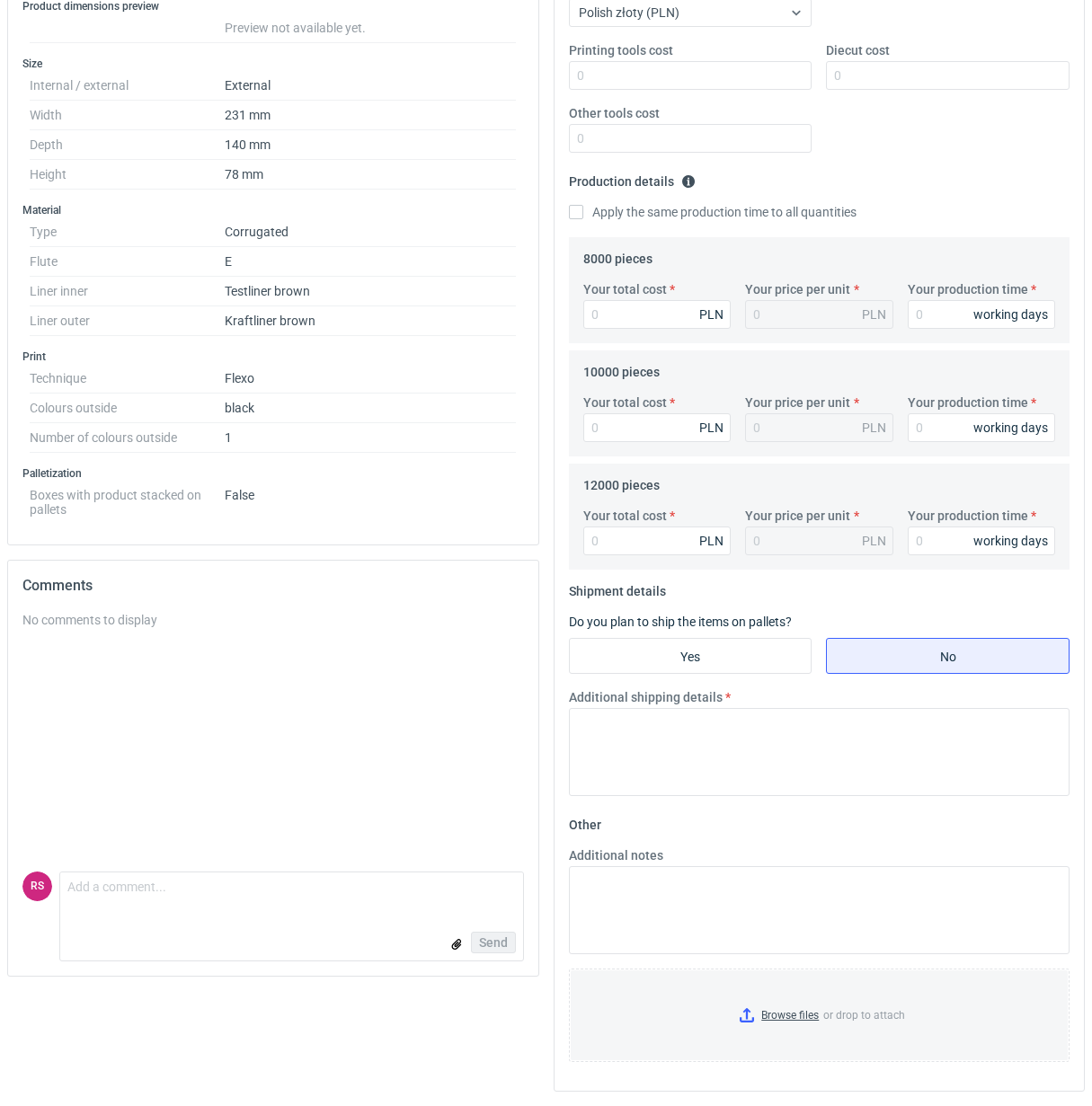
scroll to position [391, 0]
click at [246, 901] on textarea "Comment message" at bounding box center [292, 890] width 463 height 38
paste textarea "mamy wykrojnik 231x140x80zew, w specyfikacji jest 231x140x78"
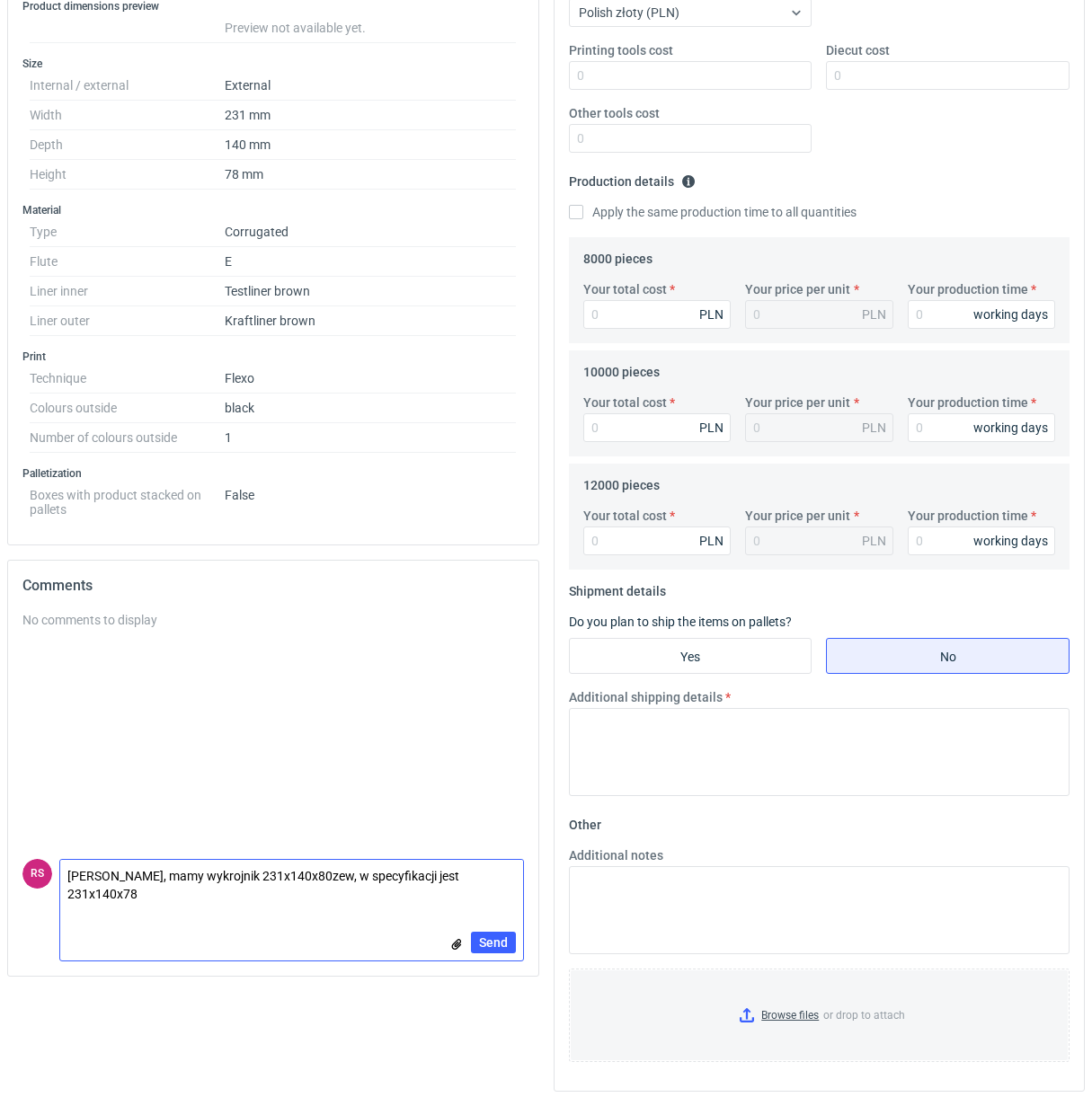
scroll to position [0, 0]
click at [211, 897] on textarea "Panie Macieju, mamy wykrojnik 231x140x80zew, w specyfikacji jest 231x140x78. Cz…" at bounding box center [292, 885] width 463 height 50
click at [348, 894] on textarea "Panie Macieju, mamy wykrojnik 231x140x80zew, w specyfikacji jest 231x140x78. Cz…" at bounding box center [292, 885] width 463 height 50
type textarea "Panie Macieju, mamy wykrojnik 231x140x80zew, w specyfikacji jest 231x140x78. Cz…"
click at [496, 937] on span "Send" at bounding box center [492, 943] width 28 height 13
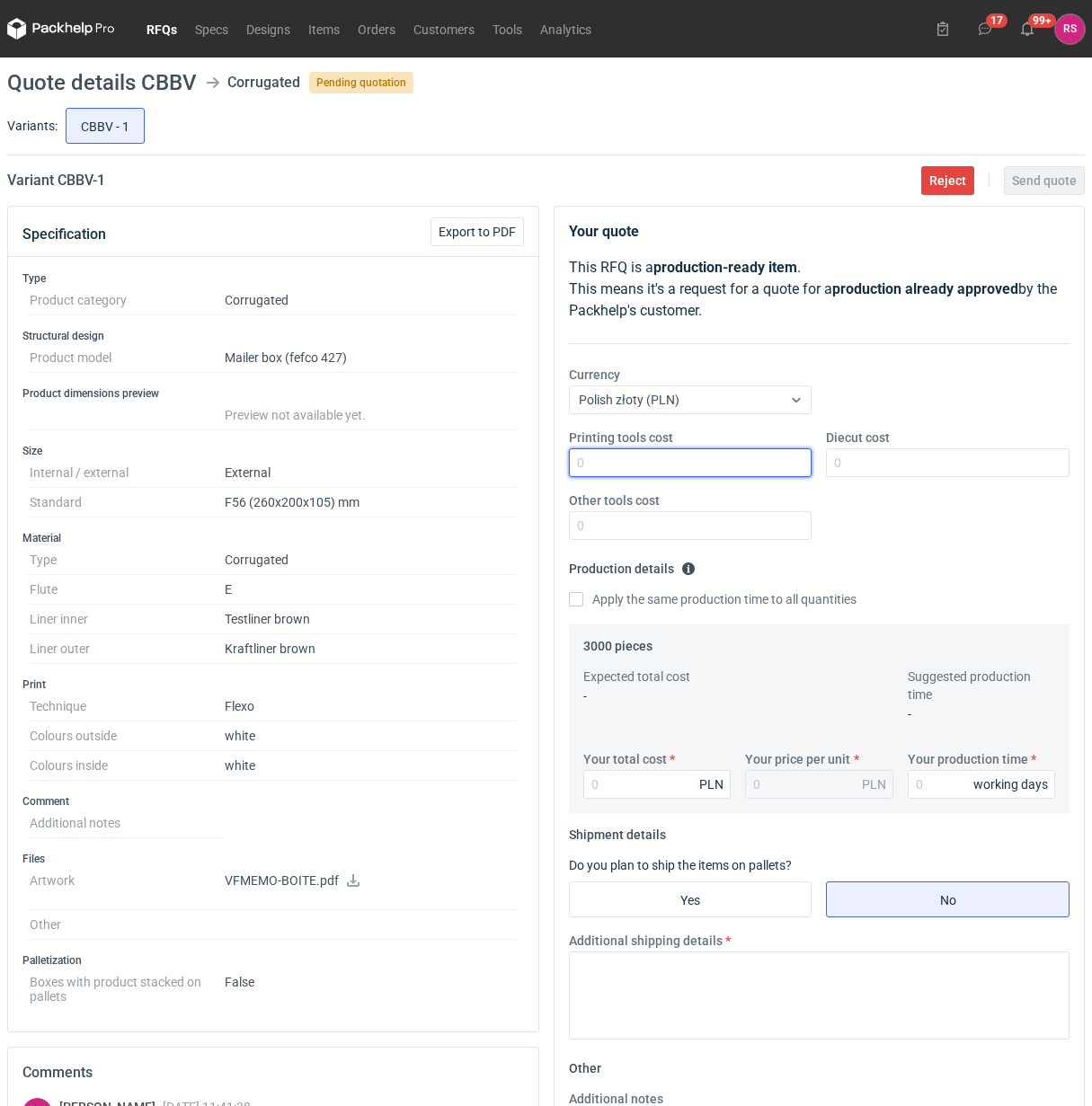
click at [719, 463] on input "Printing tools cost" at bounding box center [690, 462] width 244 height 28
type input "400"
type input "350"
click at [568, 592] on input "Apply the same production time to all quantities" at bounding box center [576, 600] width 15 height 15
checkbox input "true"
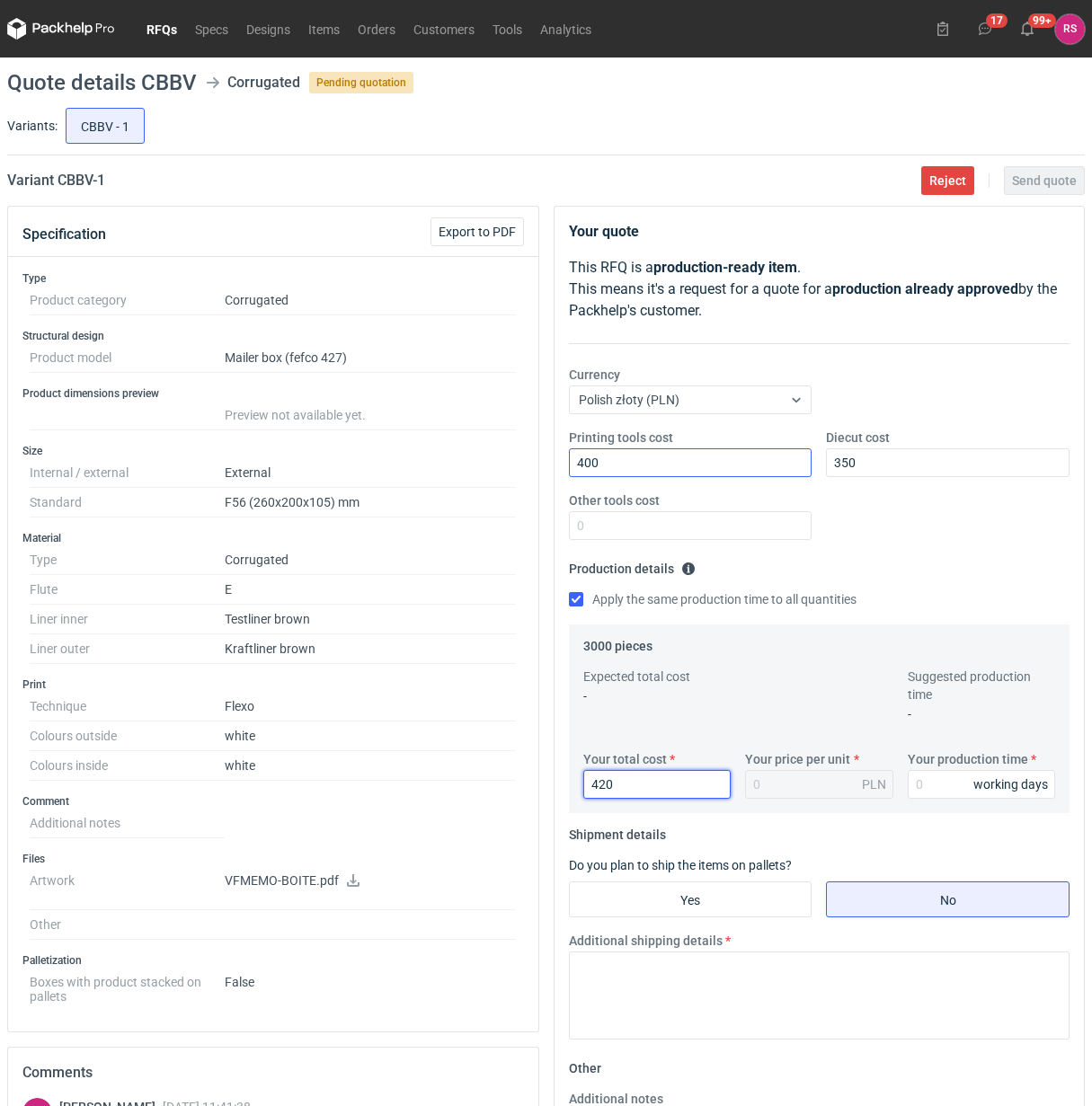
type input "4200"
type input "1.4"
type input "4200"
type input "2"
type input "15"
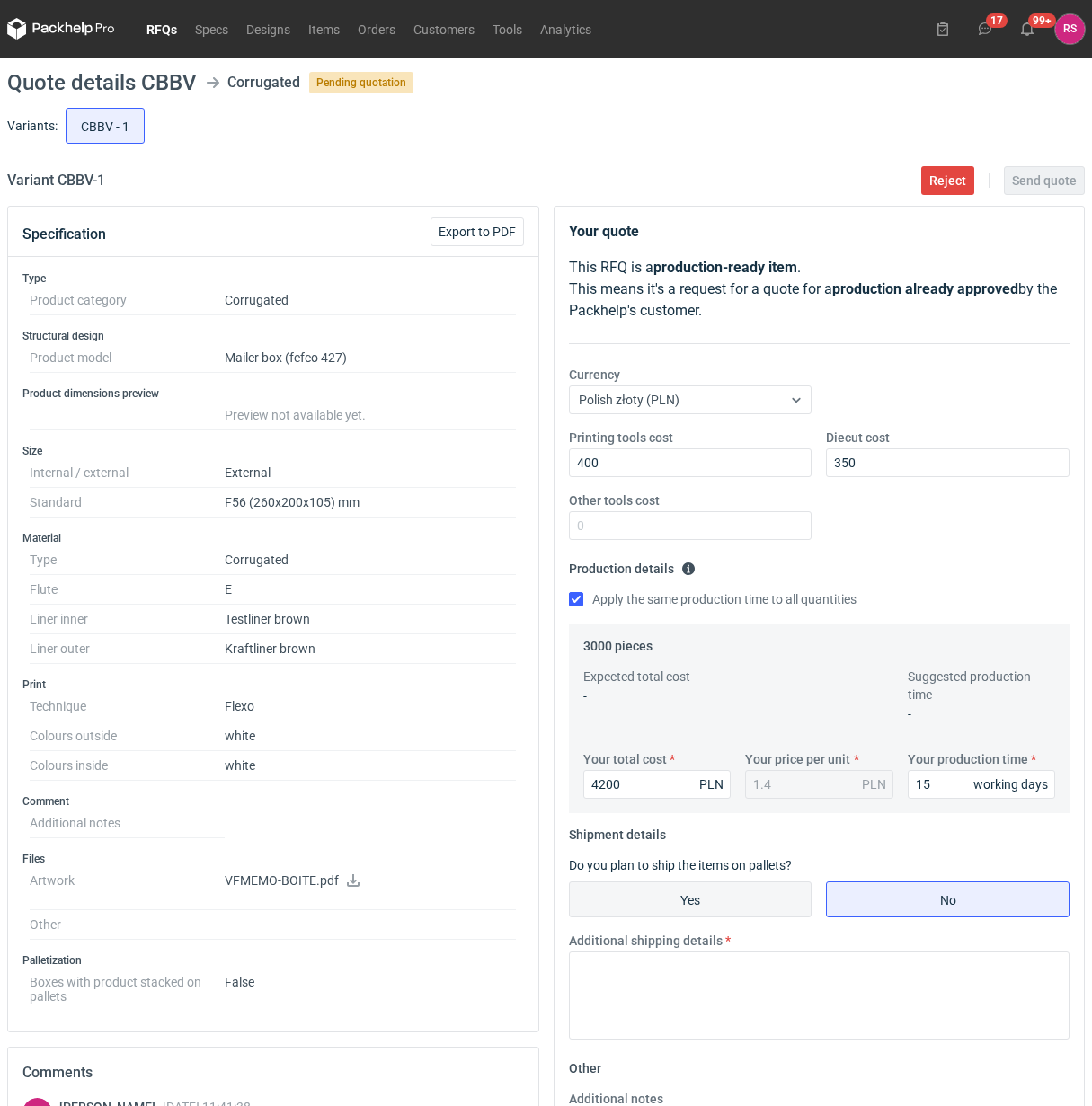
click at [708, 895] on input "Yes" at bounding box center [690, 899] width 242 height 34
radio input "true"
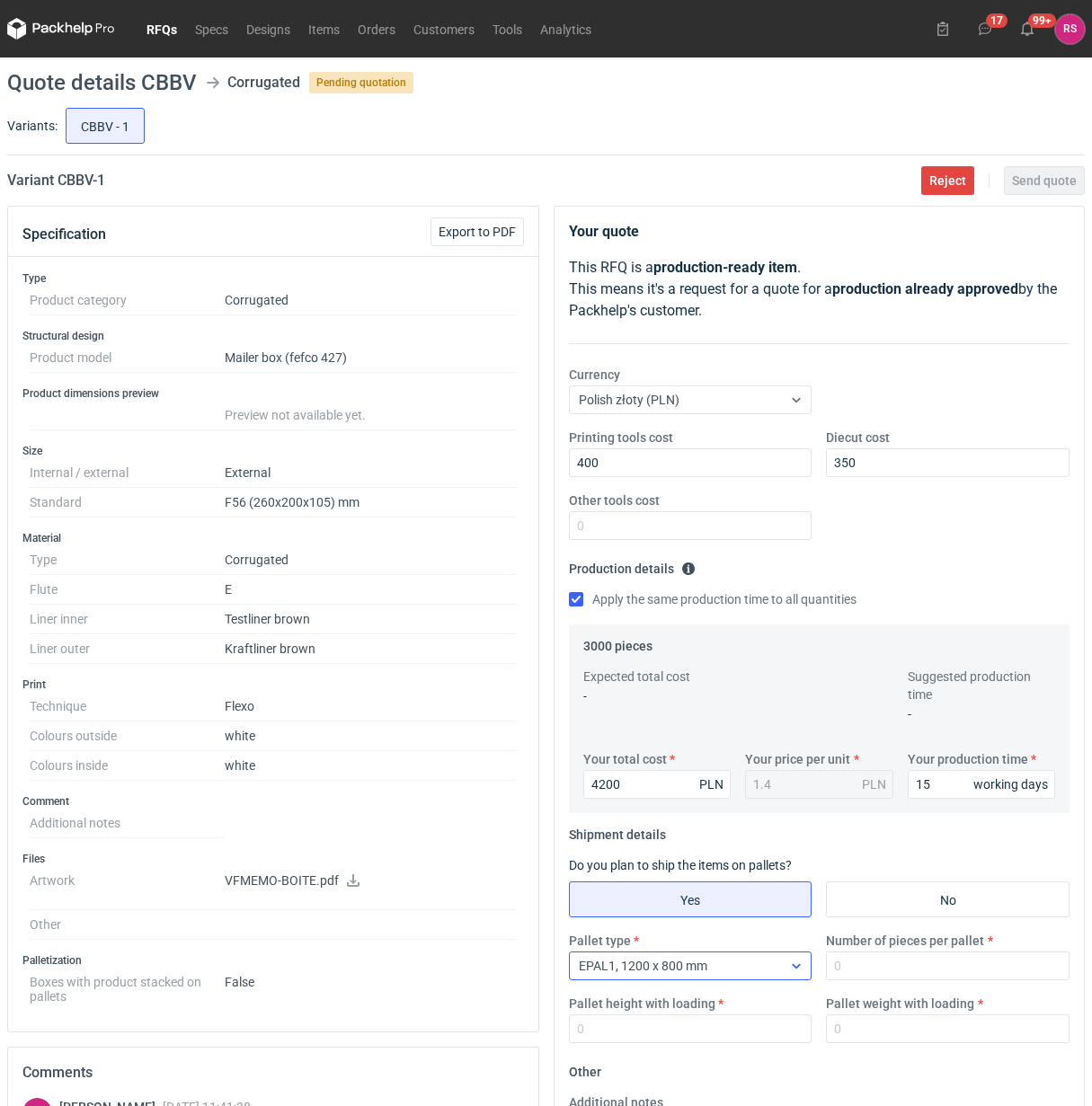
click at [792, 968] on icon at bounding box center [796, 967] width 15 height 15
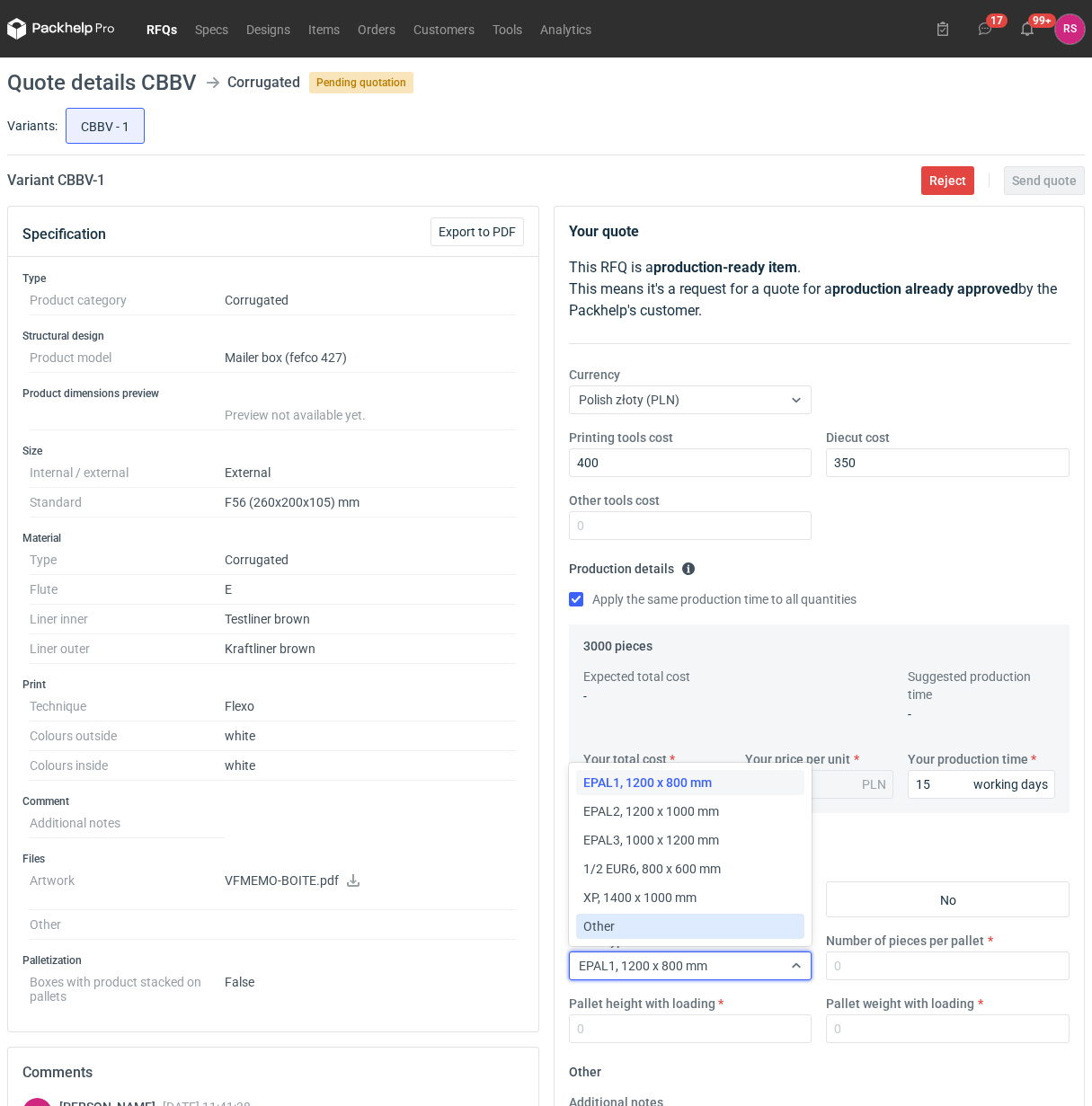
click at [630, 923] on div "Other" at bounding box center [690, 926] width 215 height 18
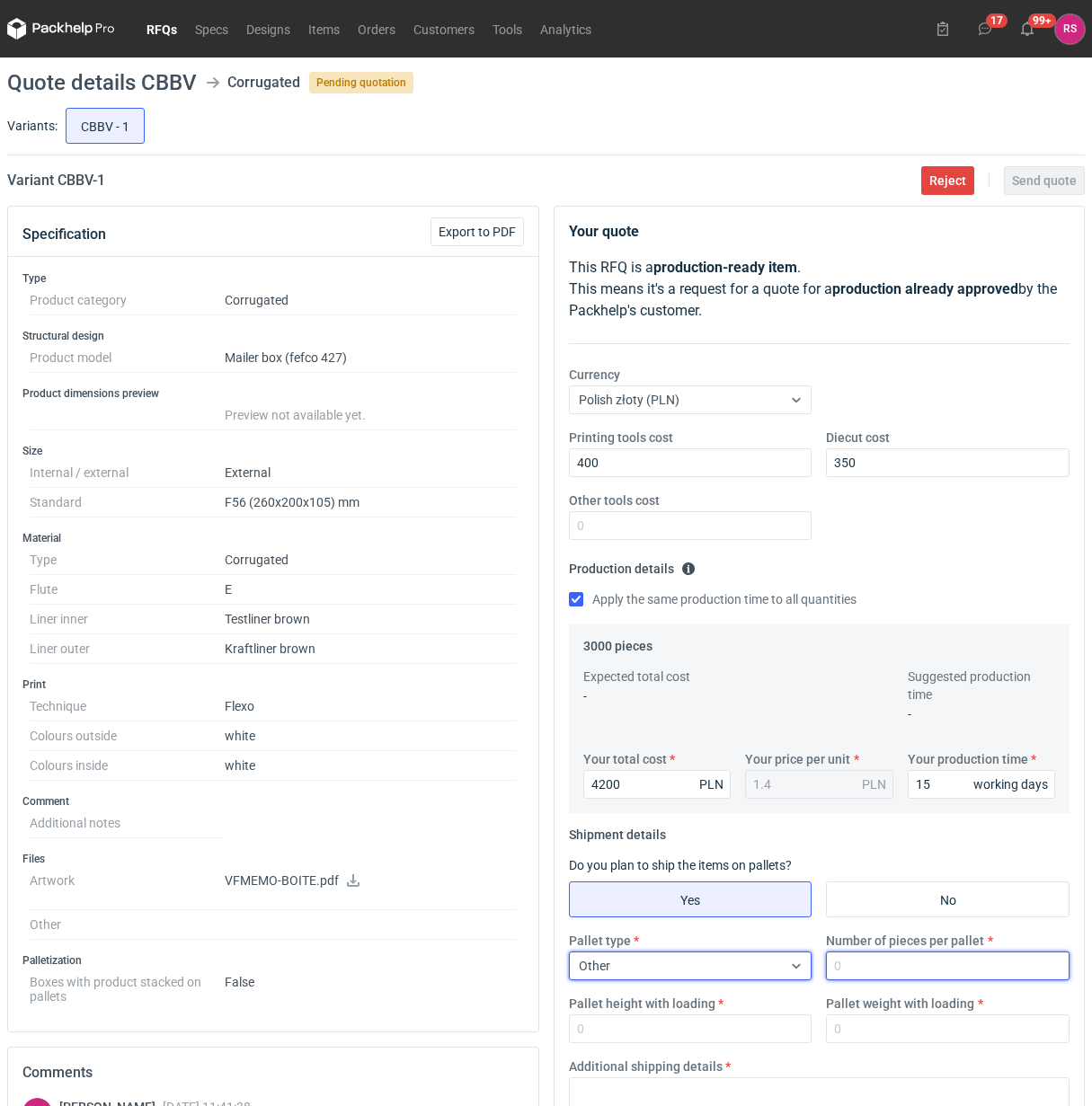
click at [908, 966] on input "Number of pieces per pallet" at bounding box center [948, 966] width 244 height 28
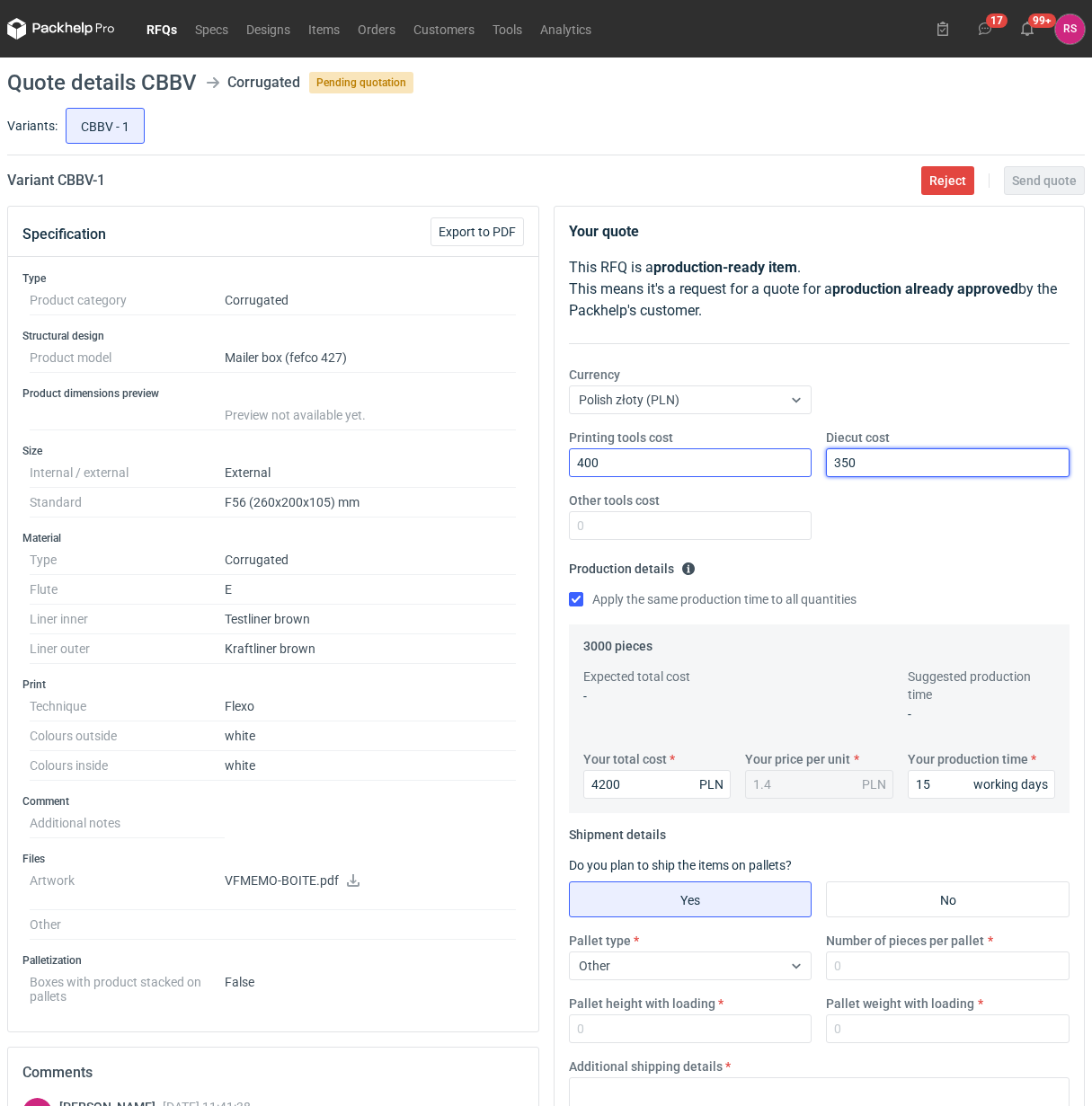
drag, startPoint x: 877, startPoint y: 456, endPoint x: 781, endPoint y: 469, distance: 96.9
click at [781, 469] on div "Printing tools cost 400 Diecut cost 350 Other tools cost" at bounding box center [819, 491] width 515 height 126
drag, startPoint x: 612, startPoint y: 464, endPoint x: 442, endPoint y: 448, distance: 170.8
click at [442, 448] on div "Specification Export to PDF Type Product category Corrugated Structural design …" at bounding box center [546, 842] width 1092 height 1273
type input "750"
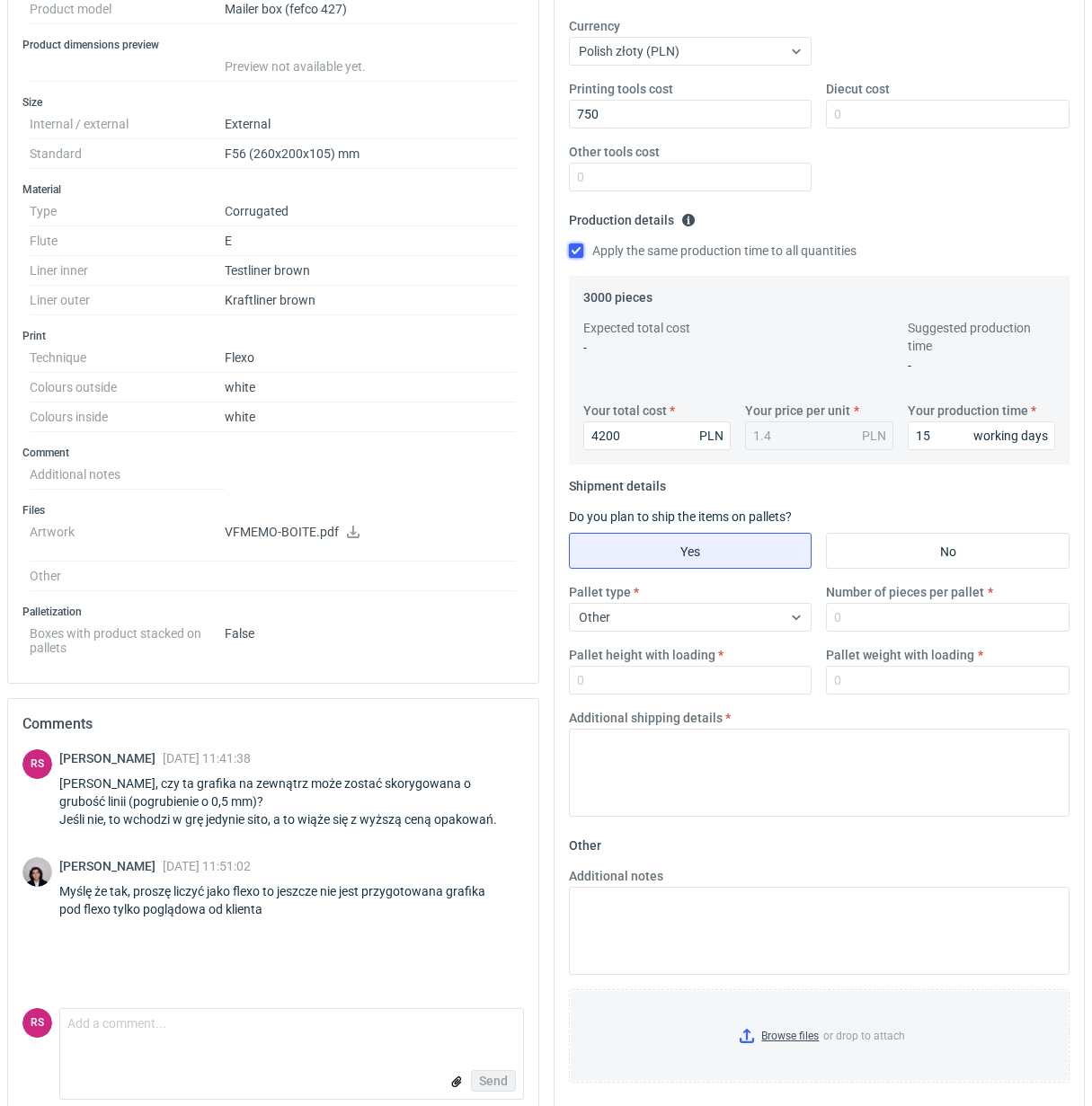
scroll to position [375, 0]
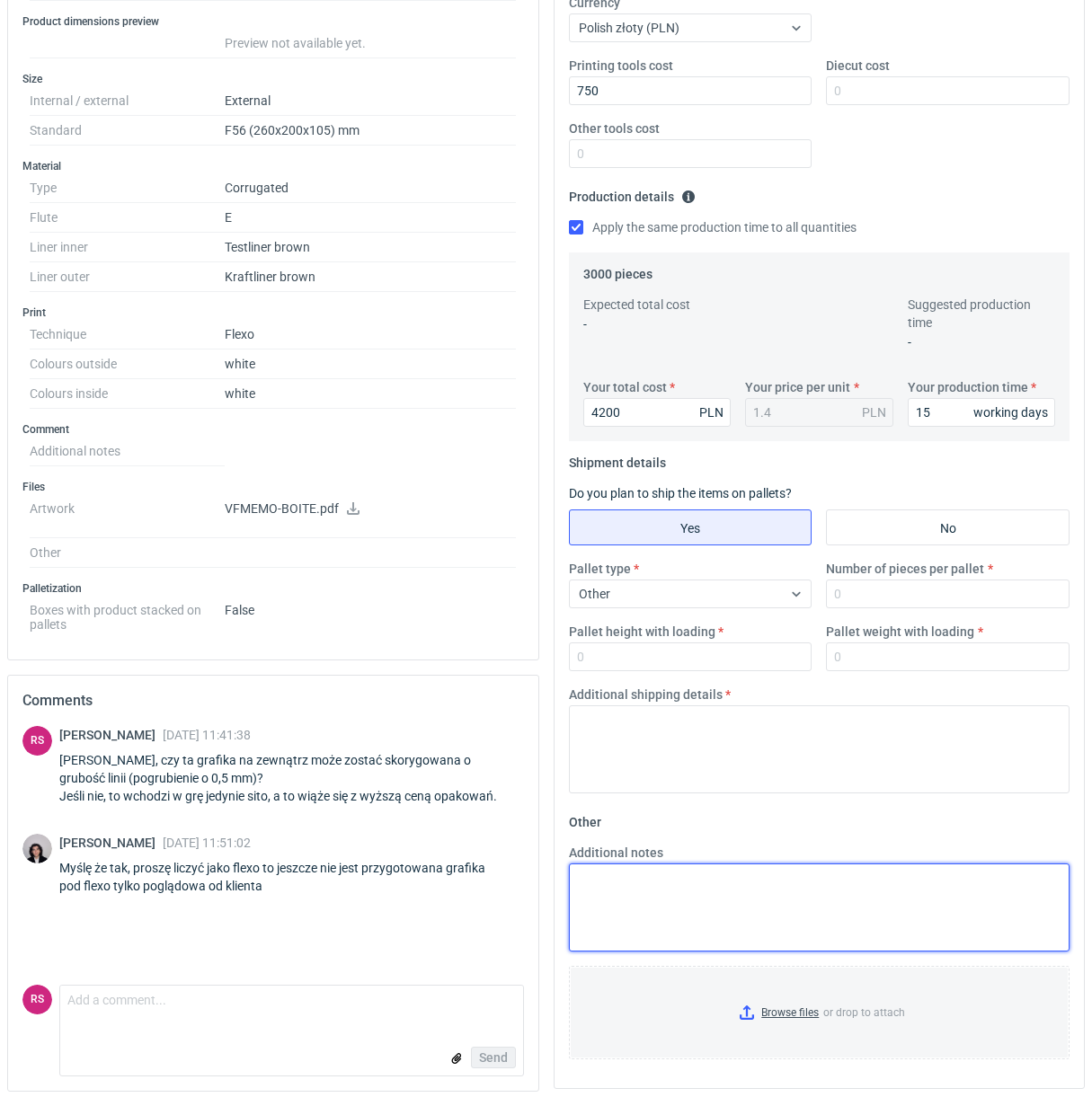
click at [810, 899] on textarea "Additional notes" at bounding box center [819, 908] width 502 height 88
type textarea "Wykrojnik istniejący"
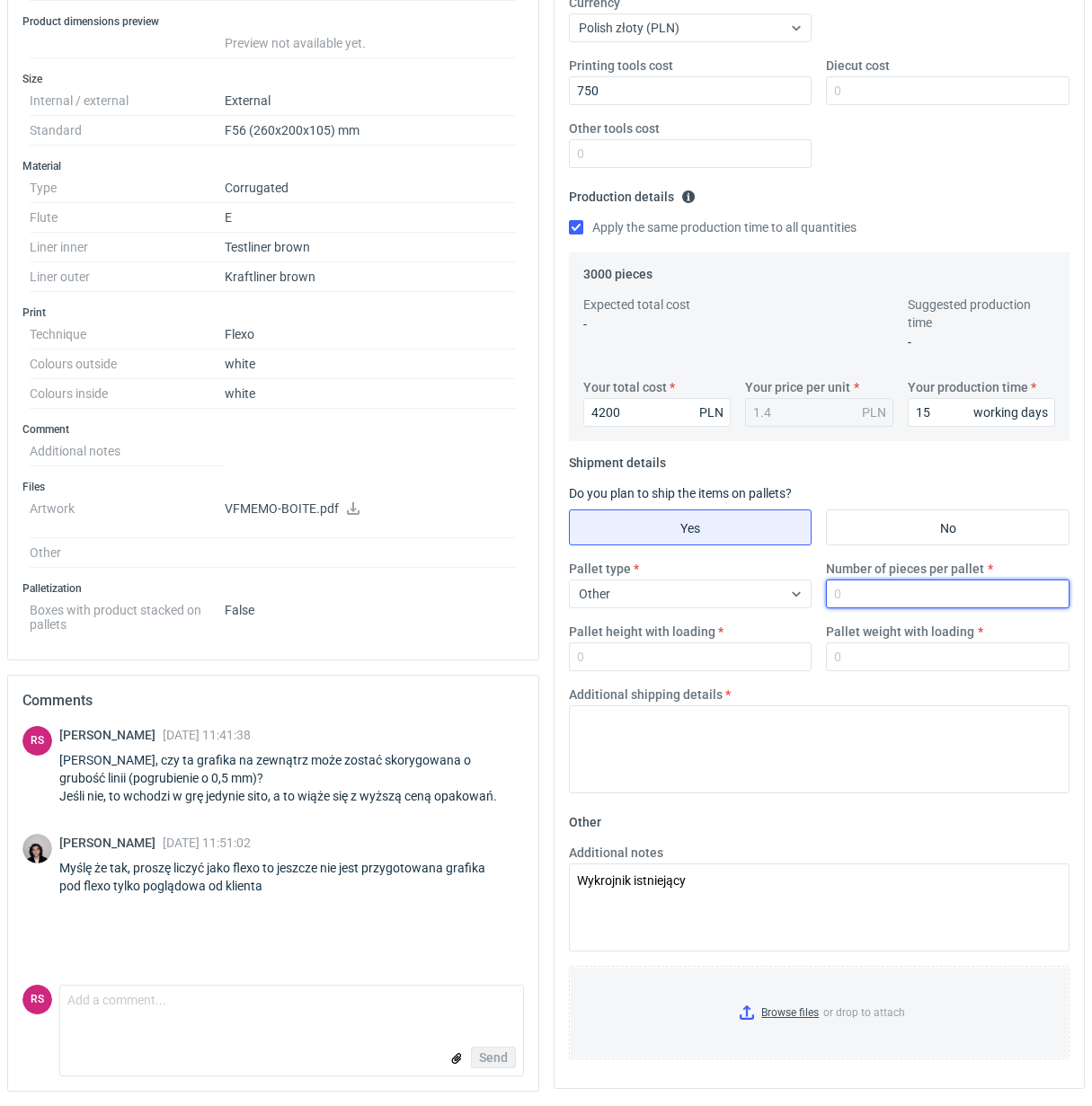
click at [948, 604] on input "Number of pieces per pallet" at bounding box center [948, 593] width 244 height 28
type input "1000"
type input "1800"
type input "300"
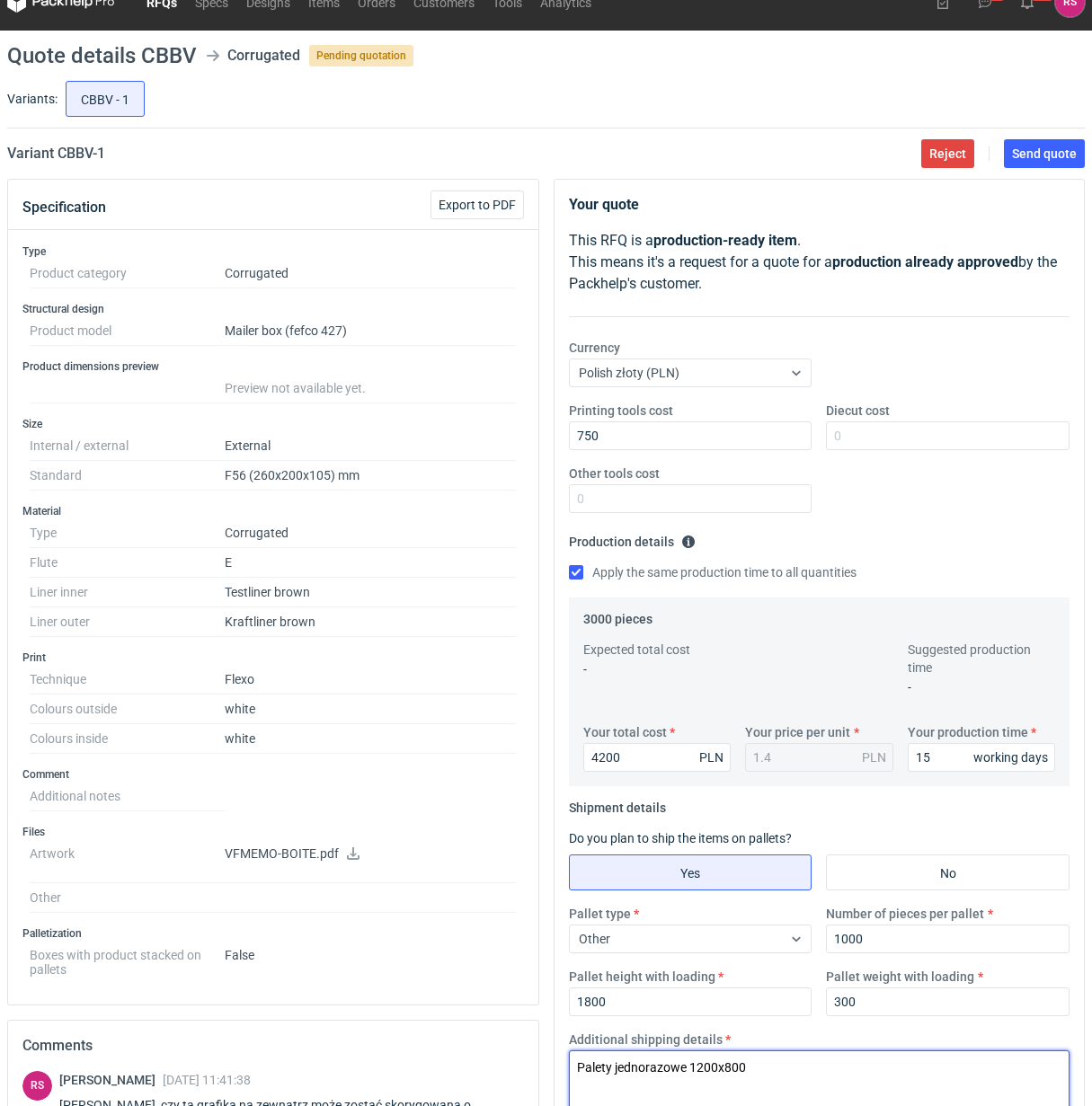
scroll to position [0, 0]
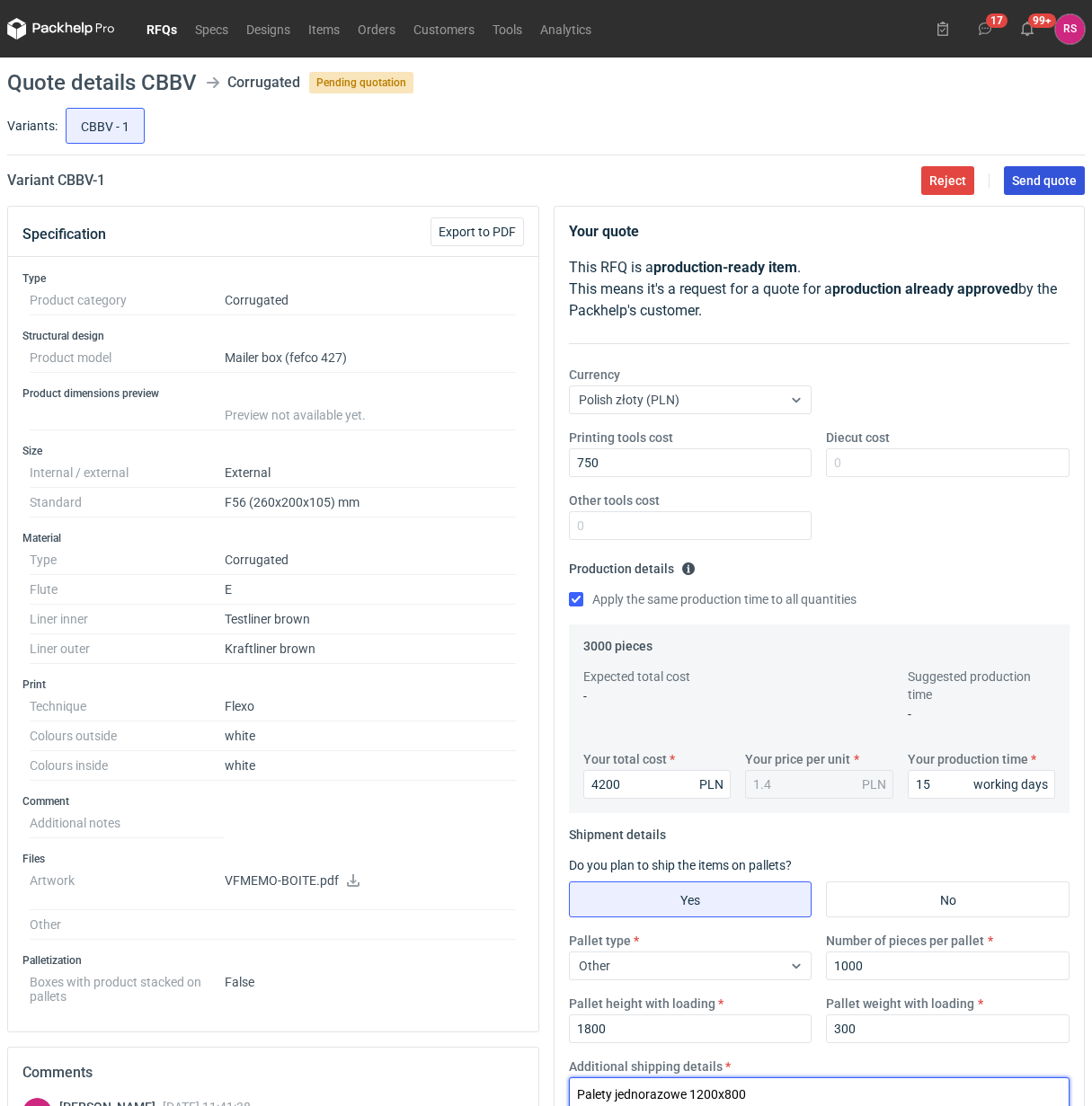
type textarea "Palety jednorazowe 1200x800"
click at [1047, 174] on span "Send quote" at bounding box center [1043, 181] width 65 height 13
